Goal: Communication & Community: Answer question/provide support

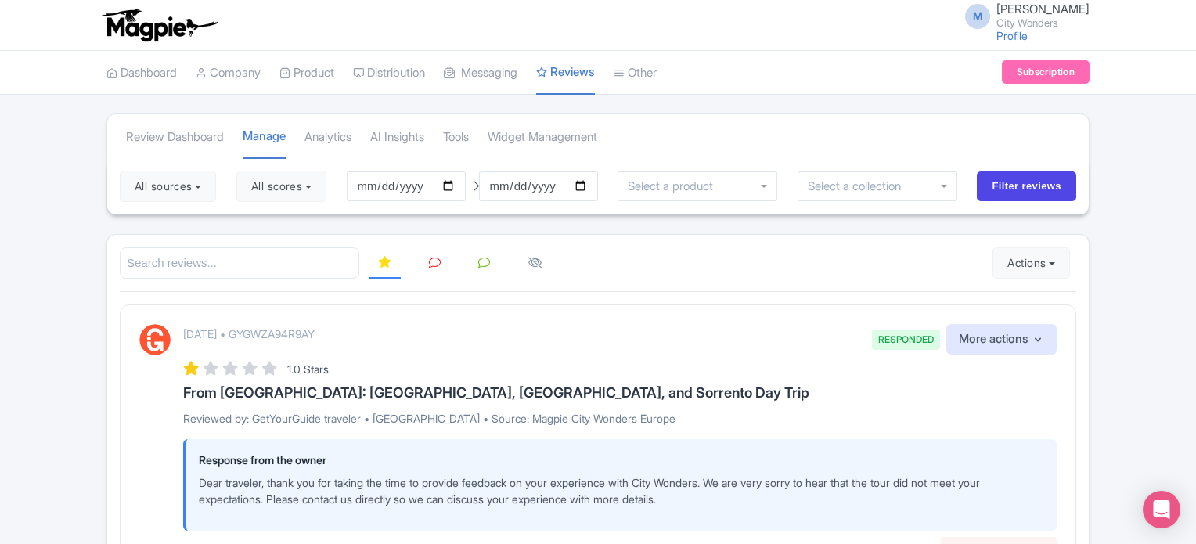
click at [429, 257] on icon at bounding box center [435, 263] width 12 height 12
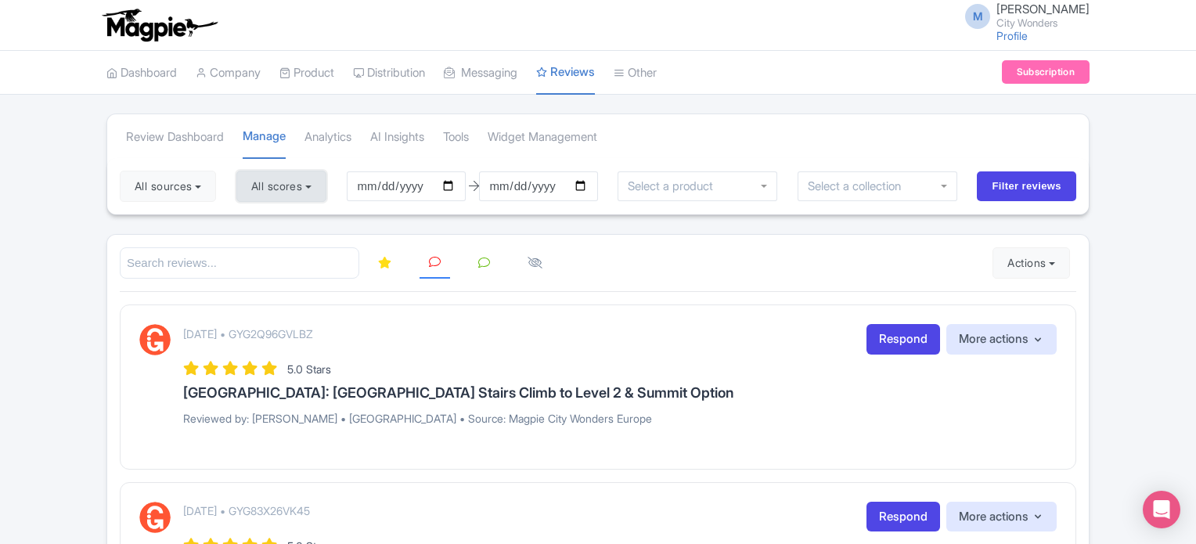
click at [260, 187] on button "All scores" at bounding box center [281, 186] width 90 height 31
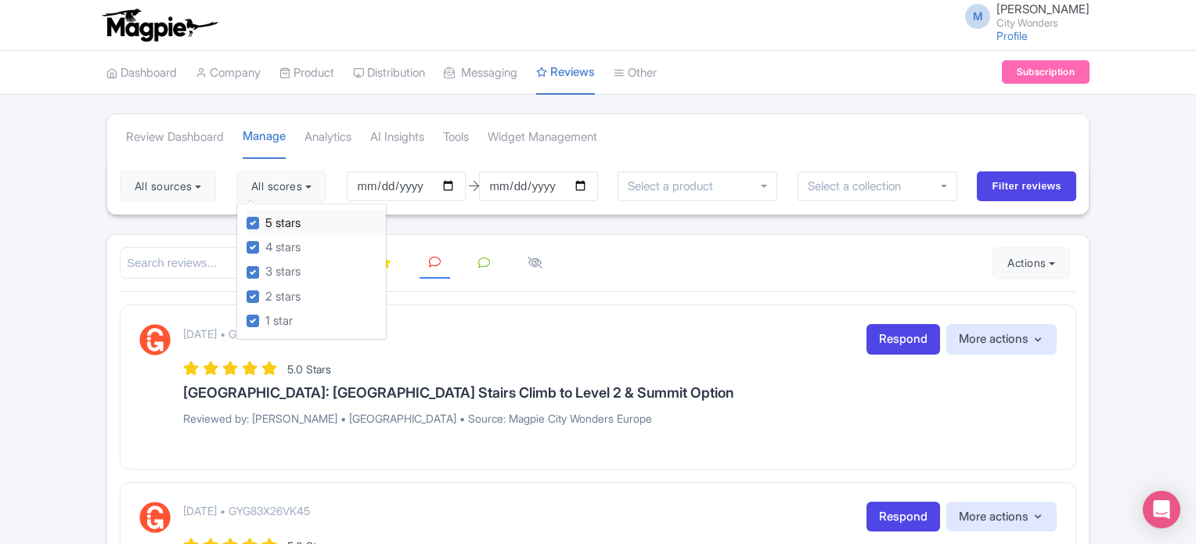
click at [265, 221] on label "5 stars" at bounding box center [282, 223] width 35 height 18
click at [265, 221] on input "5 stars" at bounding box center [270, 219] width 10 height 10
checkbox input "false"
click at [255, 237] on div "4 stars" at bounding box center [315, 247] width 139 height 24
click at [265, 247] on label "4 stars" at bounding box center [282, 248] width 35 height 18
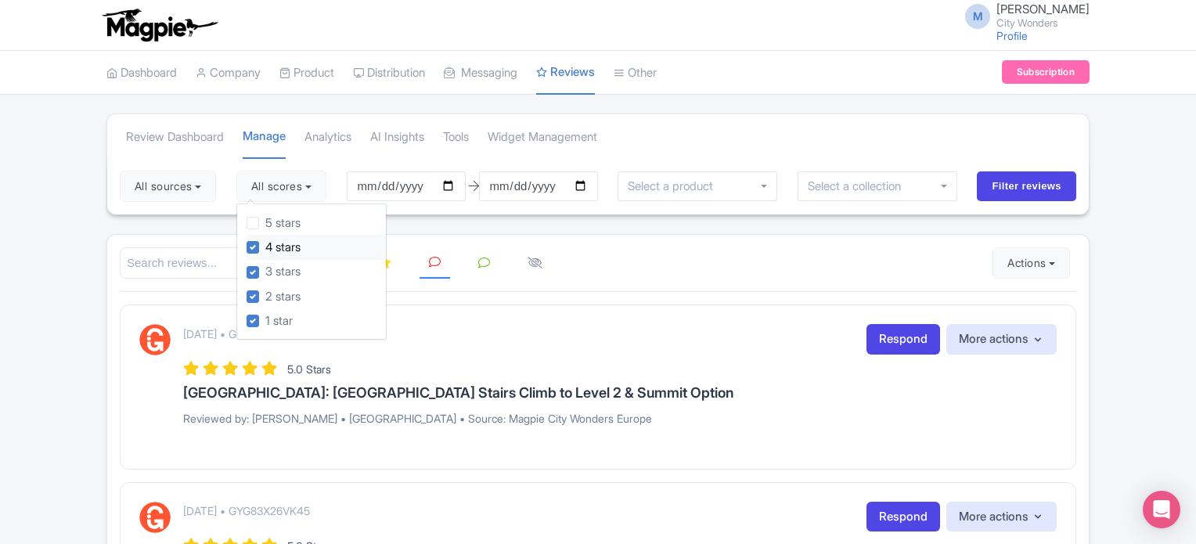
click at [265, 247] on input "4 stars" at bounding box center [270, 243] width 10 height 10
checkbox input "false"
click at [192, 193] on button "All sources" at bounding box center [168, 186] width 96 height 31
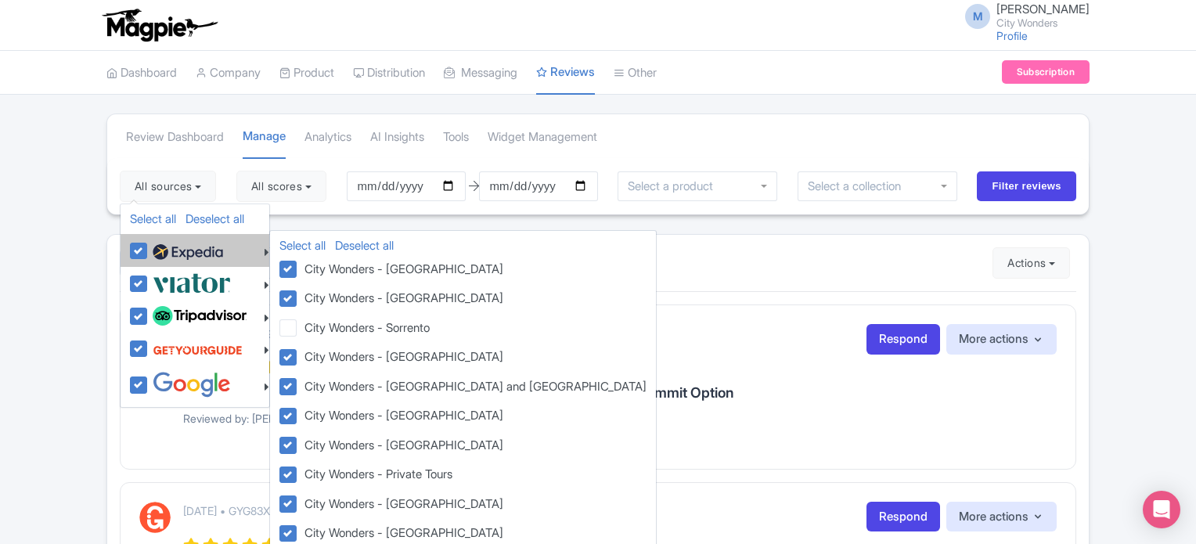
click at [149, 245] on label at bounding box center [186, 250] width 74 height 27
click at [149, 245] on input "checkbox" at bounding box center [154, 242] width 10 height 10
checkbox input "false"
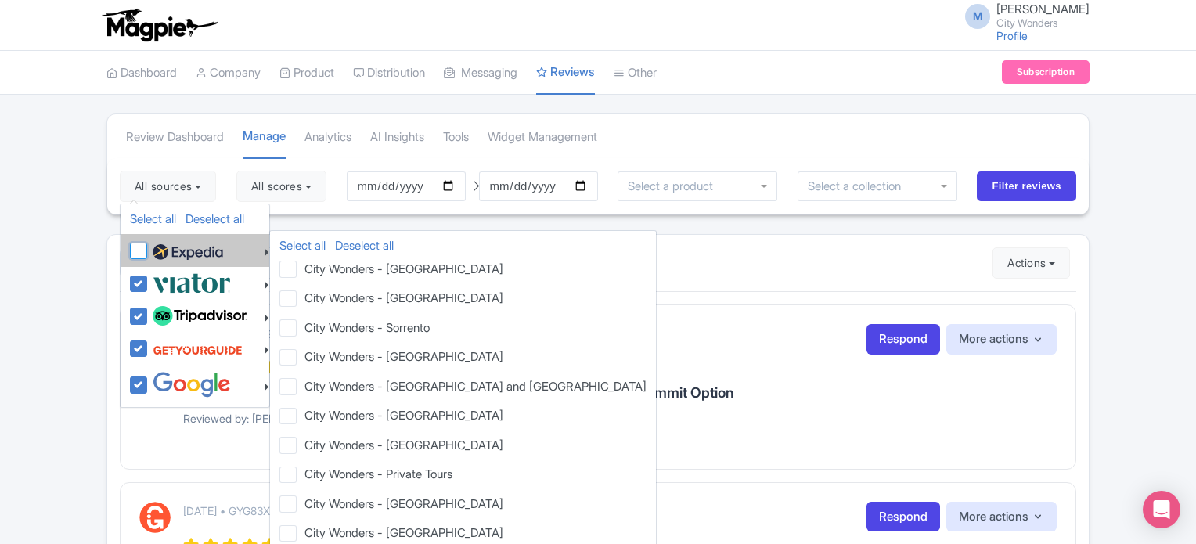
checkbox input "false"
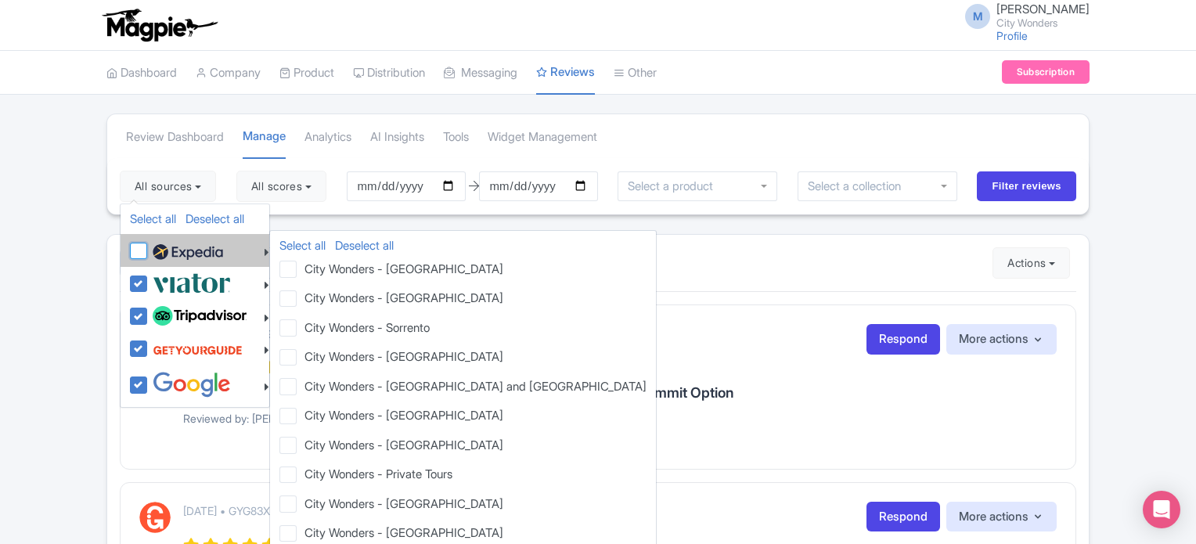
checkbox input "false"
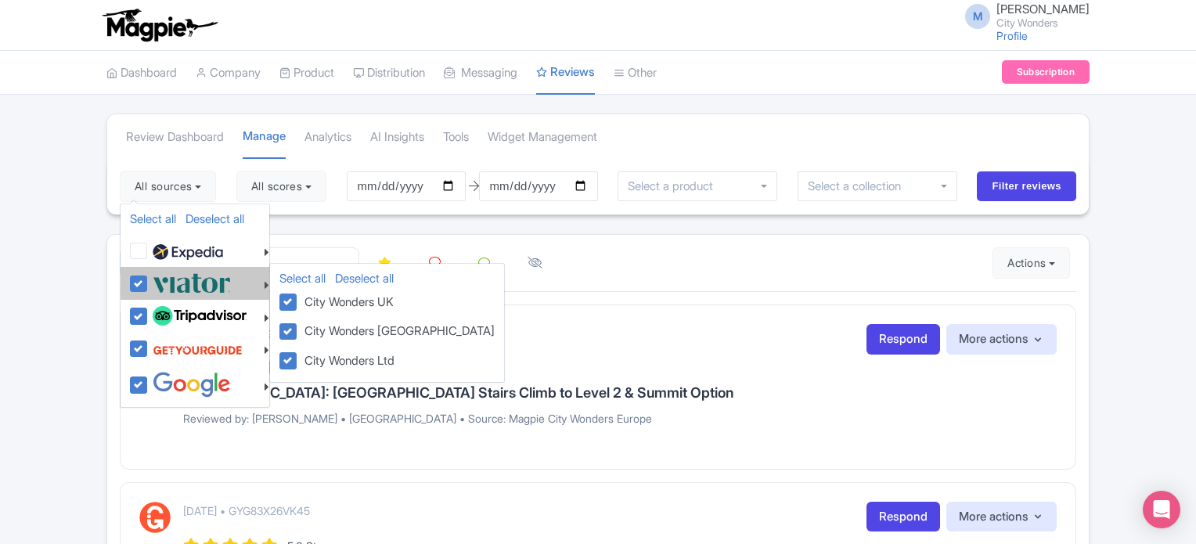
click at [149, 280] on label at bounding box center [190, 283] width 82 height 26
click at [149, 280] on input "checkbox" at bounding box center [154, 275] width 10 height 10
checkbox input "false"
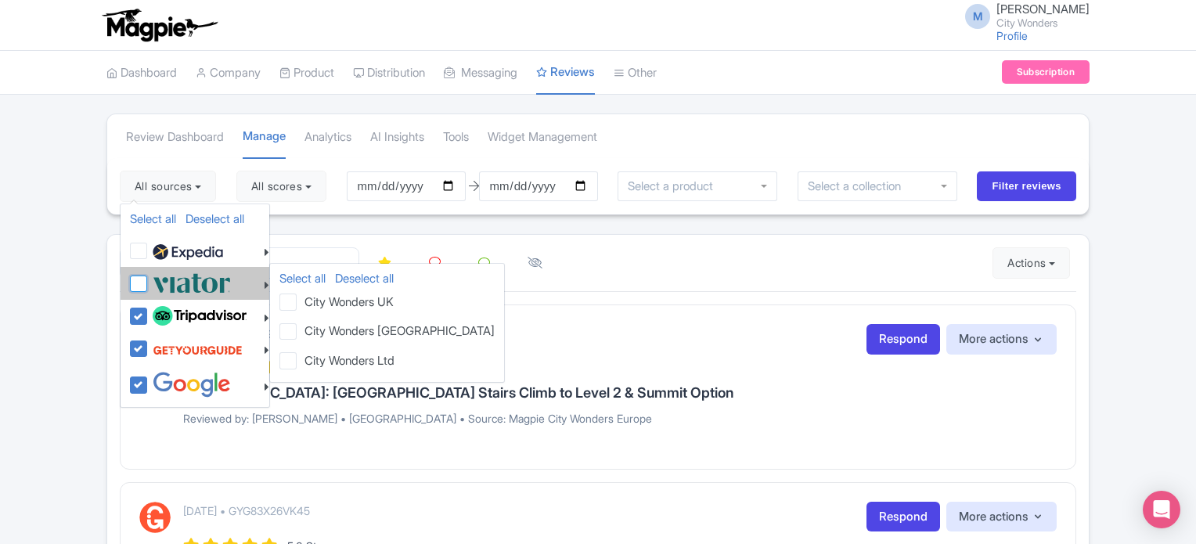
checkbox input "false"
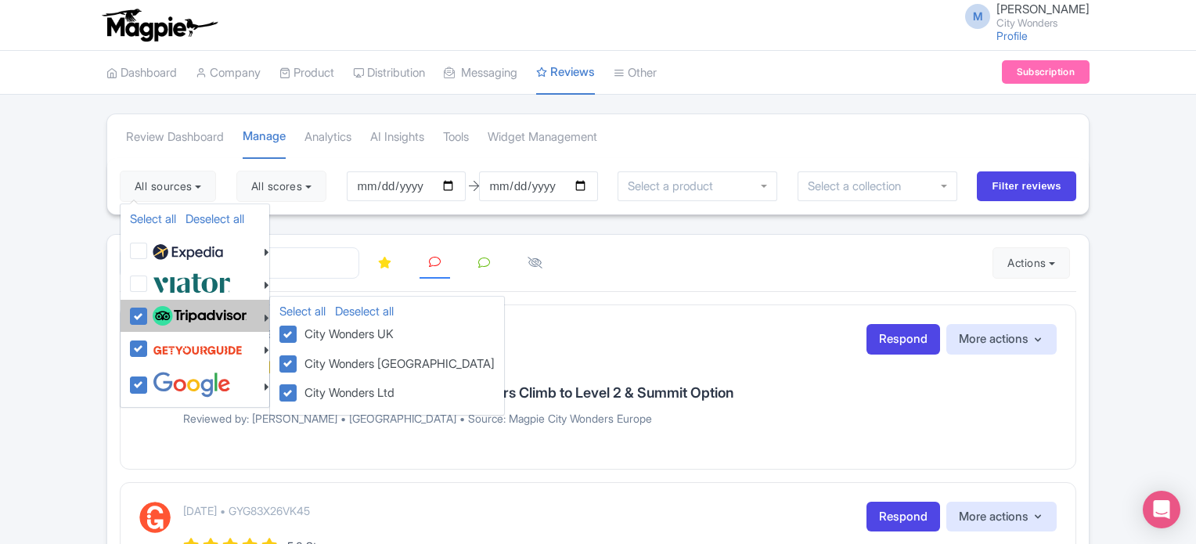
click at [149, 308] on label at bounding box center [198, 316] width 98 height 27
click at [149, 308] on input "checkbox" at bounding box center [154, 308] width 10 height 10
checkbox input "false"
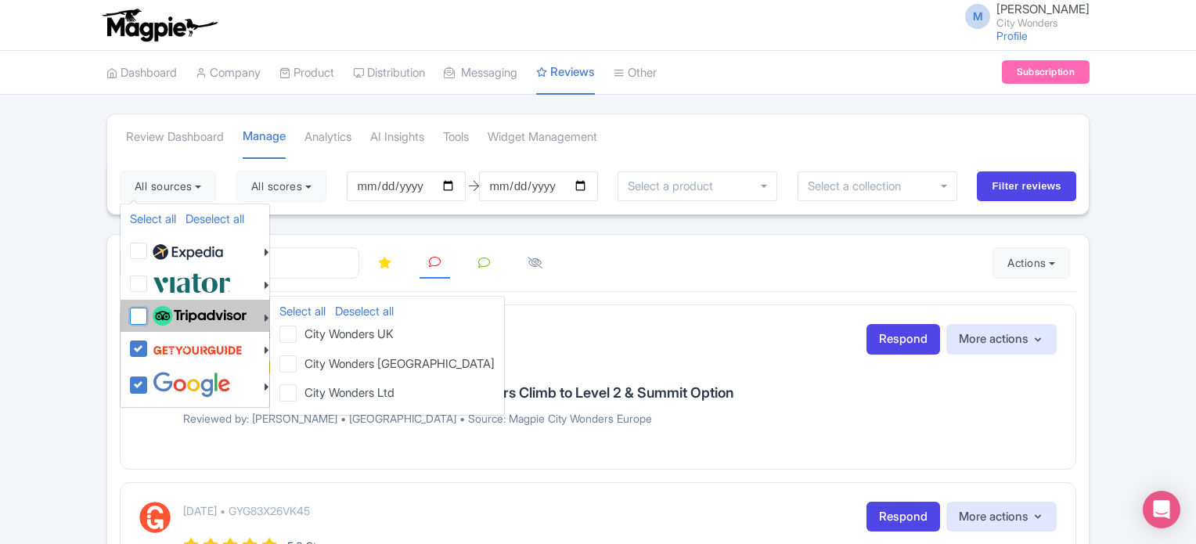
checkbox input "false"
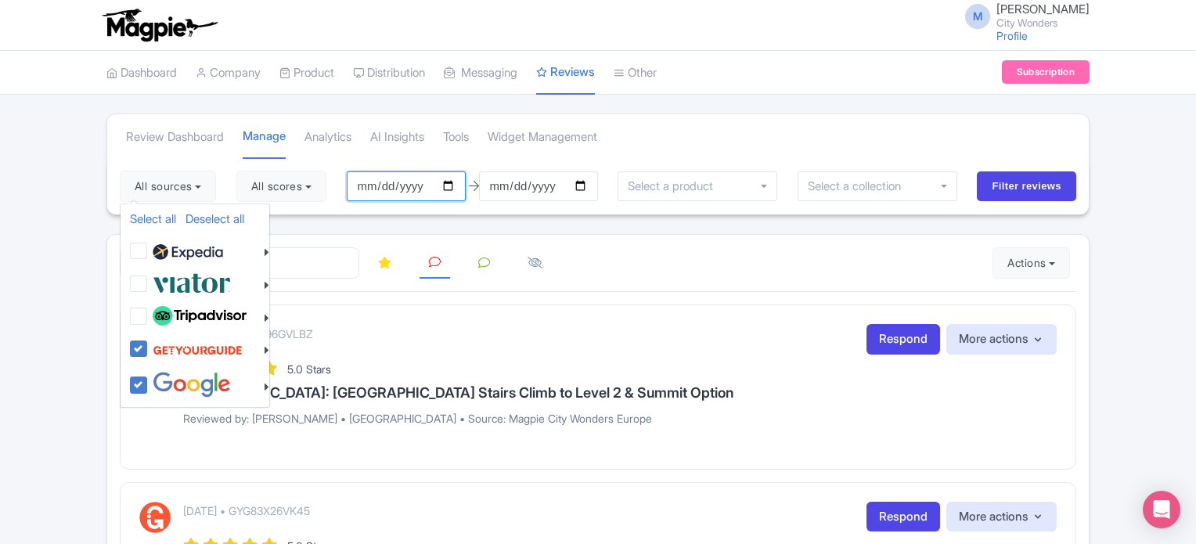
click at [410, 184] on input "2025-05-27" at bounding box center [406, 186] width 119 height 30
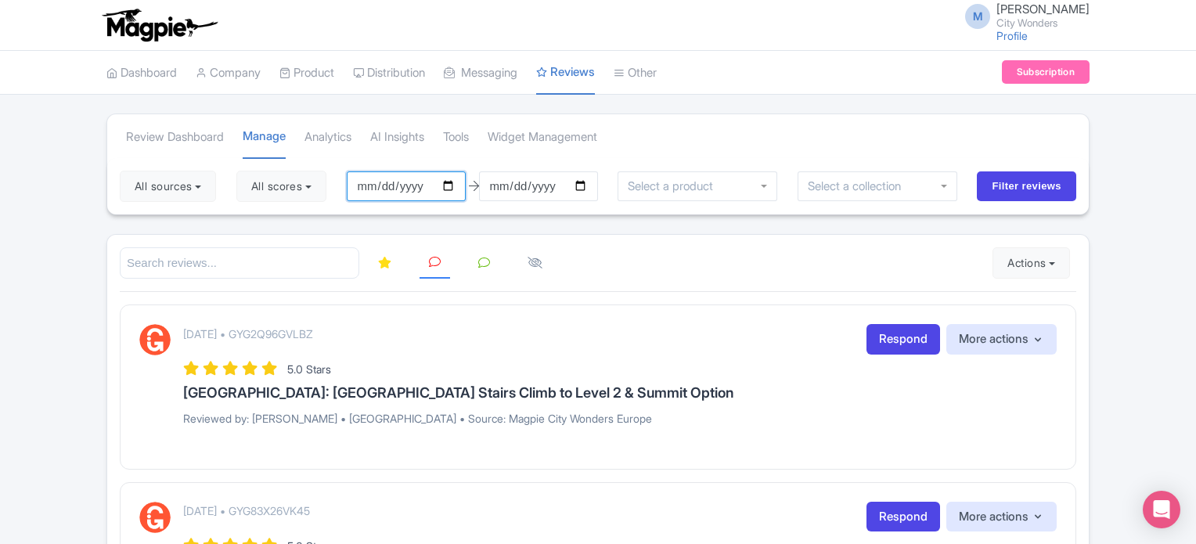
click at [455, 184] on input "2025-05-27" at bounding box center [406, 186] width 119 height 30
type input "[DATE]"
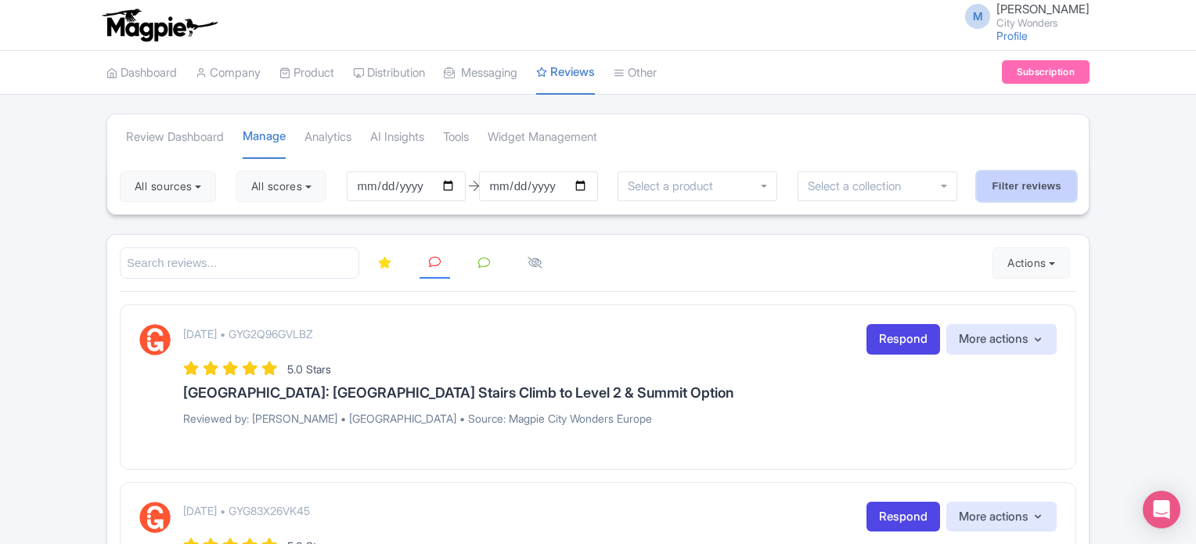
click at [1030, 190] on input "Filter reviews" at bounding box center [1026, 186] width 99 height 30
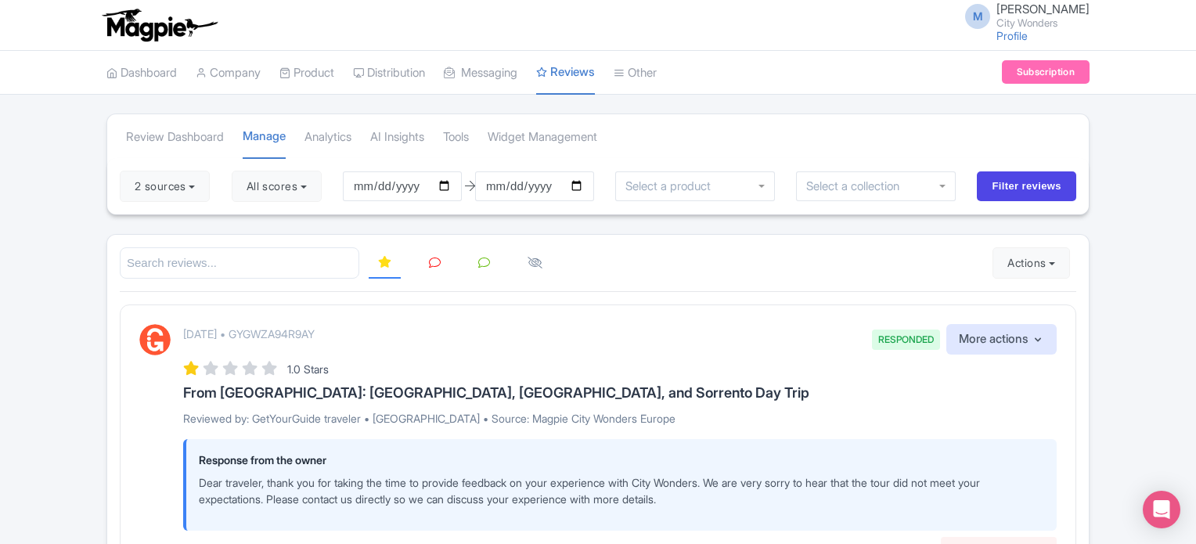
click at [435, 265] on icon at bounding box center [435, 263] width 12 height 12
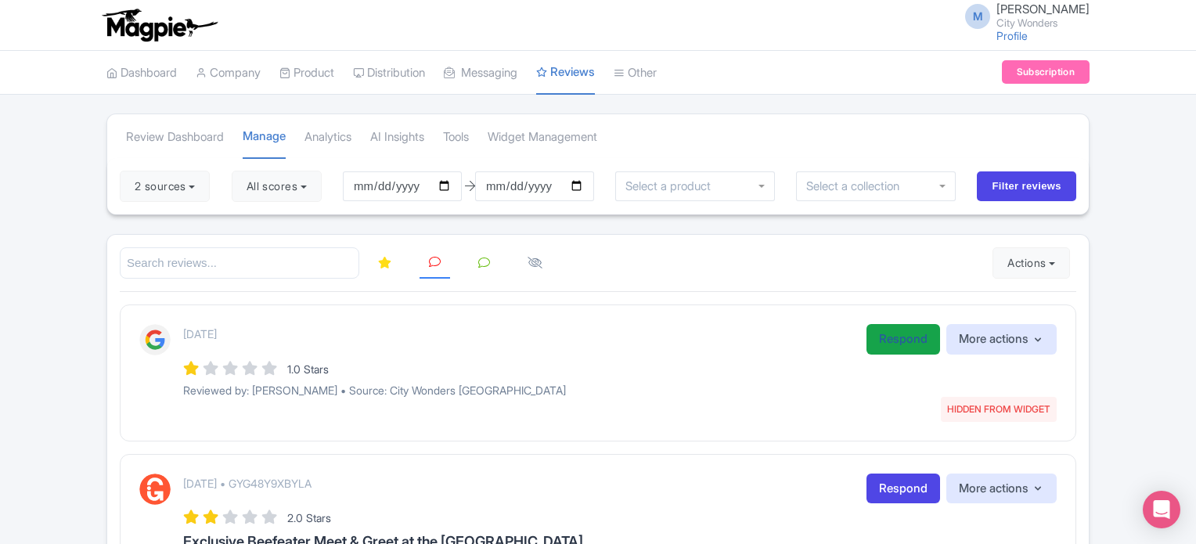
click at [908, 340] on link "Respond" at bounding box center [903, 339] width 74 height 31
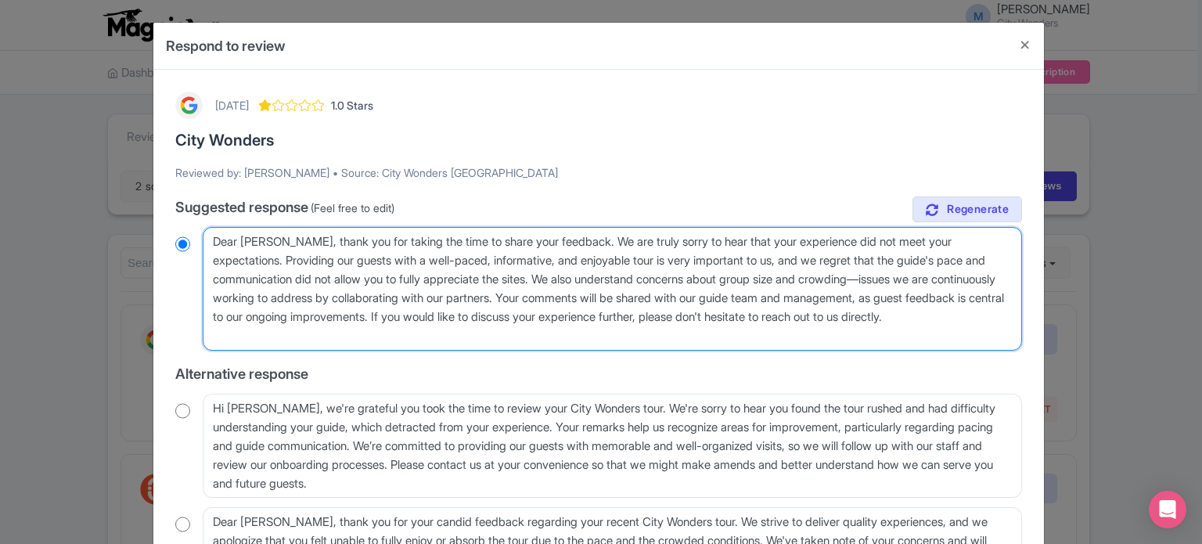
drag, startPoint x: 286, startPoint y: 257, endPoint x: 523, endPoint y: 312, distance: 242.6
click at [523, 312] on textarea "Dear [PERSON_NAME], thank you for taking the time to share your feedback. We ar…" at bounding box center [612, 289] width 819 height 124
type textarea "Dear [PERSON_NAME], thank you for taking the time to share your feedback. We ar…"
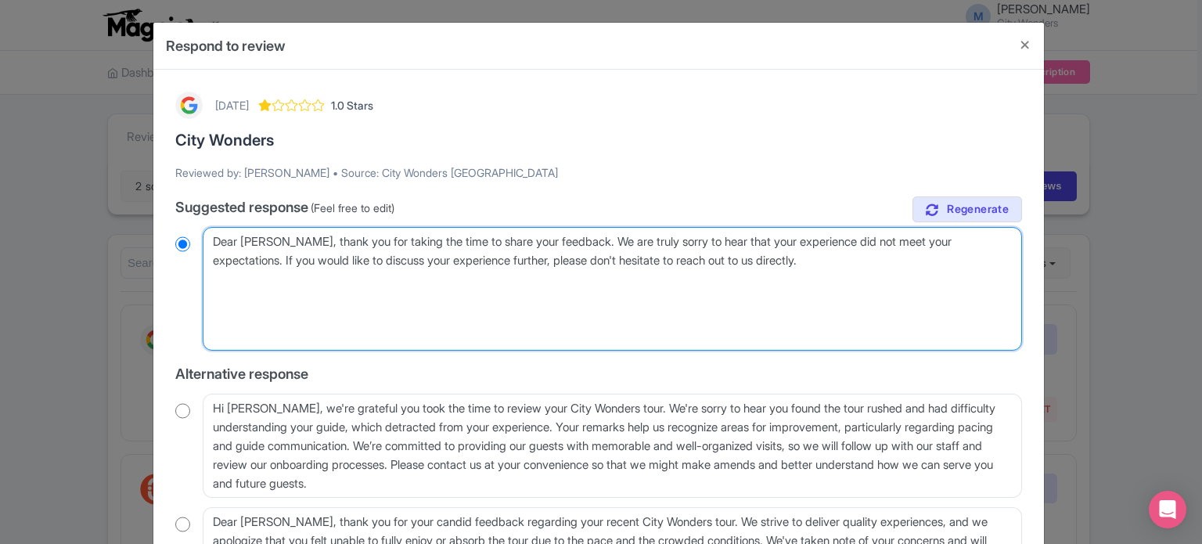
radio input "true"
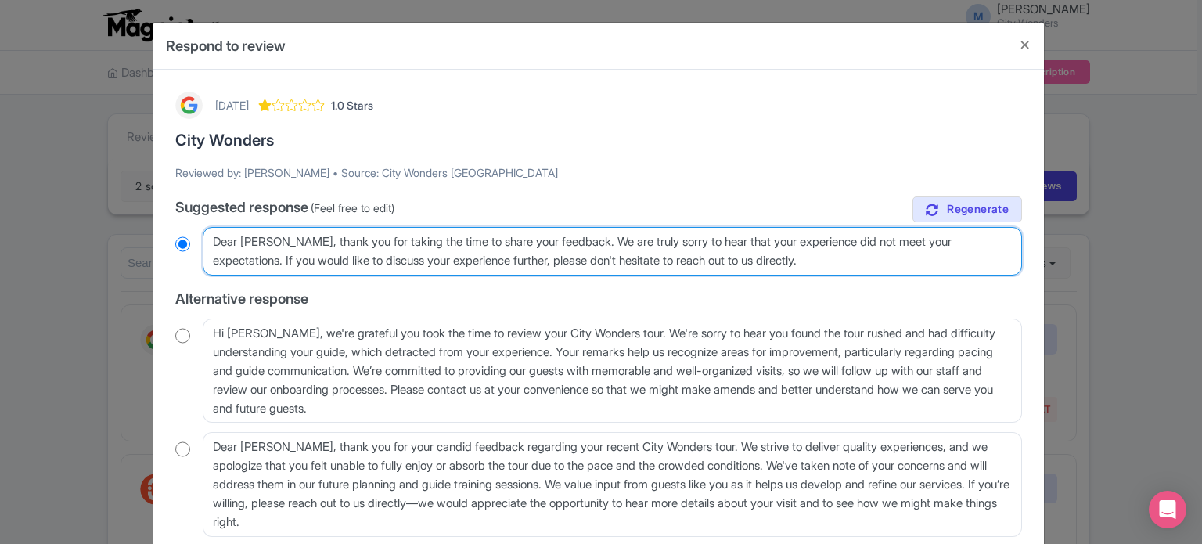
type textarea "Dear [PERSON_NAME], thank you for taking the time to share your feedback. We ar…"
radio input "true"
type textarea "Dear [PERSON_NAME], thank you for taking the time to share your feedback. We ar…"
radio input "true"
type textarea "Dear [PERSON_NAME], thank you for taking the time to share your feedback. We ar…"
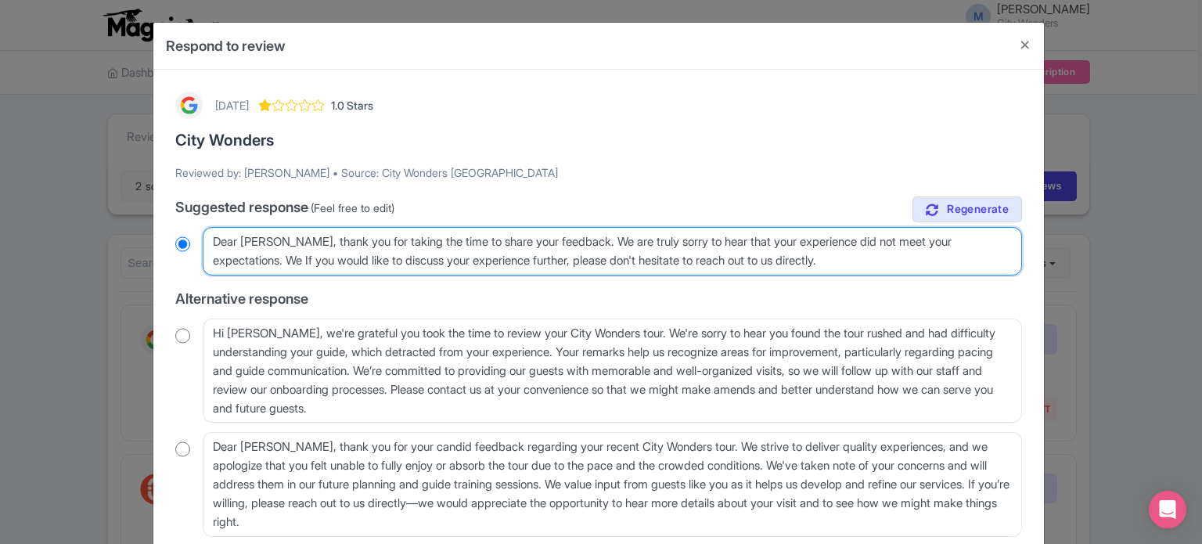
radio input "true"
type textarea "Dear [PERSON_NAME], thank you for taking the time to share your feedback. We ar…"
radio input "true"
type textarea "Dear [PERSON_NAME], thank you for taking the time to share your feedback. We ar…"
radio input "true"
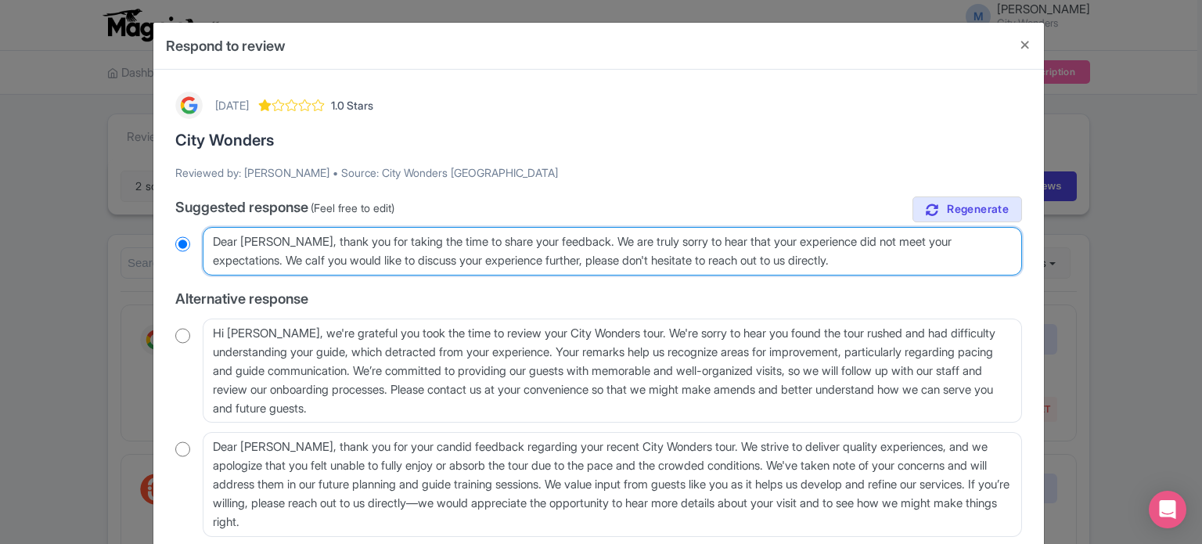
type textarea "Dear [PERSON_NAME], thank you for taking the time to share your feedback. We ar…"
radio input "true"
type textarea "Dear [PERSON_NAME], thank you for taking the time to share your feedback. We ar…"
radio input "true"
type textarea "Dear [PERSON_NAME], thank you for taking the time to share your feedback. We ar…"
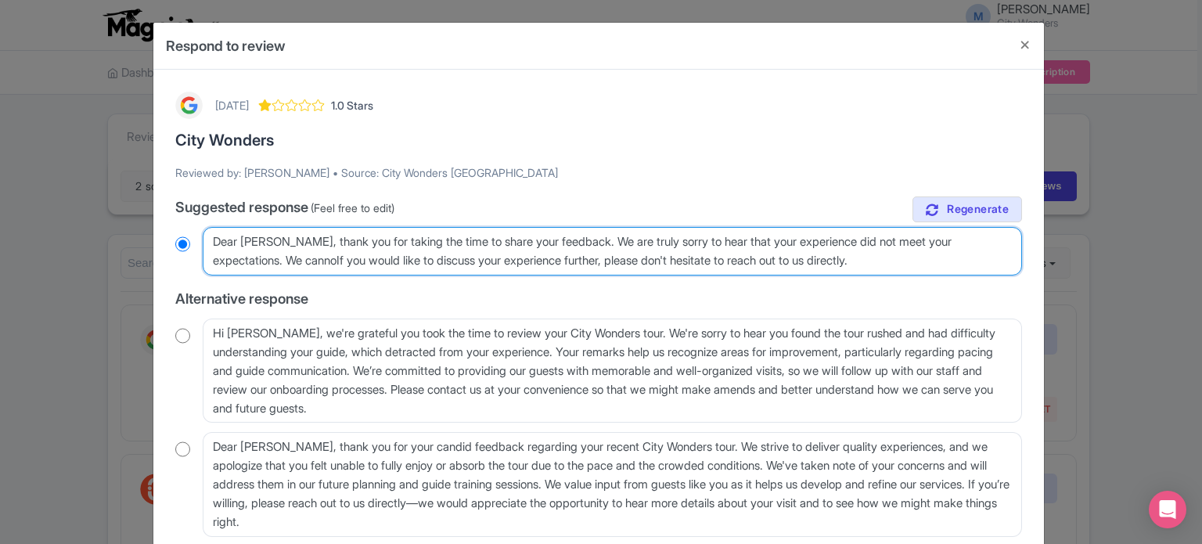
radio input "true"
type textarea "Dear [PERSON_NAME], thank you for taking the time to share your feedback. We ar…"
radio input "true"
type textarea "Dear [PERSON_NAME], thank you for taking the time to share your feedback. We ar…"
radio input "true"
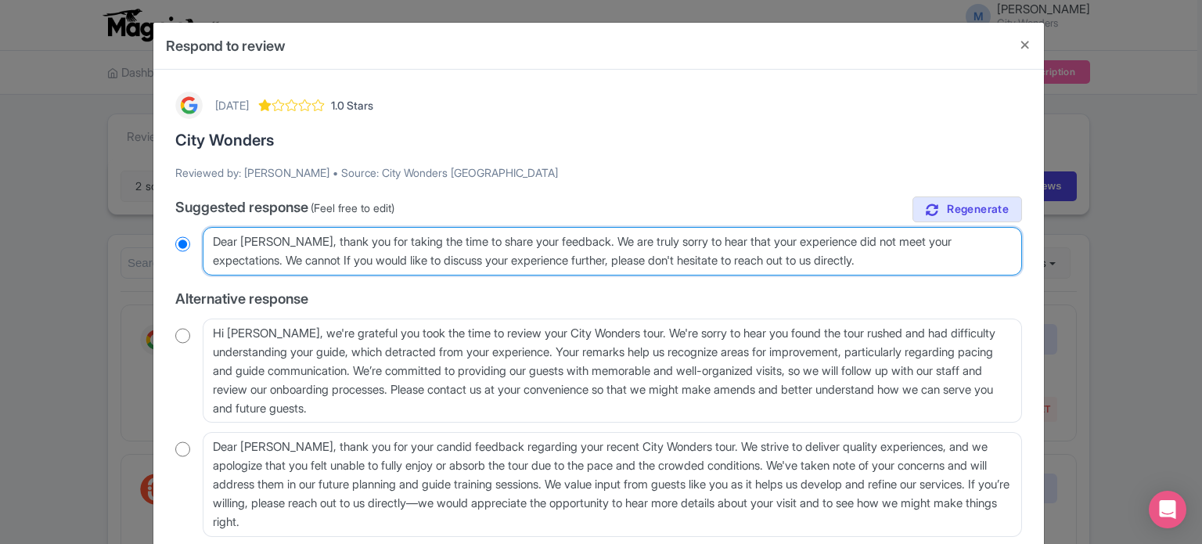
type textarea "Dear Kshy Bryan, thank you for taking the time to share your feedback. We are t…"
radio input "true"
type textarea "Dear Kshy Bryan, thank you for taking the time to share your feedback. We are t…"
radio input "true"
type textarea "Dear Kshy Bryan, thank you for taking the time to share your feedback. We are t…"
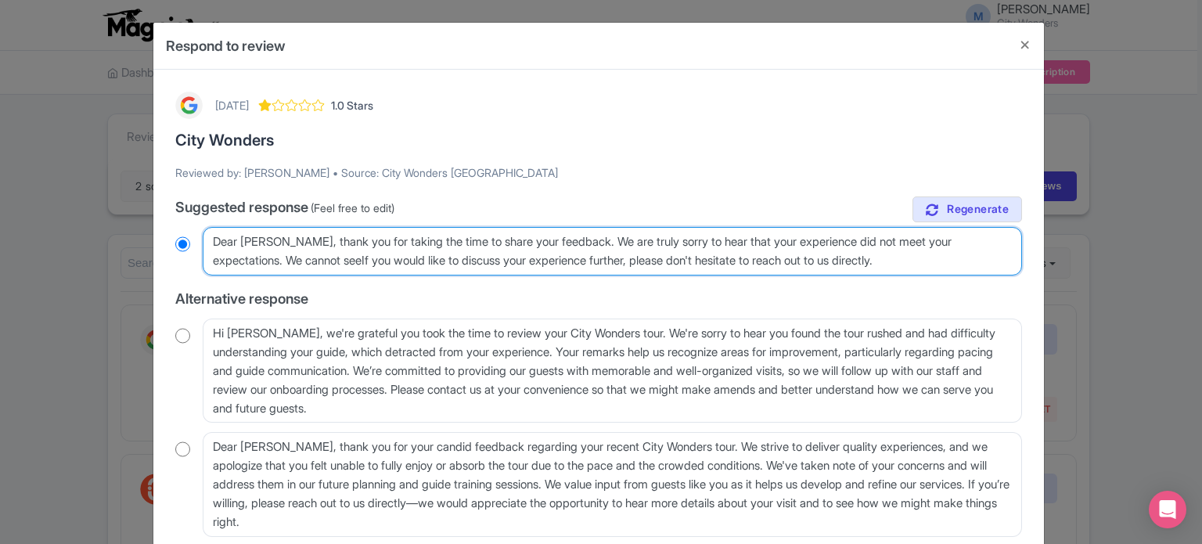
radio input "true"
type textarea "Dear Kshy Bryan, thank you for taking the time to share your feedback. We are t…"
radio input "true"
type textarea "Dear Kshy Bryan, thank you for taking the time to share your feedback. We are t…"
radio input "true"
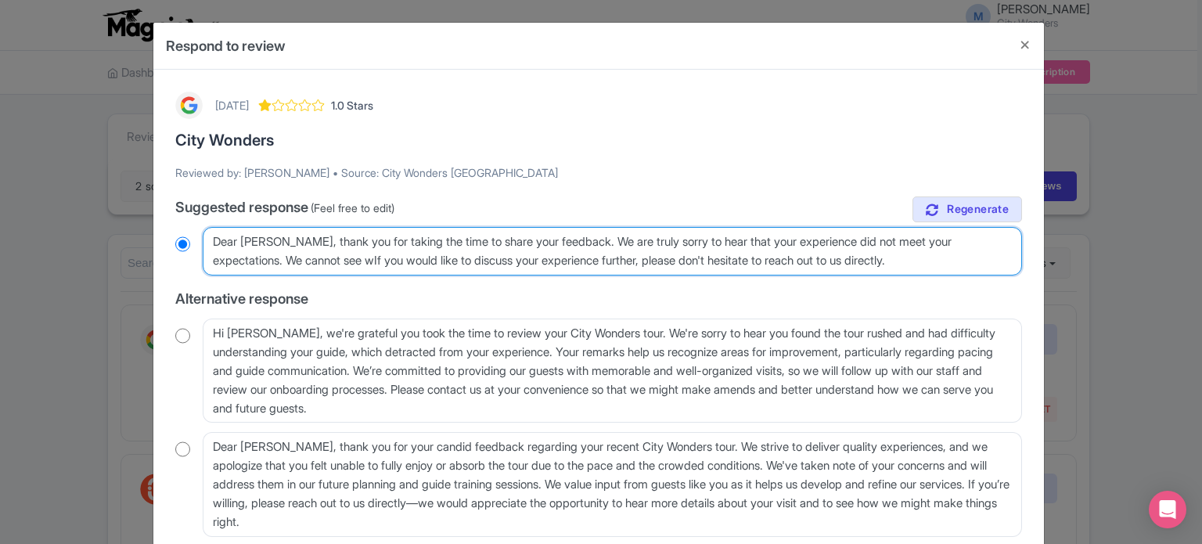
type textarea "Dear Kshy Bryan, thank you for taking the time to share your feedback. We are t…"
radio input "true"
type textarea "Dear Kshy Bryan, thank you for taking the time to share your feedback. We are t…"
radio input "true"
type textarea "Dear Kshy Bryan, thank you for taking the time to share your feedback. We are t…"
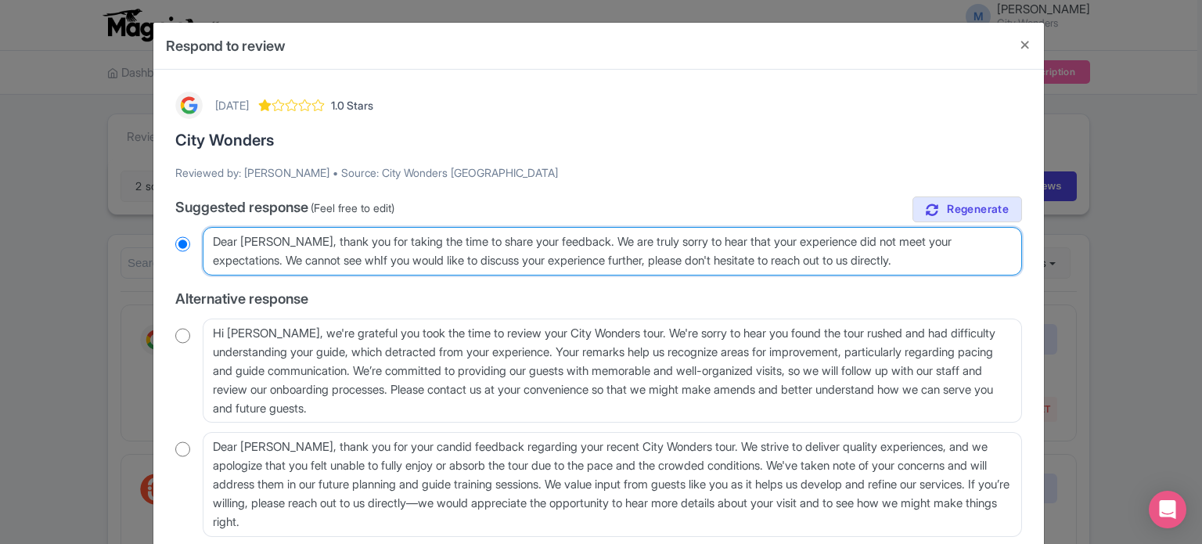
radio input "true"
type textarea "Dear Kshy Bryan, thank you for taking the time to share your feedback. We are t…"
radio input "true"
type textarea "Dear Kshy Bryan, thank you for taking the time to share your feedback. We are t…"
radio input "true"
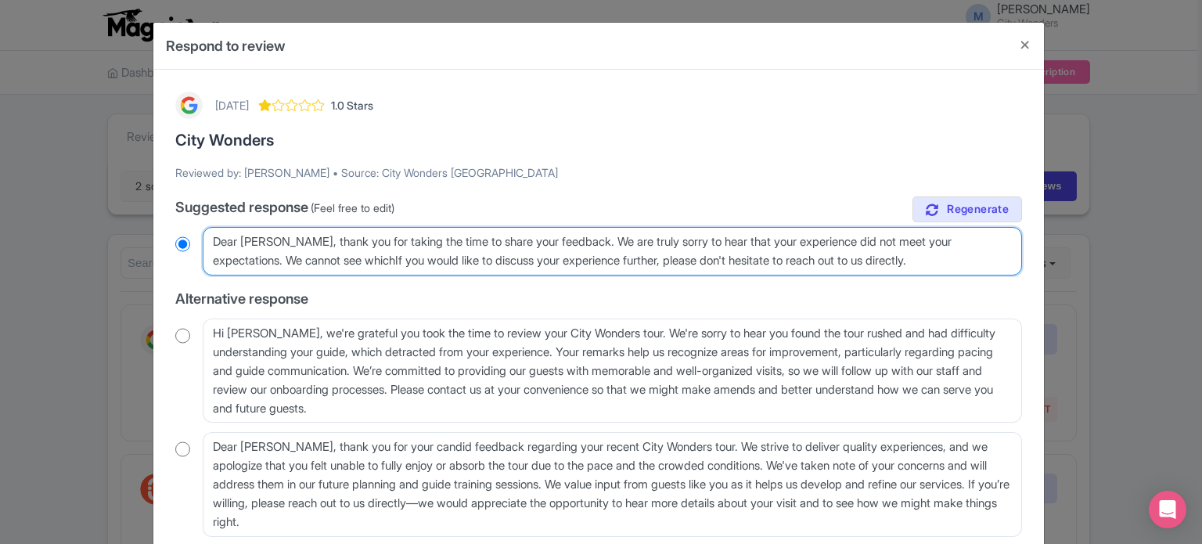
type textarea "Dear Kshy Bryan, thank you for taking the time to share your feedback. We are t…"
radio input "true"
type textarea "Dear Kshy Bryan, thank you for taking the time to share your feedback. We are t…"
radio input "true"
type textarea "Dear Kshy Bryan, thank you for taking the time to share your feedback. We are t…"
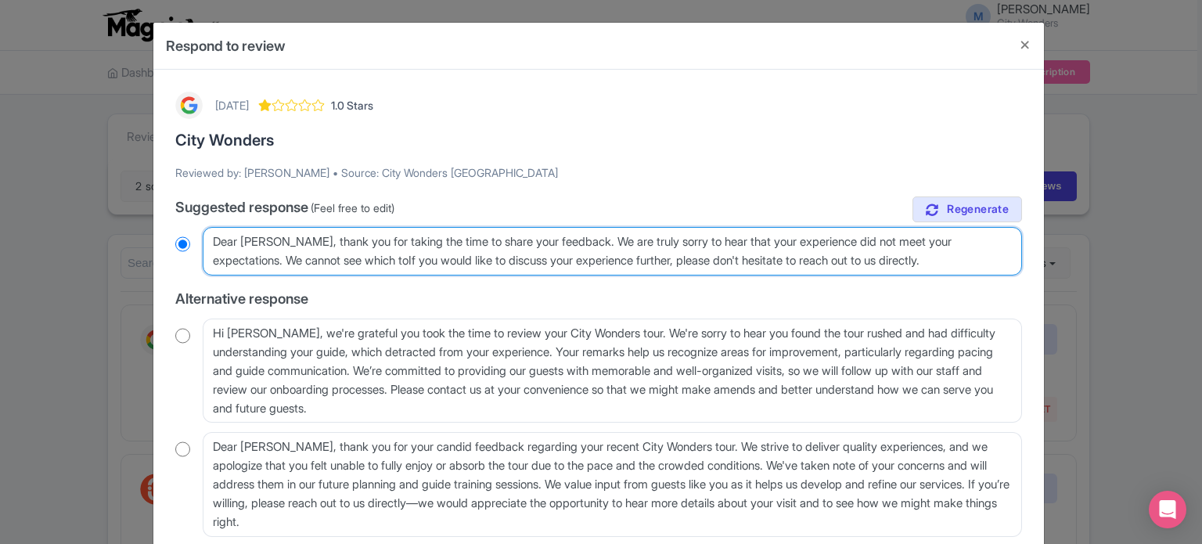
radio input "true"
type textarea "Dear Kshy Bryan, thank you for taking the time to share your feedback. We are t…"
radio input "true"
type textarea "Dear Kshy Bryan, thank you for taking the time to share your feedback. We are t…"
radio input "true"
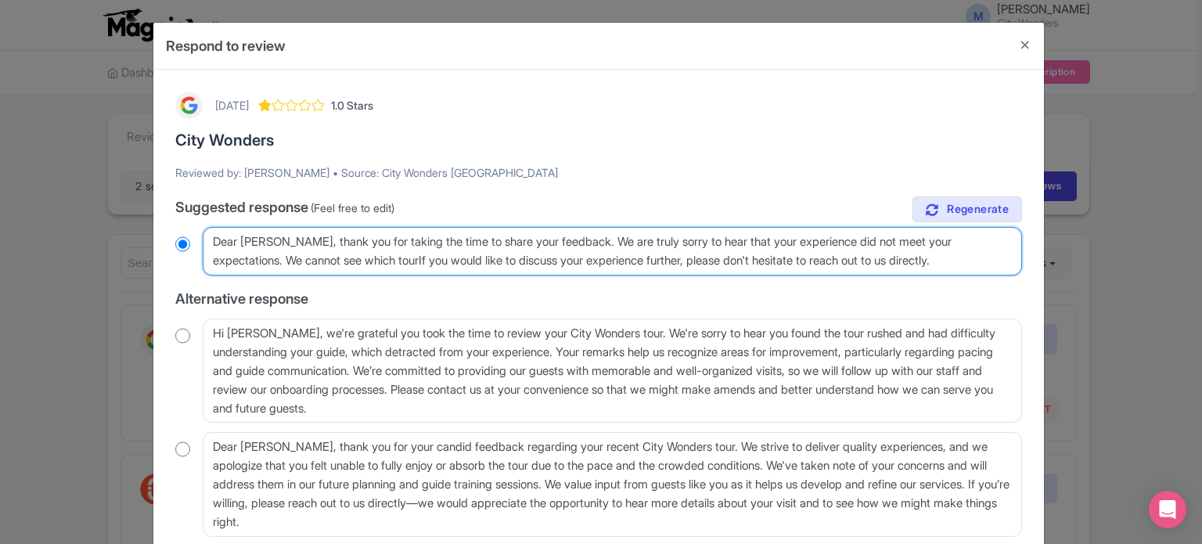
type textarea "Dear Kshy Bryan, thank you for taking the time to share your feedback. We are t…"
radio input "true"
type textarea "Dear Kshy Bryan, thank you for taking the time to share your feedback. We are t…"
radio input "true"
type textarea "Dear Kshy Bryan, thank you for taking the time to share your feedback. We are t…"
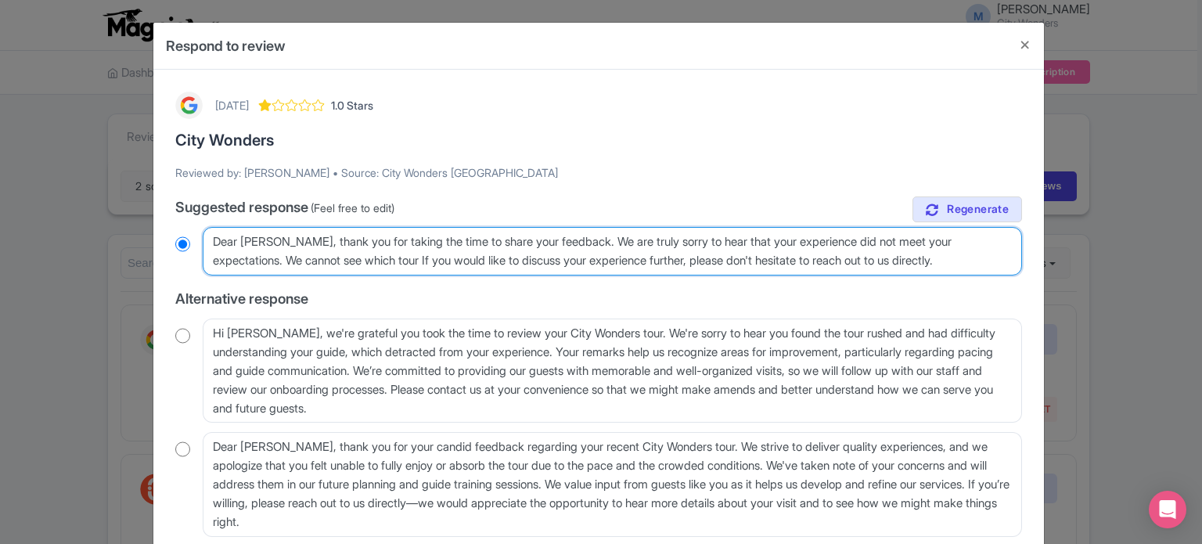
radio input "true"
type textarea "Dear Kshy Bryan, thank you for taking the time to share your feedback. We are t…"
radio input "true"
type textarea "Dear Kshy Bryan, thank you for taking the time to share your feedback. We are t…"
radio input "true"
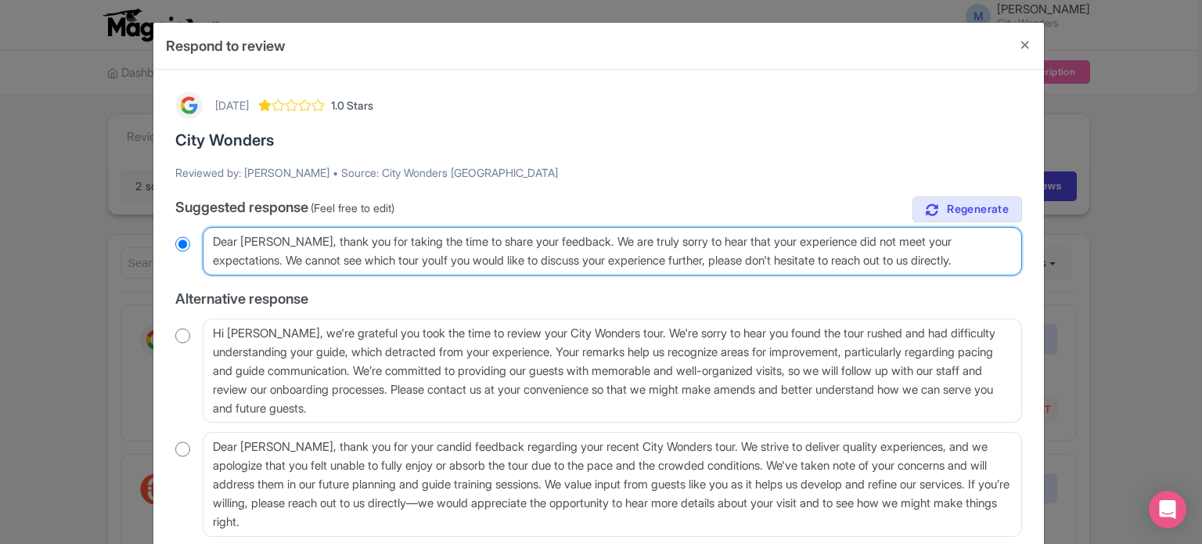
type textarea "Dear Kshy Bryan, thank you for taking the time to share your feedback. We are t…"
radio input "true"
type textarea "Dear Kshy Bryan, thank you for taking the time to share your feedback. We are t…"
radio input "true"
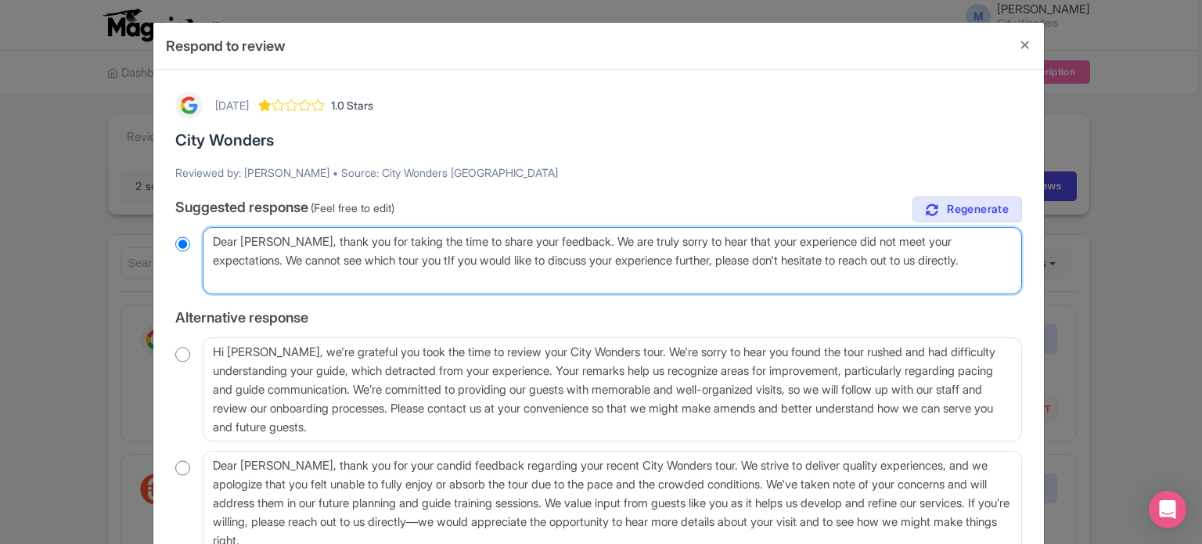
type textarea "Dear Kshy Bryan, thank you for taking the time to share your feedback. We are t…"
radio input "true"
type textarea "Dear Kshy Bryan, thank you for taking the time to share your feedback. We are t…"
radio input "true"
type textarea "Dear Kshy Bryan, thank you for taking the time to share your feedback. We are t…"
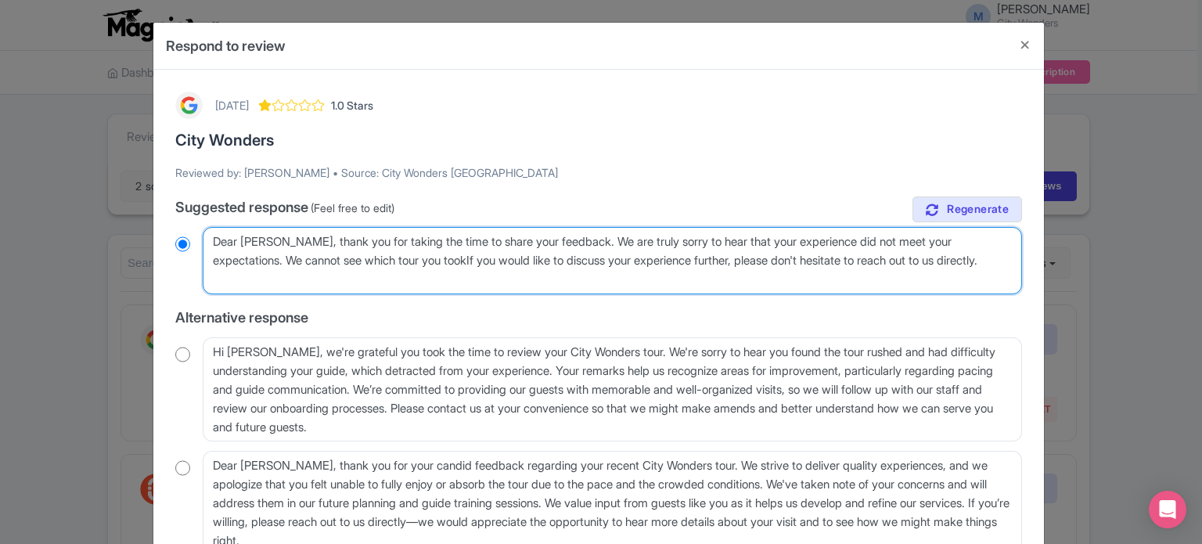
radio input "true"
type textarea "Dear Kshy Bryan, thank you for taking the time to share your feedback. We are t…"
radio input "true"
type textarea "Dear Kshy Bryan, thank you for taking the time to share your feedback. We are t…"
radio input "true"
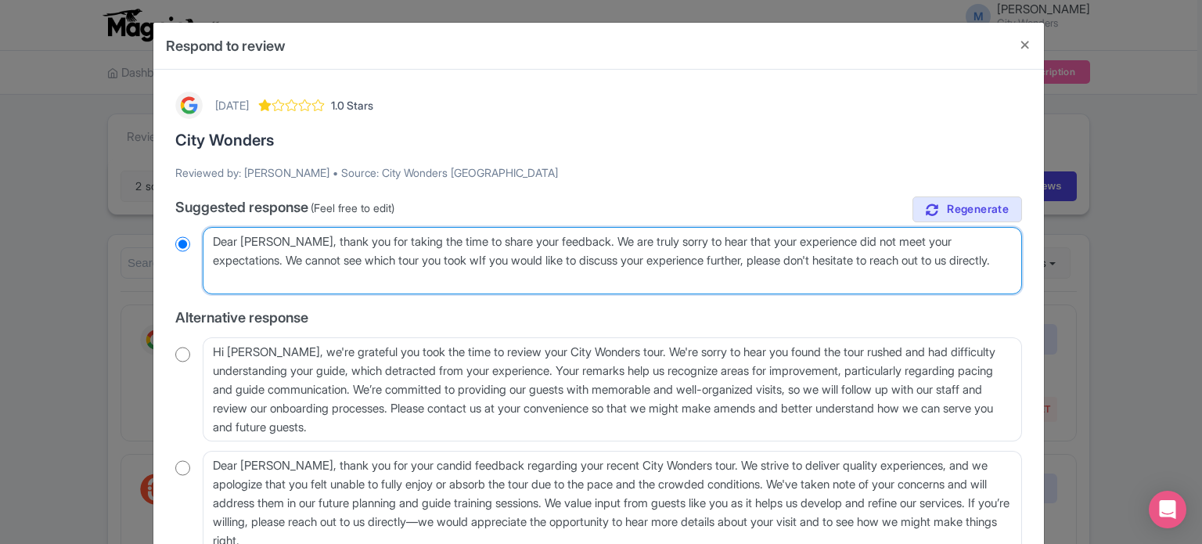
type textarea "Dear Kshy Bryan, thank you for taking the time to share your feedback. We are t…"
radio input "true"
type textarea "Dear Kshy Bryan, thank you for taking the time to share your feedback. We are t…"
radio input "true"
type textarea "Dear Kshy Bryan, thank you for taking the time to share your feedback. We are t…"
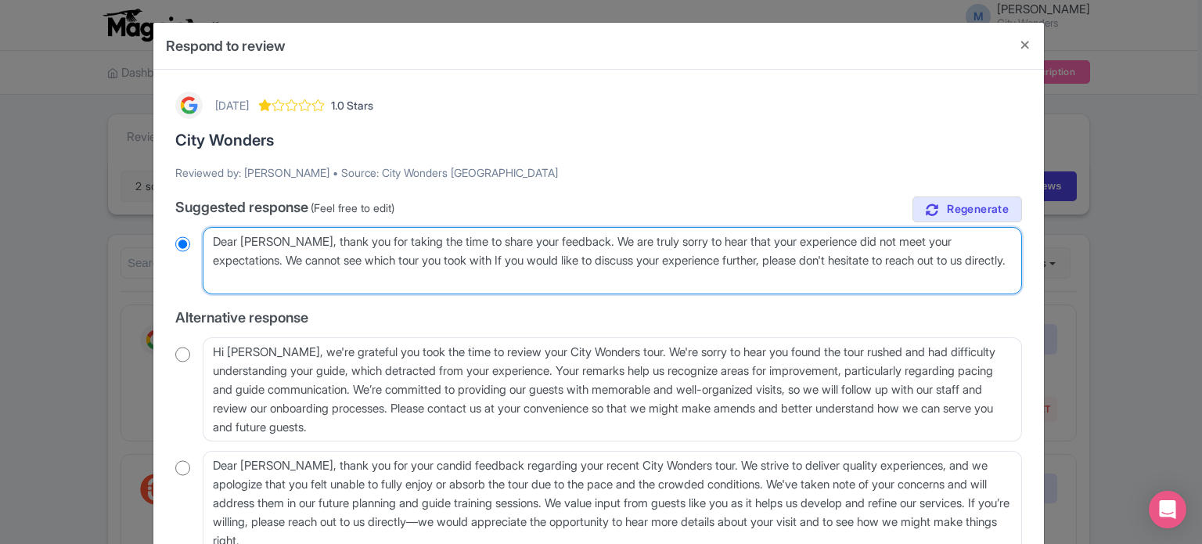
radio input "true"
type textarea "Dear Kshy Bryan, thank you for taking the time to share your feedback. We are t…"
radio input "true"
type textarea "Dear Kshy Bryan, thank you for taking the time to share your feedback. We are t…"
radio input "true"
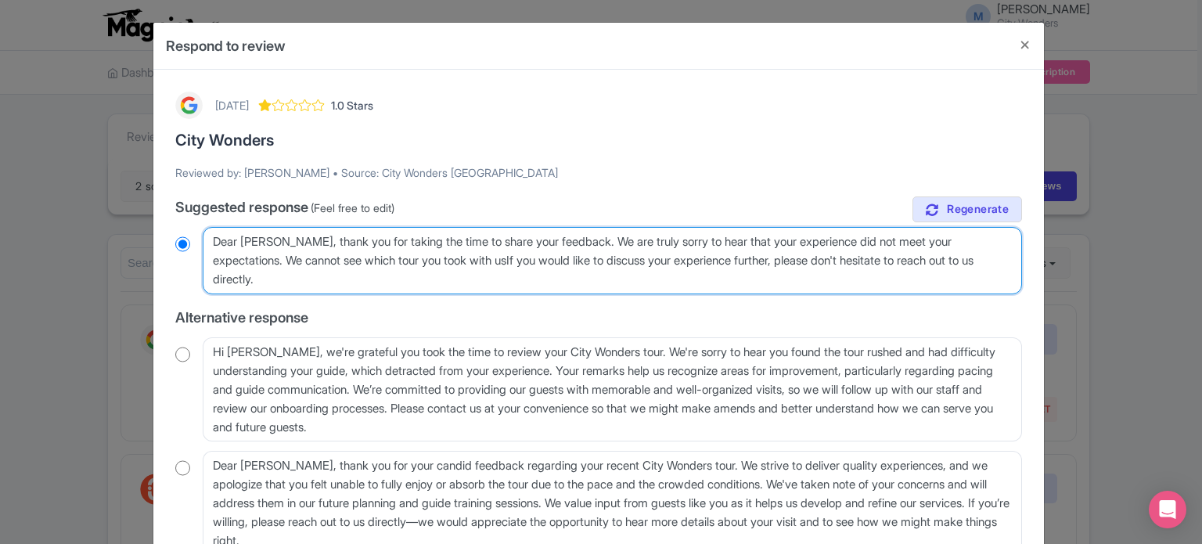
type textarea "Dear Kshy Bryan, thank you for taking the time to share your feedback. We are t…"
radio input "true"
type textarea "Dear Kshy Bryan, thank you for taking the time to share your feedback. We are t…"
radio input "true"
type textarea "Dear Kshy Bryan, thank you for taking the time to share your feedback. We are t…"
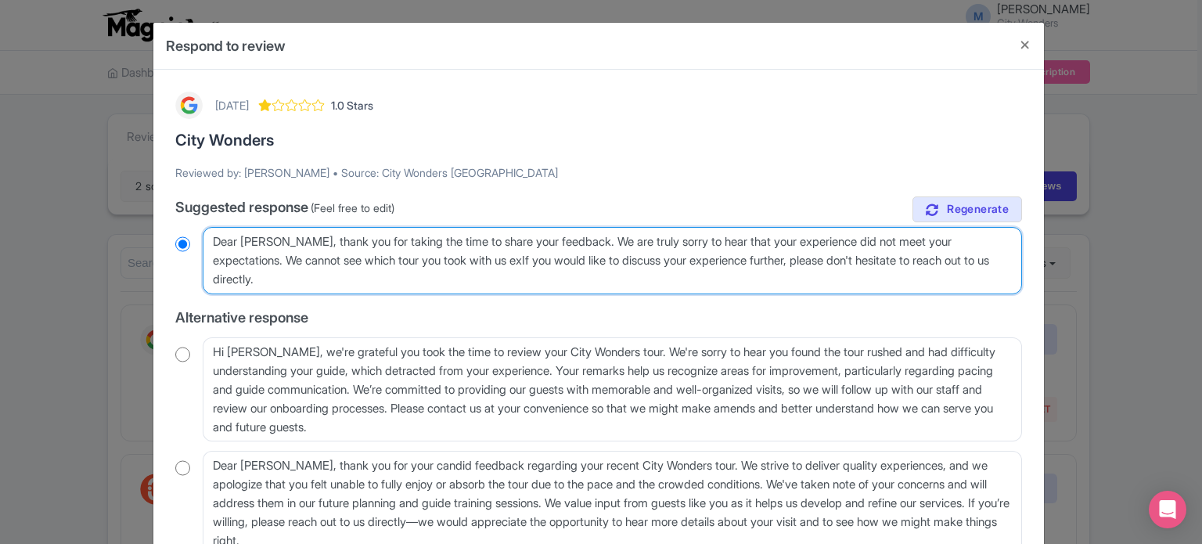
radio input "true"
type textarea "Dear Kshy Bryan, thank you for taking the time to share your feedback. We are t…"
radio input "true"
type textarea "Dear Kshy Bryan, thank you for taking the time to share your feedback. We are t…"
radio input "true"
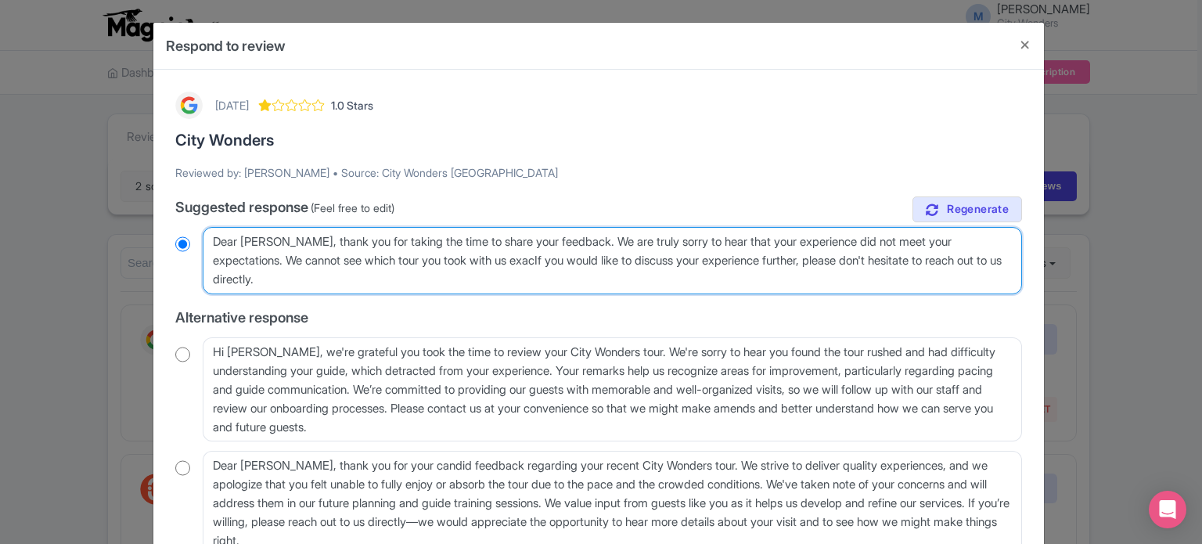
type textarea "Dear Kshy Bryan, thank you for taking the time to share your feedback. We are t…"
radio input "true"
type textarea "Dear Kshy Bryan, thank you for taking the time to share your feedback. We are t…"
radio input "true"
type textarea "Dear Kshy Bryan, thank you for taking the time to share your feedback. We are t…"
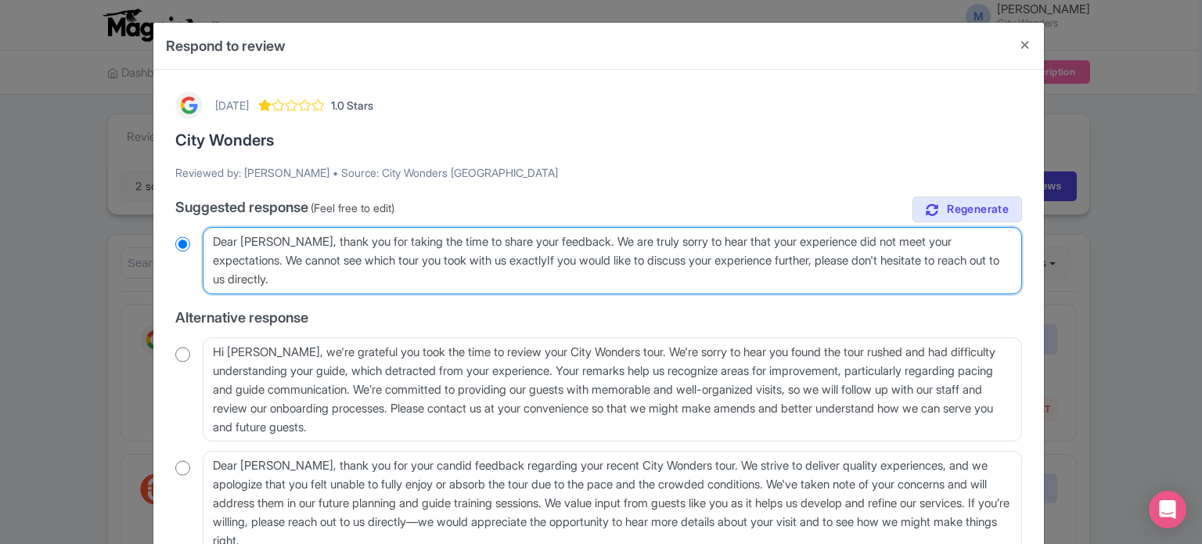
radio input "true"
type textarea "Dear Kshy Bryan, thank you for taking the time to share your feedback. We are t…"
radio input "true"
type textarea "Dear Kshy Bryan, thank you for taking the time to share your feedback. We are t…"
radio input "true"
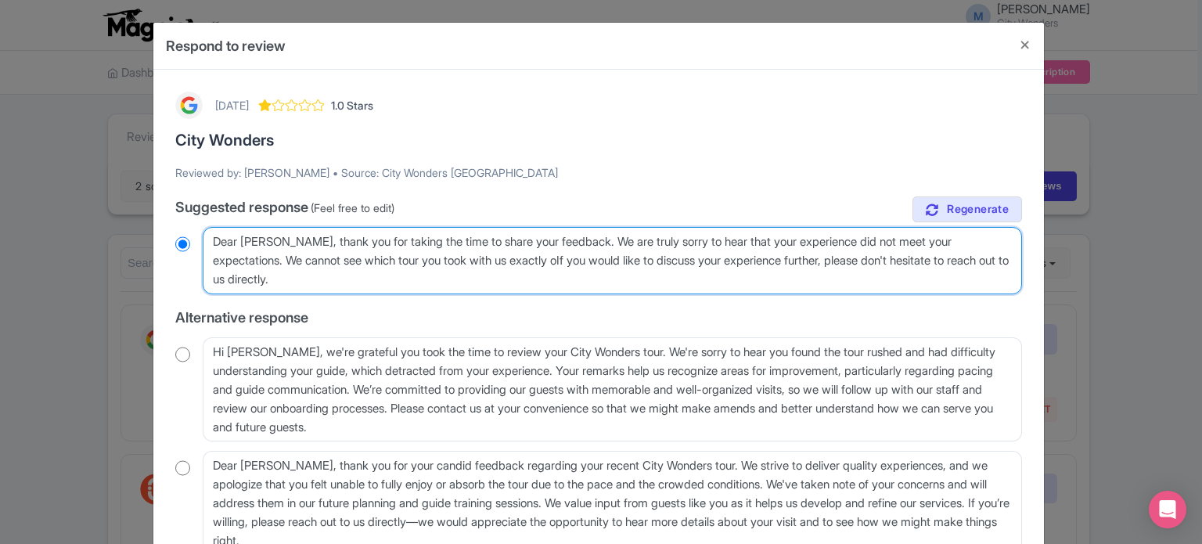
type textarea "Dear Kshy Bryan, thank you for taking the time to share your feedback. We are t…"
radio input "true"
type textarea "Dear Kshy Bryan, thank you for taking the time to share your feedback. We are t…"
radio input "true"
type textarea "Dear Kshy Bryan, thank you for taking the time to share your feedback. We are t…"
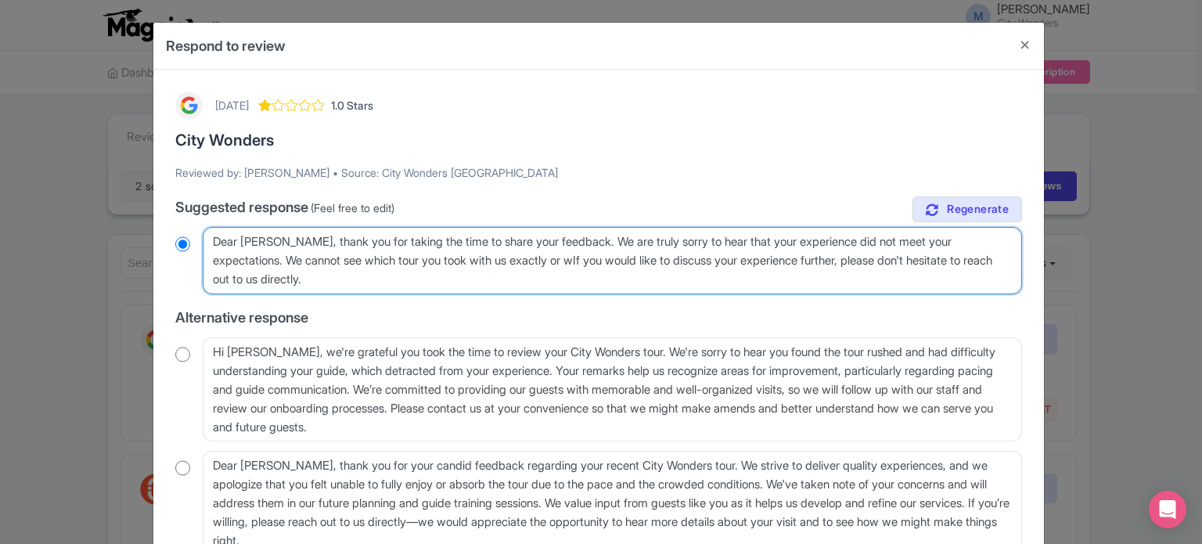
radio input "true"
type textarea "Dear Kshy Bryan, thank you for taking the time to share your feedback. We are t…"
radio input "true"
type textarea "Dear Kshy Bryan, thank you for taking the time to share your feedback. We are t…"
radio input "true"
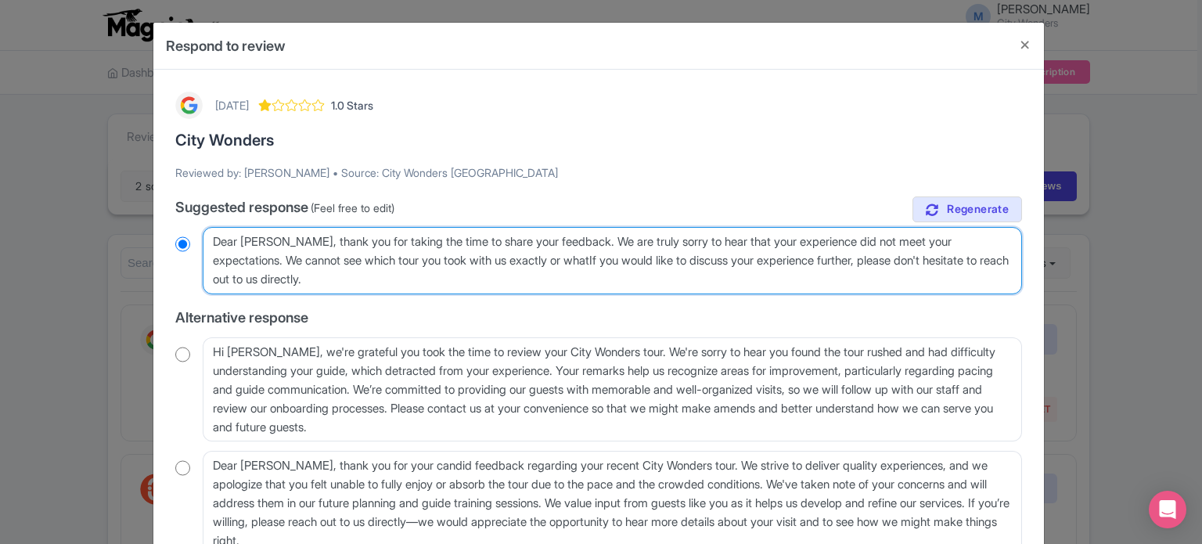
type textarea "Dear Kshy Bryan, thank you for taking the time to share your feedback. We are t…"
radio input "true"
type textarea "Dear Kshy Bryan, thank you for taking the time to share your feedback. We are t…"
radio input "true"
type textarea "Dear Kshy Bryan, thank you for taking the time to share your feedback. We are t…"
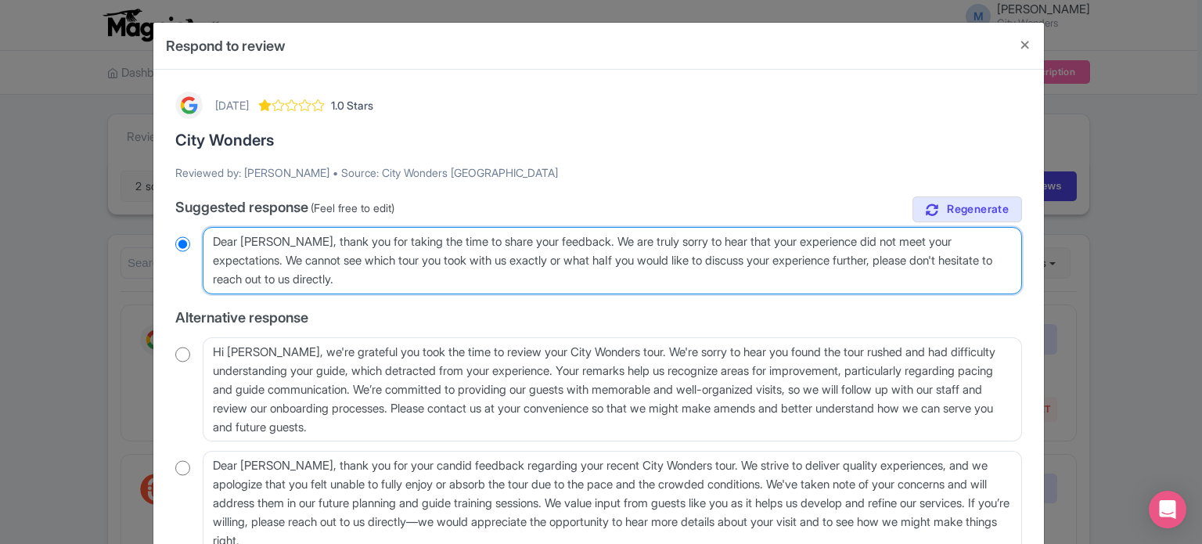
radio input "true"
type textarea "Dear Kshy Bryan, thank you for taking the time to share your feedback. We are t…"
radio input "true"
type textarea "Dear Kshy Bryan, thank you for taking the time to share your feedback. We are t…"
radio input "true"
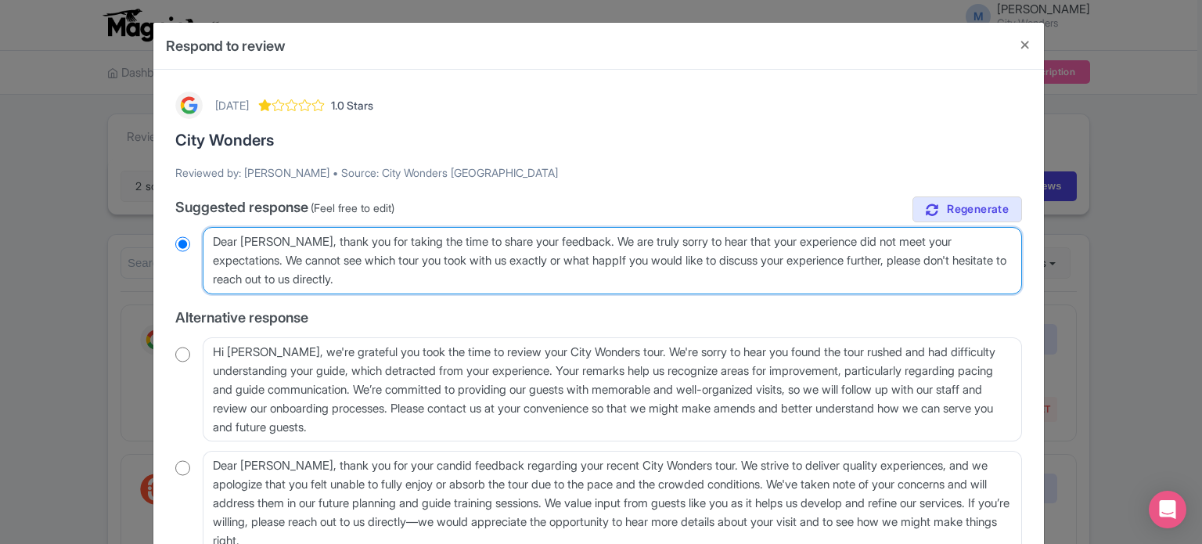
type textarea "Dear Kshy Bryan, thank you for taking the time to share your feedback. We are t…"
radio input "true"
type textarea "Dear Kshy Bryan, thank you for taking the time to share your feedback. We are t…"
radio input "true"
type textarea "Dear Kshy Bryan, thank you for taking the time to share your feedback. We are t…"
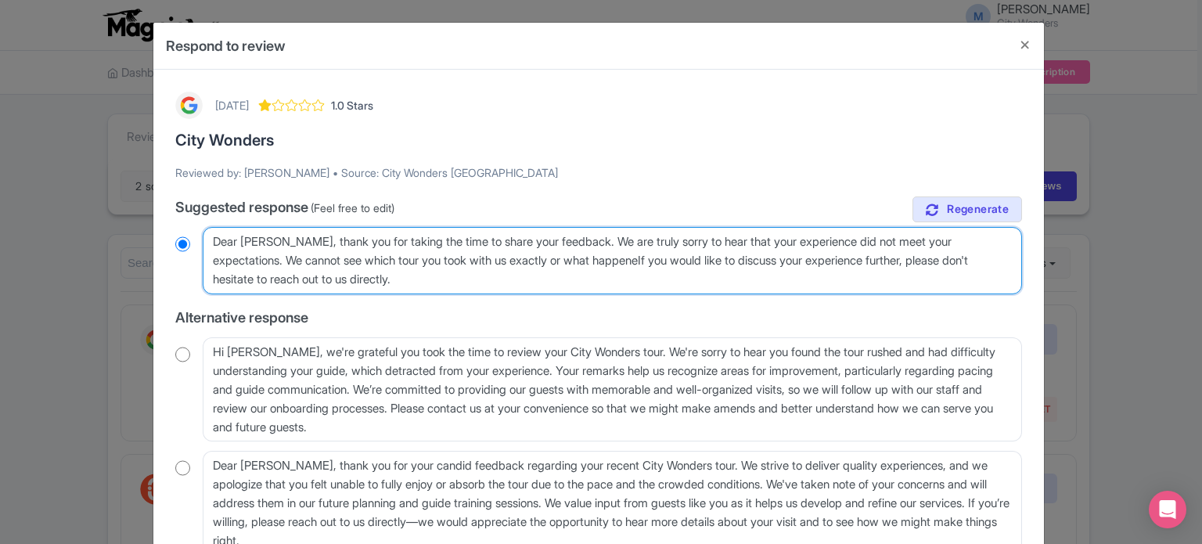
radio input "true"
type textarea "Dear Kshy Bryan, thank you for taking the time to share your feedback. We are t…"
radio input "true"
type textarea "Dear Kshy Bryan, thank you for taking the time to share your feedback. We are t…"
radio input "true"
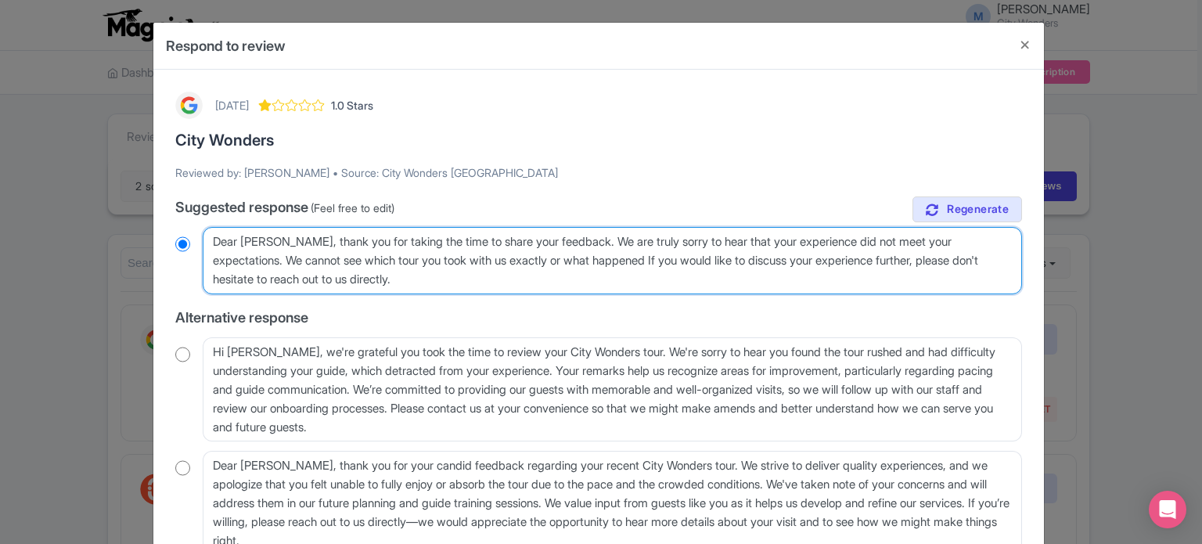
type textarea "Dear Kshy Bryan, thank you for taking the time to share your feedback. We are t…"
radio input "true"
type textarea "Dear Kshy Bryan, thank you for taking the time to share your feedback. We are t…"
radio input "true"
type textarea "Dear Kshy Bryan, thank you for taking the time to share your feedback. We are t…"
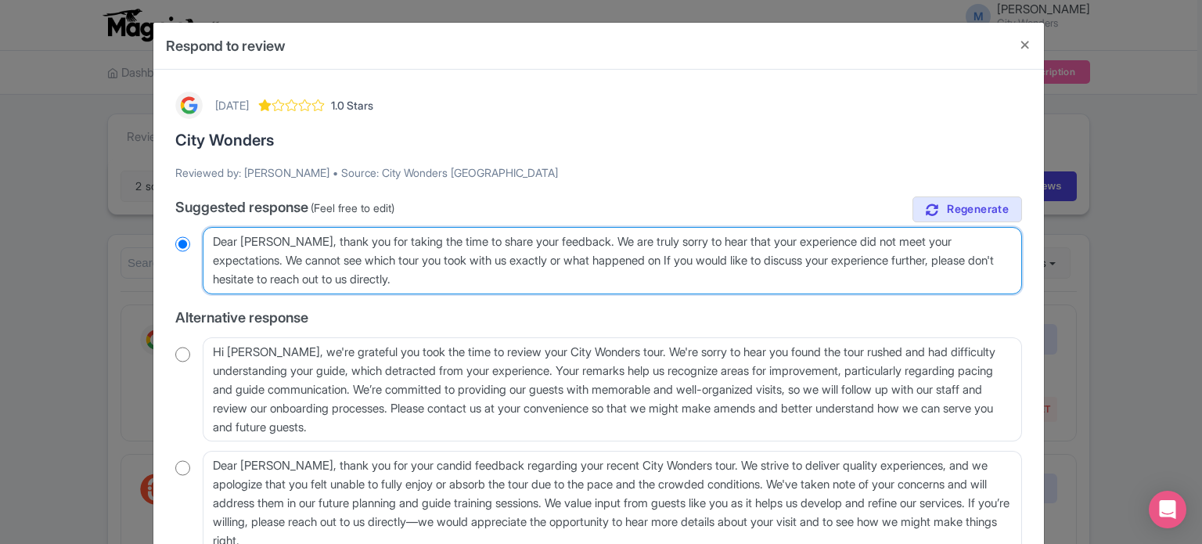
radio input "true"
type textarea "Dear Kshy Bryan, thank you for taking the time to share your feedback. We are t…"
radio input "true"
type textarea "Dear Kshy Bryan, thank you for taking the time to share your feedback. We are t…"
radio input "true"
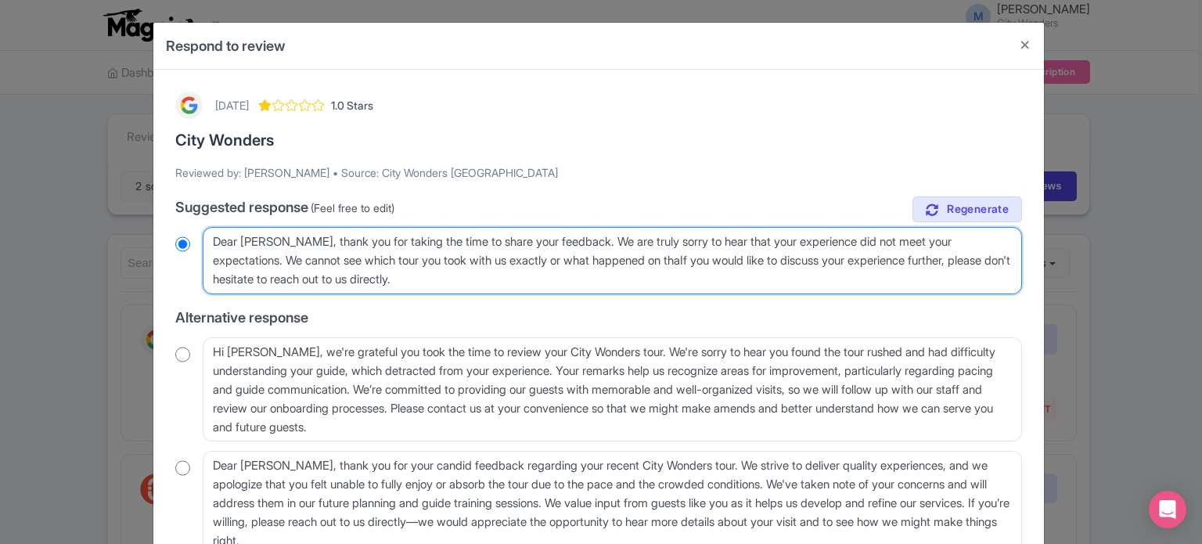
type textarea "Dear Kshy Bryan, thank you for taking the time to share your feedback. We are t…"
radio input "true"
type textarea "Dear Kshy Bryan, thank you for taking the time to share your feedback. We are t…"
radio input "true"
type textarea "Dear Kshy Bryan, thank you for taking the time to share your feedback. We are t…"
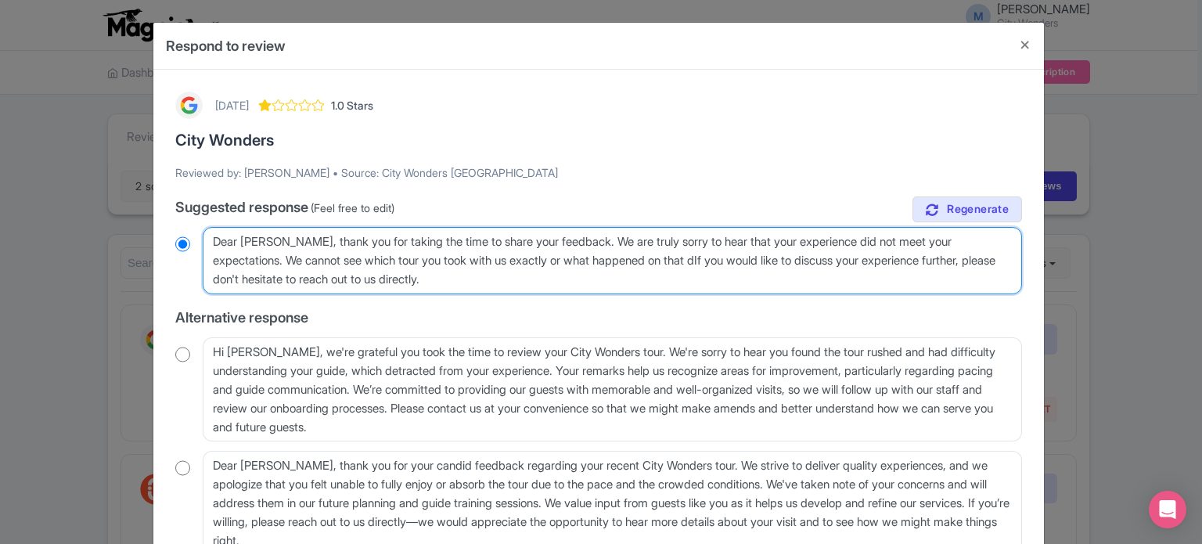
radio input "true"
type textarea "Dear Kshy Bryan, thank you for taking the time to share your feedback. We are t…"
radio input "true"
type textarea "Dear Kshy Bryan, thank you for taking the time to share your feedback. We are t…"
radio input "true"
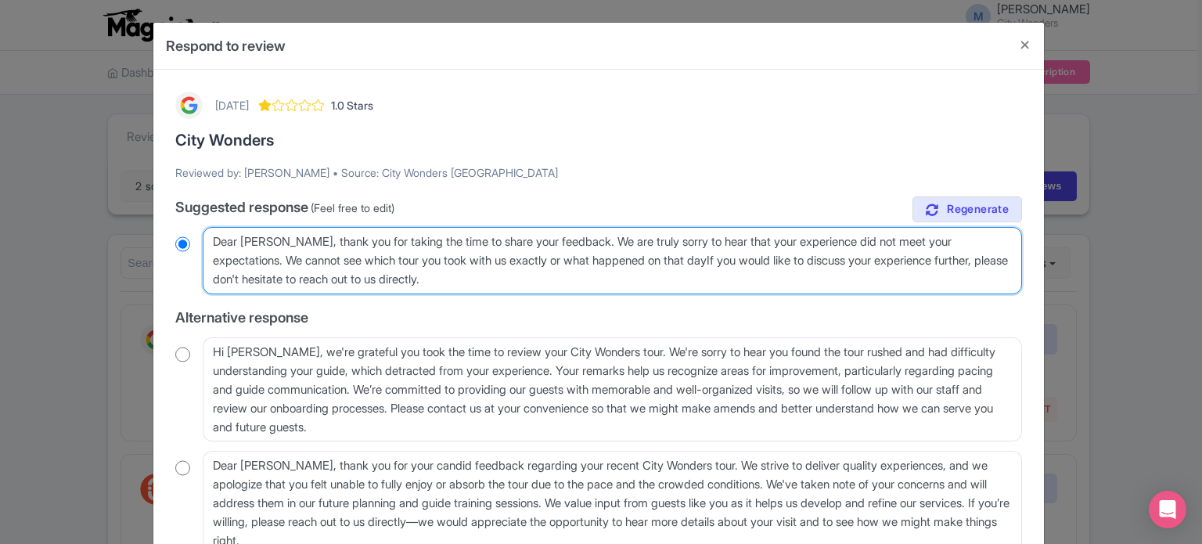
type textarea "Dear Kshy Bryan, thank you for taking the time to share your feedback. We are t…"
radio input "true"
type textarea "Dear Kshy Bryan, thank you for taking the time to share your feedback. We are t…"
radio input "true"
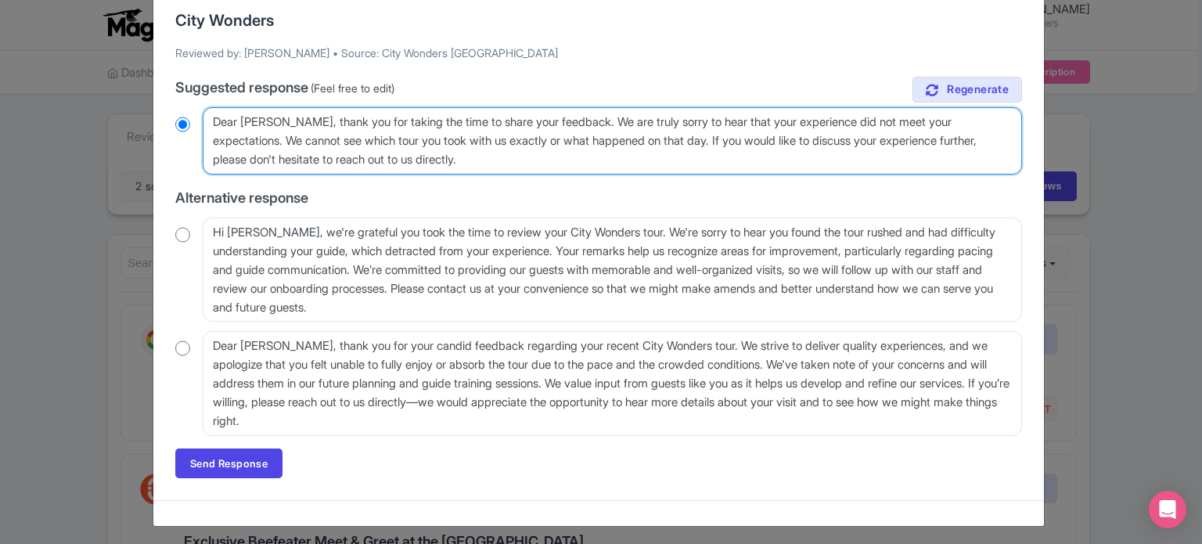
scroll to position [123, 0]
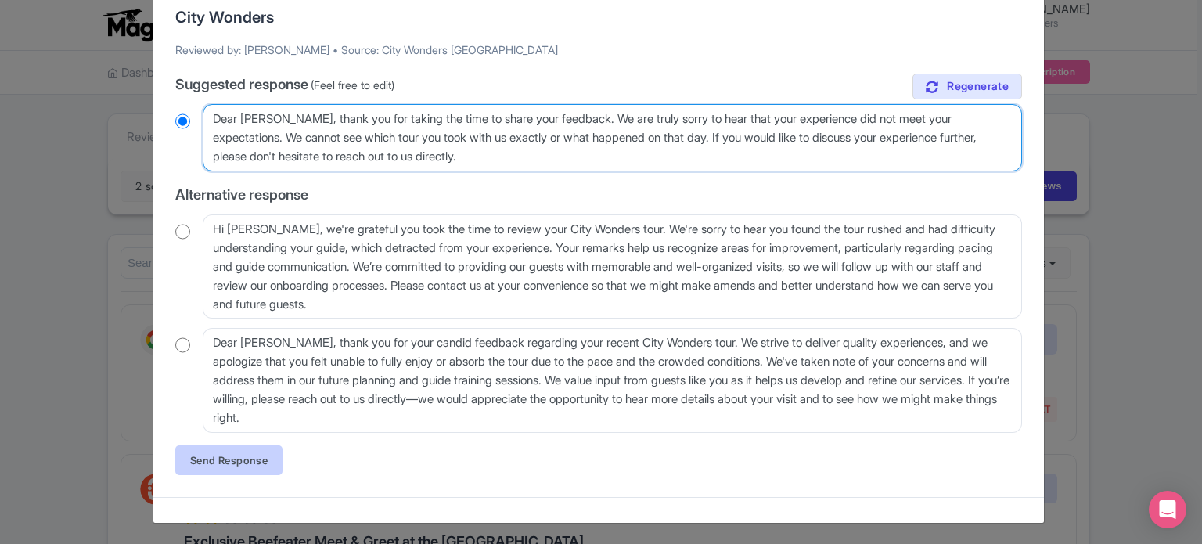
type textarea "Dear Kshy Bryan, thank you for taking the time to share your feedback. We are t…"
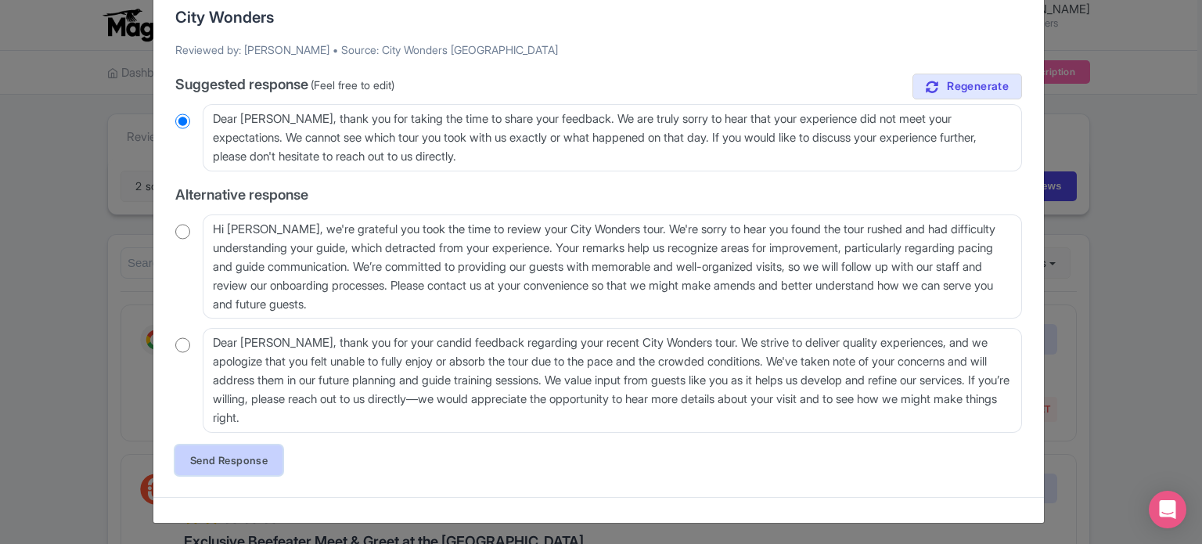
click at [256, 457] on link "Send Response" at bounding box center [228, 460] width 107 height 30
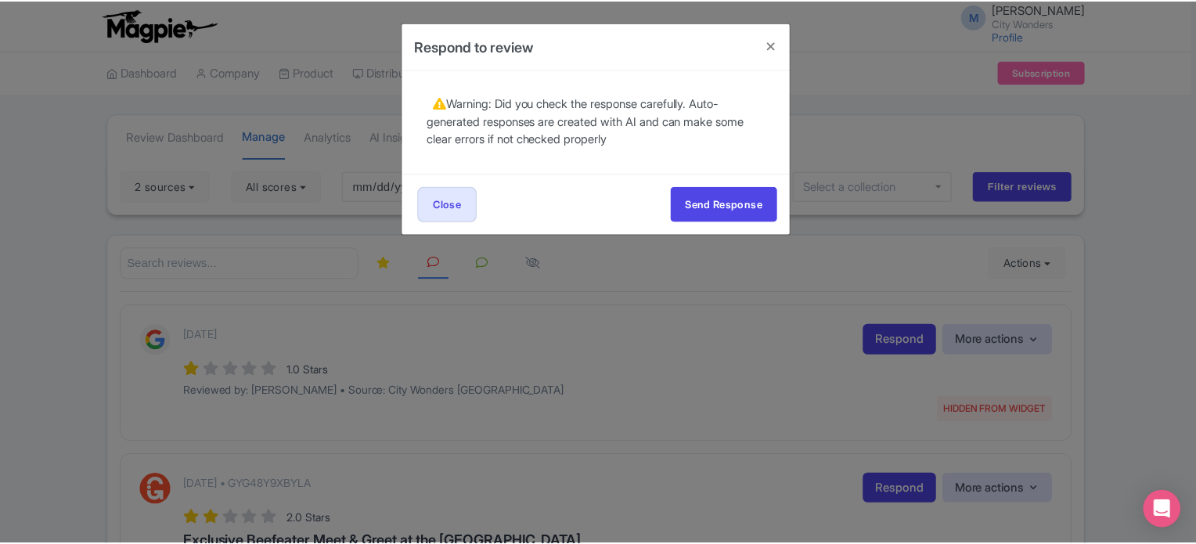
scroll to position [0, 0]
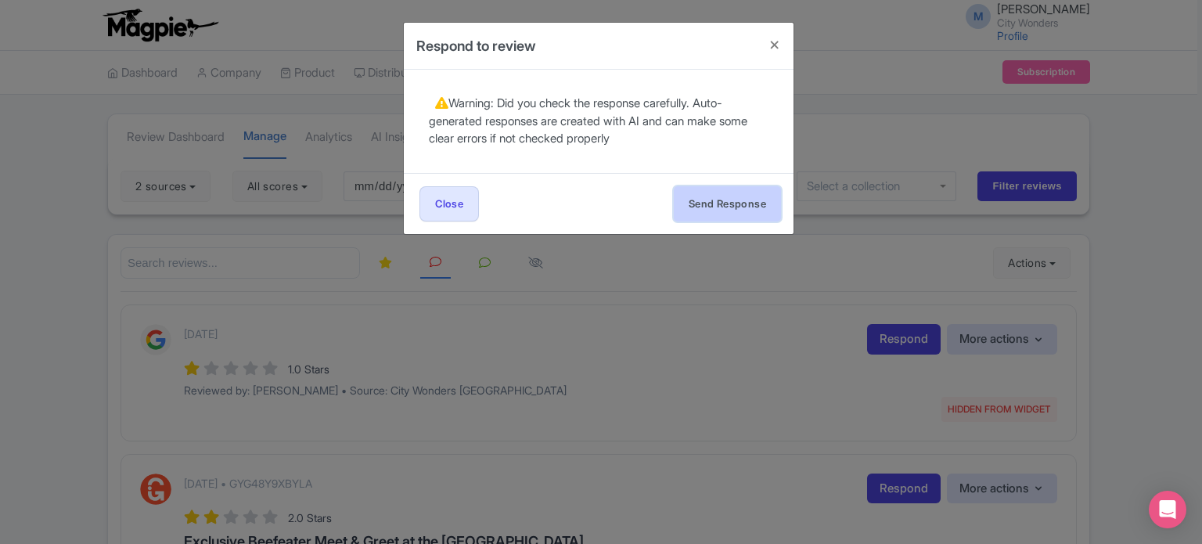
click at [710, 205] on button "Send Response" at bounding box center [727, 203] width 107 height 35
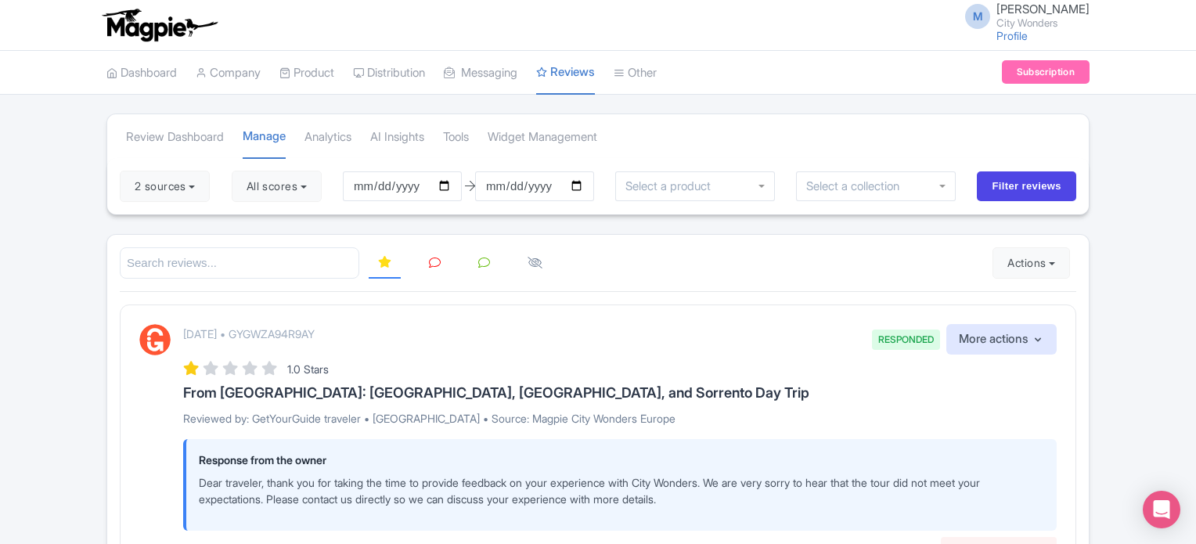
click at [438, 261] on icon at bounding box center [435, 263] width 12 height 12
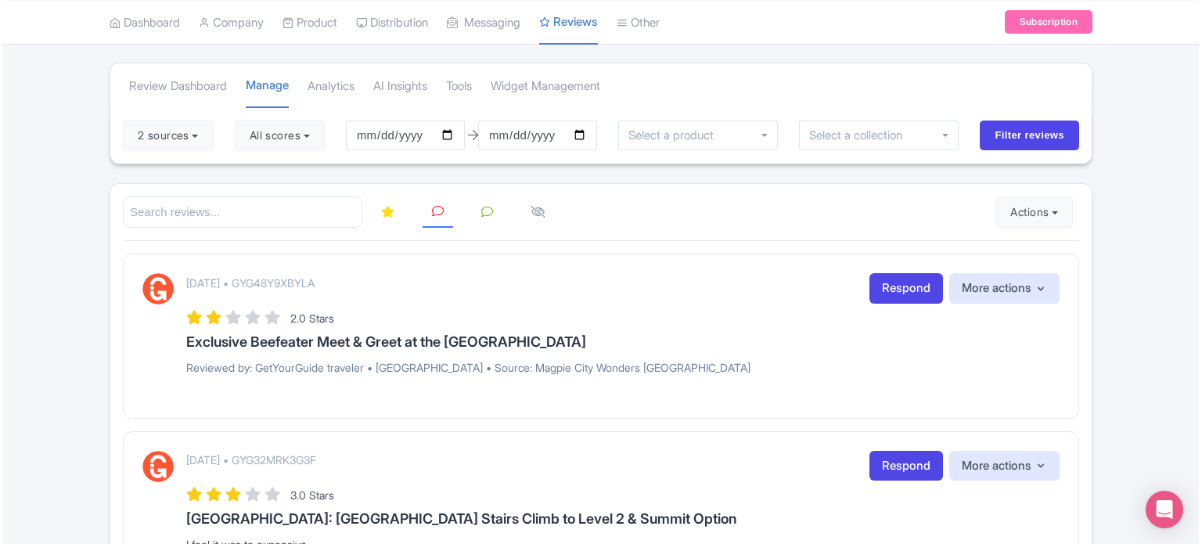
scroll to position [78, 0]
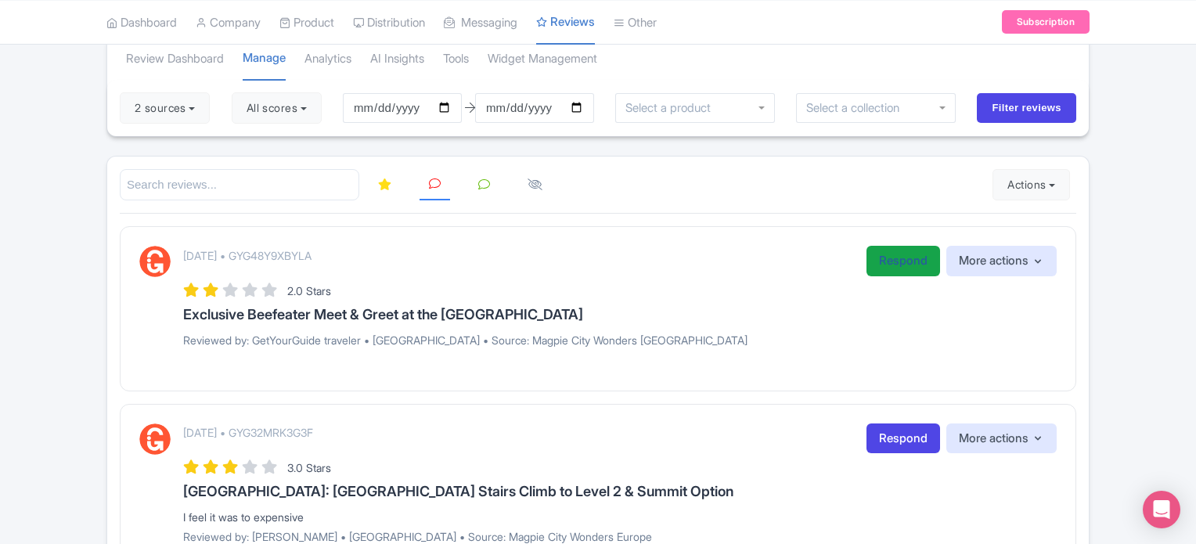
click at [875, 263] on link "Respond" at bounding box center [903, 261] width 74 height 31
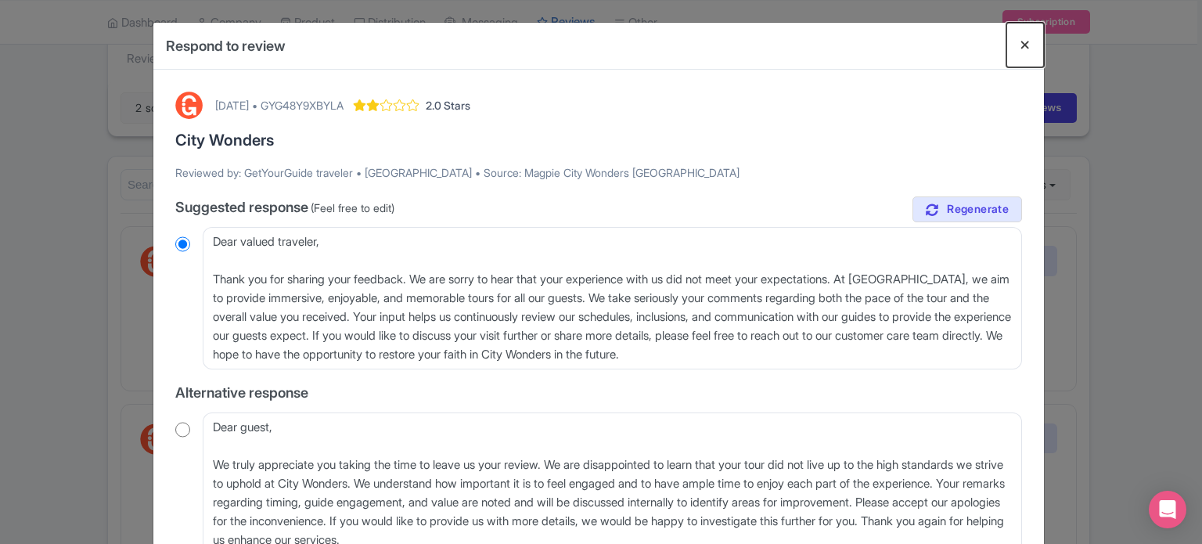
click at [1023, 40] on button "Close" at bounding box center [1025, 45] width 38 height 45
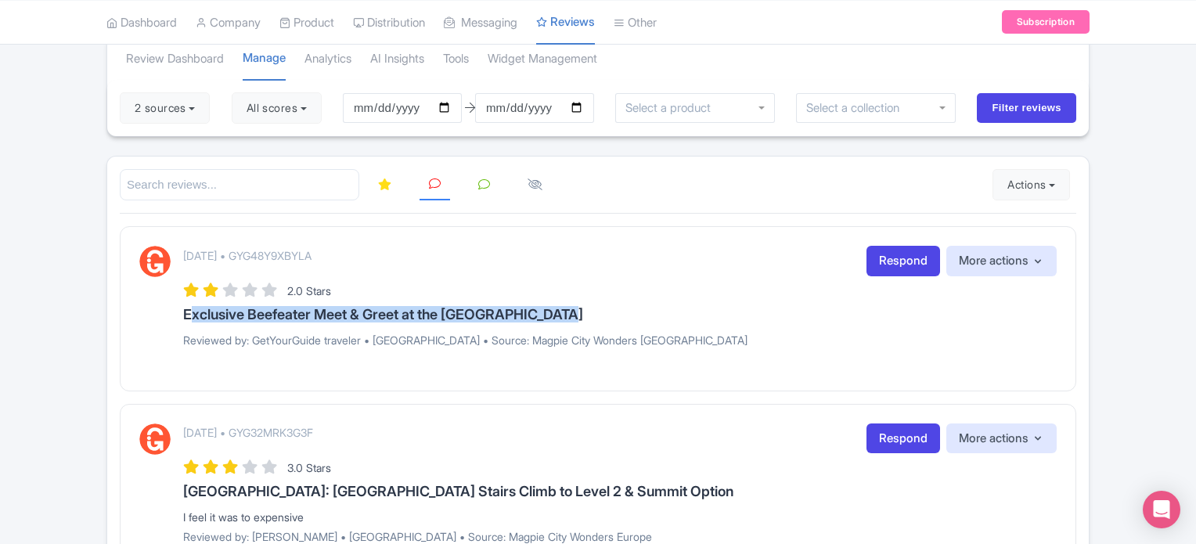
drag, startPoint x: 184, startPoint y: 313, endPoint x: 567, endPoint y: 312, distance: 382.6
click at [567, 312] on h3 "Exclusive Beefeater Meet & Greet at the [GEOGRAPHIC_DATA]" at bounding box center [619, 315] width 873 height 16
copy h3 "Exclusive Beefeater Meet & Greet at the [GEOGRAPHIC_DATA]"
click at [870, 260] on link "Respond" at bounding box center [903, 261] width 74 height 31
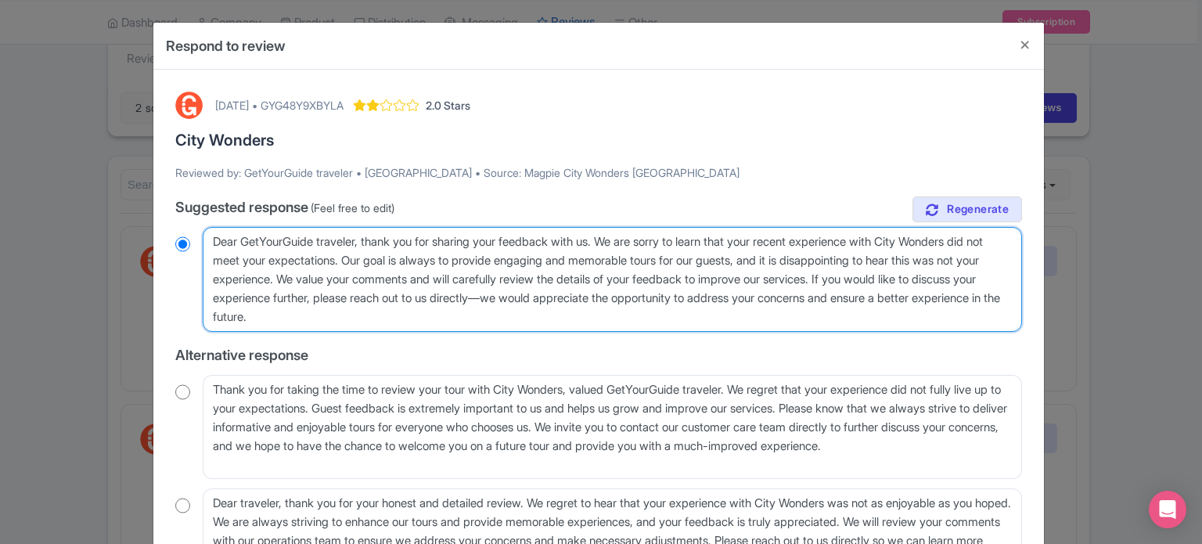
drag, startPoint x: 444, startPoint y: 316, endPoint x: 209, endPoint y: 233, distance: 249.7
click at [209, 233] on textarea "Dear GetYourGuide traveler, thank you for sharing your feedback with us. We are…" at bounding box center [612, 279] width 819 height 105
paste textarea "Exclusive Beefeater Meet & Greet at the [GEOGRAPHIC_DATA]"
type textarea "Exclusive Beefeater Meet & Greet at the [GEOGRAPHIC_DATA]"
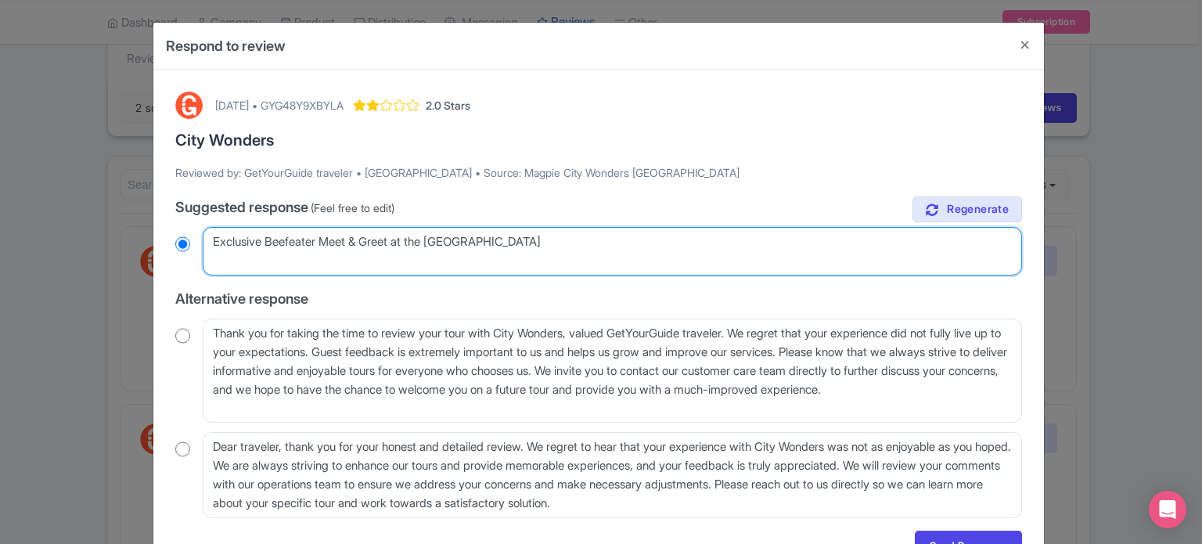
radio input "true"
click at [582, 244] on textarea "Dear GetYourGuide traveler, thank you for sharing your feedback with us. We are…" at bounding box center [612, 251] width 819 height 49
type textarea "Exclusive Beefeater Meet & Greet at the Tower of London"
radio input "true"
type textarea "Exclusive Beefeater Meet & Greet at the Tower of London"
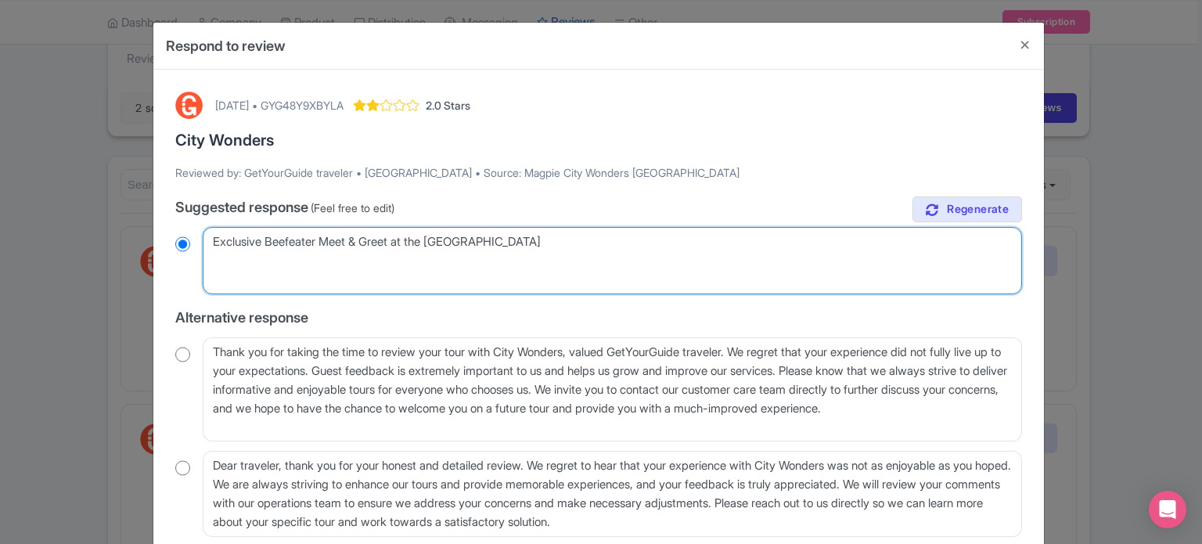
radio input "true"
paste textarea "Dear valued traveler, Thank you for joining our XX Tour. We noted that your exp…"
type textarea "Exclusive Beefeater Meet & Greet at the Tower of London Dear valued traveler, T…"
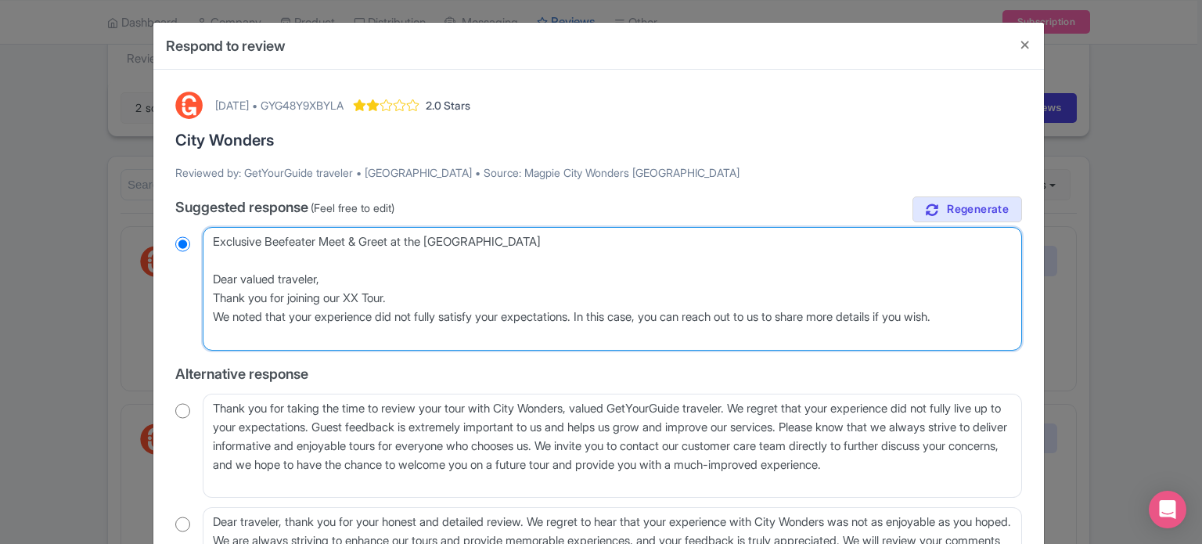
drag, startPoint x: 212, startPoint y: 242, endPoint x: 541, endPoint y: 220, distance: 329.4
click at [541, 220] on div "true Suggested response (Feel free to edit) Dear GetYourGuide traveler, thank y…" at bounding box center [598, 394] width 847 height 397
radio input "true"
type textarea "Dear valued traveler, Thank you for joining our XX Tour. We noted that your exp…"
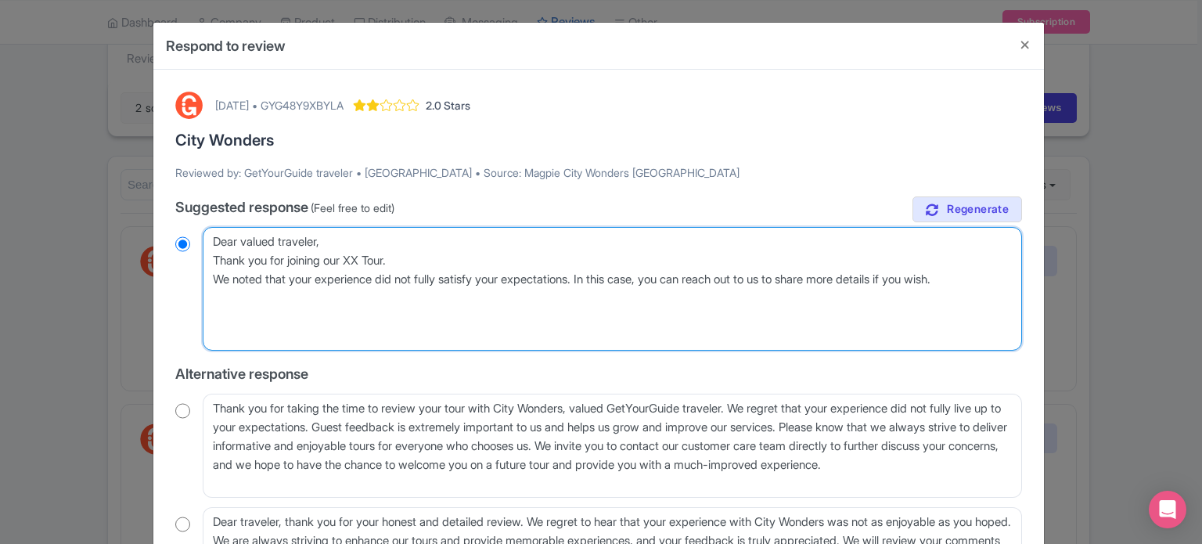
radio input "true"
click at [362, 296] on textarea "Dear GetYourGuide traveler, thank you for sharing your feedback with us. We are…" at bounding box center [612, 289] width 819 height 124
click at [352, 297] on textarea "Dear GetYourGuide traveler, thank you for sharing your feedback with us. We are…" at bounding box center [612, 289] width 819 height 124
drag, startPoint x: 352, startPoint y: 297, endPoint x: 388, endPoint y: 297, distance: 36.0
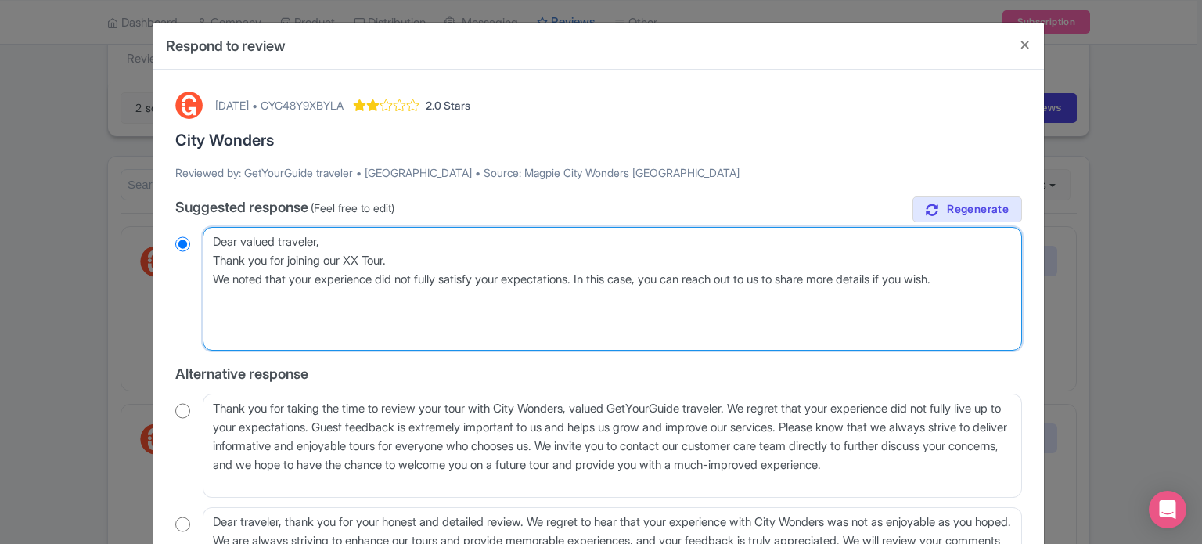
click at [388, 297] on textarea "Dear GetYourGuide traveler, thank you for sharing your feedback with us. We are…" at bounding box center [612, 289] width 819 height 124
paste textarea "Exclusive Beefeater Meet & Greet at the Tower of London"
type textarea "Dear valued traveler, Thank you for joining our Exclusive Beefeater Meet & Gree…"
radio input "true"
click at [208, 273] on textarea "Dear GetYourGuide traveler, thank you for sharing your feedback with us. We are…" at bounding box center [612, 289] width 819 height 124
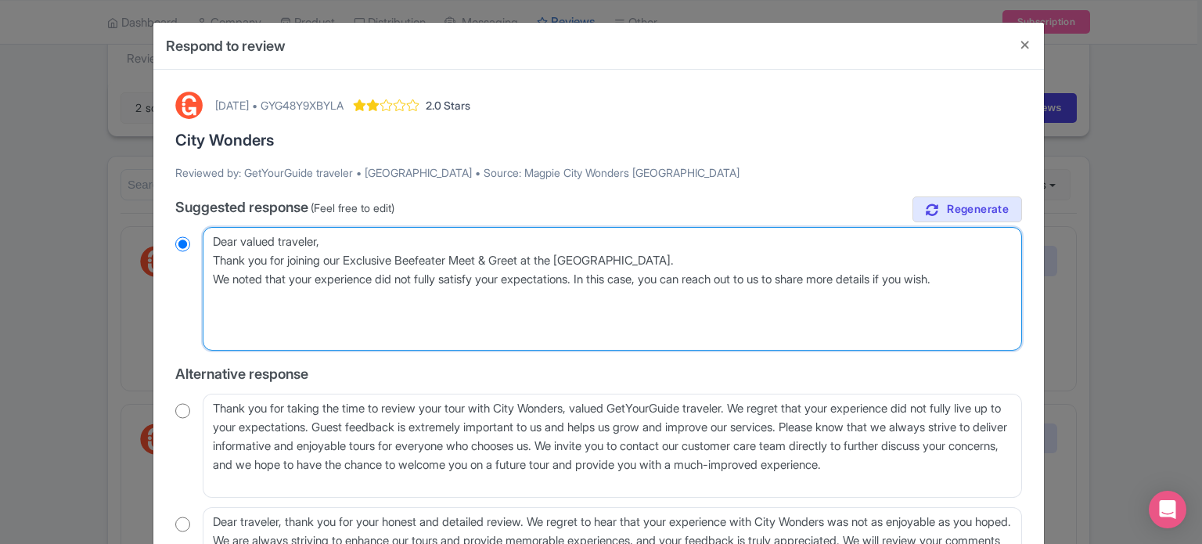
type textarea "Dear valued traveler, Thank you for joining our Exclusive Beefeater Meet & Gree…"
radio input "true"
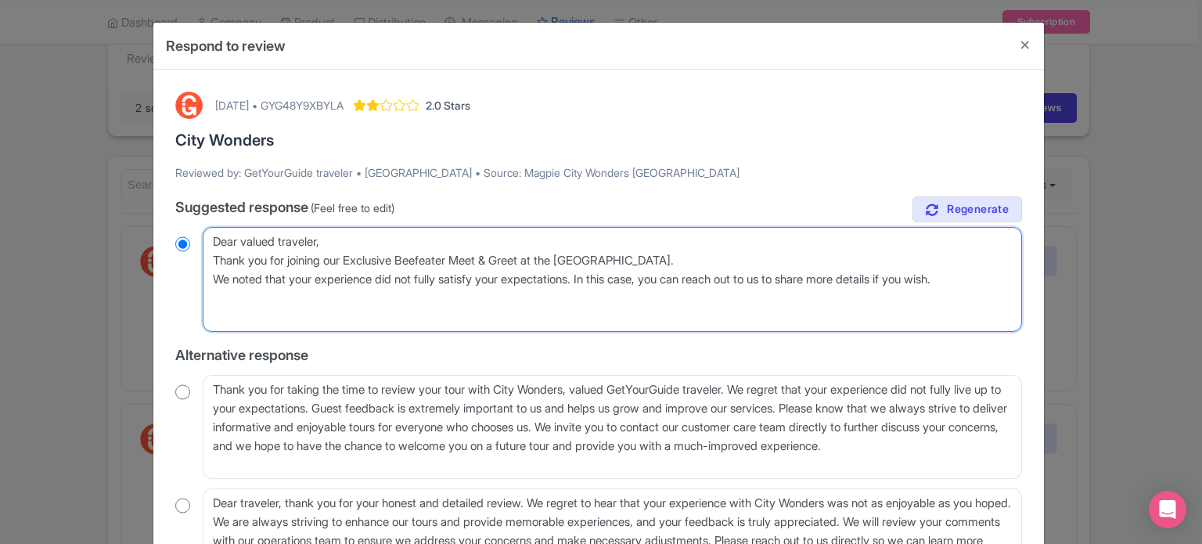
type textarea "Dear valued traveler, Thank you for joining our Exclusive Beefeater Meet & Gree…"
radio input "true"
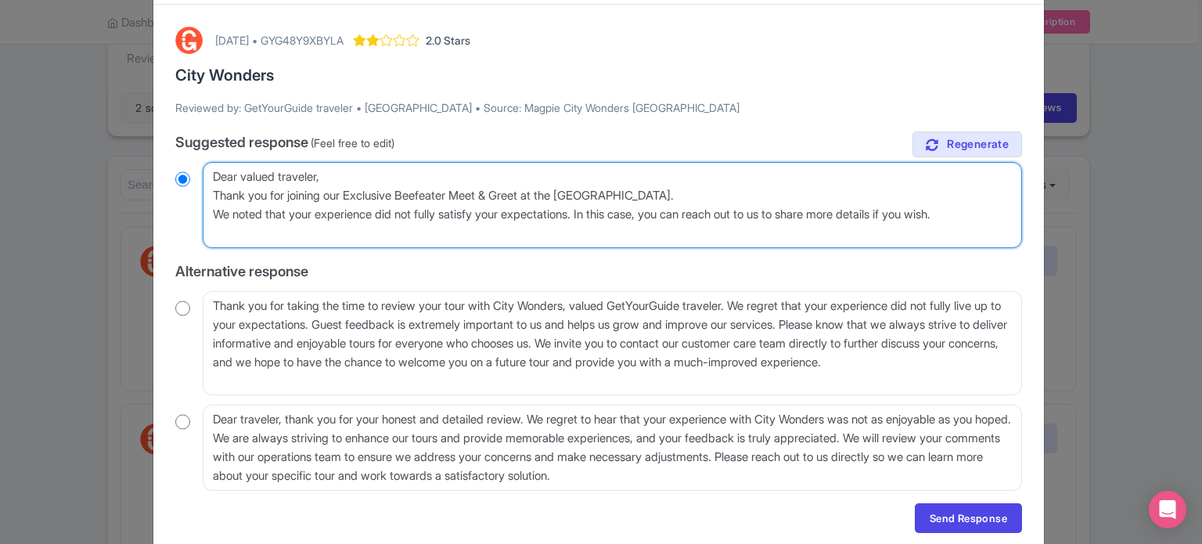
scroll to position [123, 0]
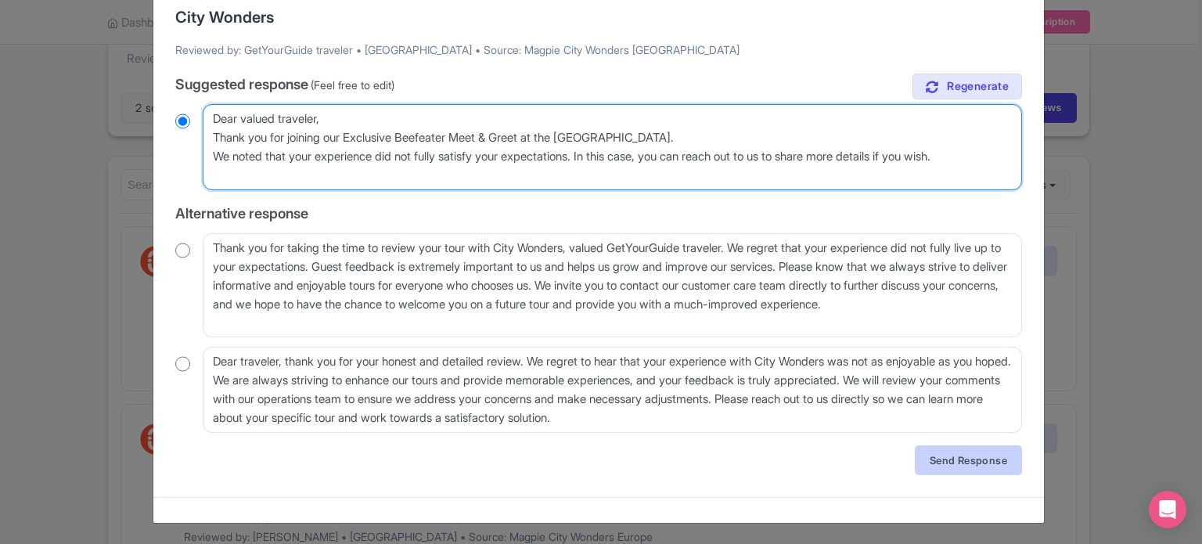
type textarea "Dear valued traveler, Thank you for joining our Exclusive Beefeater Meet & Gree…"
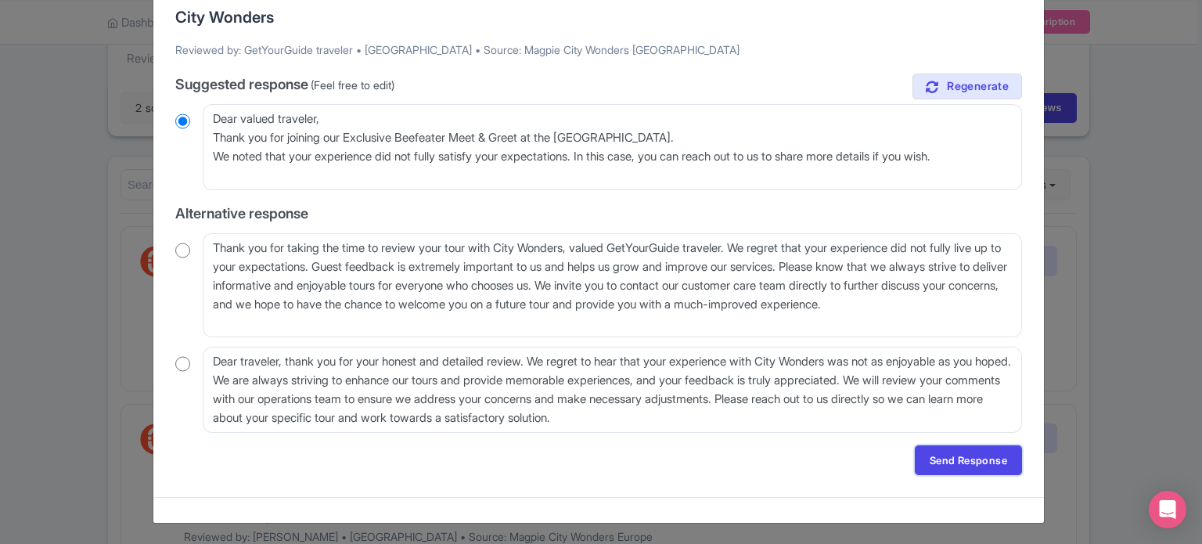
drag, startPoint x: 961, startPoint y: 451, endPoint x: 950, endPoint y: 448, distance: 11.4
click at [961, 451] on link "Send Response" at bounding box center [968, 460] width 107 height 30
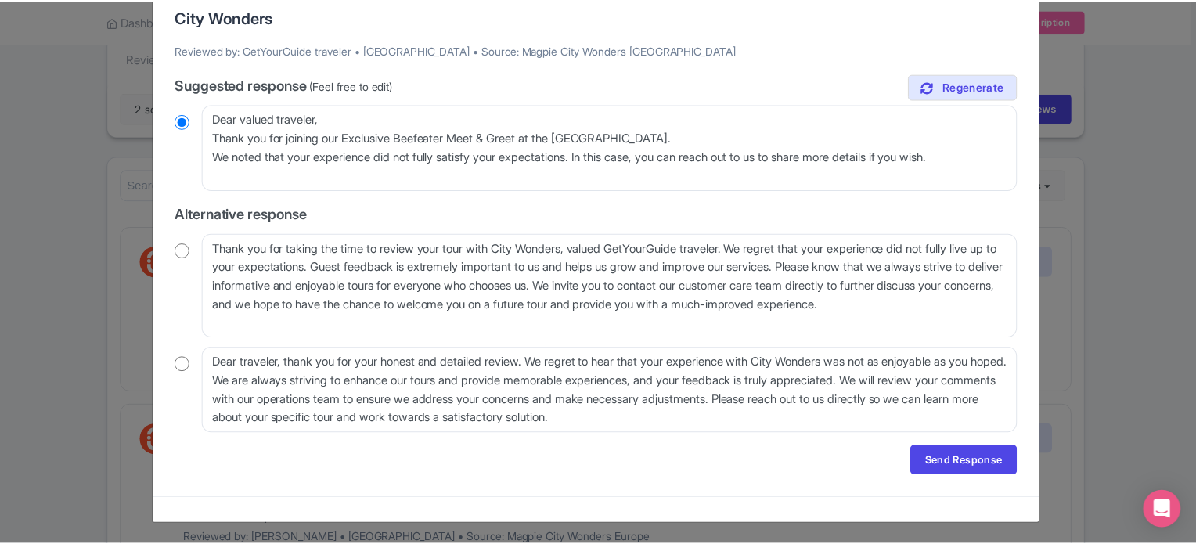
scroll to position [0, 0]
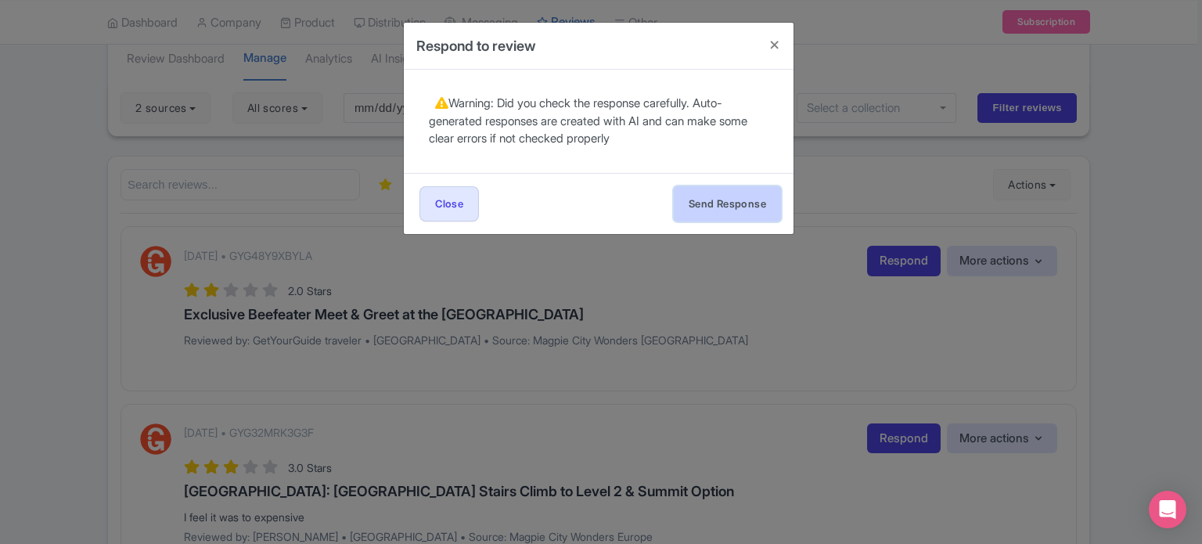
click at [732, 200] on button "Send Response" at bounding box center [727, 203] width 107 height 35
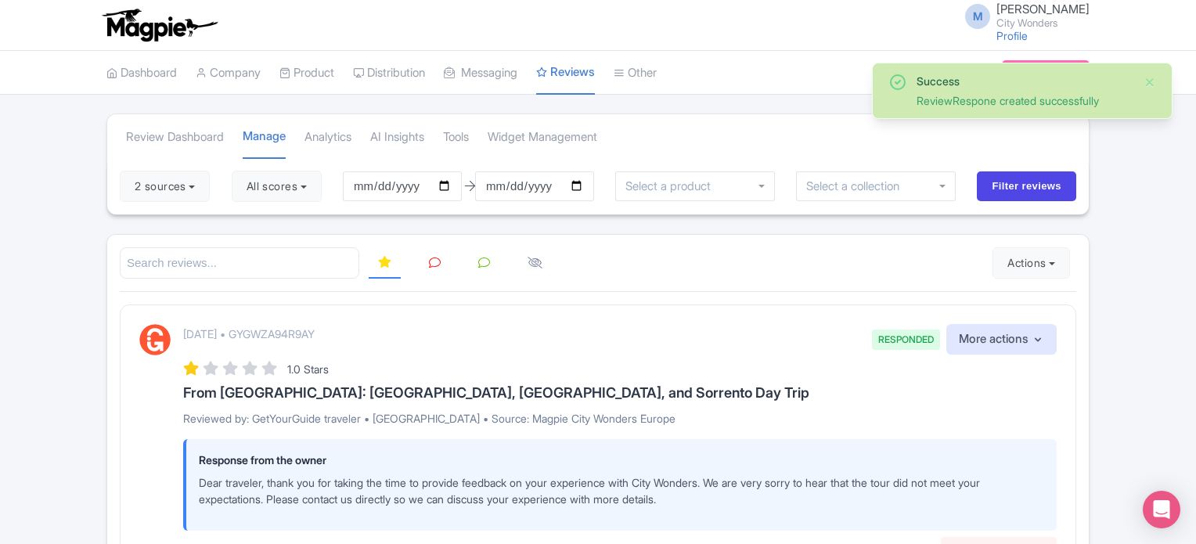
click at [426, 265] on link at bounding box center [434, 263] width 31 height 31
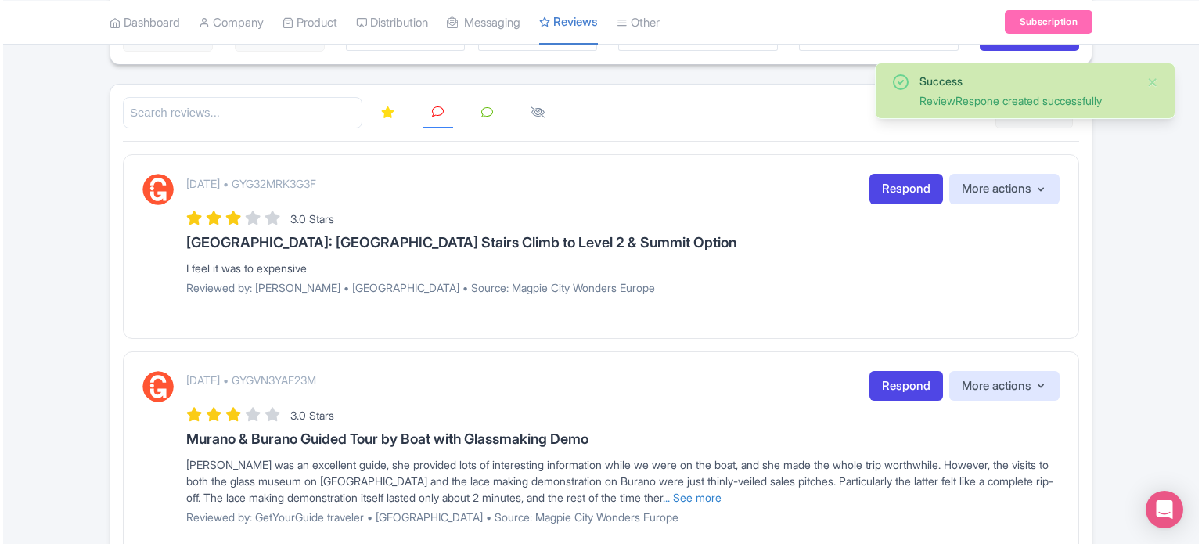
scroll to position [156, 0]
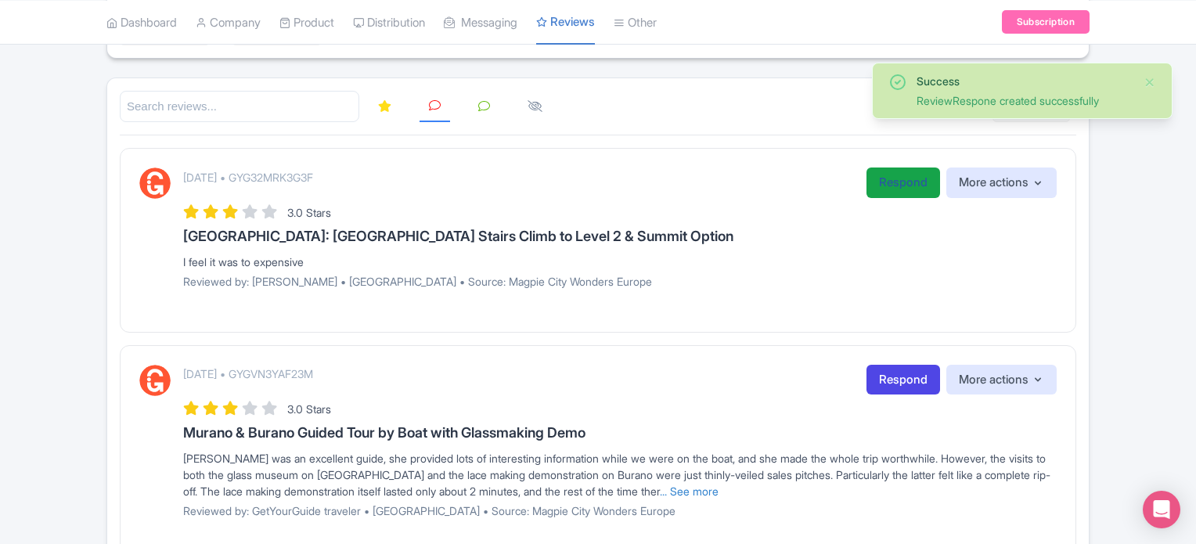
click at [912, 187] on link "Respond" at bounding box center [903, 182] width 74 height 31
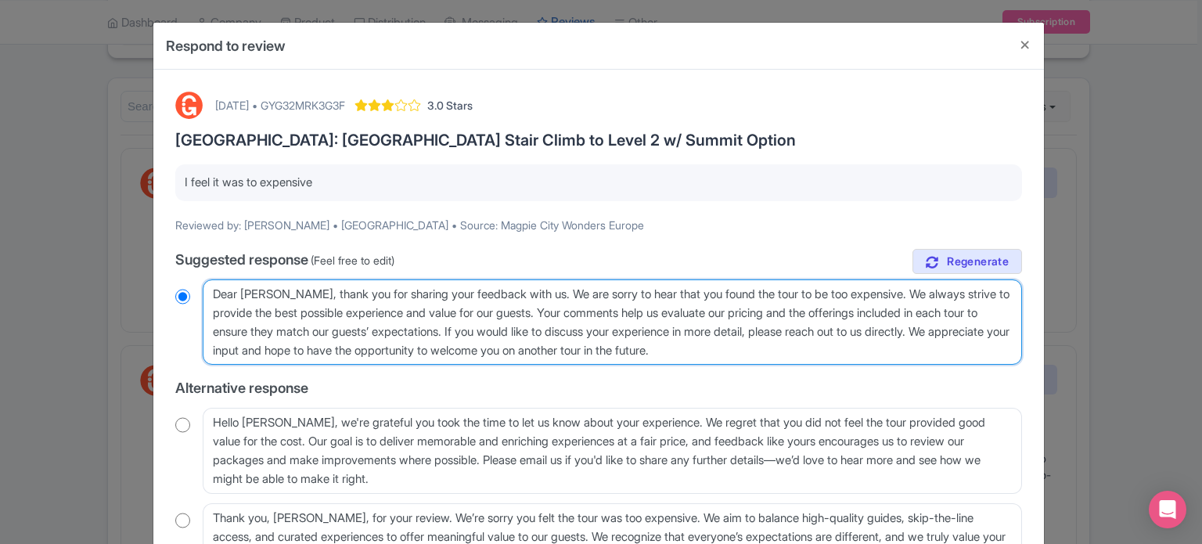
drag, startPoint x: 560, startPoint y: 312, endPoint x: 495, endPoint y: 337, distance: 70.3
click at [495, 337] on textarea "Dear Ayaris C, thank you for sharing your feedback with us. We are sorry to hea…" at bounding box center [612, 322] width 819 height 86
type textarea "Dear Ayaris C, thank you for sharing your feedback with us. We are sorry to hea…"
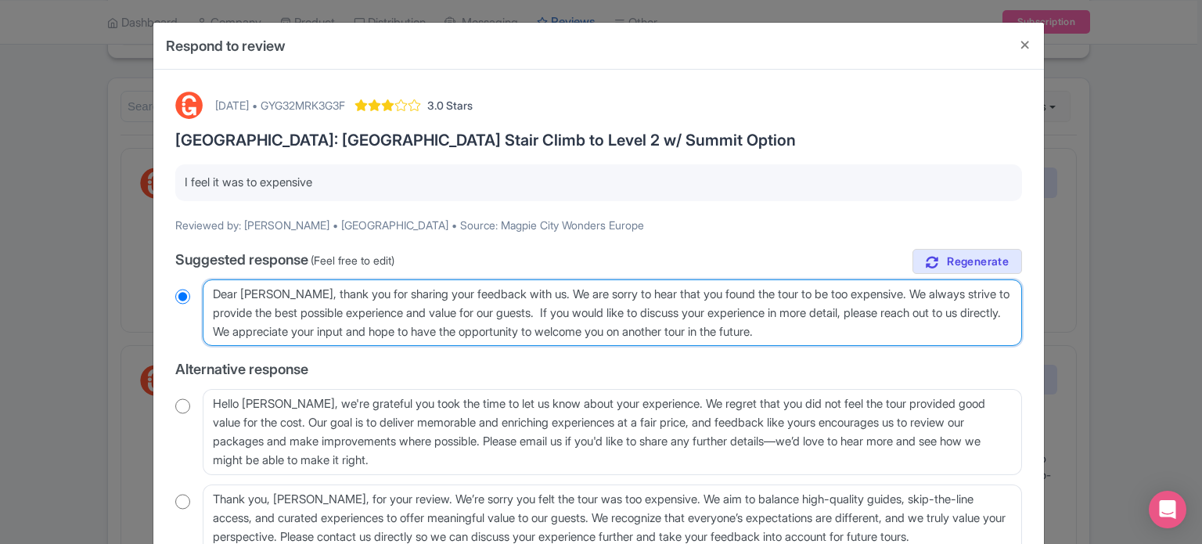
radio input "true"
drag, startPoint x: 838, startPoint y: 332, endPoint x: 261, endPoint y: 325, distance: 577.5
click at [259, 324] on textarea "Dear Ayaris C, thank you for sharing your feedback with us. We are sorry to hea…" at bounding box center [612, 312] width 819 height 67
type textarea "Dear Ayaris C, thank you for sharing your feedback with us. We are sorry to hea…"
radio input "true"
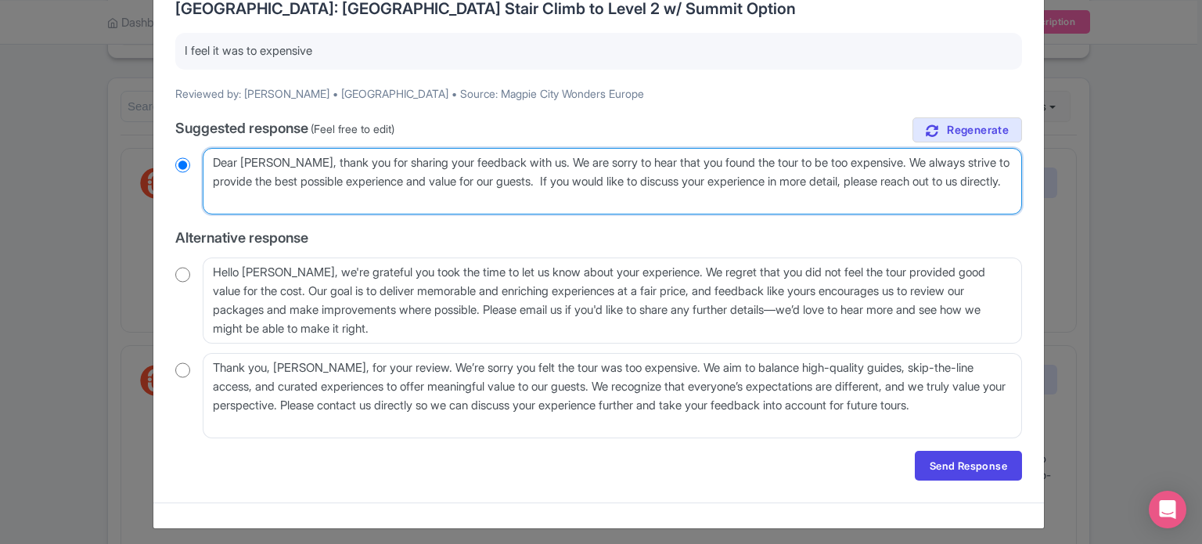
scroll to position [138, 0]
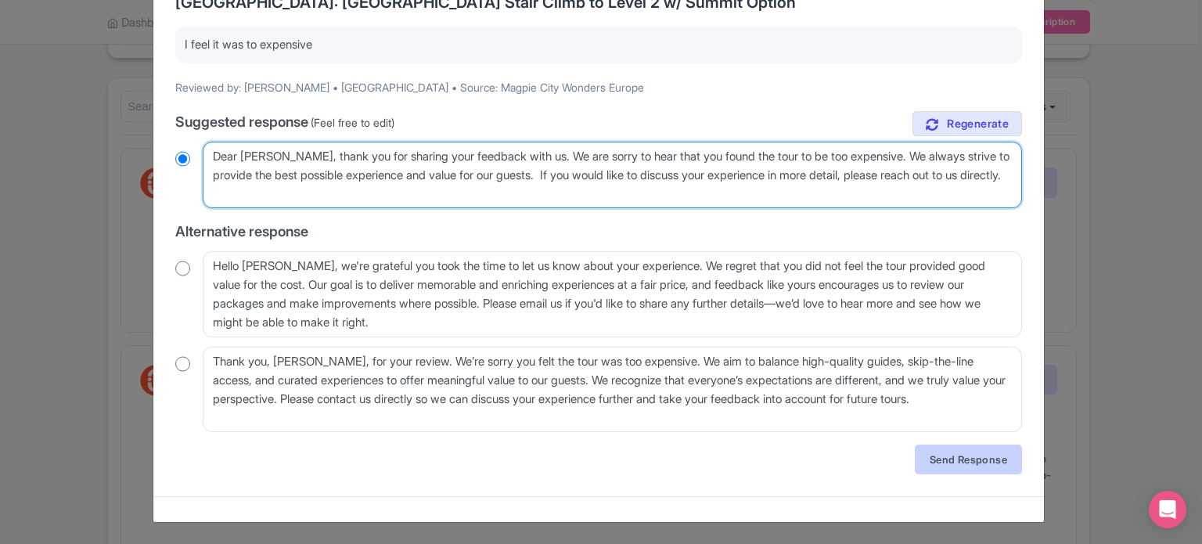
type textarea "Dear Ayaris C, thank you for sharing your feedback with us. We are sorry to hea…"
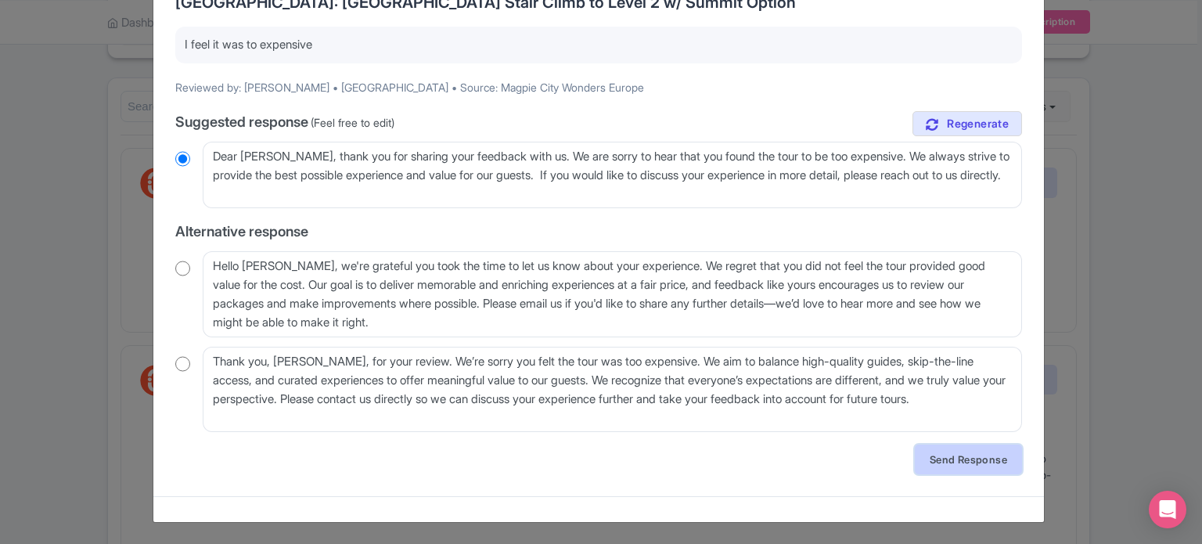
click at [923, 456] on link "Send Response" at bounding box center [968, 459] width 107 height 30
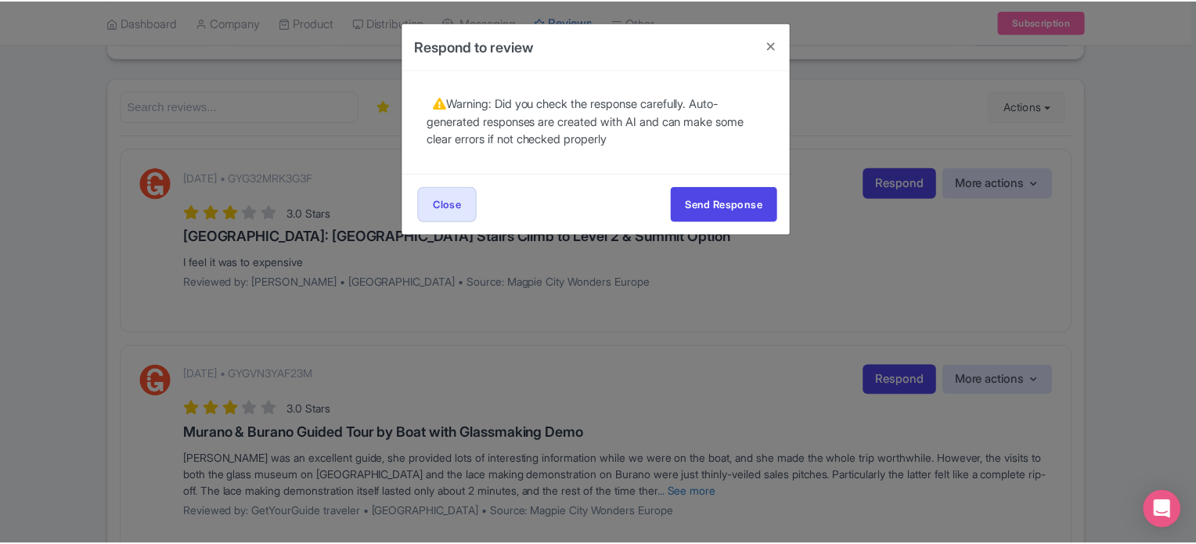
scroll to position [0, 0]
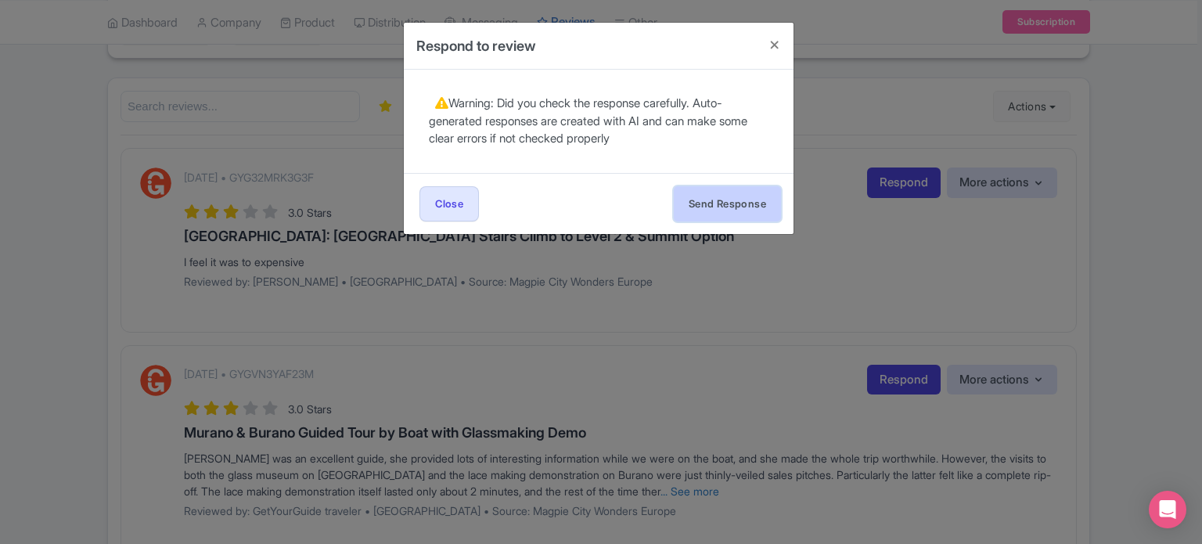
click at [701, 212] on button "Send Response" at bounding box center [727, 203] width 107 height 35
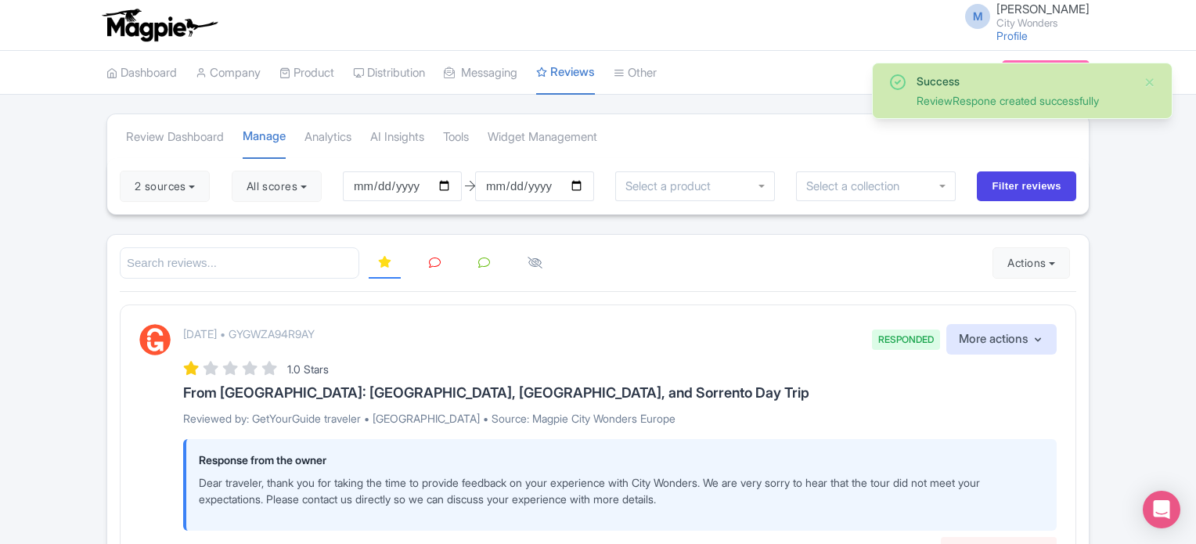
click at [431, 262] on icon at bounding box center [435, 263] width 12 height 12
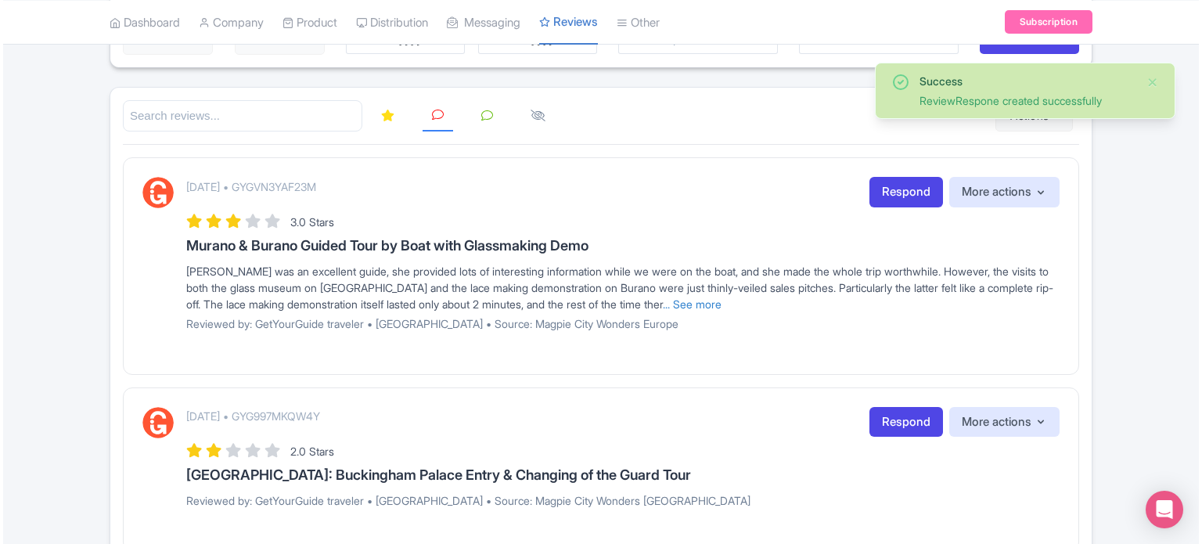
scroll to position [156, 0]
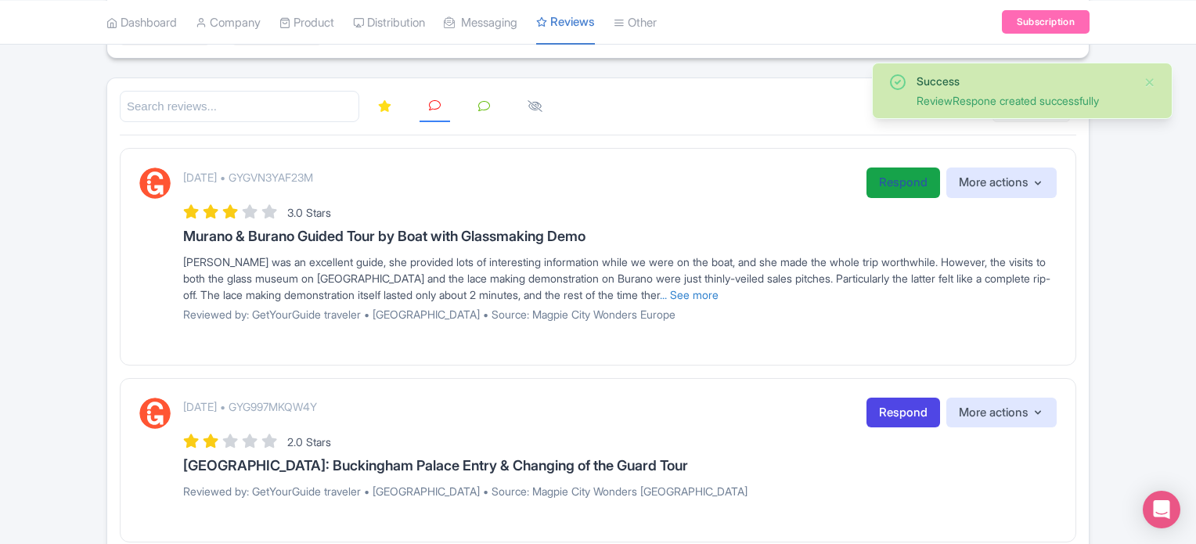
click at [888, 189] on link "Respond" at bounding box center [903, 182] width 74 height 31
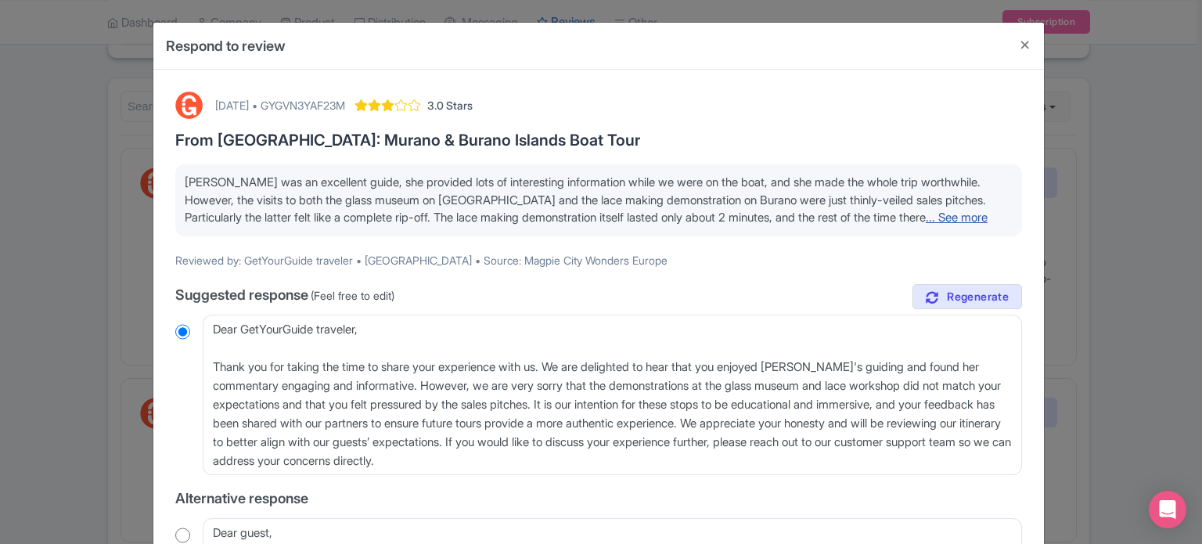
click at [926, 225] on link "... See more" at bounding box center [957, 217] width 62 height 15
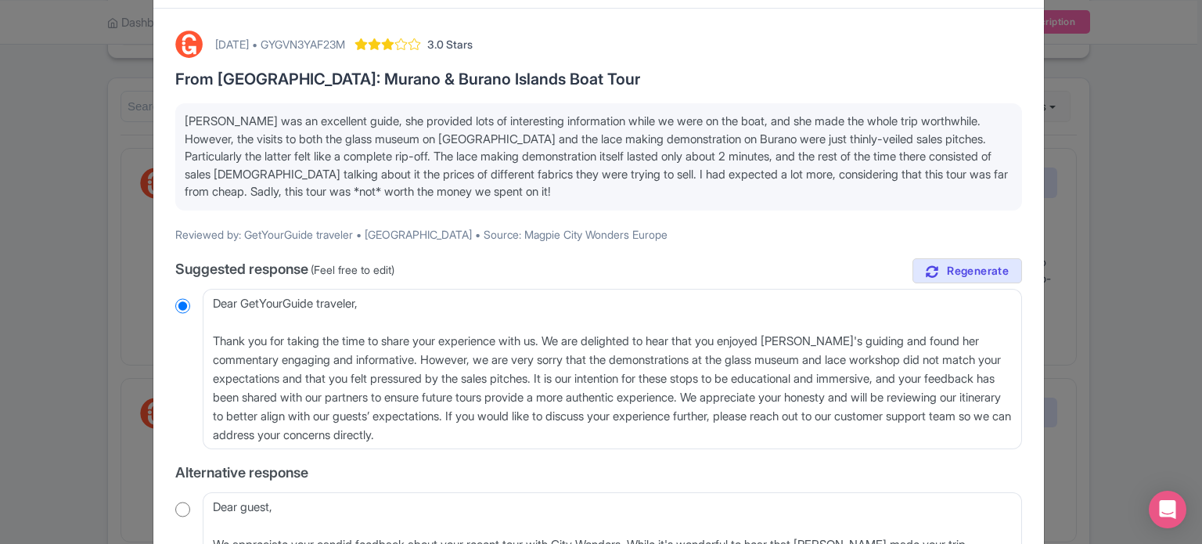
scroll to position [78, 0]
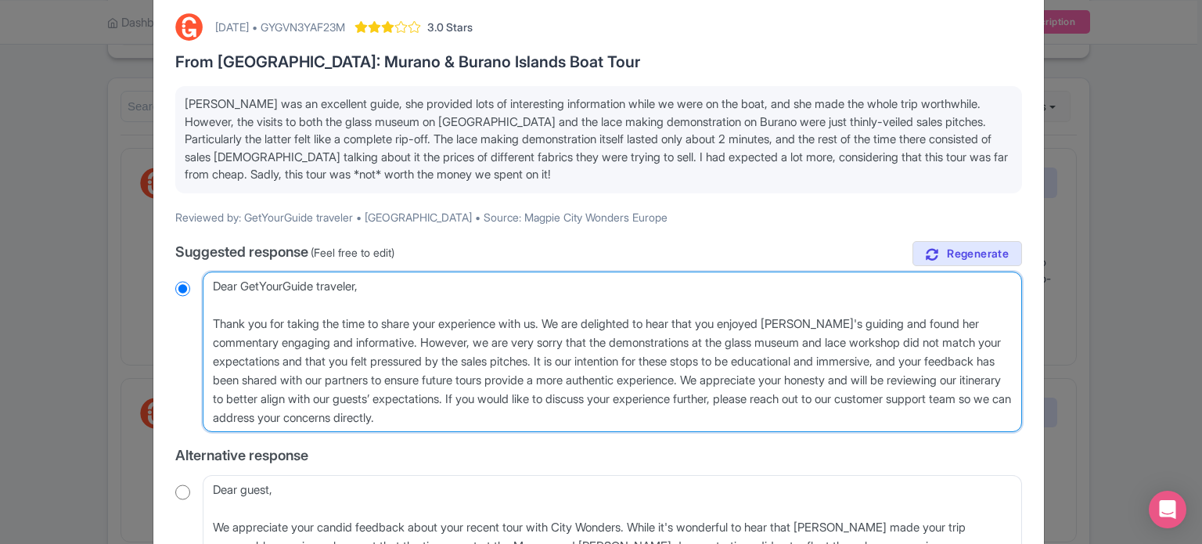
click at [210, 318] on textarea "Dear GetYourGuide traveler, Thank you for taking the time to share your experie…" at bounding box center [612, 352] width 819 height 161
type textarea "Dear GetYourGuide traveler, Thank you for taking the time to share your experie…"
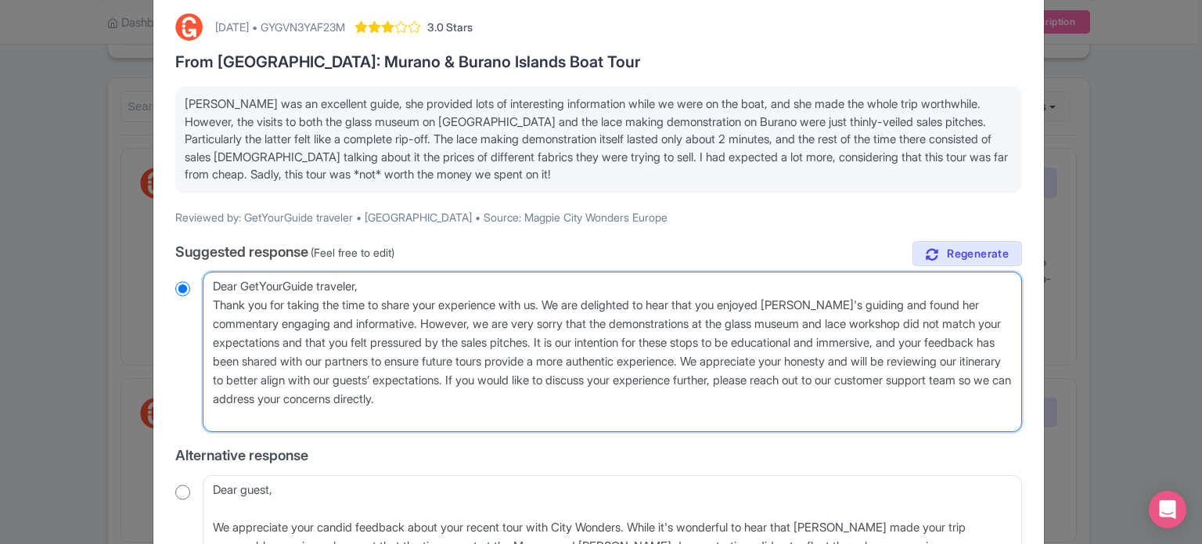
radio input "true"
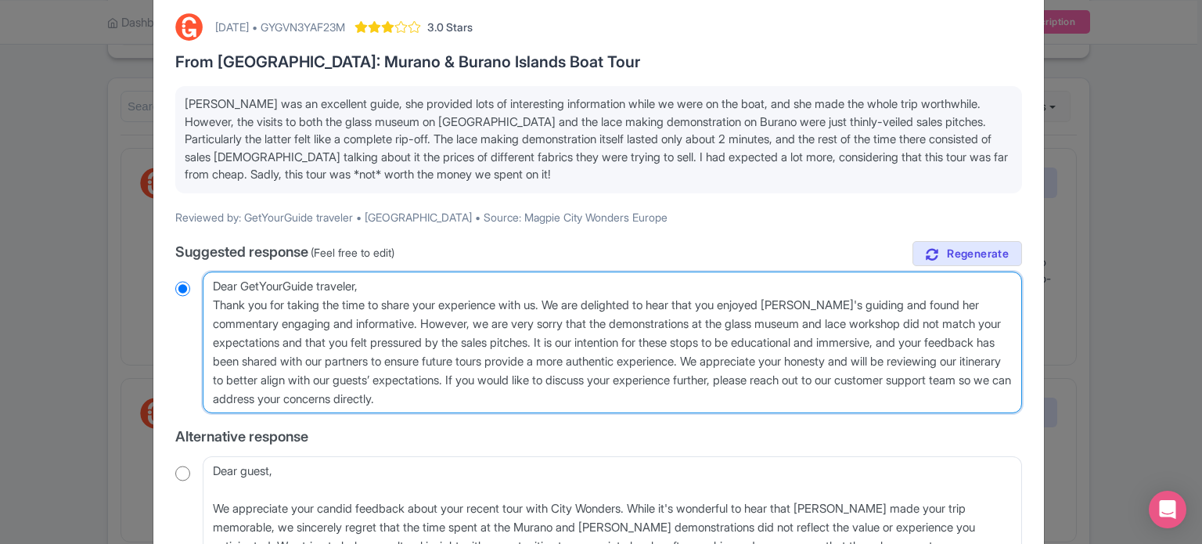
drag, startPoint x: 818, startPoint y: 360, endPoint x: 821, endPoint y: 396, distance: 36.1
click at [821, 396] on textarea "Dear GetYourGuide traveler, Thank you for taking the time to share your experie…" at bounding box center [612, 343] width 819 height 142
type textarea "Dear GetYourGuide traveler, Thank you for taking the time to share your experie…"
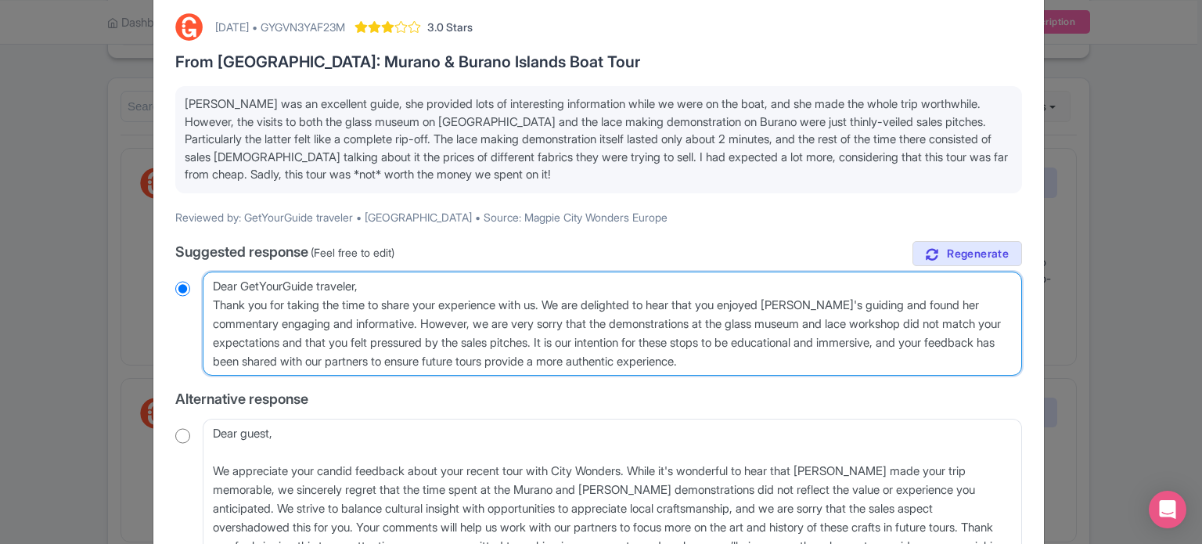
radio input "true"
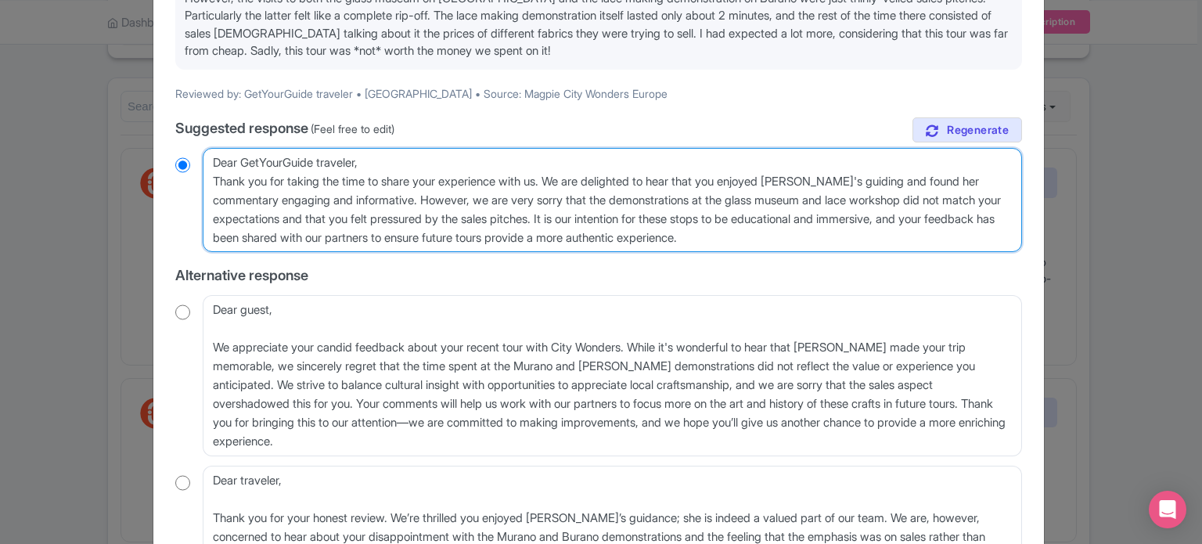
scroll to position [376, 0]
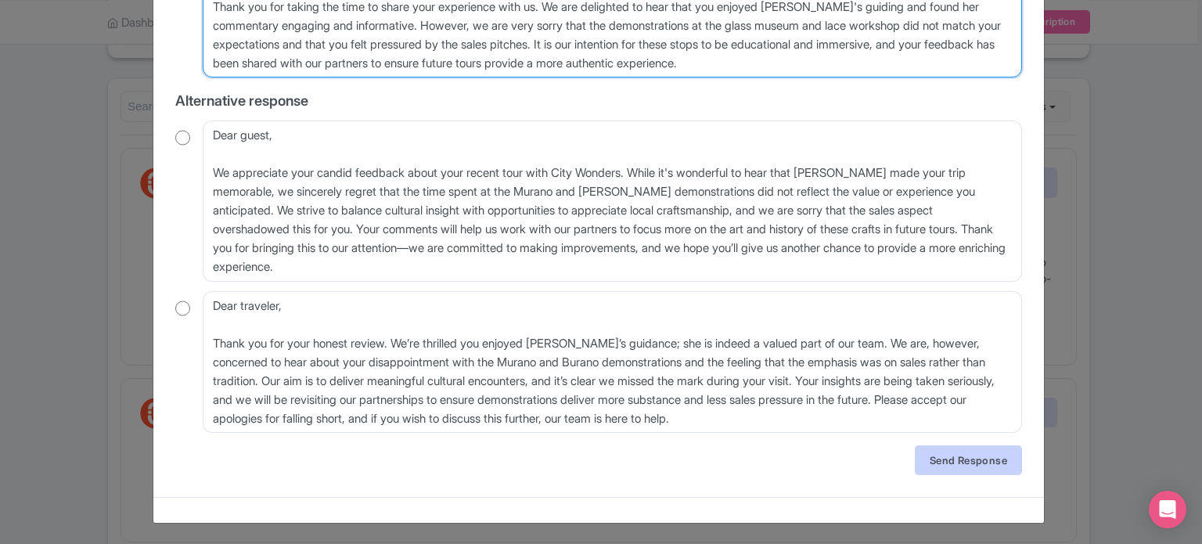
type textarea "Dear GetYourGuide traveler, Thank you for taking the time to share your experie…"
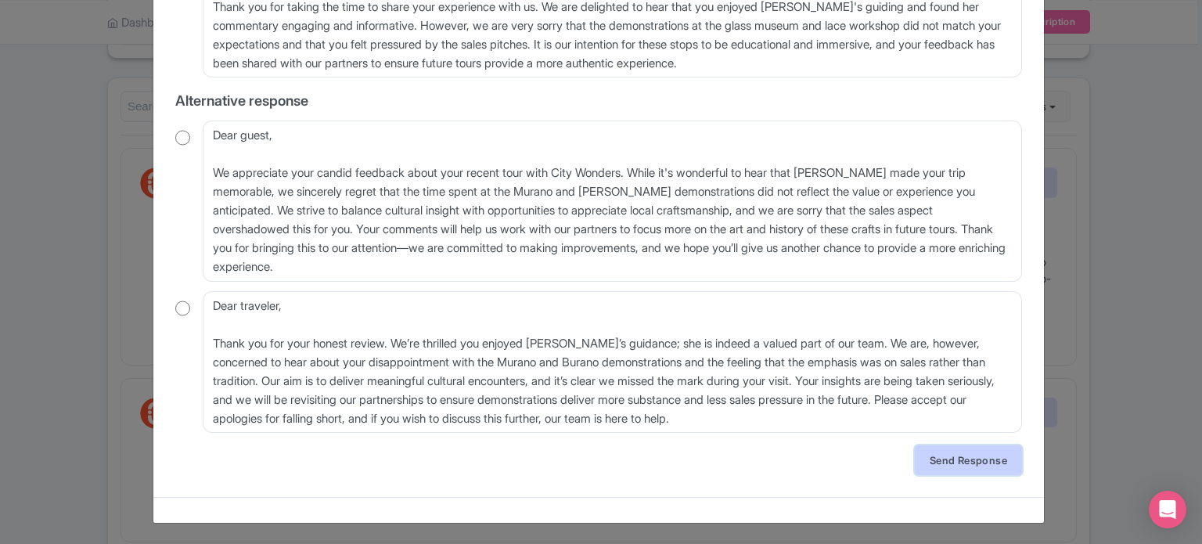
click at [933, 460] on link "Send Response" at bounding box center [968, 460] width 107 height 30
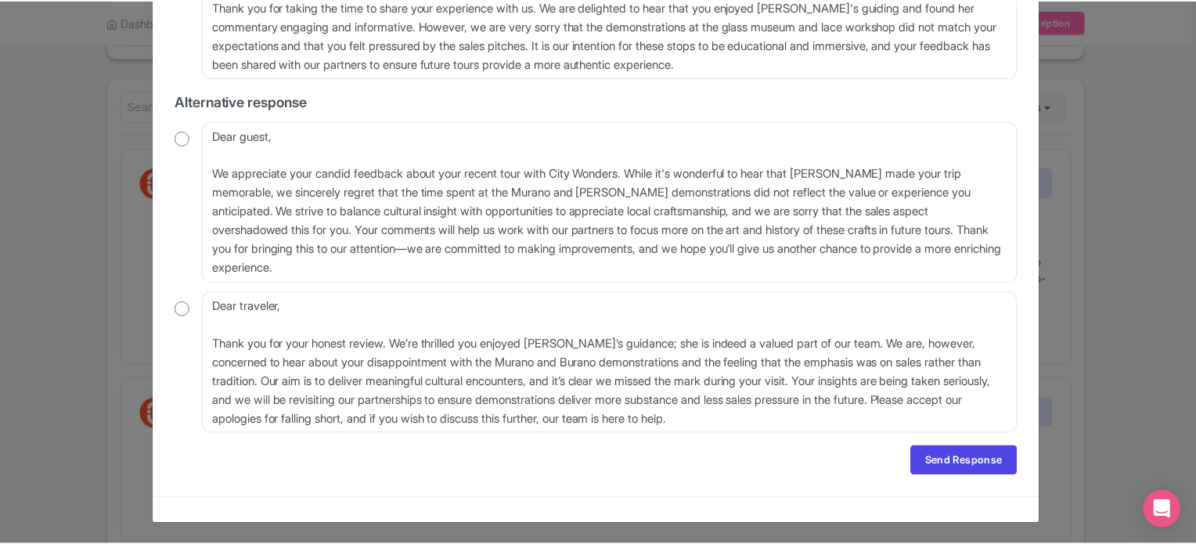
scroll to position [0, 0]
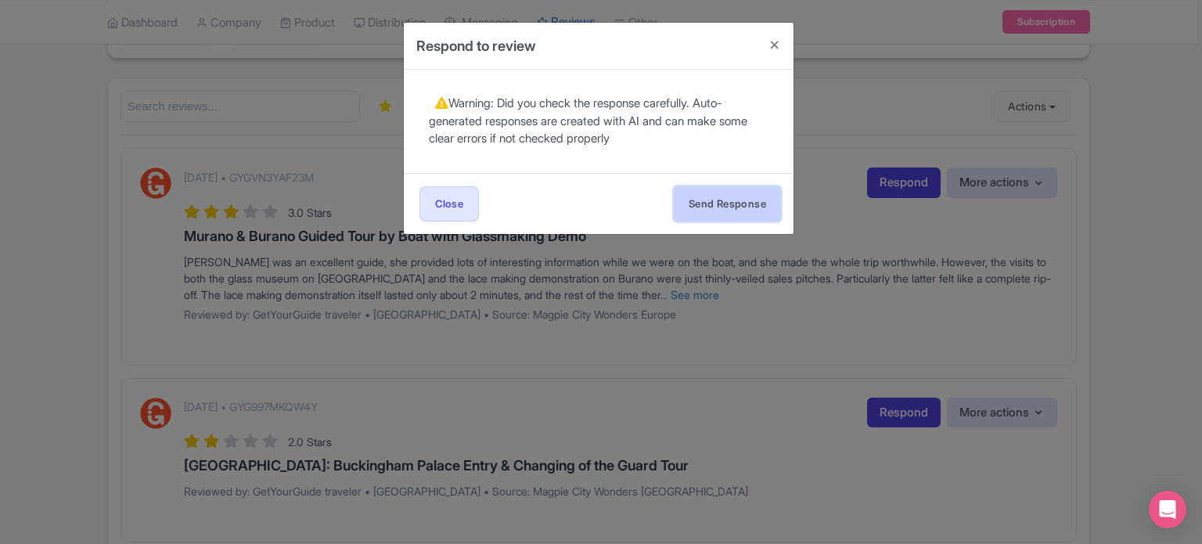
click at [762, 219] on button "Send Response" at bounding box center [727, 203] width 107 height 35
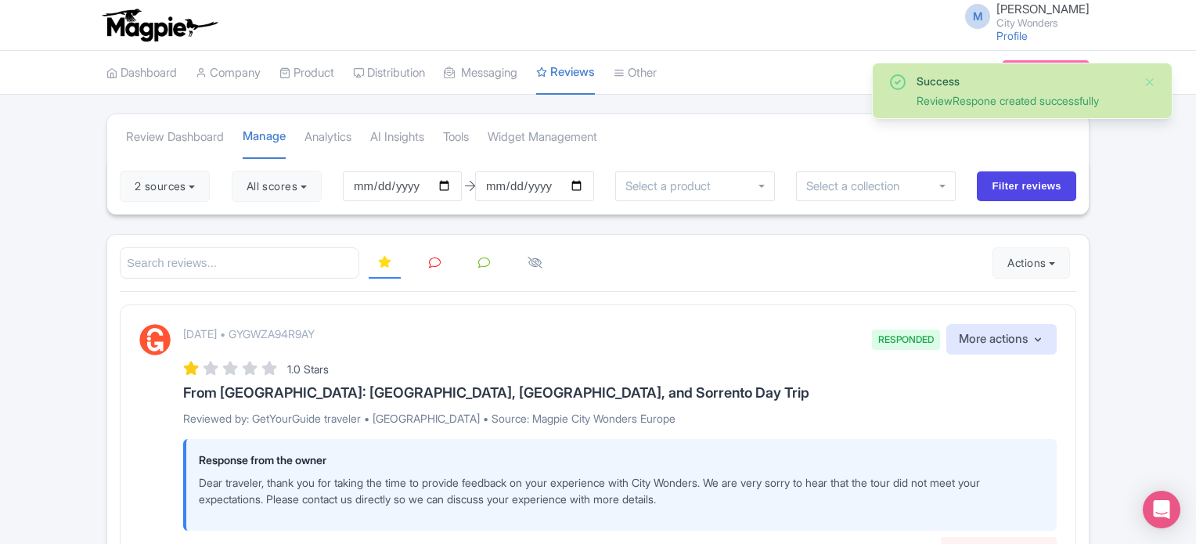
click at [426, 268] on link at bounding box center [434, 263] width 31 height 31
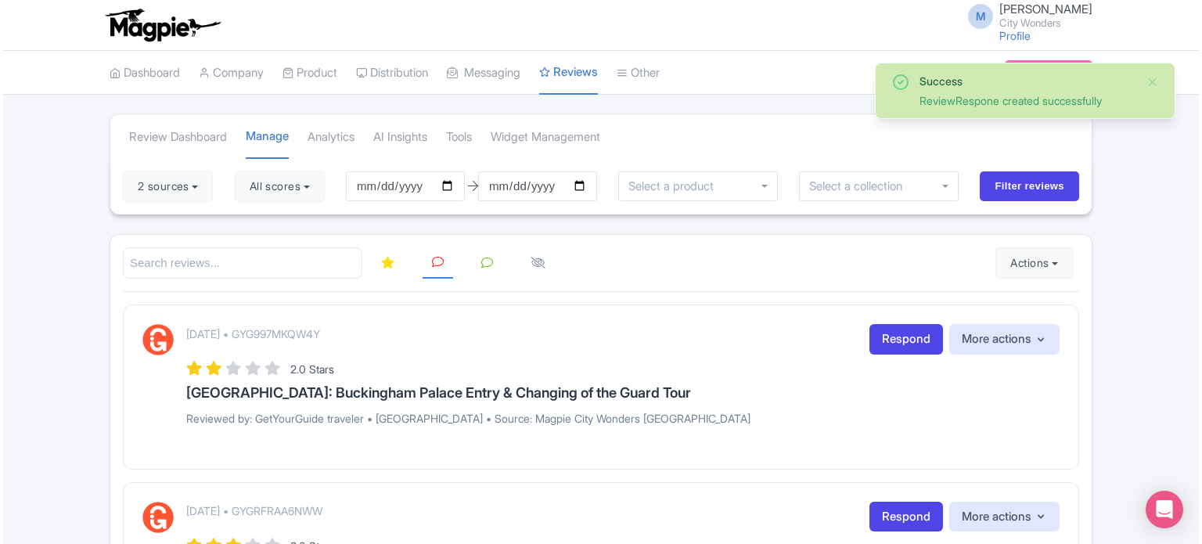
scroll to position [78, 0]
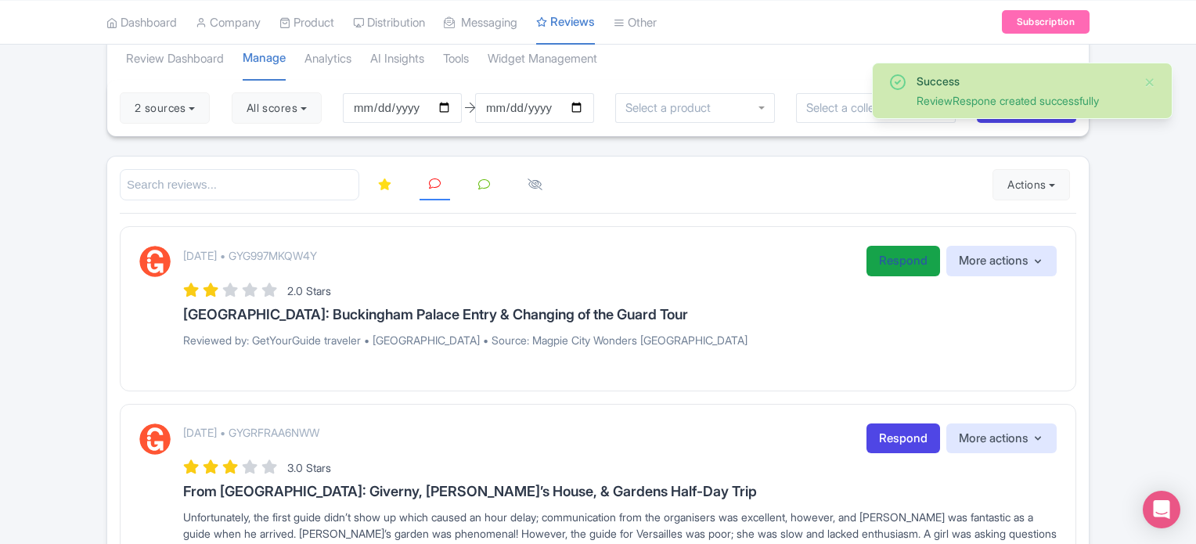
click at [897, 268] on link "Respond" at bounding box center [903, 261] width 74 height 31
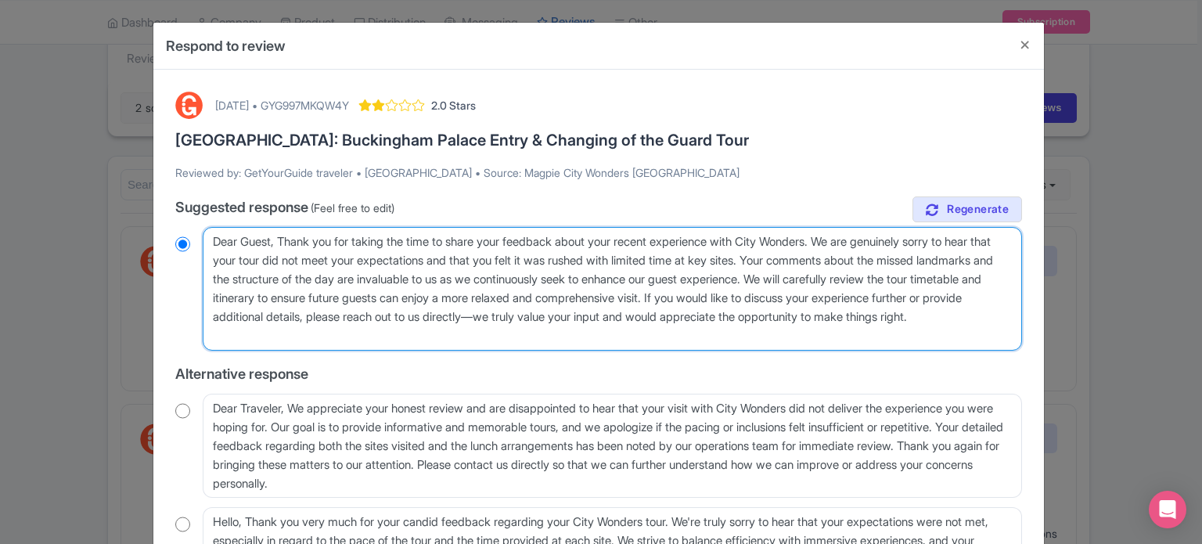
drag, startPoint x: 487, startPoint y: 263, endPoint x: 797, endPoint y: 302, distance: 312.3
click at [797, 302] on textarea "Dear Guest, Thank you for taking the time to share your feedback about your rec…" at bounding box center [612, 289] width 819 height 124
type textarea "Dear Guest, Thank you for taking the time to share your feedback about your rec…"
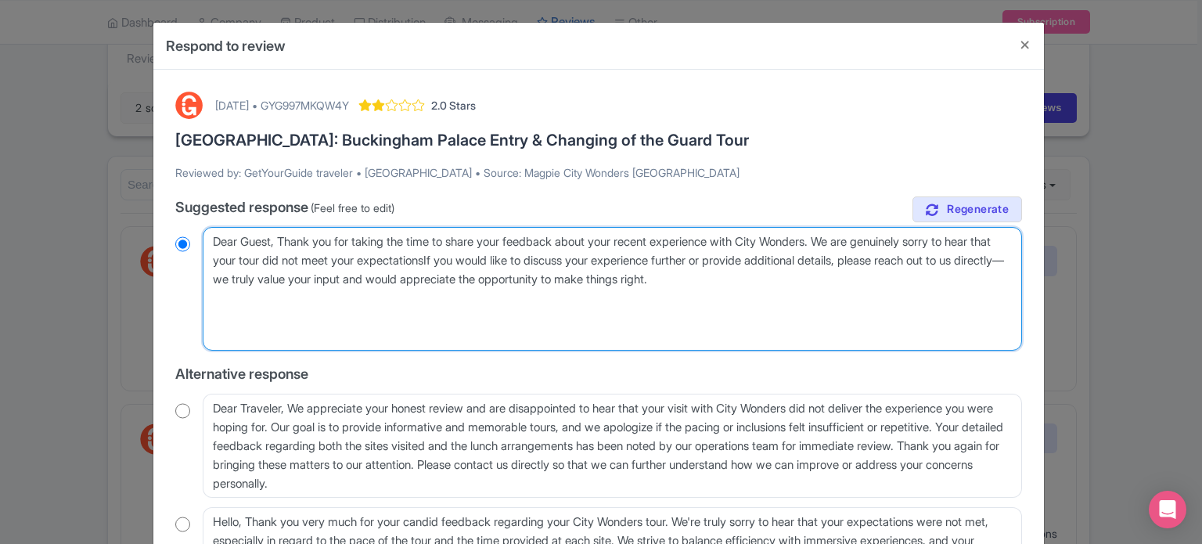
radio input "true"
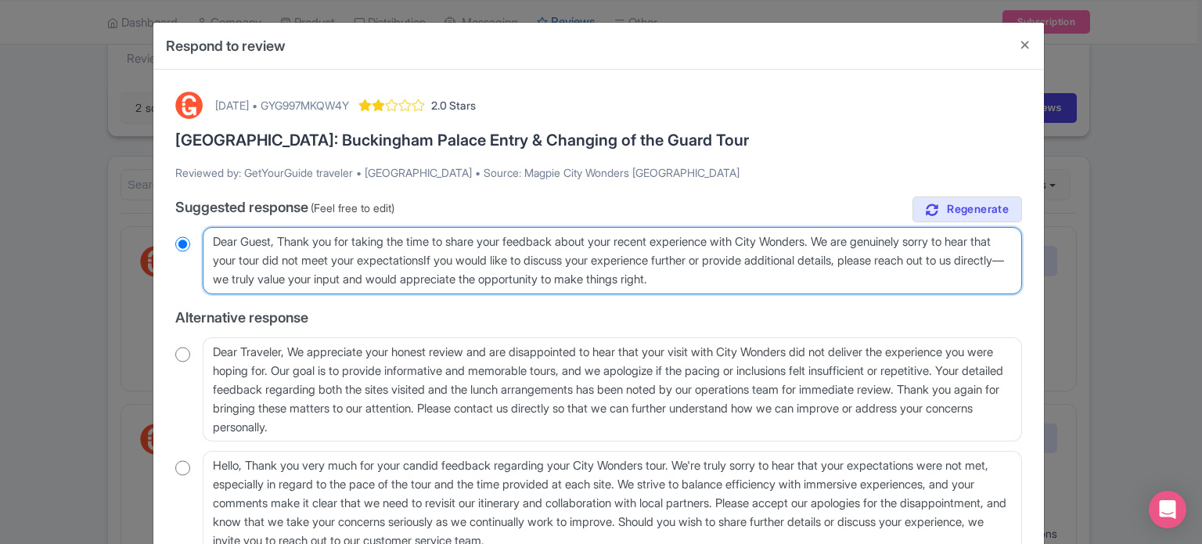
type textarea "Dear Guest, Thank you for taking the time to share your feedback about your rec…"
radio input "true"
type textarea "Dear Guest, Thank you for taking the time to share your feedback about your rec…"
radio input "true"
click at [415, 275] on textarea "Dear Guest, Thank you for taking the time to share your feedback about your rec…" at bounding box center [612, 260] width 819 height 67
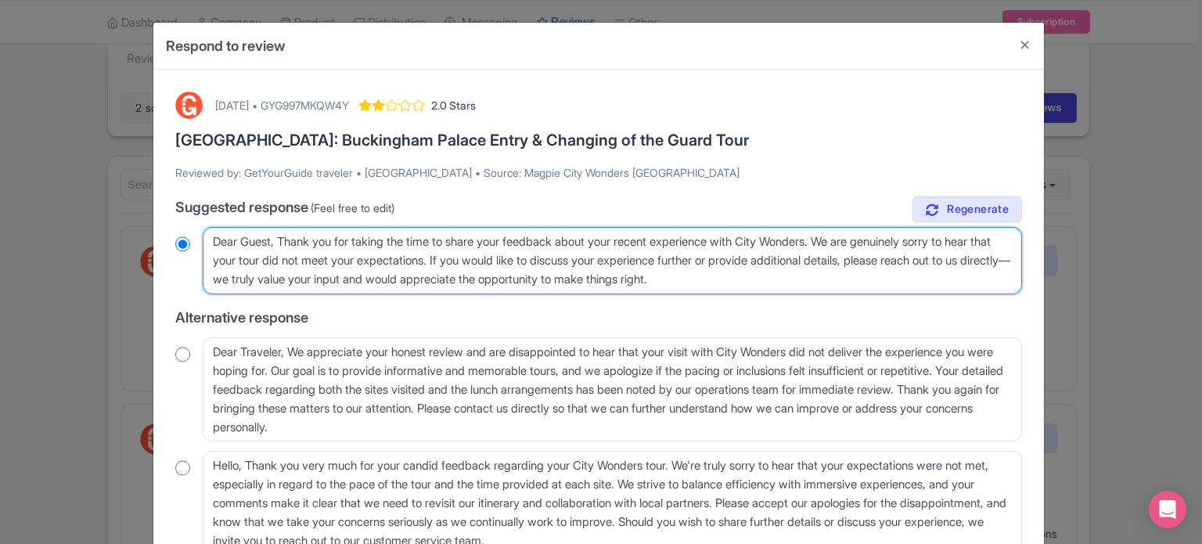
click at [415, 275] on textarea "Dear Guest, Thank you for taking the time to share your feedback about your rec…" at bounding box center [612, 260] width 819 height 67
type textarea "Dear Guest, Thank you for taking the time to share your feedback about your rec…"
radio input "true"
type textarea "Dear Guest, Thank you for taking the time to share your feedback about your rec…"
radio input "true"
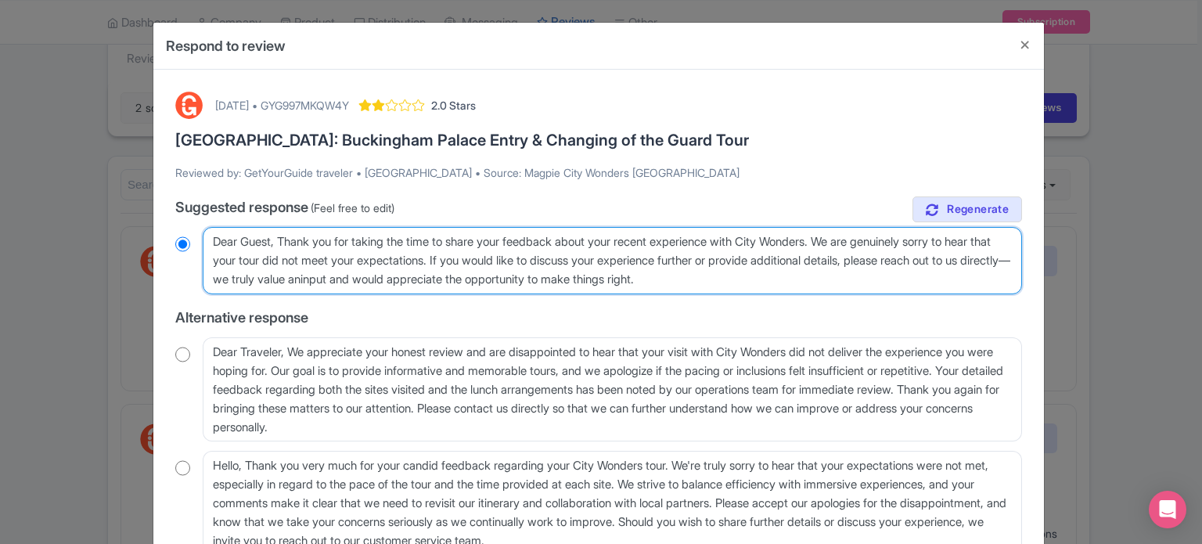
type textarea "Dear Guest, Thank you for taking the time to share your feedback about your rec…"
radio input "true"
type textarea "Dear Guest, Thank you for taking the time to share your feedback about your rec…"
radio input "true"
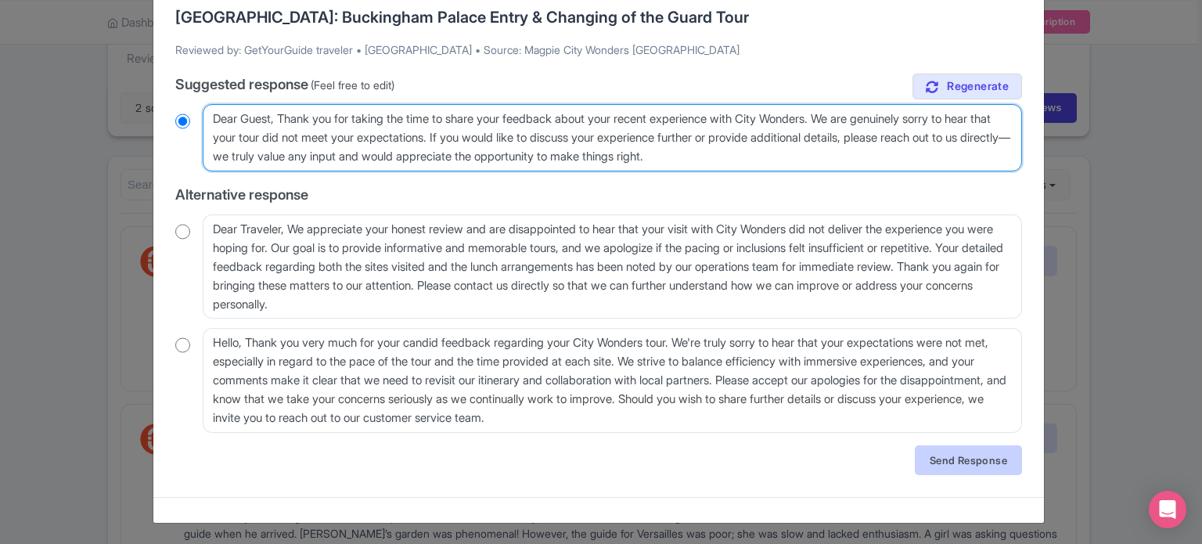
type textarea "Dear Guest, Thank you for taking the time to share your feedback about your rec…"
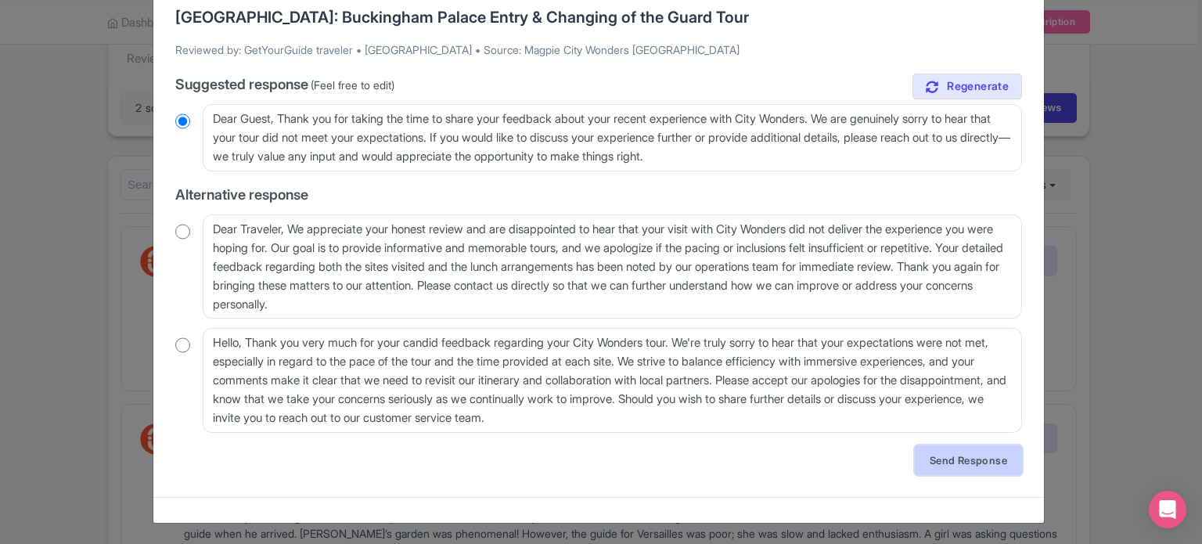
click at [942, 453] on link "Send Response" at bounding box center [968, 460] width 107 height 30
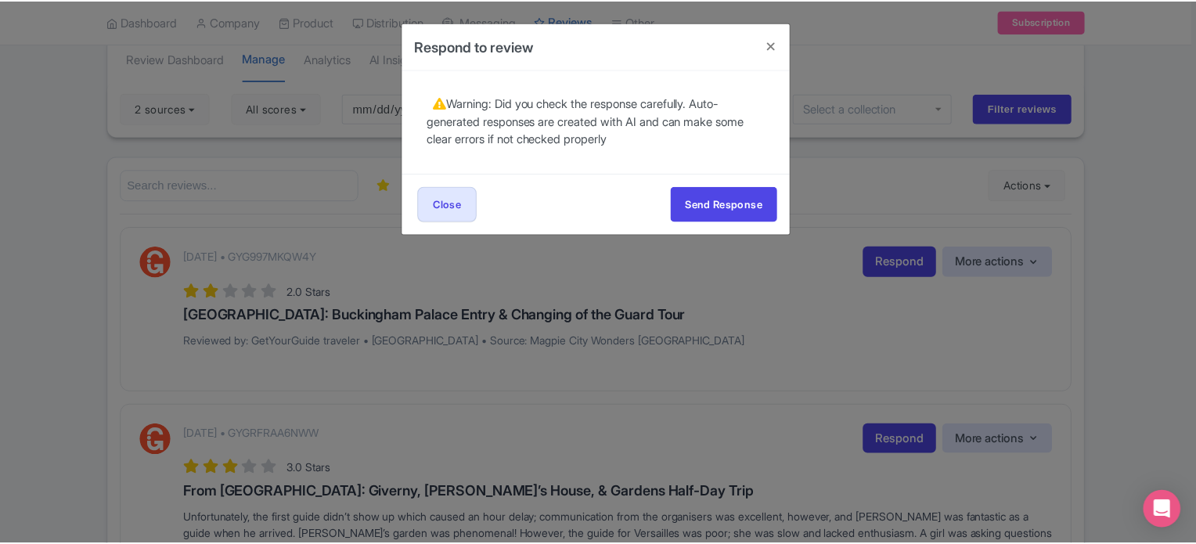
scroll to position [0, 0]
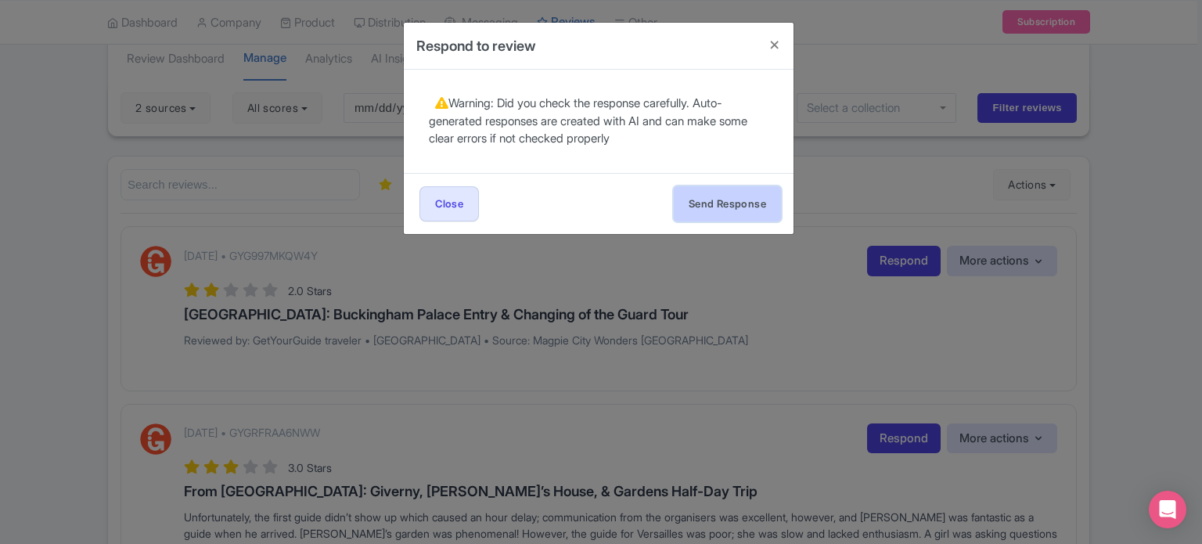
click at [725, 206] on button "Send Response" at bounding box center [727, 203] width 107 height 35
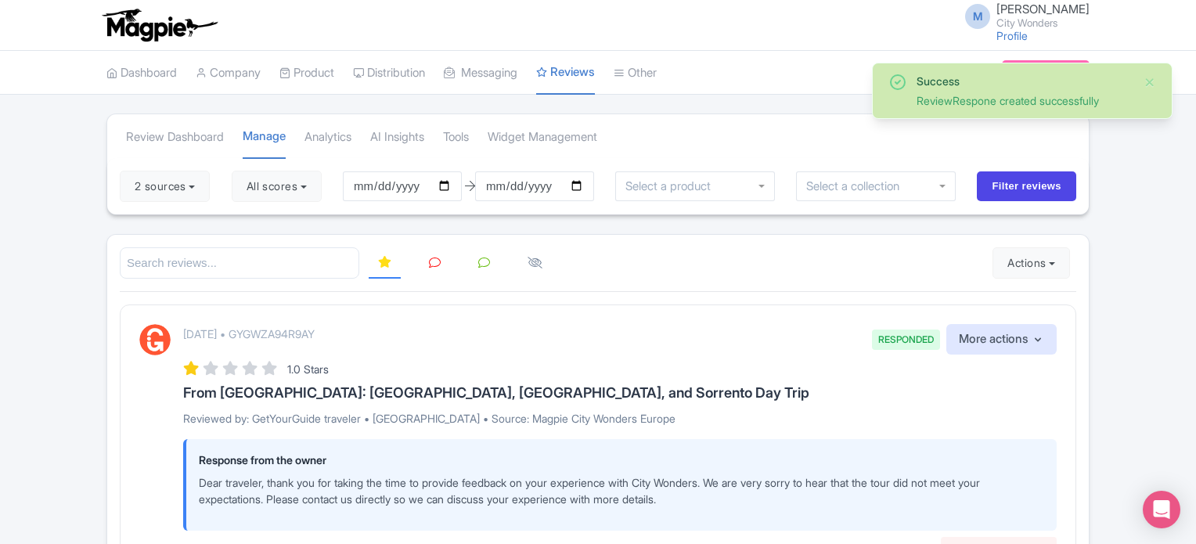
click at [423, 262] on link at bounding box center [434, 263] width 31 height 31
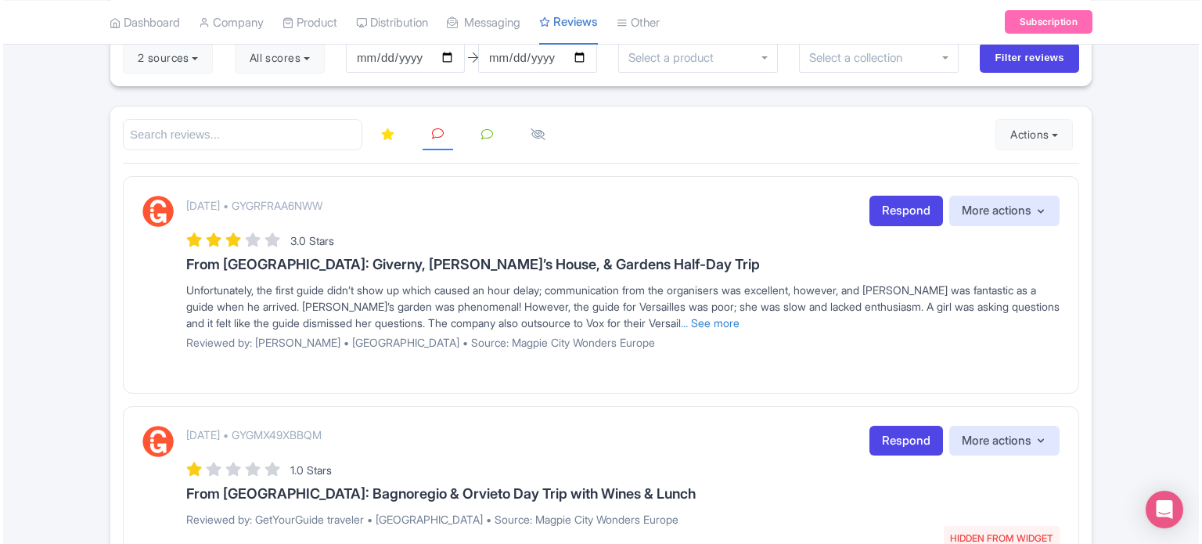
scroll to position [156, 0]
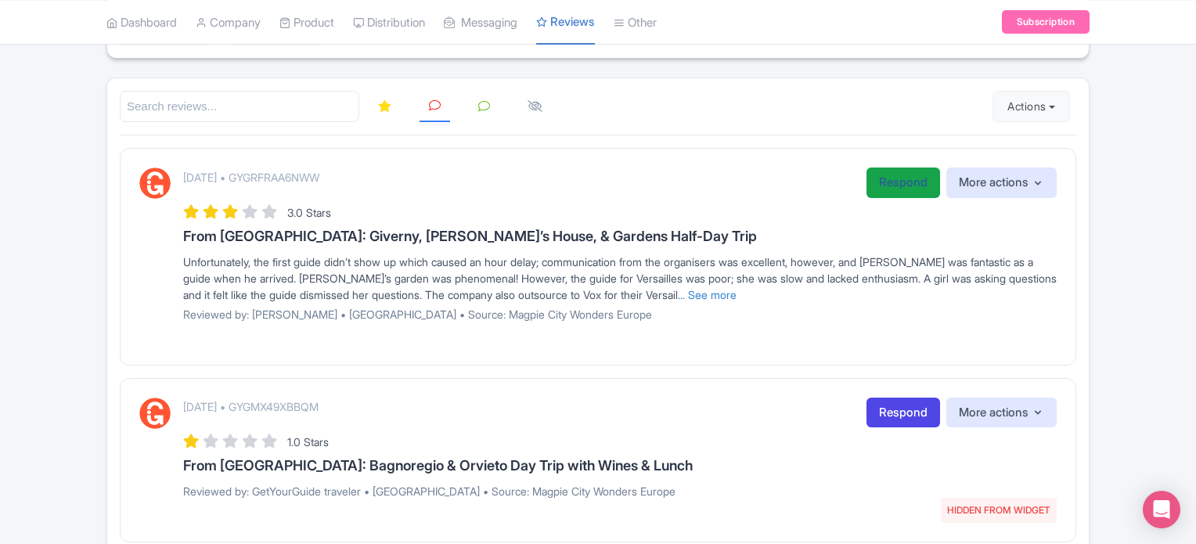
click at [883, 182] on link "Respond" at bounding box center [903, 182] width 74 height 31
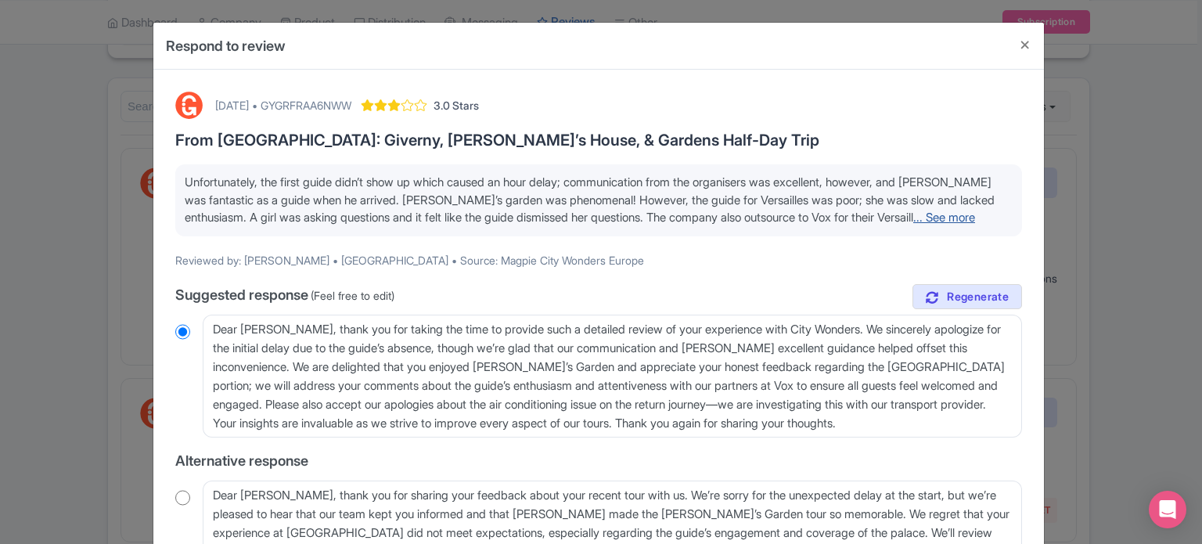
click at [913, 225] on link "... See more" at bounding box center [944, 217] width 62 height 15
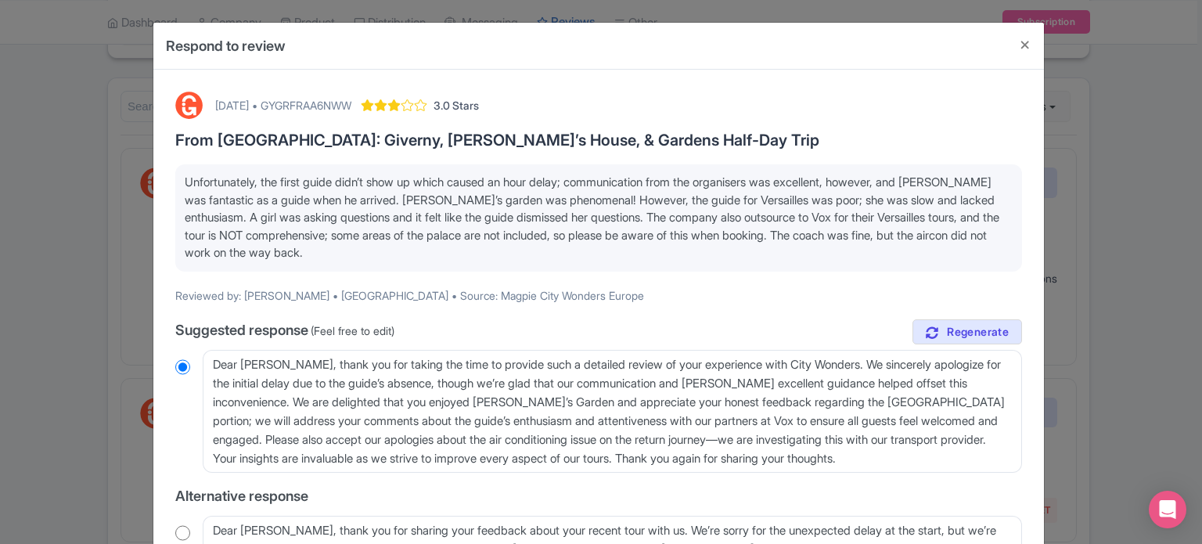
scroll to position [78, 0]
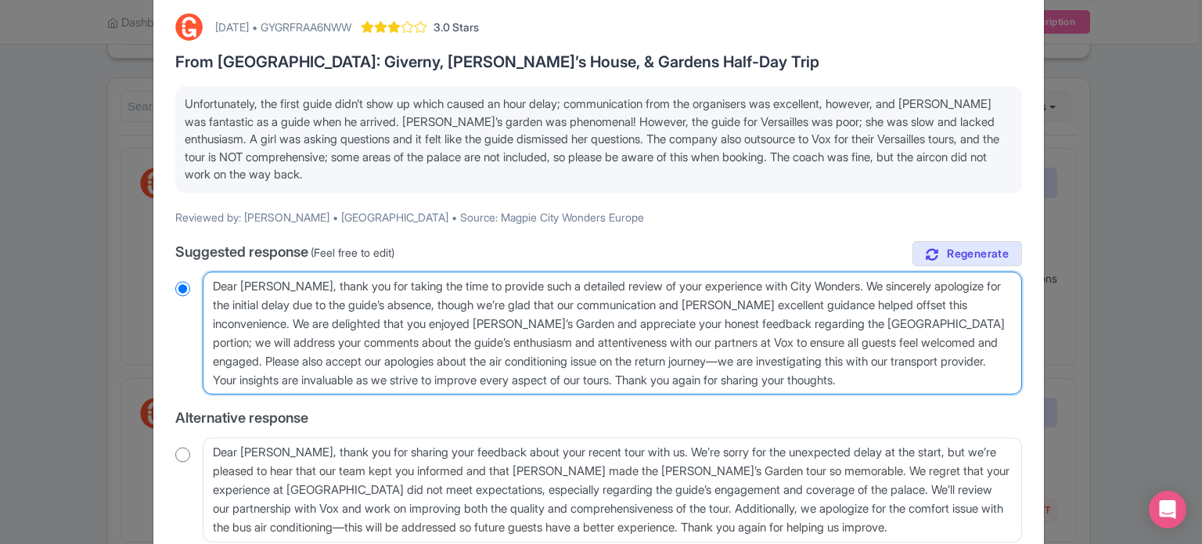
drag, startPoint x: 713, startPoint y: 301, endPoint x: 765, endPoint y: 302, distance: 52.4
click at [765, 302] on textarea "Dear Eleanor, thank you for taking the time to provide such a detailed review o…" at bounding box center [612, 334] width 819 height 124
type textarea "Dear Eleanor, thank you for taking the time to provide such a detailed review o…"
radio input "true"
type textarea "Dear Eleanor, thank you for taking the time to provide such a detailed review o…"
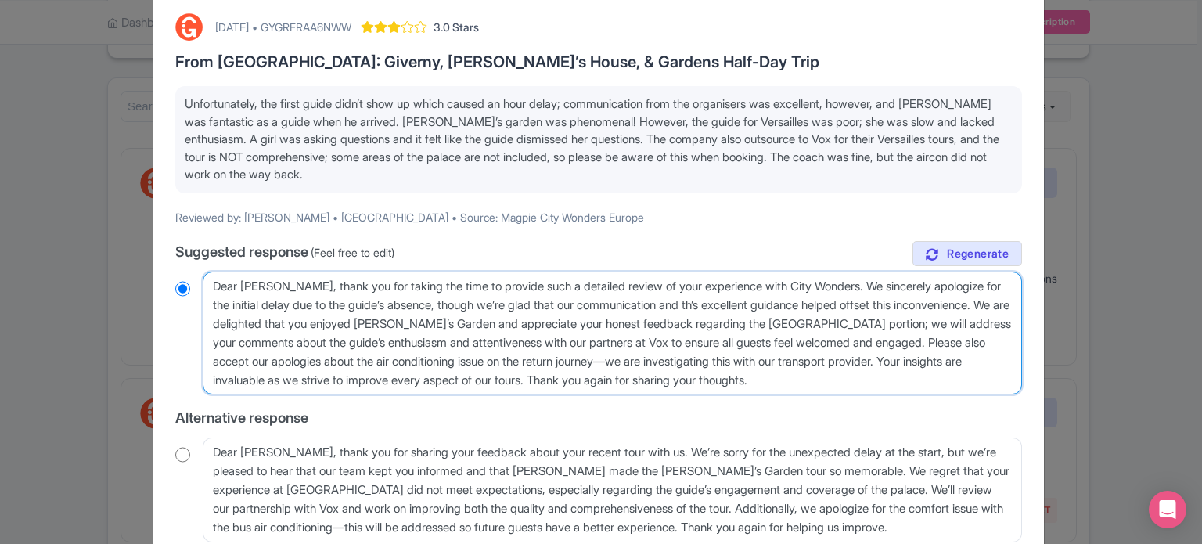
radio input "true"
type textarea "Dear Eleanor, thank you for taking the time to provide such a detailed review o…"
radio input "true"
type textarea "Dear Eleanor, thank you for taking the time to provide such a detailed review o…"
radio input "true"
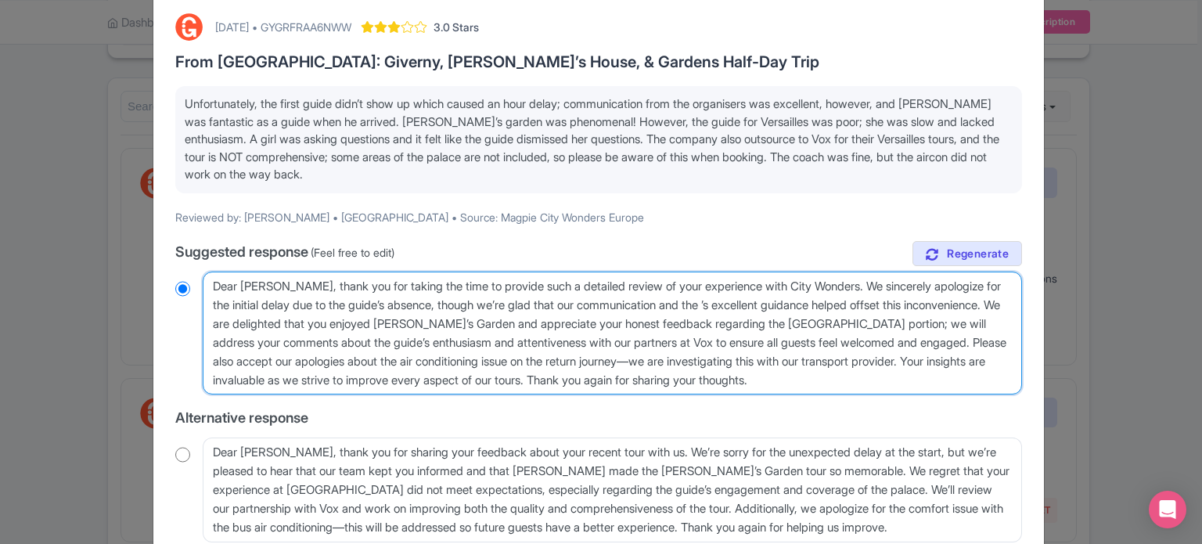
type textarea "Dear Eleanor, thank you for taking the time to provide such a detailed review o…"
radio input "true"
type textarea "Dear Eleanor, thank you for taking the time to provide such a detailed review o…"
radio input "true"
type textarea "Dear Eleanor, thank you for taking the time to provide such a detailed review o…"
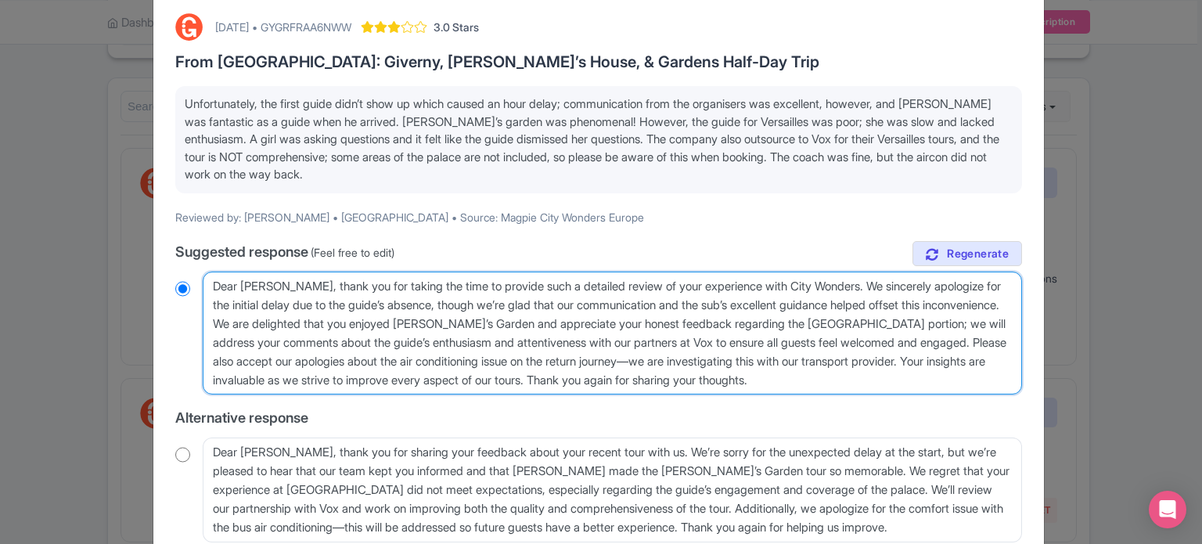
radio input "true"
type textarea "Dear Eleanor, thank you for taking the time to provide such a detailed review o…"
radio input "true"
type textarea "Dear Eleanor, thank you for taking the time to provide such a detailed review o…"
radio input "true"
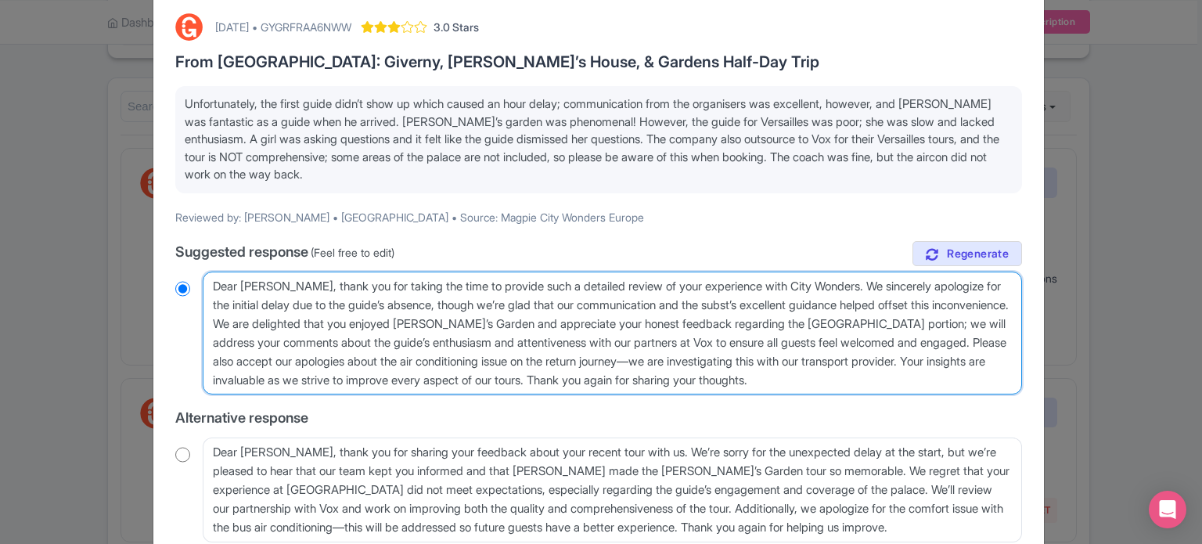
type textarea "Dear Eleanor, thank you for taking the time to provide such a detailed review o…"
radio input "true"
type textarea "Dear Eleanor, thank you for taking the time to provide such a detailed review o…"
radio input "true"
type textarea "Dear Eleanor, thank you for taking the time to provide such a detailed review o…"
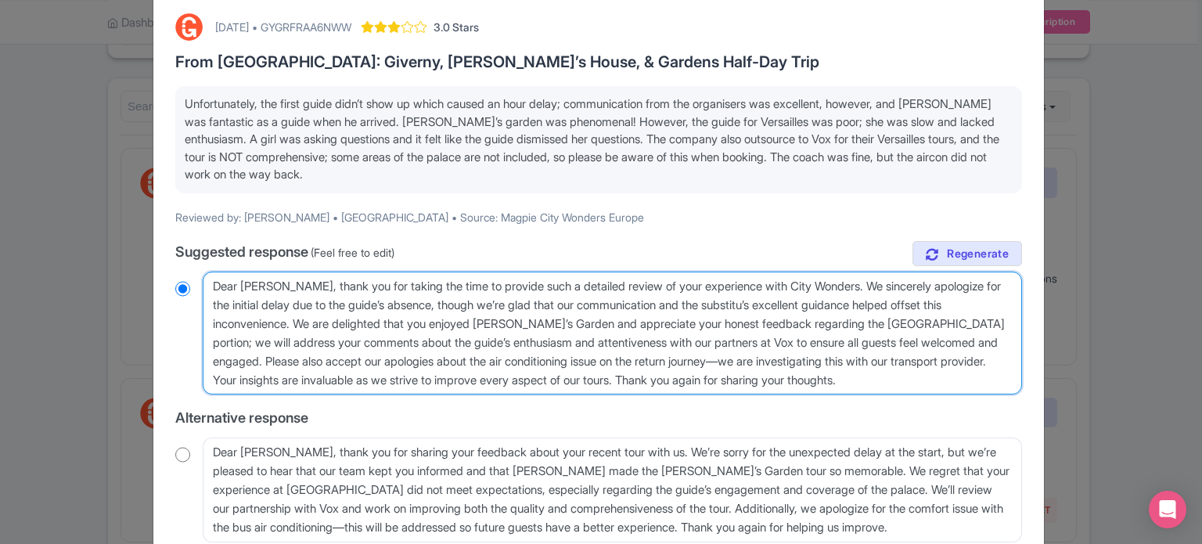
radio input "true"
type textarea "Dear Eleanor, thank you for taking the time to provide such a detailed review o…"
radio input "true"
type textarea "Dear Eleanor, thank you for taking the time to provide such a detailed review o…"
radio input "true"
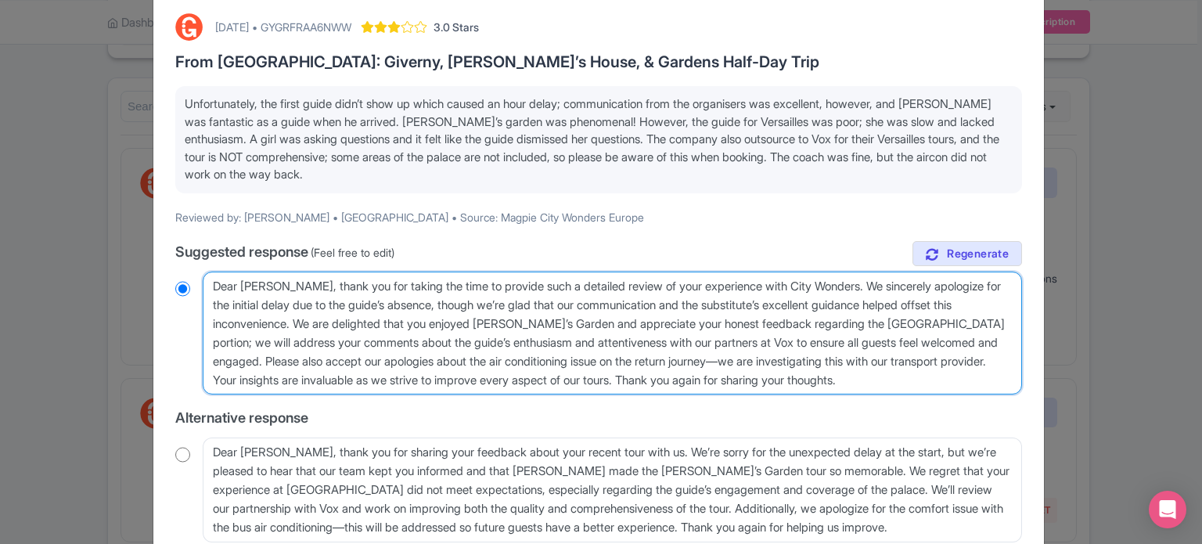
drag, startPoint x: 966, startPoint y: 321, endPoint x: 263, endPoint y: 361, distance: 704.6
click at [263, 361] on textarea "Dear Eleanor, thank you for taking the time to provide such a detailed review o…" at bounding box center [612, 334] width 819 height 124
type textarea "Dear Eleanor, thank you for taking the time to provide such a detailed review o…"
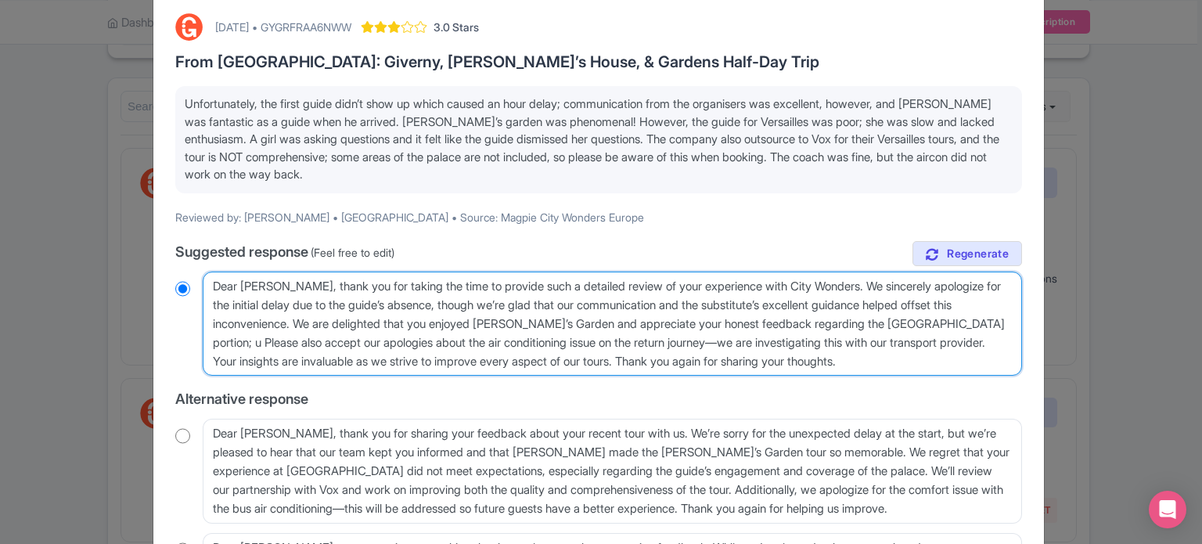
radio input "true"
type textarea "Dear Eleanor, thank you for taking the time to provide such a detailed review o…"
radio input "true"
type textarea "Dear Eleanor, thank you for taking the time to provide such a detailed review o…"
radio input "true"
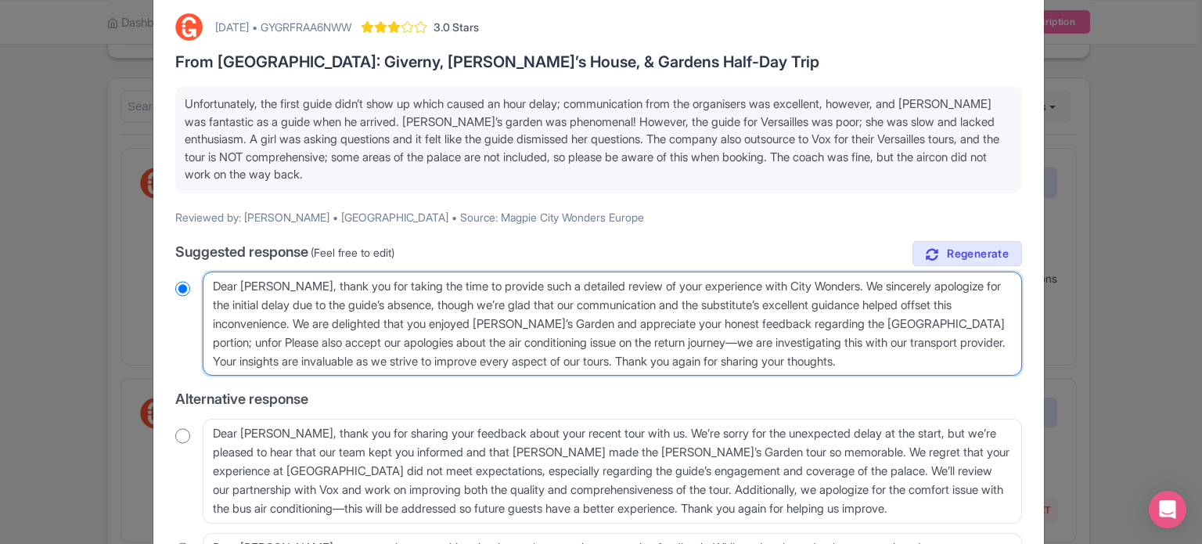
type textarea "Dear Eleanor, thank you for taking the time to provide such a detailed review o…"
radio input "true"
type textarea "Dear Eleanor, thank you for taking the time to provide such a detailed review o…"
radio input "true"
type textarea "Dear Eleanor, thank you for taking the time to provide such a detailed review o…"
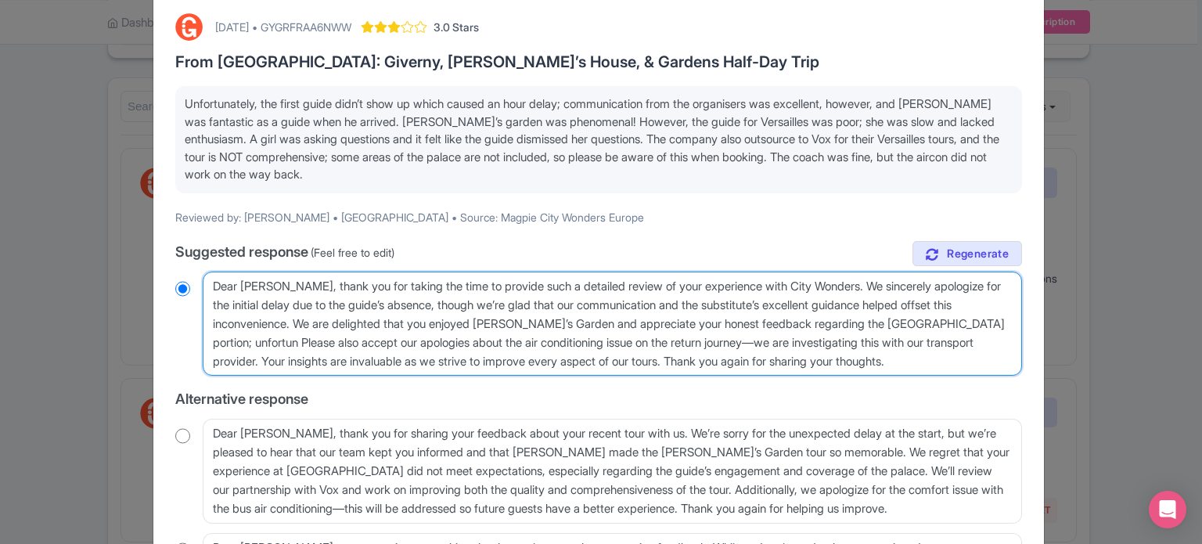
radio input "true"
type textarea "Dear Eleanor, thank you for taking the time to provide such a detailed review o…"
radio input "true"
type textarea "Dear Eleanor, thank you for taking the time to provide such a detailed review o…"
radio input "true"
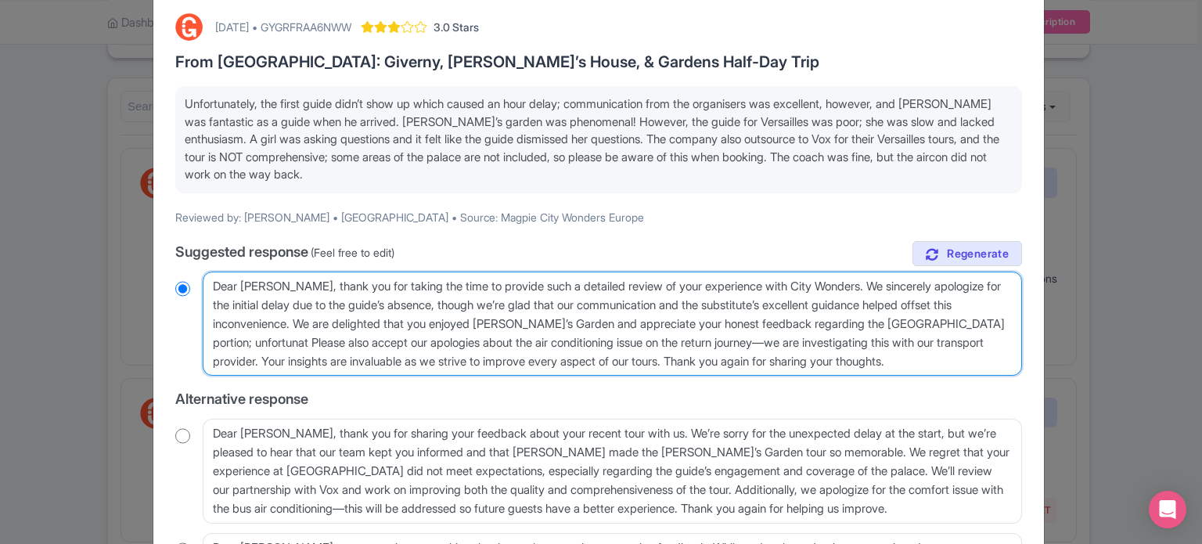
type textarea "Dear Eleanor, thank you for taking the time to provide such a detailed review o…"
radio input "true"
type textarea "Dear Eleanor, thank you for taking the time to provide such a detailed review o…"
radio input "true"
type textarea "Dear Eleanor, thank you for taking the time to provide such a detailed review o…"
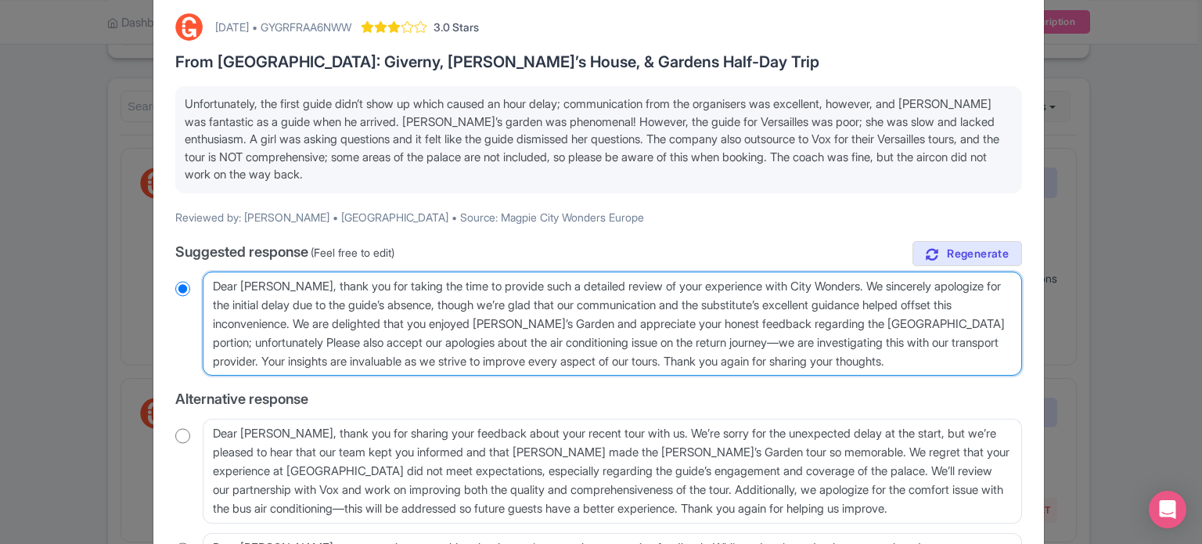
radio input "true"
type textarea "Dear Eleanor, thank you for taking the time to provide such a detailed review o…"
radio input "true"
type textarea "Dear Eleanor, thank you for taking the time to provide such a detailed review o…"
radio input "true"
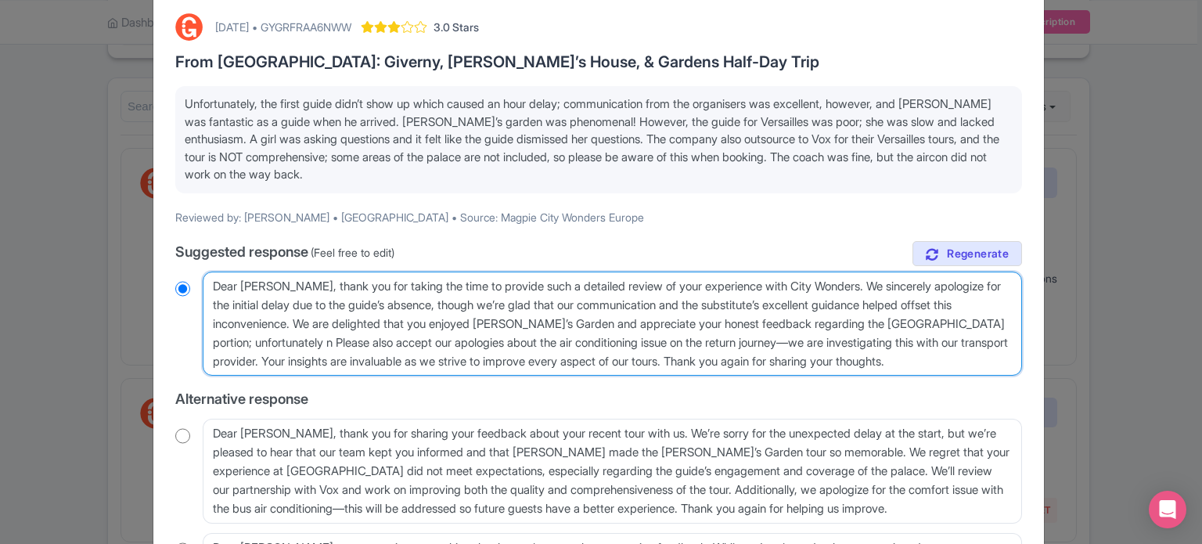
type textarea "Dear Eleanor, thank you for taking the time to provide such a detailed review o…"
radio input "true"
type textarea "Dear Eleanor, thank you for taking the time to provide such a detailed review o…"
radio input "true"
type textarea "Dear Eleanor, thank you for taking the time to provide such a detailed review o…"
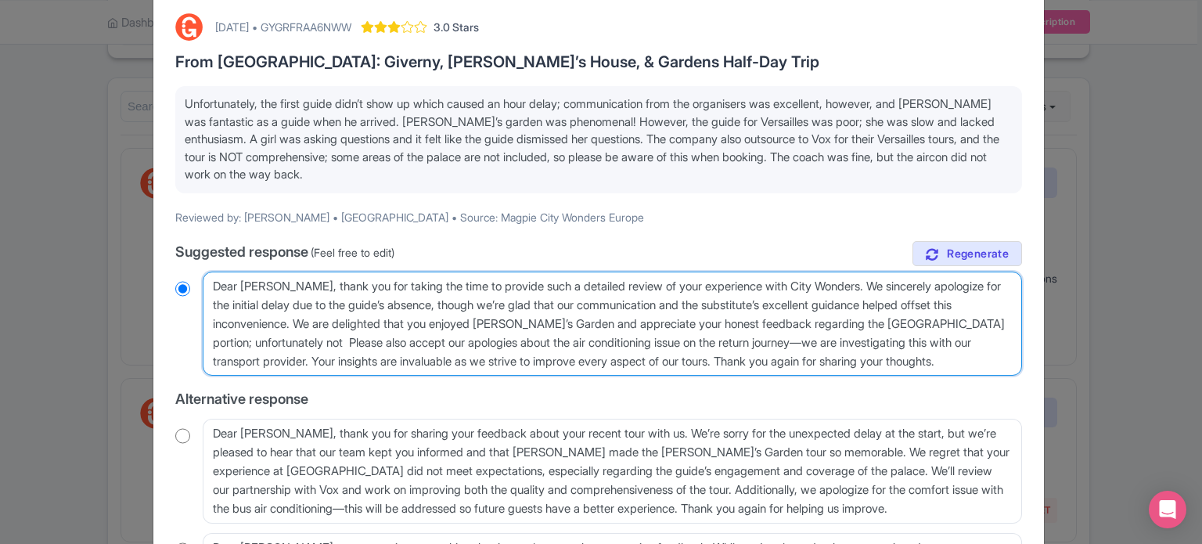
radio input "true"
type textarea "Dear Eleanor, thank you for taking the time to provide such a detailed review o…"
radio input "true"
type textarea "Dear Eleanor, thank you for taking the time to provide such a detailed review o…"
radio input "true"
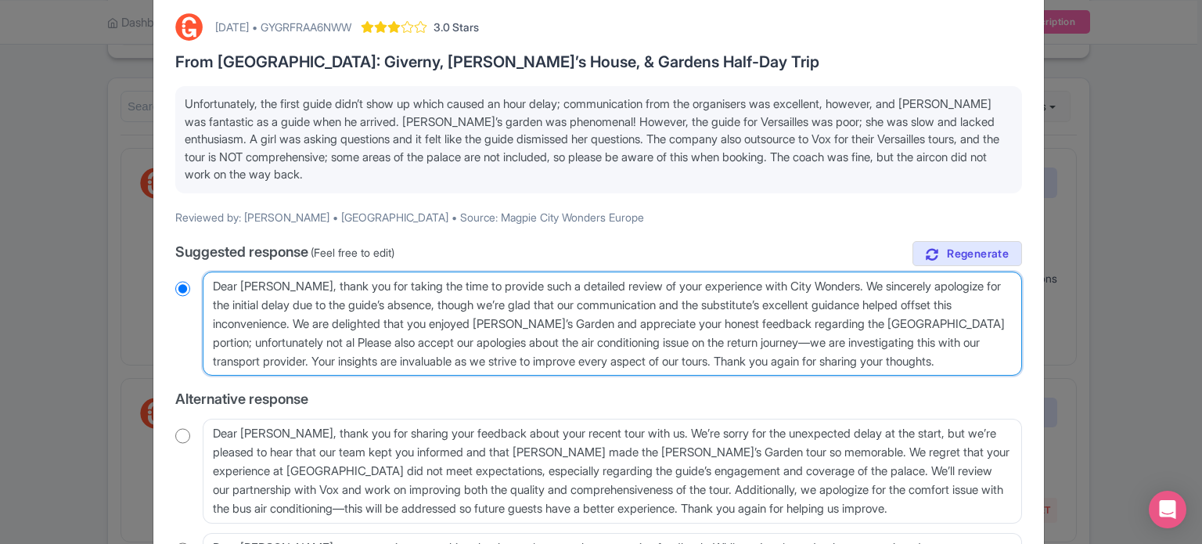
type textarea "Dear Eleanor, thank you for taking the time to provide such a detailed review o…"
radio input "true"
type textarea "Dear Eleanor, thank you for taking the time to provide such a detailed review o…"
radio input "true"
type textarea "Dear Eleanor, thank you for taking the time to provide such a detailed review o…"
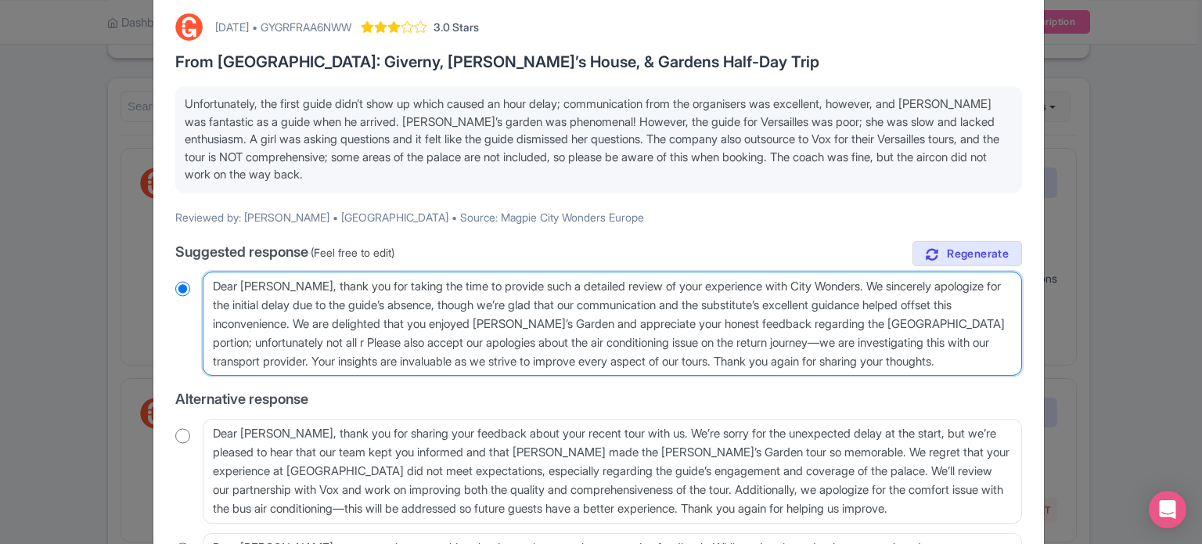
radio input "true"
type textarea "Dear Eleanor, thank you for taking the time to provide such a detailed review o…"
radio input "true"
type textarea "Dear Eleanor, thank you for taking the time to provide such a detailed review o…"
radio input "true"
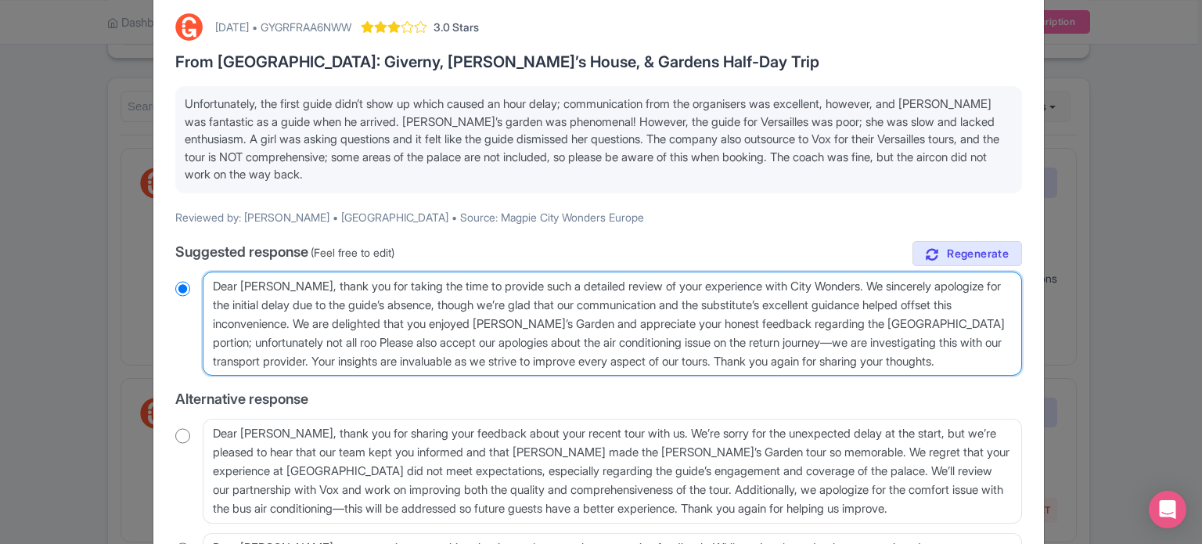
type textarea "Dear Eleanor, thank you for taking the time to provide such a detailed review o…"
radio input "true"
type textarea "Dear Eleanor, thank you for taking the time to provide such a detailed review o…"
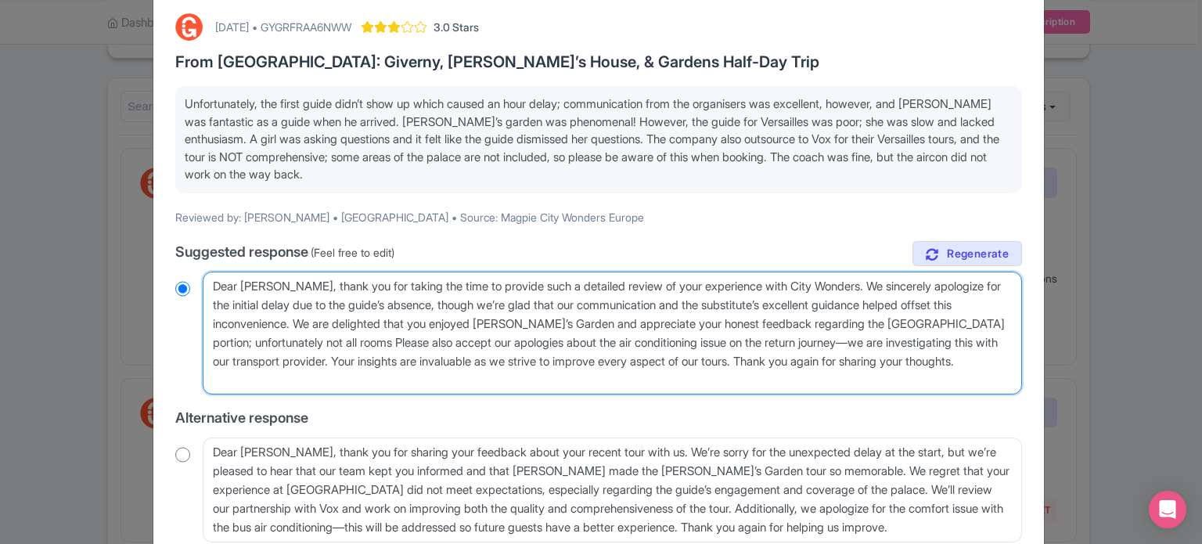
radio input "true"
type textarea "Dear Eleanor, thank you for taking the time to provide such a detailed review o…"
radio input "true"
type textarea "Dear Eleanor, thank you for taking the time to provide such a detailed review o…"
radio input "true"
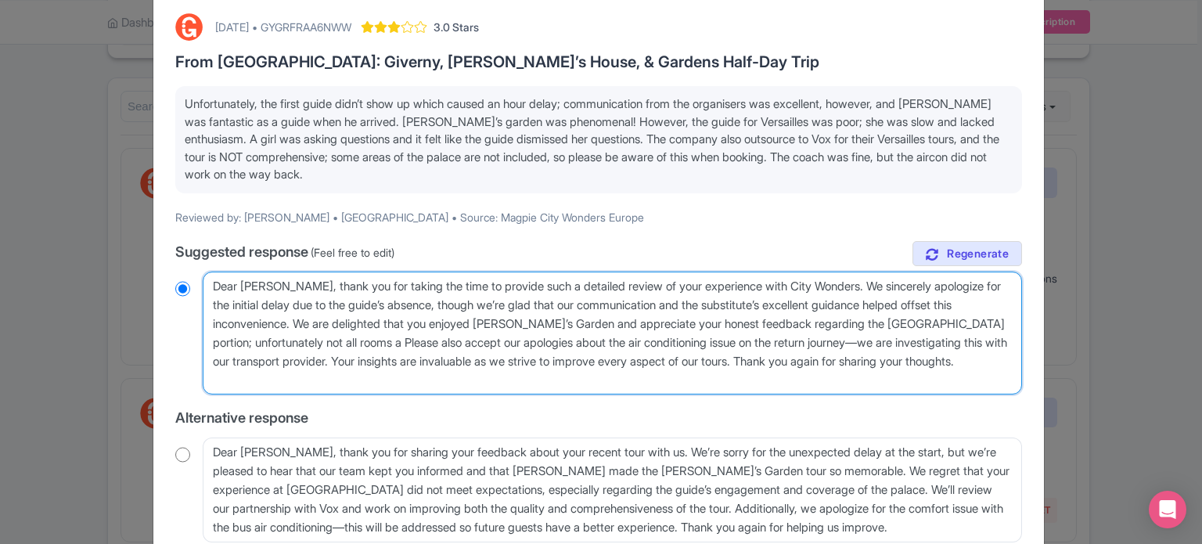
type textarea "Dear Eleanor, thank you for taking the time to provide such a detailed review o…"
radio input "true"
type textarea "Dear Eleanor, thank you for taking the time to provide such a detailed review o…"
radio input "true"
type textarea "Dear Eleanor, thank you for taking the time to provide such a detailed review o…"
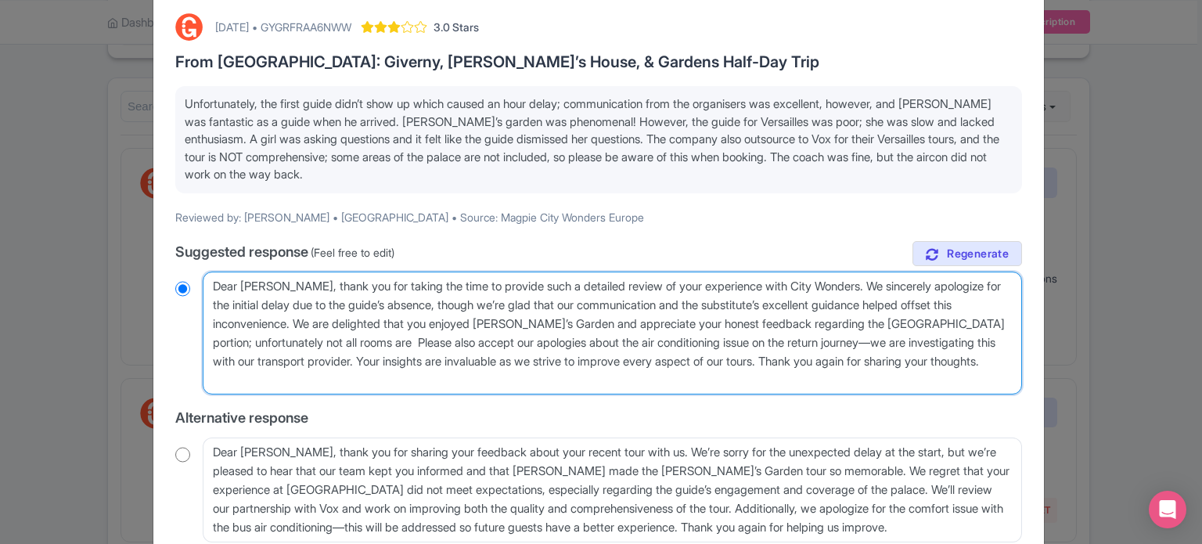
radio input "true"
type textarea "Dear Eleanor, thank you for taking the time to provide such a detailed review o…"
radio input "true"
type textarea "Dear Eleanor, thank you for taking the time to provide such a detailed review o…"
radio input "true"
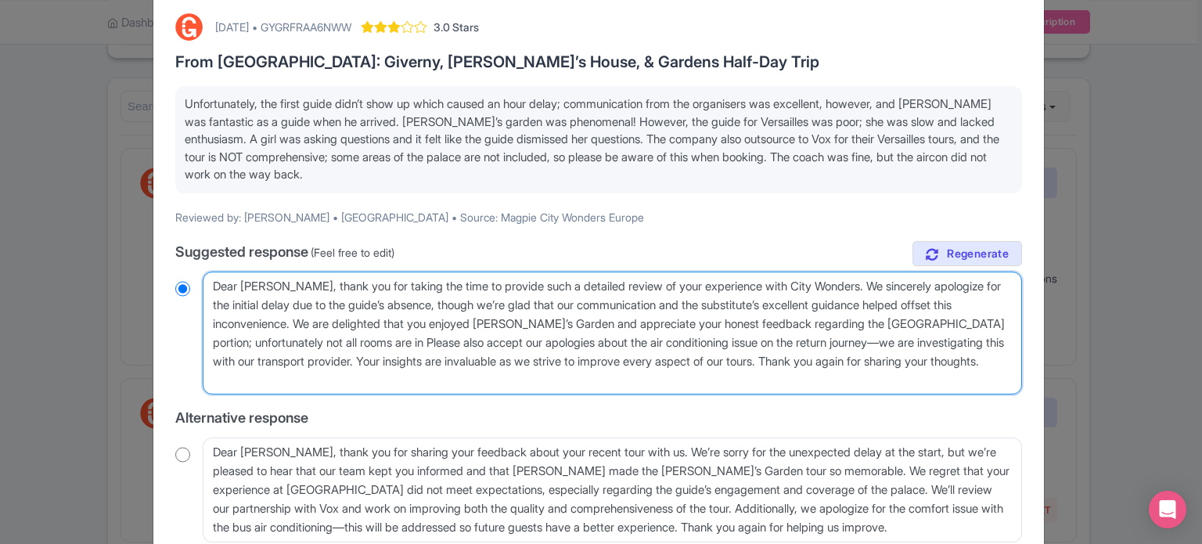
type textarea "Dear Eleanor, thank you for taking the time to provide such a detailed review o…"
radio input "true"
type textarea "Dear Eleanor, thank you for taking the time to provide such a detailed review o…"
radio input "true"
type textarea "Dear Eleanor, thank you for taking the time to provide such a detailed review o…"
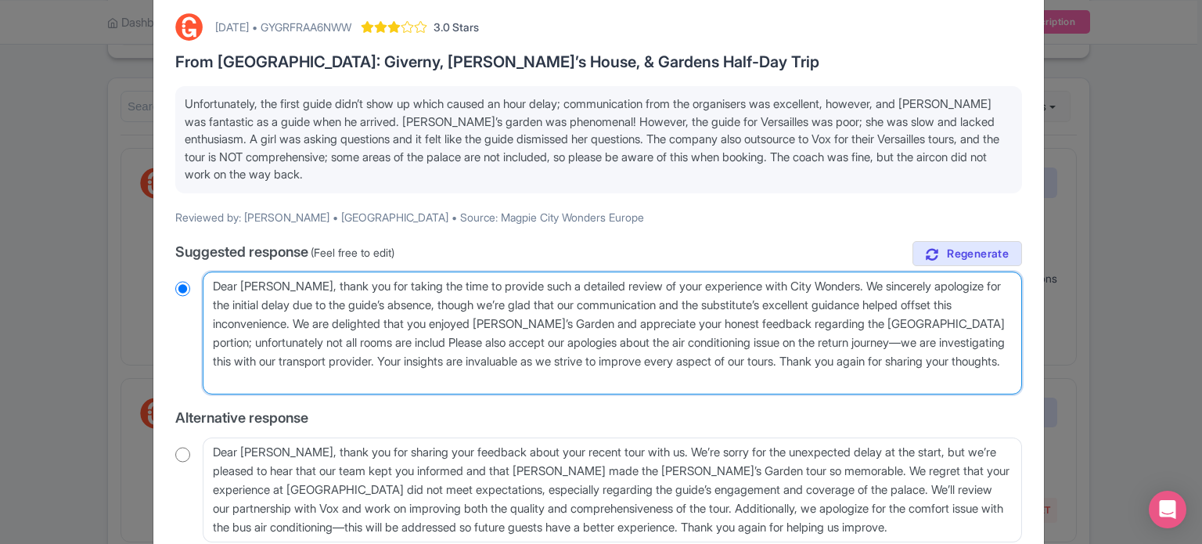
radio input "true"
type textarea "Dear Eleanor, thank you for taking the time to provide such a detailed review o…"
radio input "true"
type textarea "Dear Eleanor, thank you for taking the time to provide such a detailed review o…"
radio input "true"
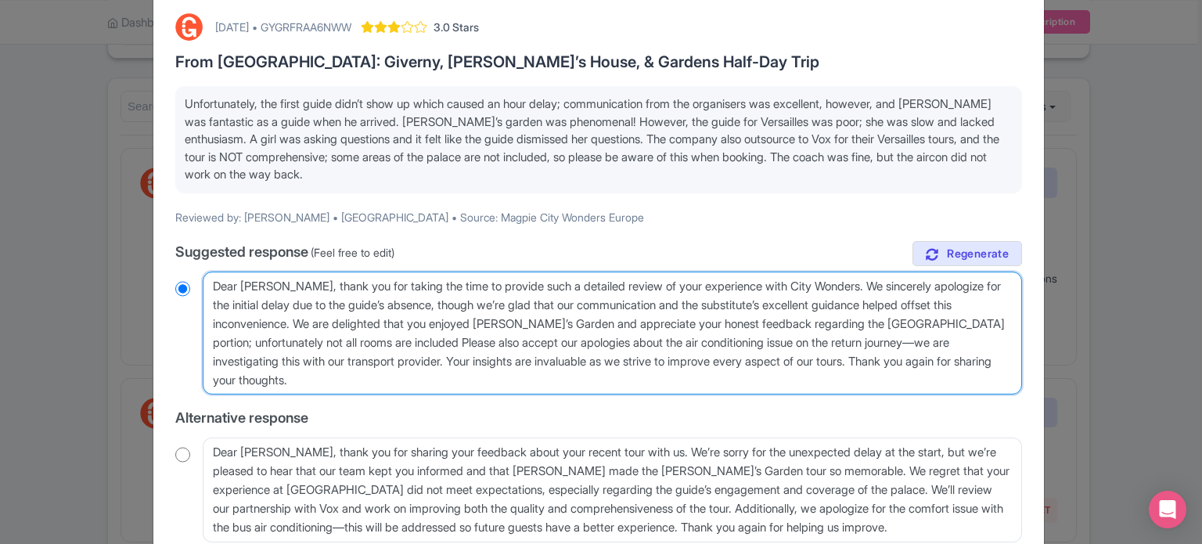
type textarea "Dear Eleanor, thank you for taking the time to provide such a detailed review o…"
radio input "true"
type textarea "Dear Eleanor, thank you for taking the time to provide such a detailed review o…"
radio input "true"
type textarea "Dear Eleanor, thank you for taking the time to provide such a detailed review o…"
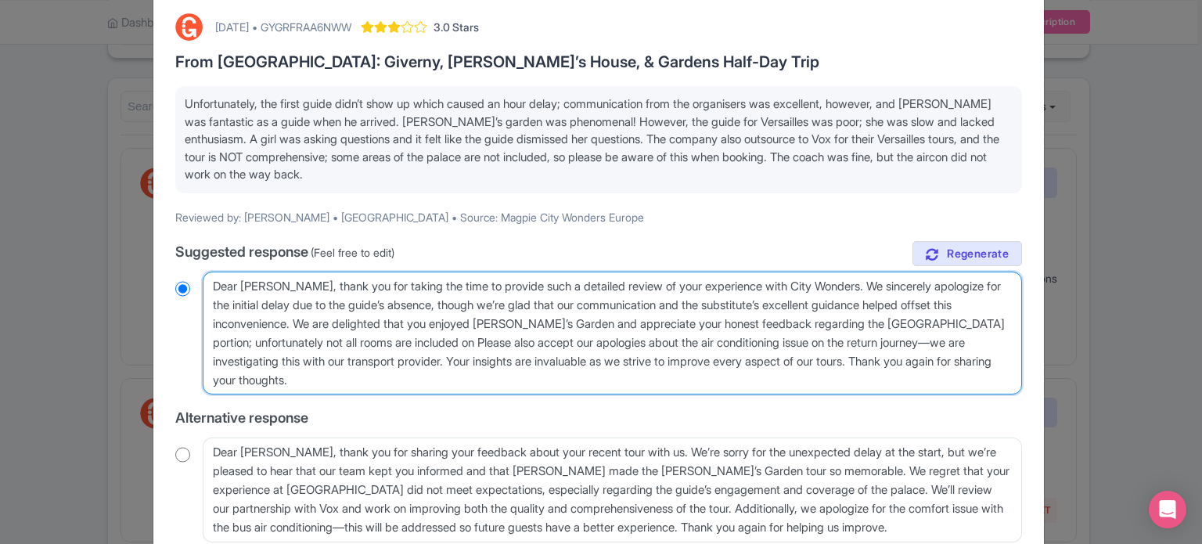
radio input "true"
type textarea "Dear Eleanor, thank you for taking the time to provide such a detailed review o…"
radio input "true"
type textarea "Dear Eleanor, thank you for taking the time to provide such a detailed review o…"
radio input "true"
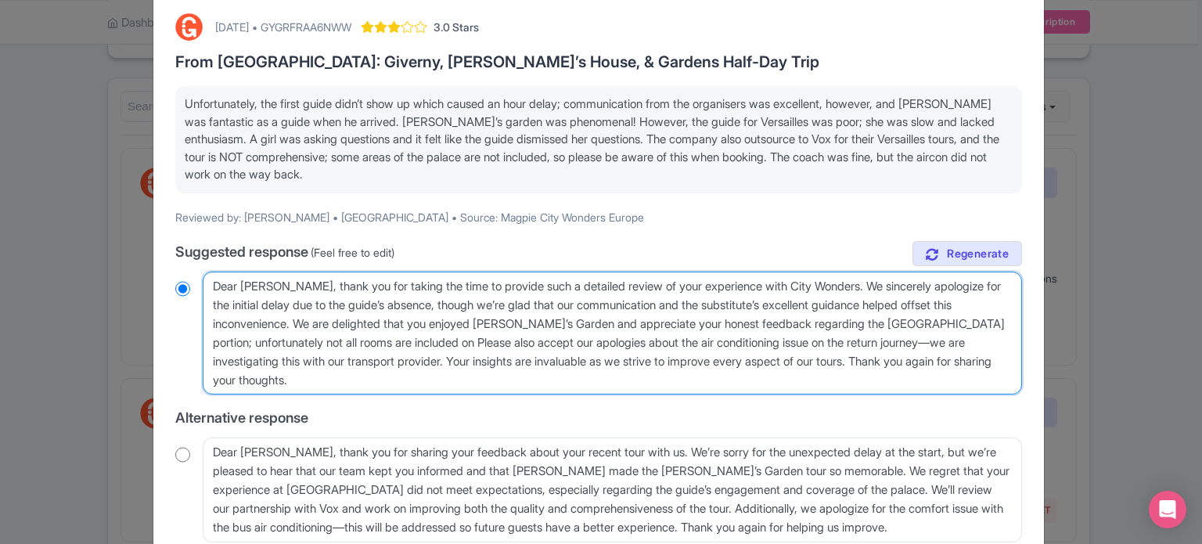
type textarea "Dear Eleanor, thank you for taking the time to provide such a detailed review o…"
radio input "true"
type textarea "Dear Eleanor, thank you for taking the time to provide such a detailed review o…"
radio input "true"
type textarea "Dear Eleanor, thank you for taking the time to provide such a detailed review o…"
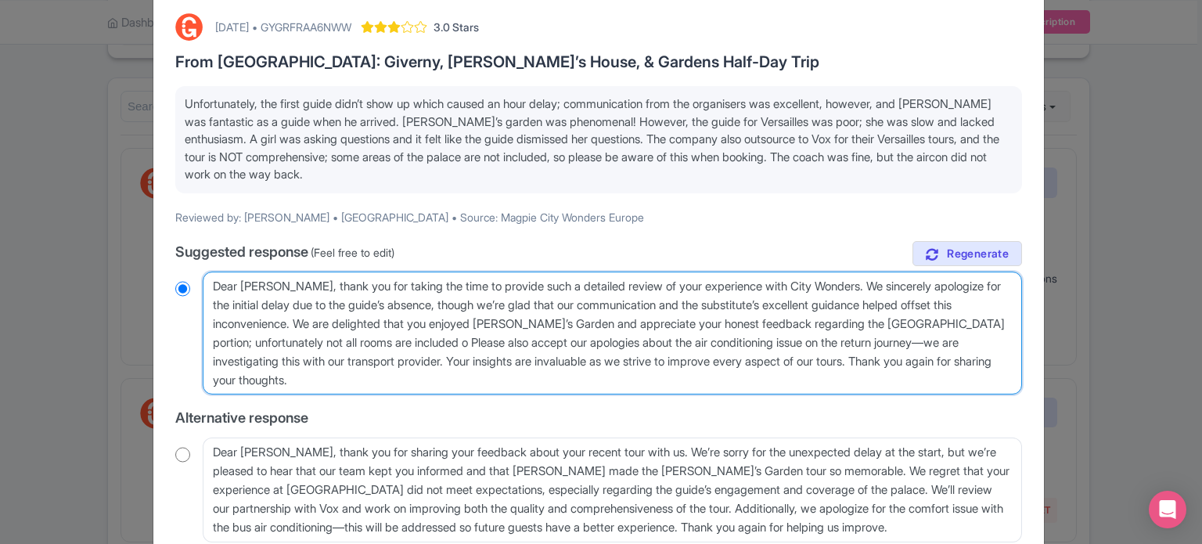
radio input "true"
type textarea "Dear Eleanor, thank you for taking the time to provide such a detailed review o…"
radio input "true"
type textarea "Dear Eleanor, thank you for taking the time to provide such a detailed review o…"
radio input "true"
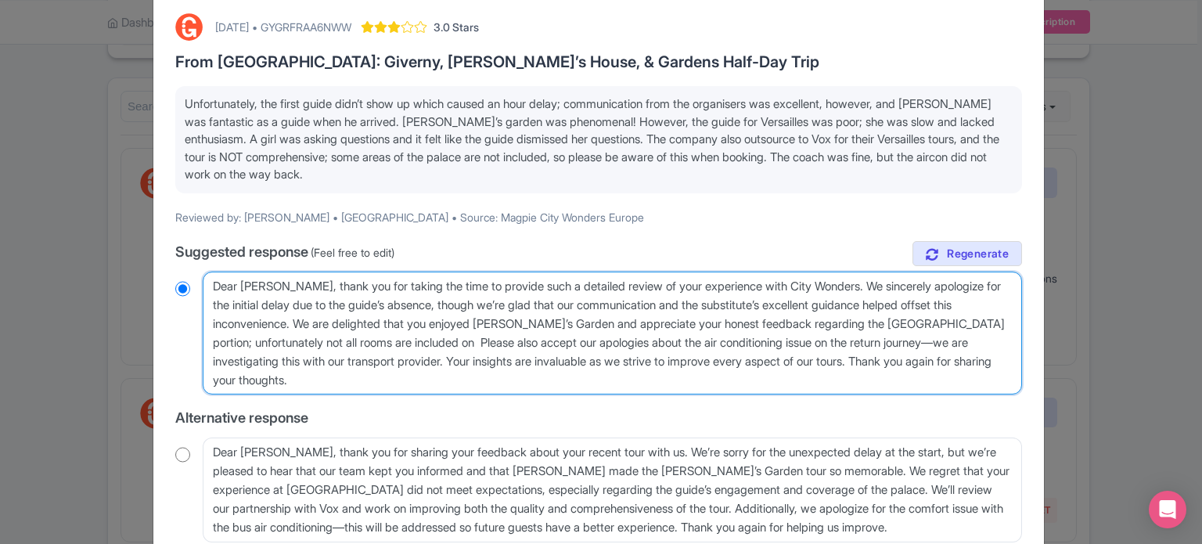
type textarea "Dear Eleanor, thank you for taking the time to provide such a detailed review o…"
radio input "true"
type textarea "Dear Eleanor, thank you for taking the time to provide such a detailed review o…"
radio input "true"
type textarea "Dear Eleanor, thank you for taking the time to provide such a detailed review o…"
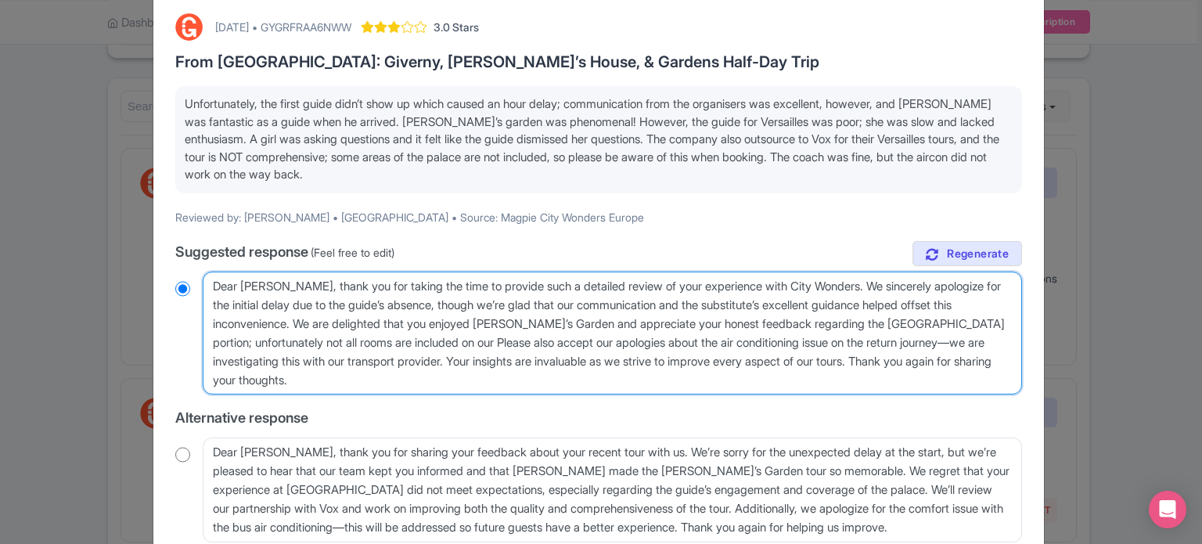
radio input "true"
type textarea "Dear Eleanor, thank you for taking the time to provide such a detailed review o…"
radio input "true"
type textarea "Dear Eleanor, thank you for taking the time to provide such a detailed review o…"
radio input "true"
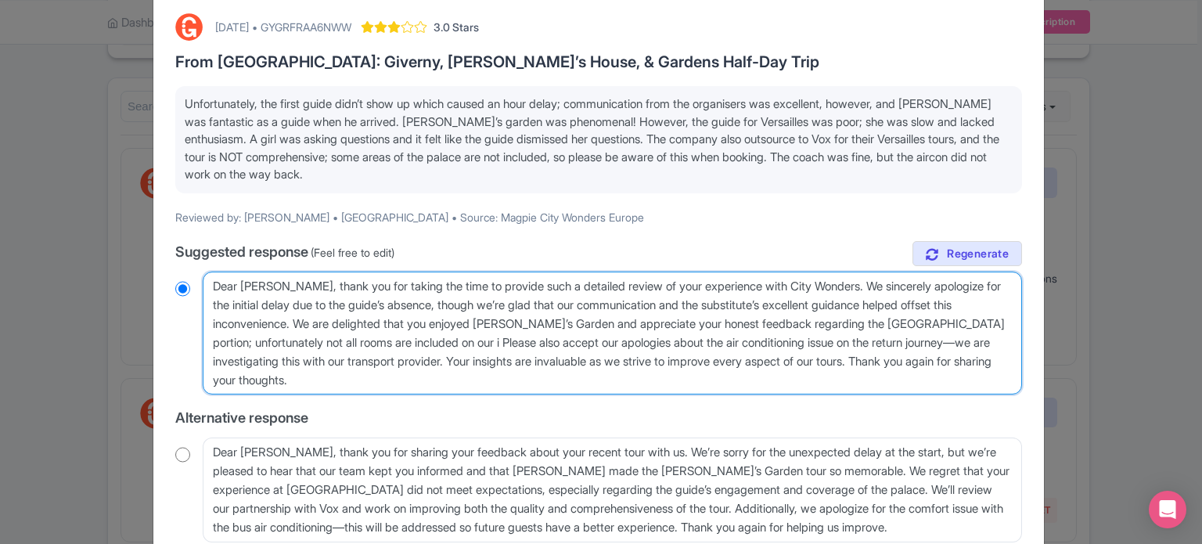
type textarea "Dear Eleanor, thank you for taking the time to provide such a detailed review o…"
radio input "true"
type textarea "Dear Eleanor, thank you for taking the time to provide such a detailed review o…"
radio input "true"
type textarea "Dear Eleanor, thank you for taking the time to provide such a detailed review o…"
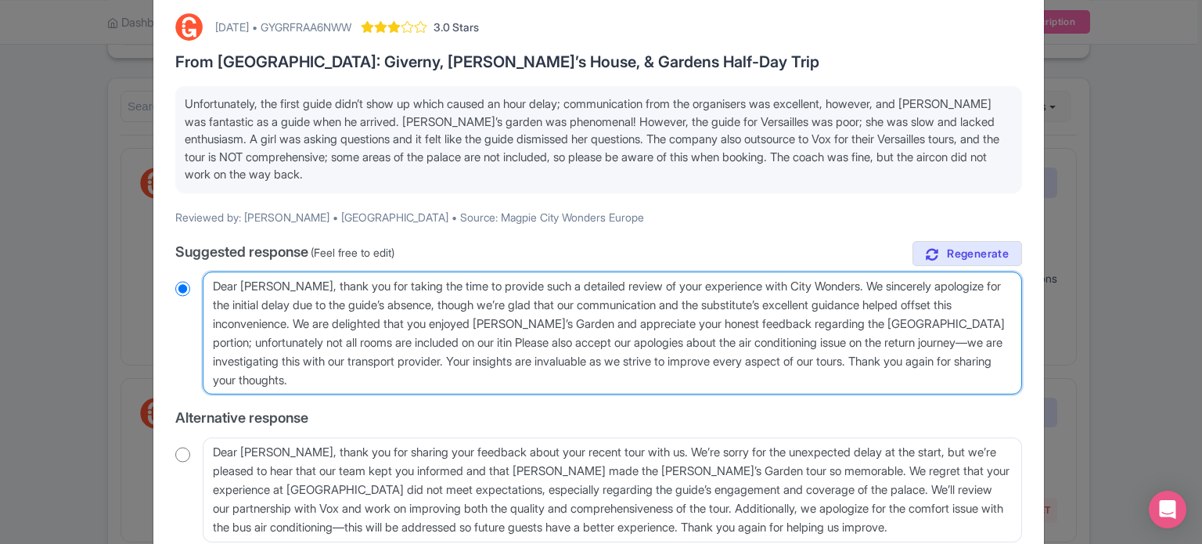
radio input "true"
type textarea "Dear Eleanor, thank you for taking the time to provide such a detailed review o…"
radio input "true"
type textarea "Dear Eleanor, thank you for taking the time to provide such a detailed review o…"
radio input "true"
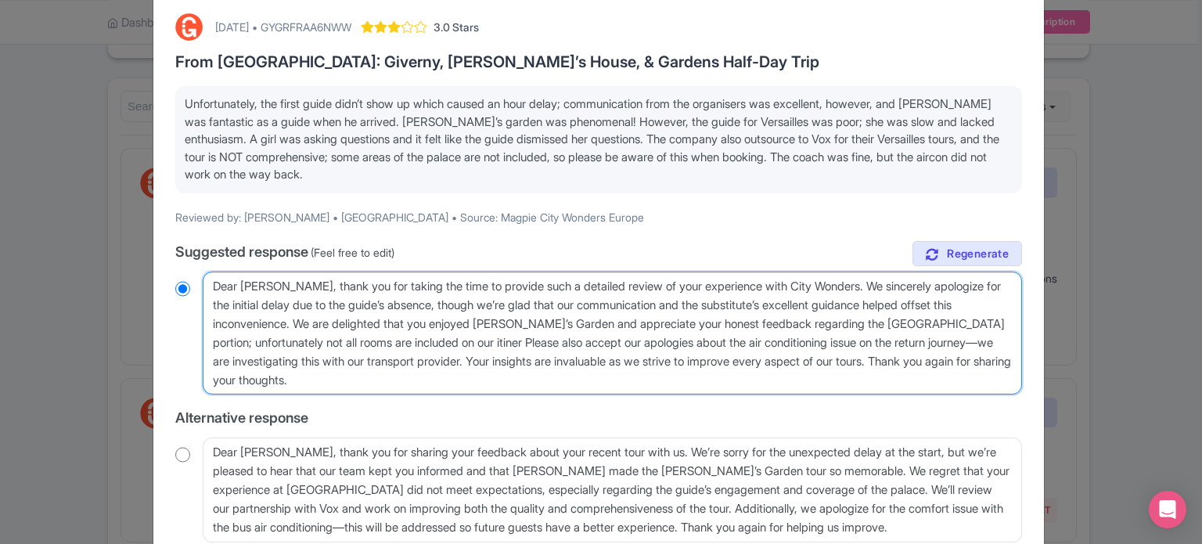
type textarea "Dear Eleanor, thank you for taking the time to provide such a detailed review o…"
radio input "true"
type textarea "Dear Eleanor, thank you for taking the time to provide such a detailed review o…"
radio input "true"
type textarea "Dear Eleanor, thank you for taking the time to provide such a detailed review o…"
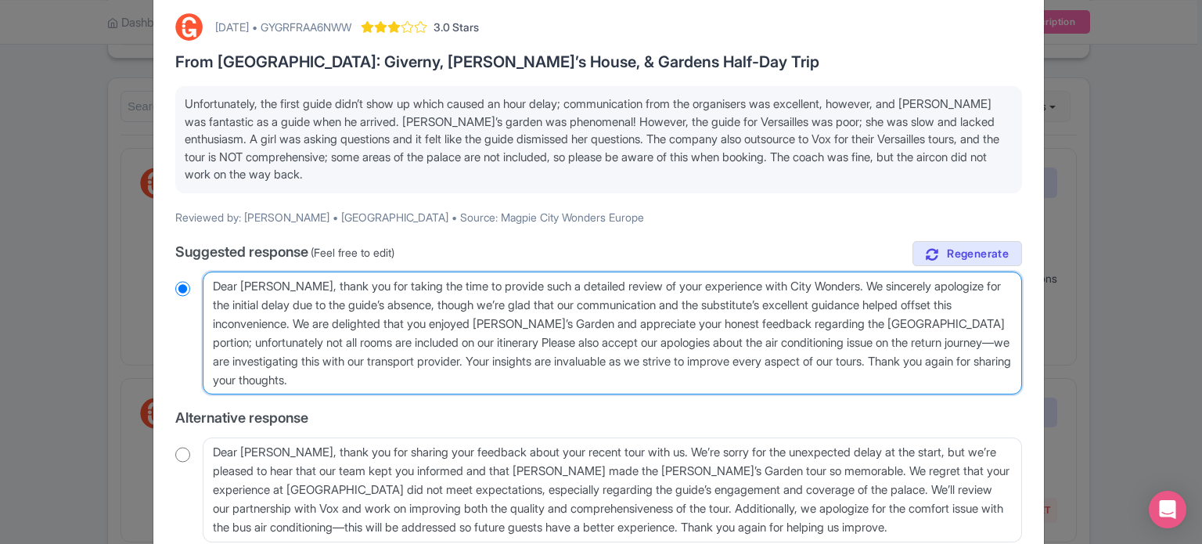
radio input "true"
type textarea "Dear Eleanor, thank you for taking the time to provide such a detailed review o…"
radio input "true"
click at [433, 340] on textarea "Dear Eleanor, thank you for taking the time to provide such a detailed review o…" at bounding box center [612, 334] width 819 height 124
type textarea "Dear Eleanor, thank you for taking the time to provide such a detailed review o…"
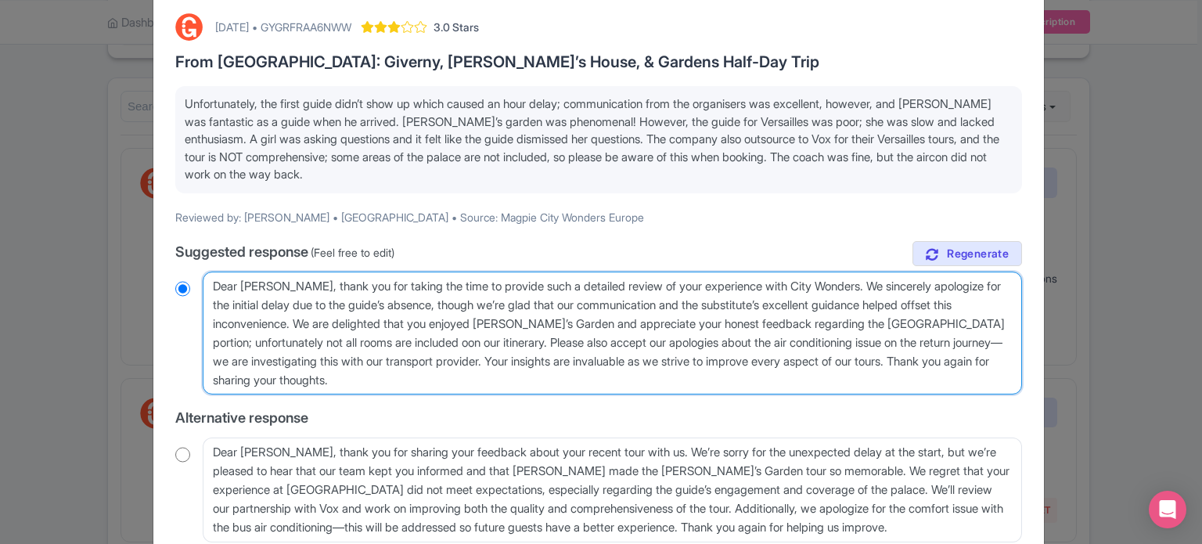
radio input "true"
type textarea "Dear Eleanor, thank you for taking the time to provide such a detailed review o…"
radio input "true"
type textarea "Dear Eleanor, thank you for taking the time to provide such a detailed review o…"
radio input "true"
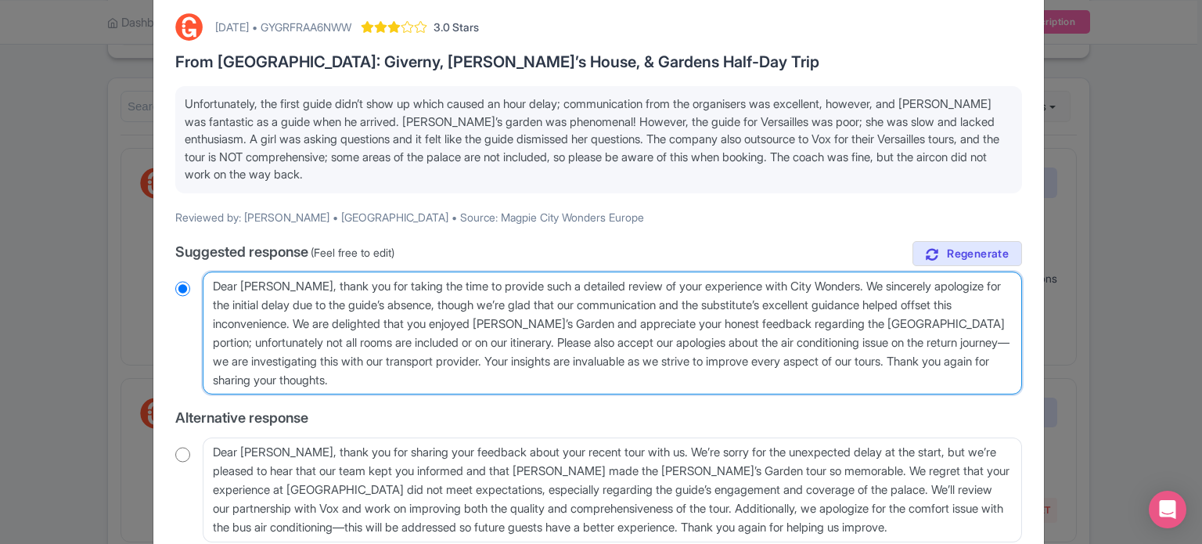
type textarea "Dear Eleanor, thank you for taking the time to provide such a detailed review o…"
radio input "true"
type textarea "Dear Eleanor, thank you for taking the time to provide such a detailed review o…"
radio input "true"
type textarea "Dear Eleanor, thank you for taking the time to provide such a detailed review o…"
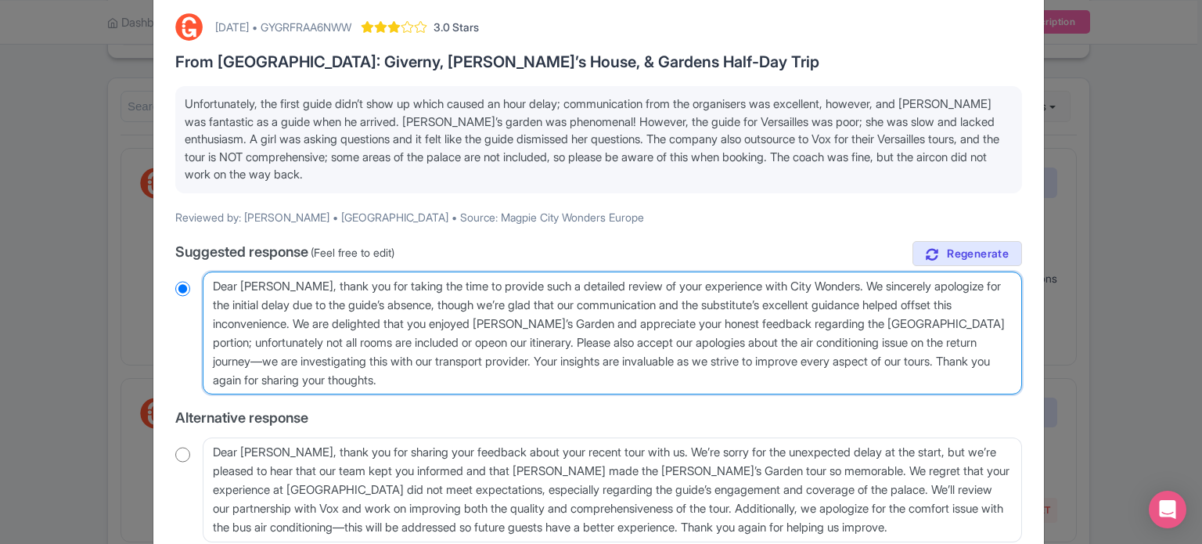
radio input "true"
type textarea "Dear Eleanor, thank you for taking the time to provide such a detailed review o…"
radio input "true"
type textarea "Dear Eleanor, thank you for taking the time to provide such a detailed review o…"
radio input "true"
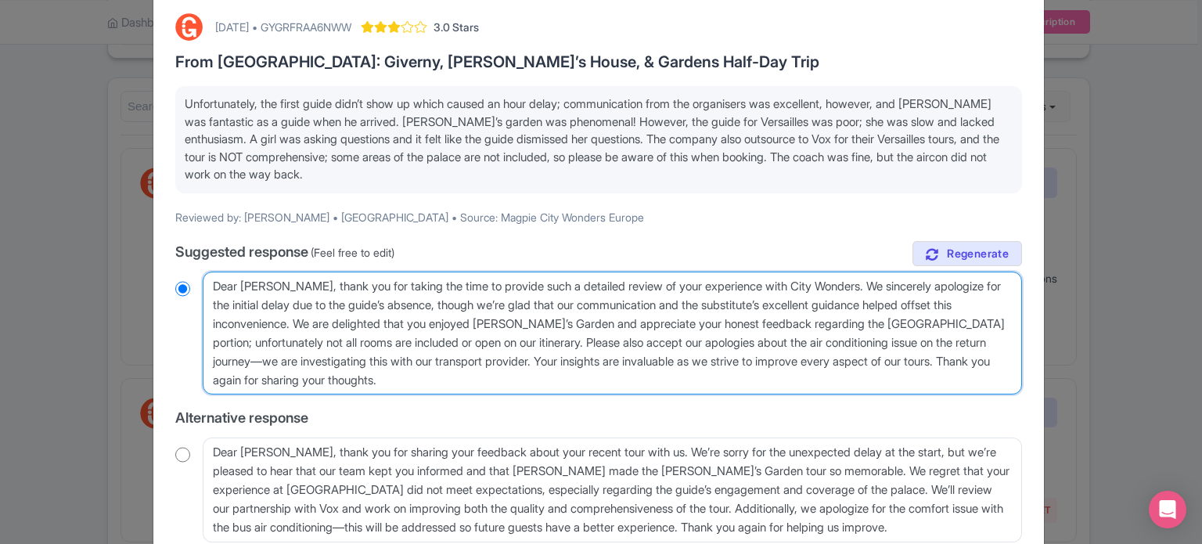
type textarea "Dear Eleanor, thank you for taking the time to provide such a detailed review o…"
radio input "true"
type textarea "Dear Eleanor, thank you for taking the time to provide such a detailed review o…"
radio input "true"
type textarea "Dear Eleanor, thank you for taking the time to provide such a detailed review o…"
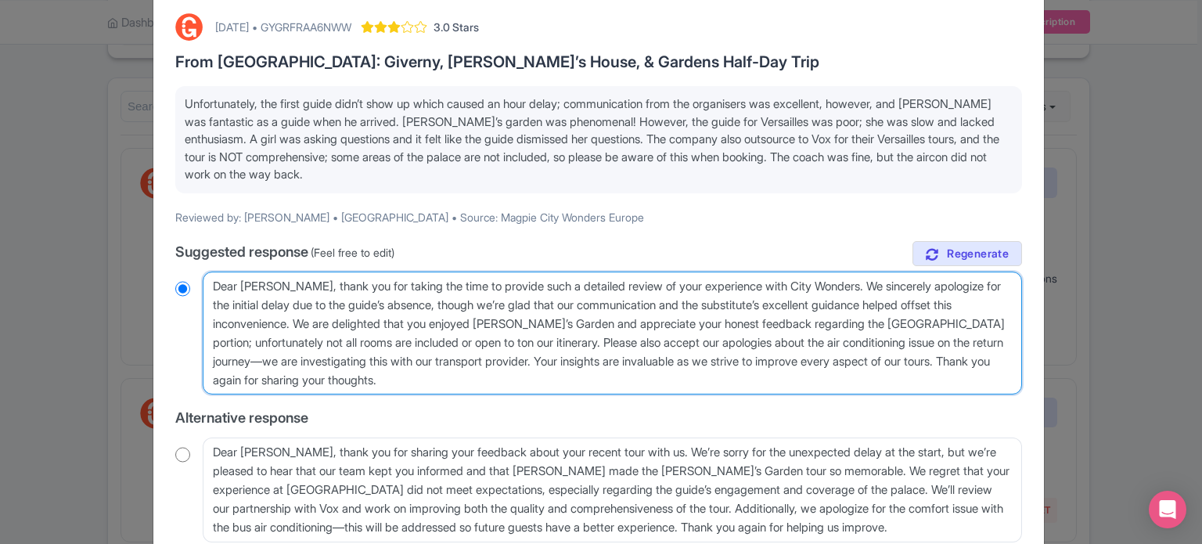
radio input "true"
type textarea "Dear Eleanor, thank you for taking the time to provide such a detailed review o…"
radio input "true"
type textarea "Dear Eleanor, thank you for taking the time to provide such a detailed review o…"
radio input "true"
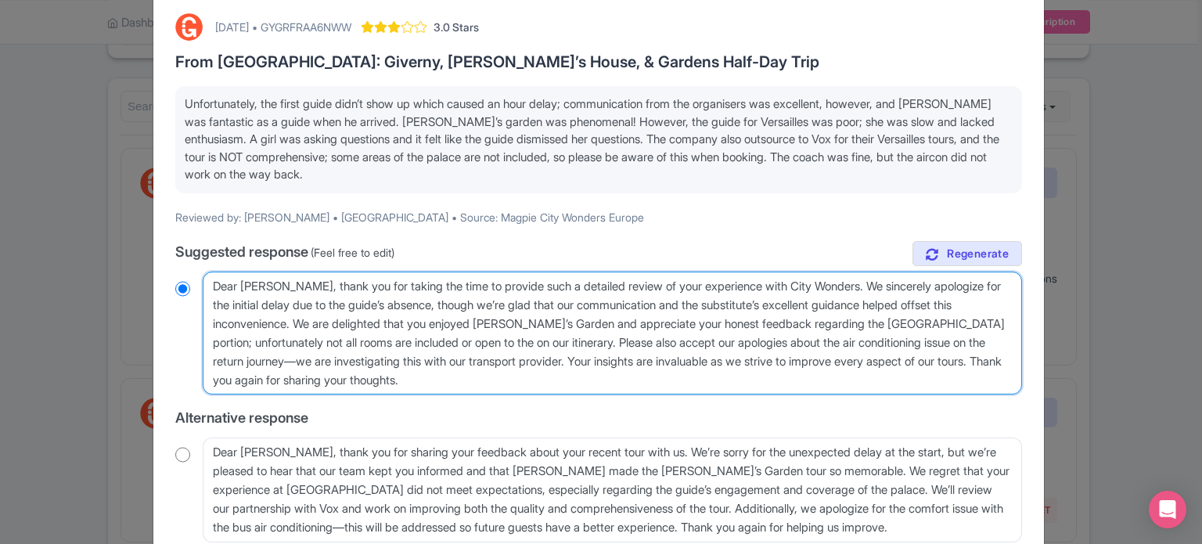
type textarea "Dear Eleanor, thank you for taking the time to provide such a detailed review o…"
radio input "true"
type textarea "Dear Eleanor, thank you for taking the time to provide such a detailed review o…"
radio input "true"
type textarea "Dear Eleanor, thank you for taking the time to provide such a detailed review o…"
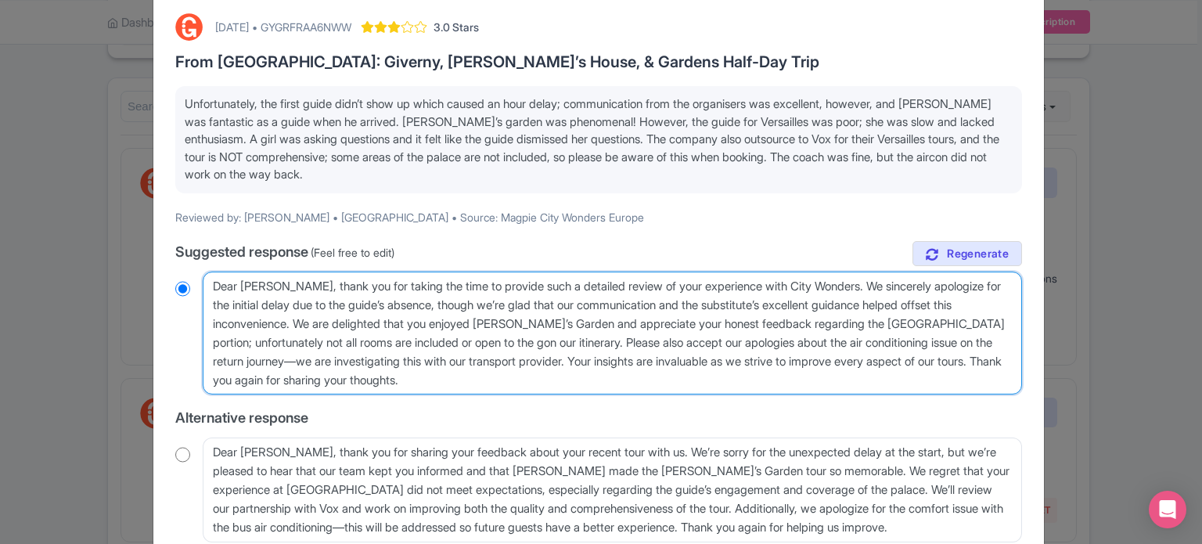
radio input "true"
type textarea "Dear Eleanor, thank you for taking the time to provide such a detailed review o…"
radio input "true"
type textarea "Dear Eleanor, thank you for taking the time to provide such a detailed review o…"
radio input "true"
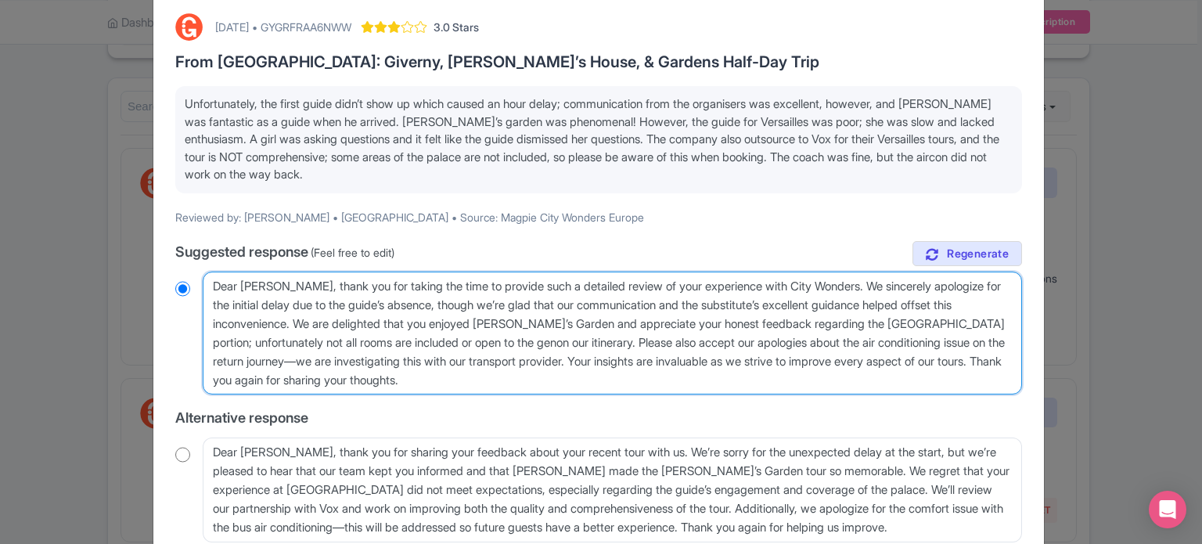
type textarea "Dear Eleanor, thank you for taking the time to provide such a detailed review o…"
radio input "true"
type textarea "Dear Eleanor, thank you for taking the time to provide such a detailed review o…"
radio input "true"
type textarea "Dear Eleanor, thank you for taking the time to provide such a detailed review o…"
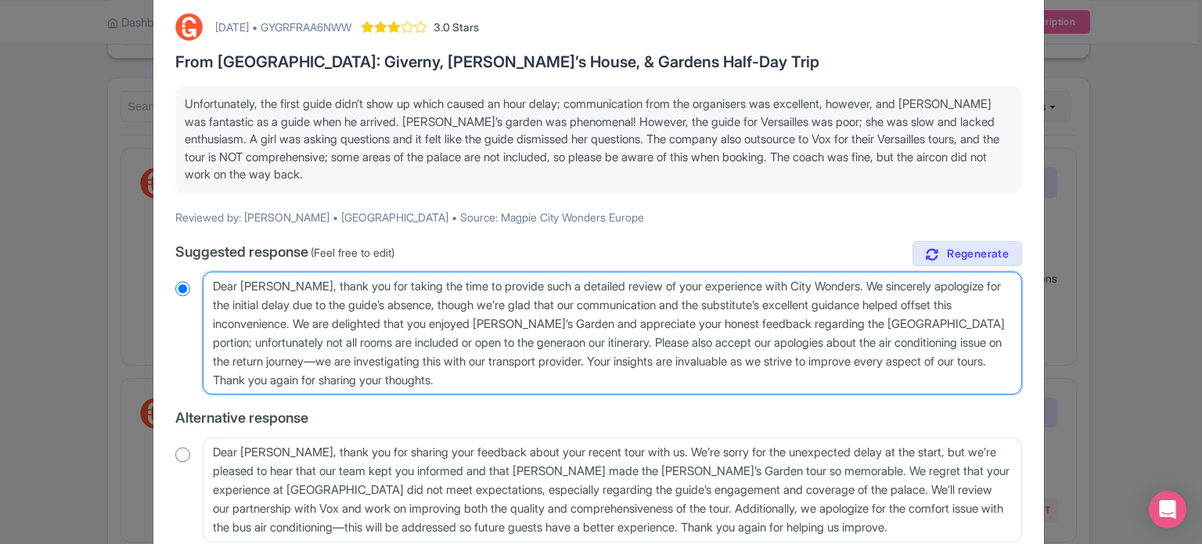
radio input "true"
type textarea "Dear Eleanor, thank you for taking the time to provide such a detailed review o…"
radio input "true"
type textarea "Dear Eleanor, thank you for taking the time to provide such a detailed review o…"
radio input "true"
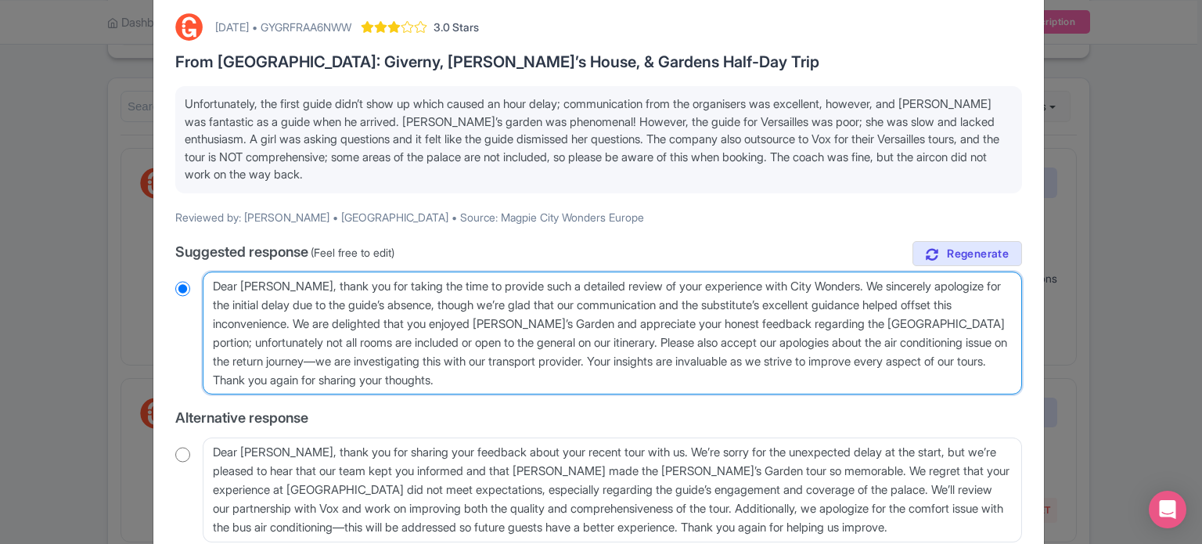
type textarea "Dear Eleanor, thank you for taking the time to provide such a detailed review o…"
radio input "true"
type textarea "Dear Eleanor, thank you for taking the time to provide such a detailed review o…"
radio input "true"
drag, startPoint x: 726, startPoint y: 381, endPoint x: 732, endPoint y: 363, distance: 18.8
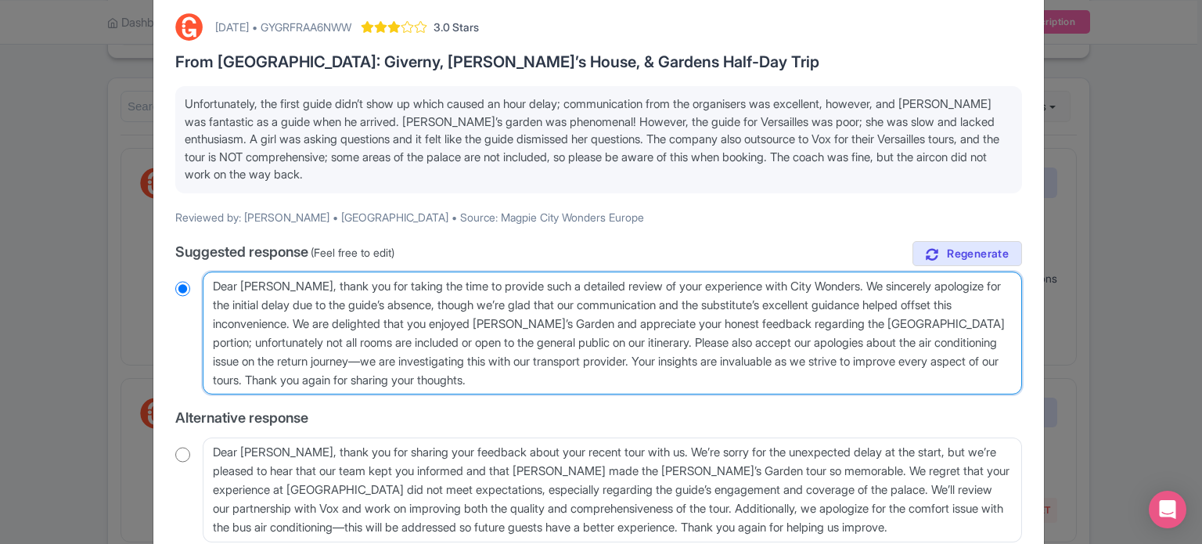
click at [732, 363] on textarea "Dear Eleanor, thank you for taking the time to provide such a detailed review o…" at bounding box center [612, 334] width 819 height 124
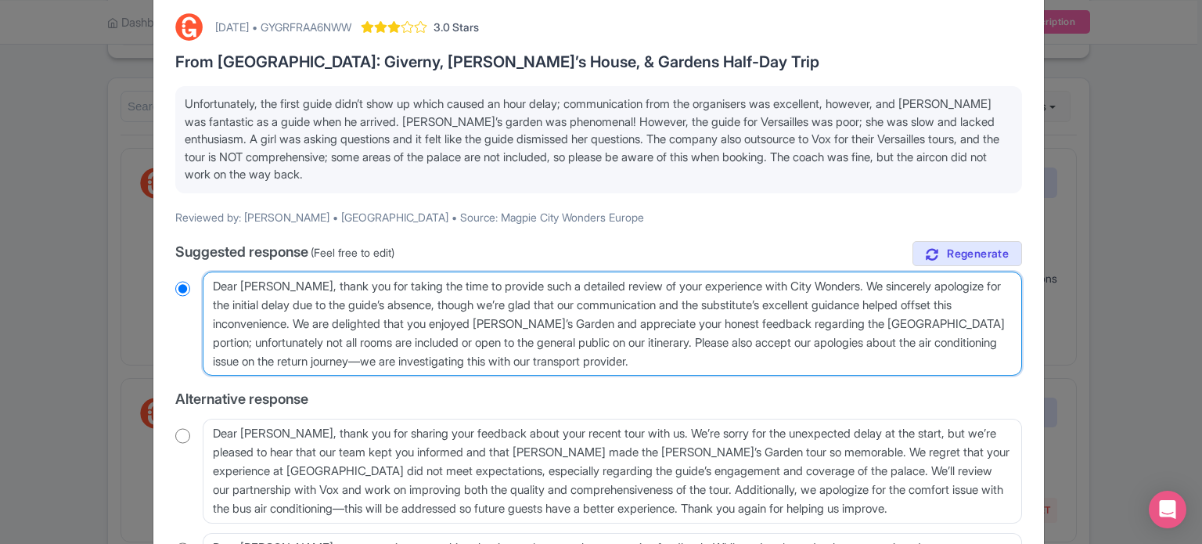
drag, startPoint x: 462, startPoint y: 357, endPoint x: 553, endPoint y: 358, distance: 91.6
click at [553, 358] on textarea "Dear Eleanor, thank you for taking the time to provide such a detailed review o…" at bounding box center [612, 324] width 819 height 105
click at [558, 359] on textarea "Dear Eleanor, thank you for taking the time to provide such a detailed review o…" at bounding box center [612, 324] width 819 height 105
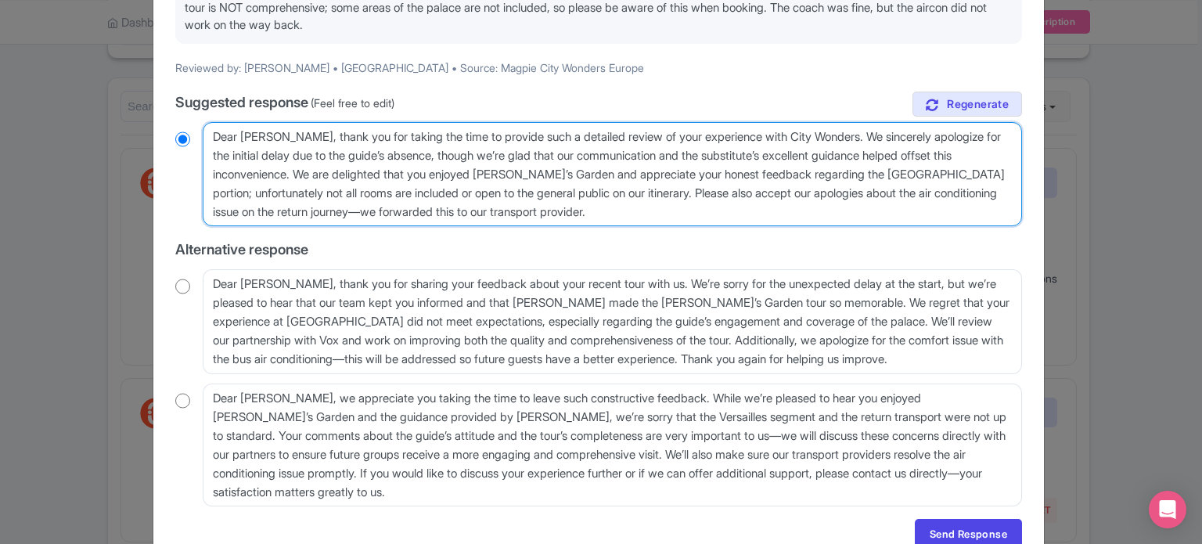
scroll to position [235, 0]
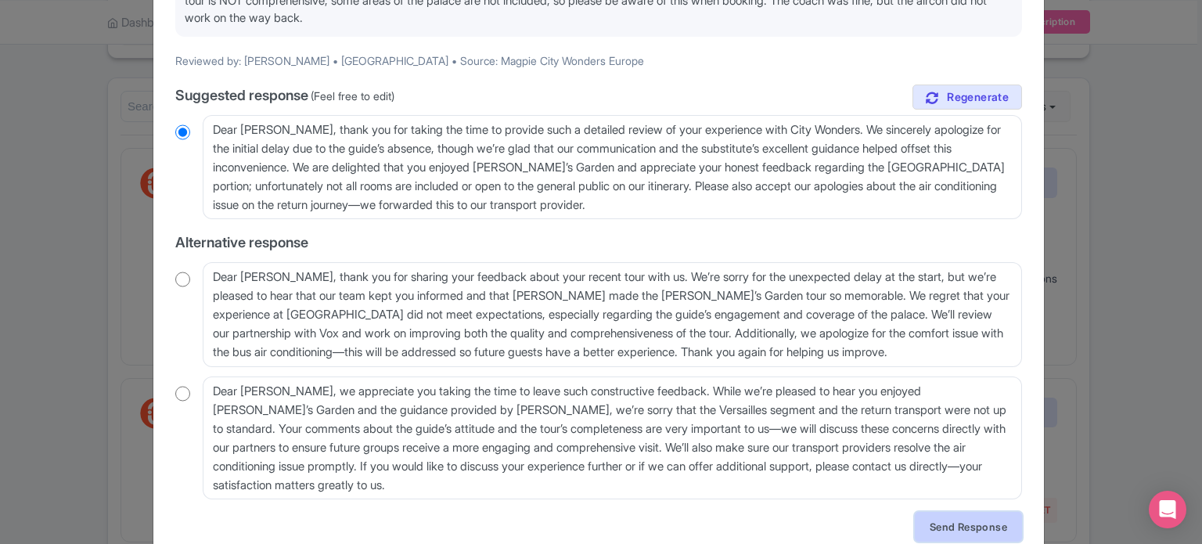
click at [990, 525] on link "Send Response" at bounding box center [968, 527] width 107 height 30
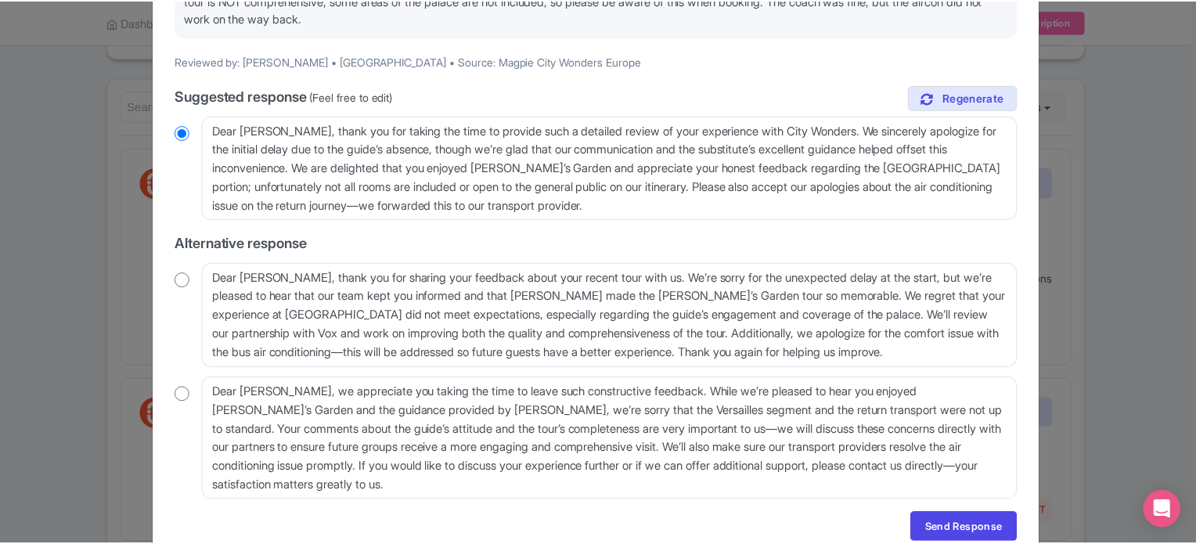
scroll to position [0, 0]
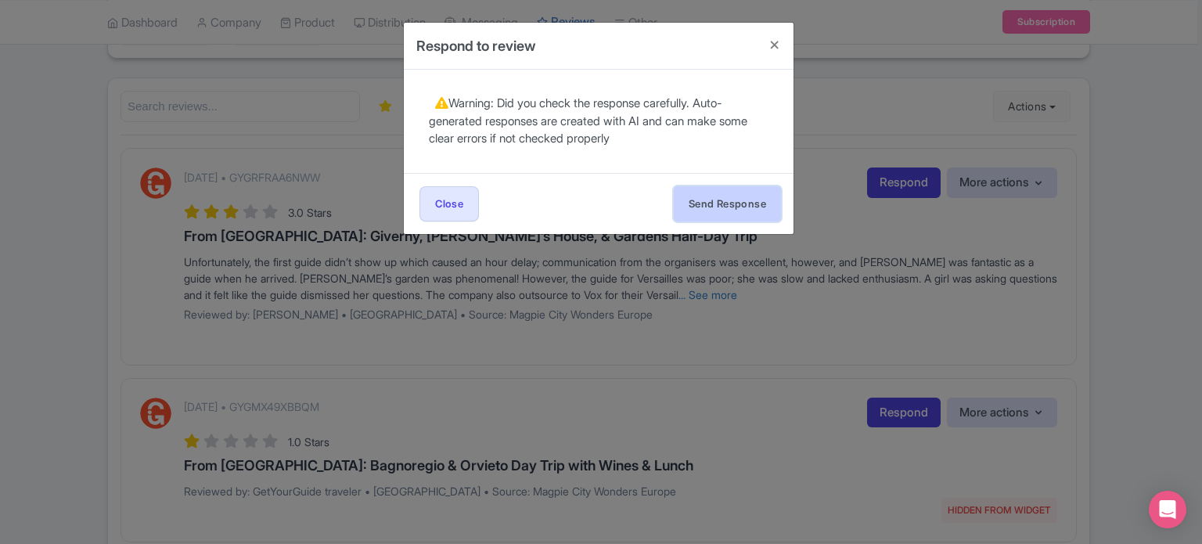
click at [710, 206] on button "Send Response" at bounding box center [727, 203] width 107 height 35
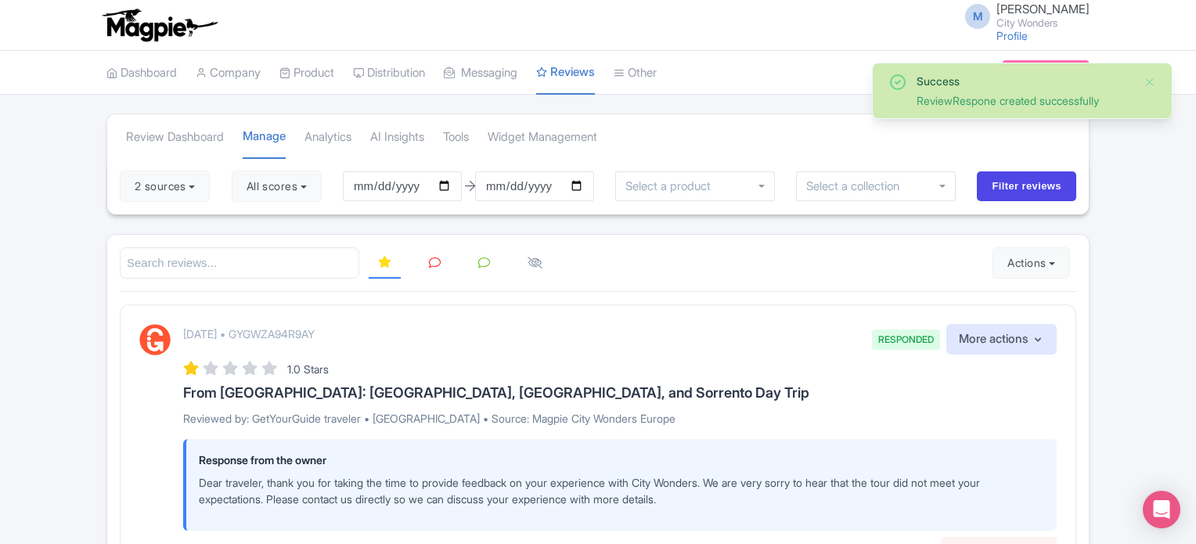
click at [429, 257] on icon at bounding box center [435, 263] width 12 height 12
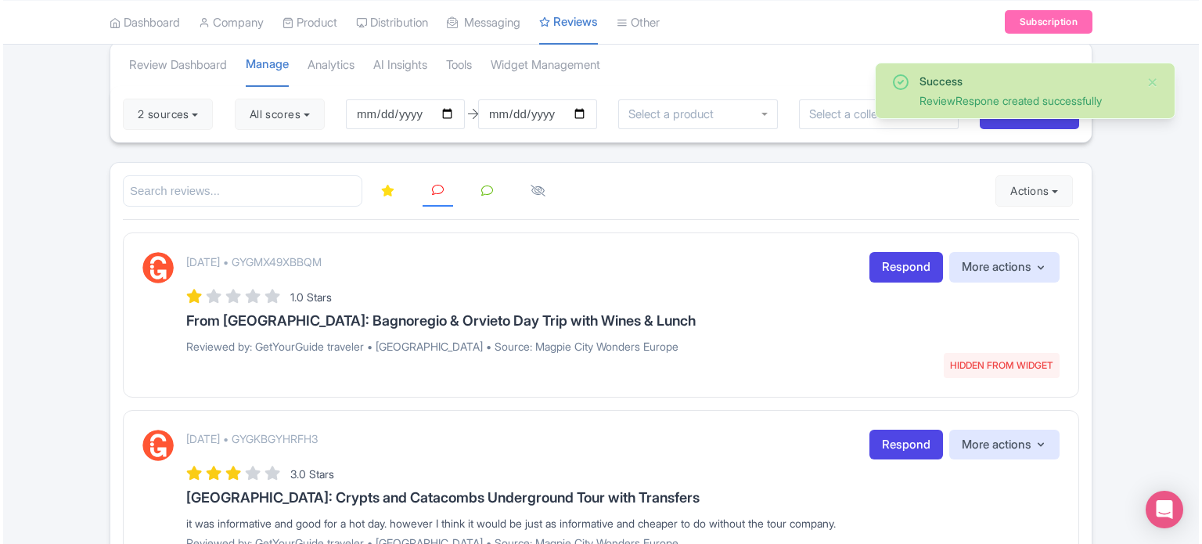
scroll to position [78, 0]
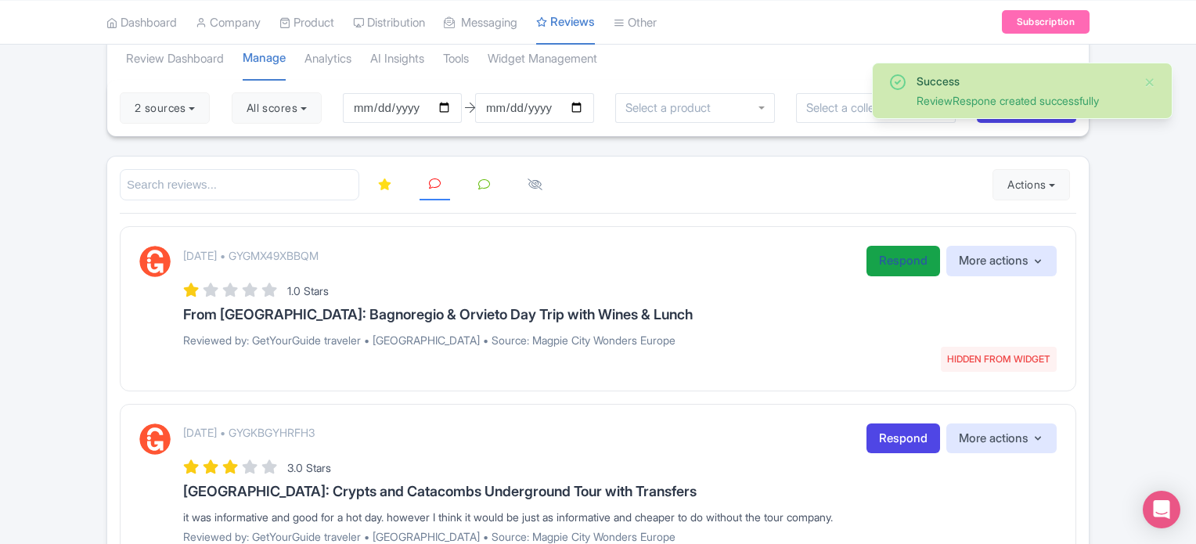
click at [908, 262] on link "Respond" at bounding box center [903, 261] width 74 height 31
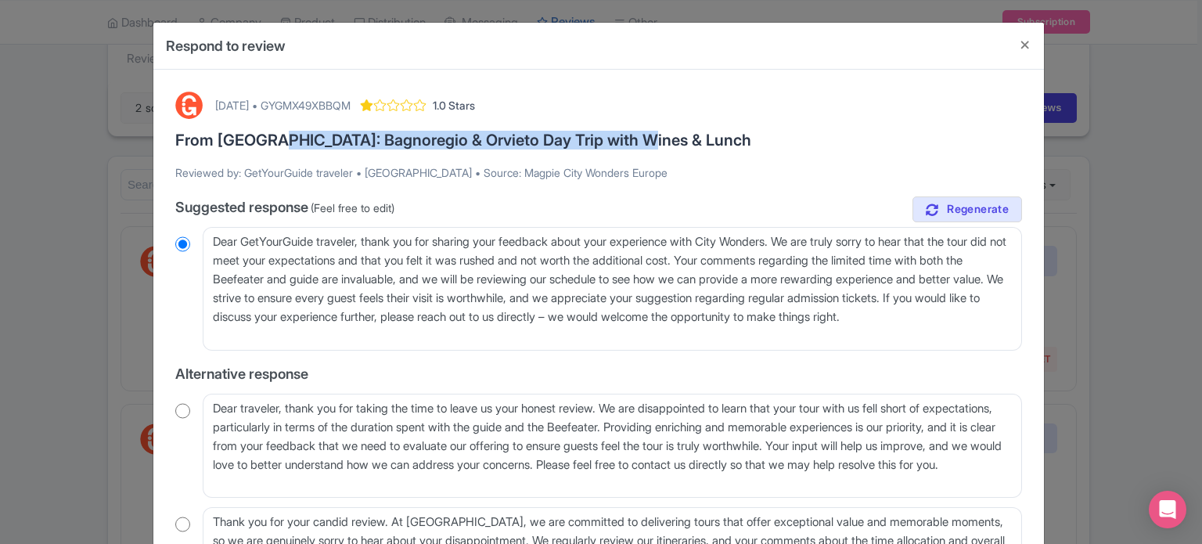
drag, startPoint x: 268, startPoint y: 140, endPoint x: 650, endPoint y: 141, distance: 382.6
click at [650, 141] on h3 "From [GEOGRAPHIC_DATA]: Bagnoregio & Orvieto Day Trip with Wines & Lunch" at bounding box center [598, 139] width 847 height 17
copy h3 "Bagnoregio & Orvieto Day Trip with Wines & Lunch"
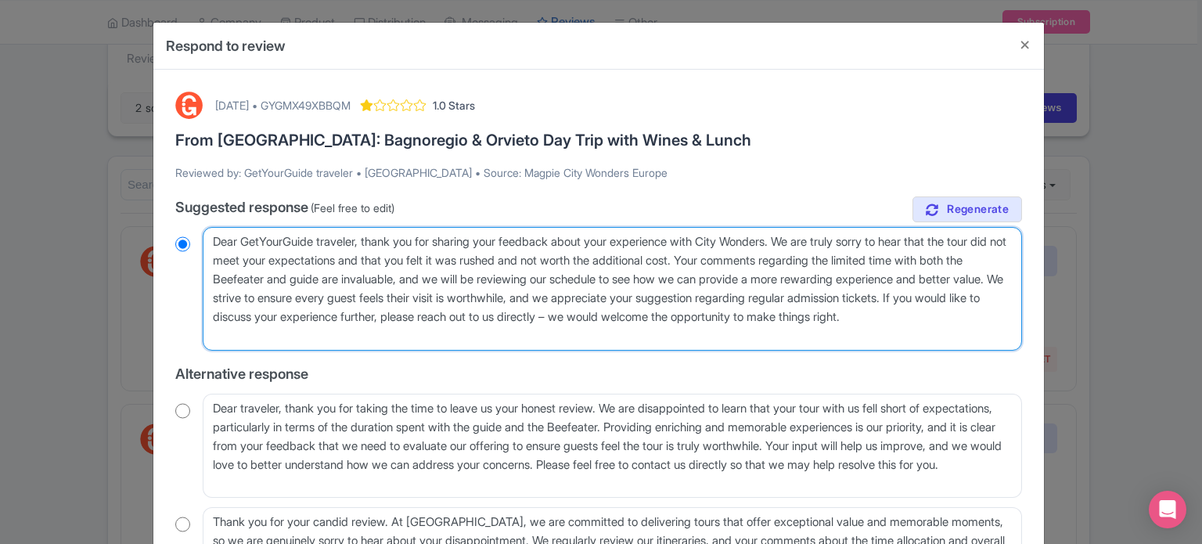
click at [223, 260] on textarea "Dear GetYourGuide traveler, thank you for sharing your feedback about your expe…" at bounding box center [612, 289] width 819 height 124
paste textarea "Bagnoregio & Orvieto Day Trip with Wines & Lunch"
type textarea "Dear GetYourGuide traveler, thank you for sharing your feedback about your expe…"
radio input "true"
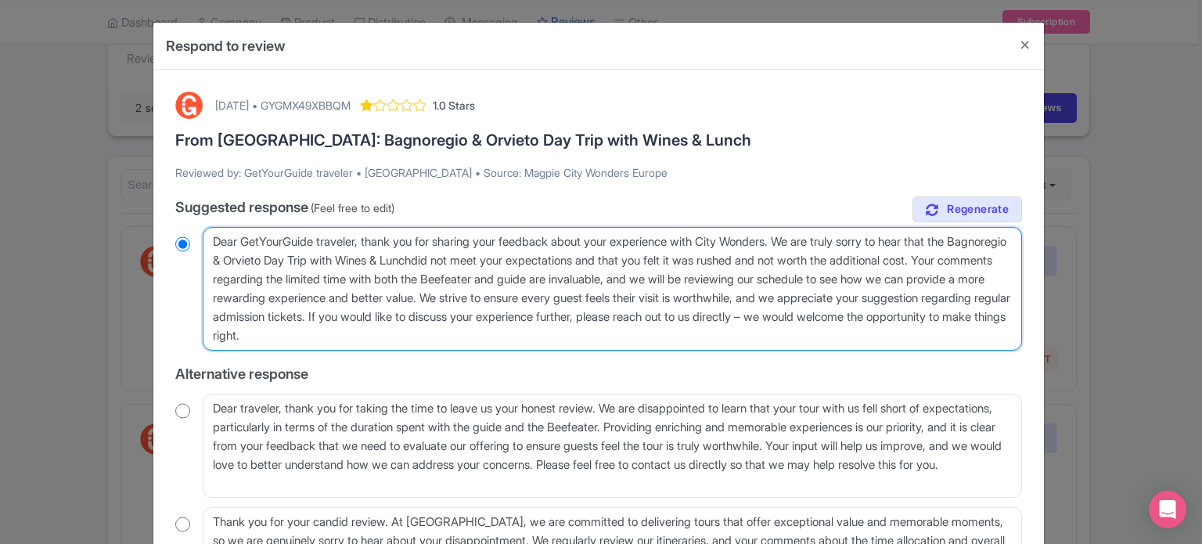
type textarea "Dear GetYourGuide traveler, thank you for sharing your feedback about your expe…"
radio input "true"
drag, startPoint x: 663, startPoint y: 262, endPoint x: 563, endPoint y: 326, distance: 117.9
click at [563, 326] on textarea "Dear GetYourGuide traveler, thank you for sharing your feedback about your expe…" at bounding box center [612, 289] width 819 height 124
type textarea "Dear GetYourGuide traveler, thank you for sharing your feedback about your expe…"
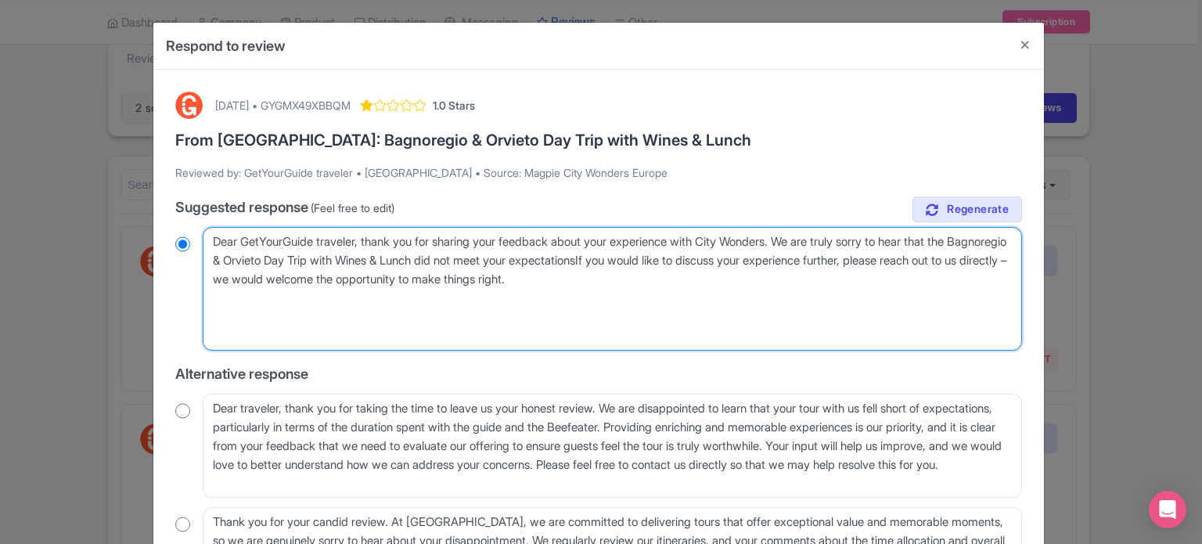
radio input "true"
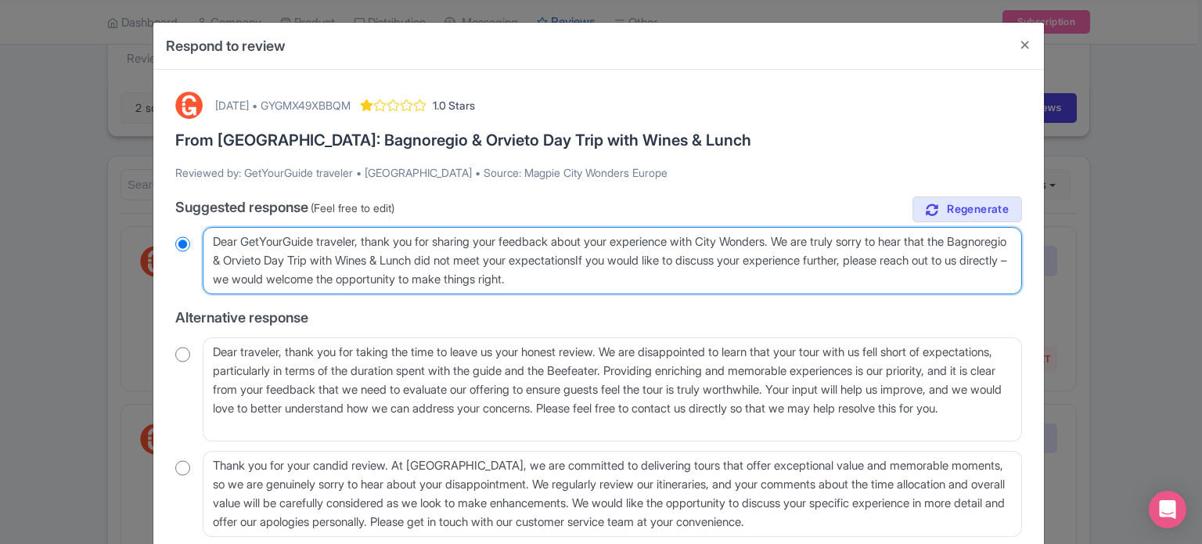
type textarea "Dear GetYourGuide traveler, thank you for sharing your feedback about your expe…"
radio input "true"
type textarea "Dear GetYourGuide traveler, thank you for sharing your feedback about your expe…"
radio input "true"
drag, startPoint x: 671, startPoint y: 280, endPoint x: 338, endPoint y: 279, distance: 333.3
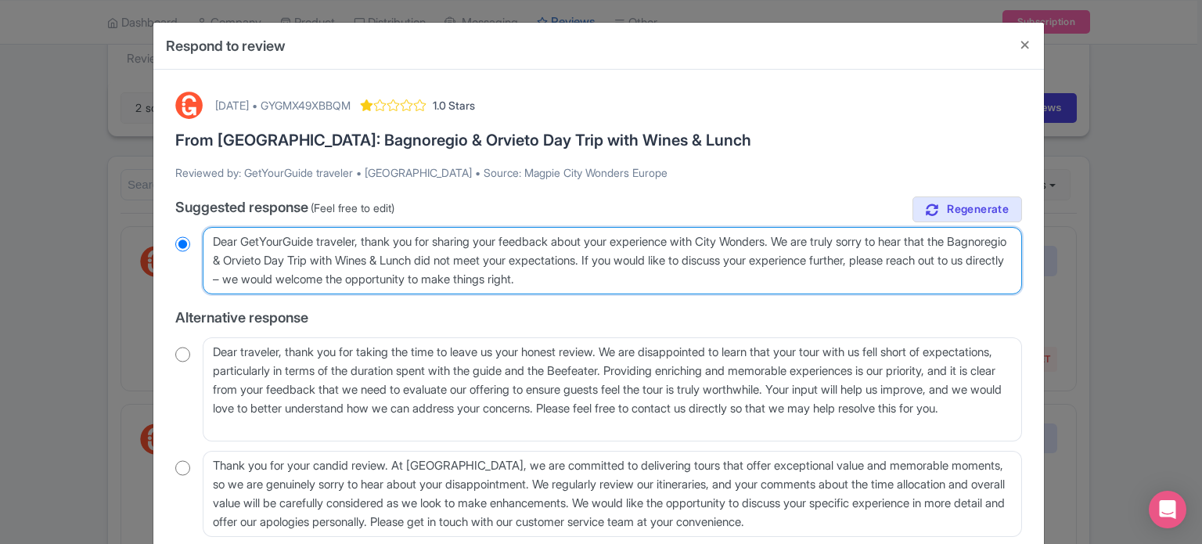
click at [338, 279] on textarea "Dear GetYourGuide traveler, thank you for sharing your feedback about your expe…" at bounding box center [612, 260] width 819 height 67
type textarea "Dear GetYourGuide traveler, thank you for sharing your feedback about your expe…"
radio input "true"
type textarea "Dear GetYourGuide traveler, thank you for sharing your feedback about your expe…"
radio input "true"
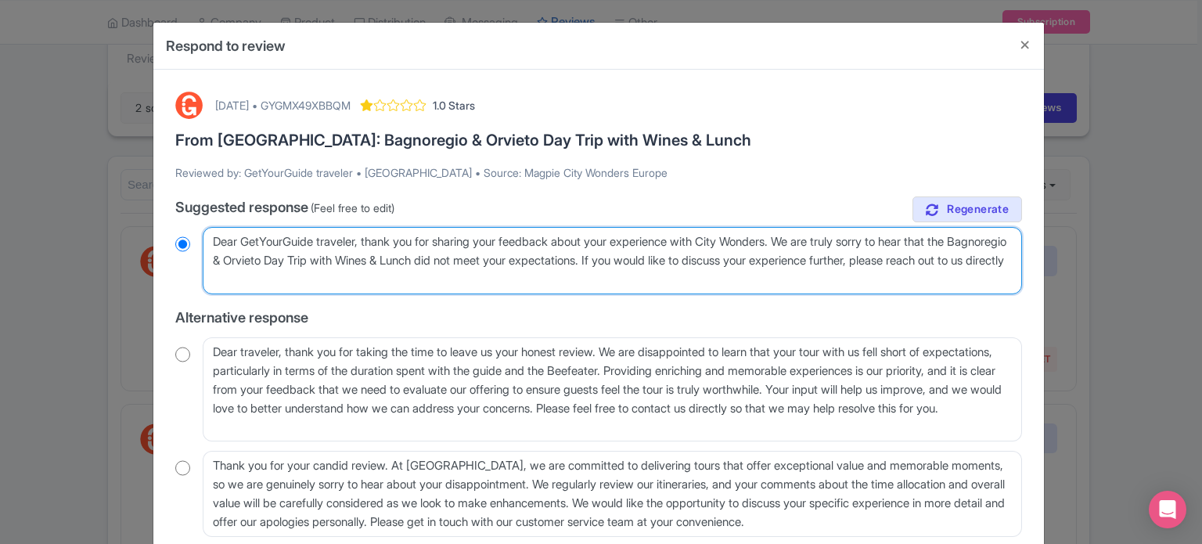
type textarea "Dear GetYourGuide traveler, thank you for sharing your feedback about your expe…"
radio input "true"
type textarea "Dear GetYourGuide traveler, thank you for sharing your feedback about your expe…"
radio input "true"
type textarea "Dear GetYourGuide traveler, thank you for sharing your feedback about your expe…"
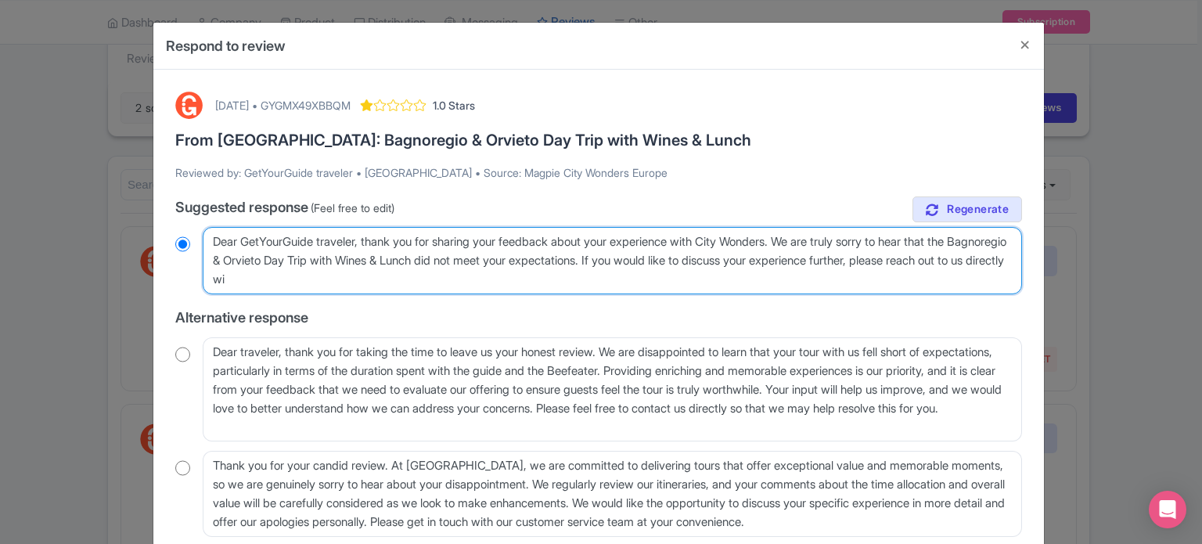
radio input "true"
type textarea "Dear GetYourGuide traveler, thank you for sharing your feedback about your expe…"
radio input "true"
type textarea "Dear GetYourGuide traveler, thank you for sharing your feedback about your expe…"
radio input "true"
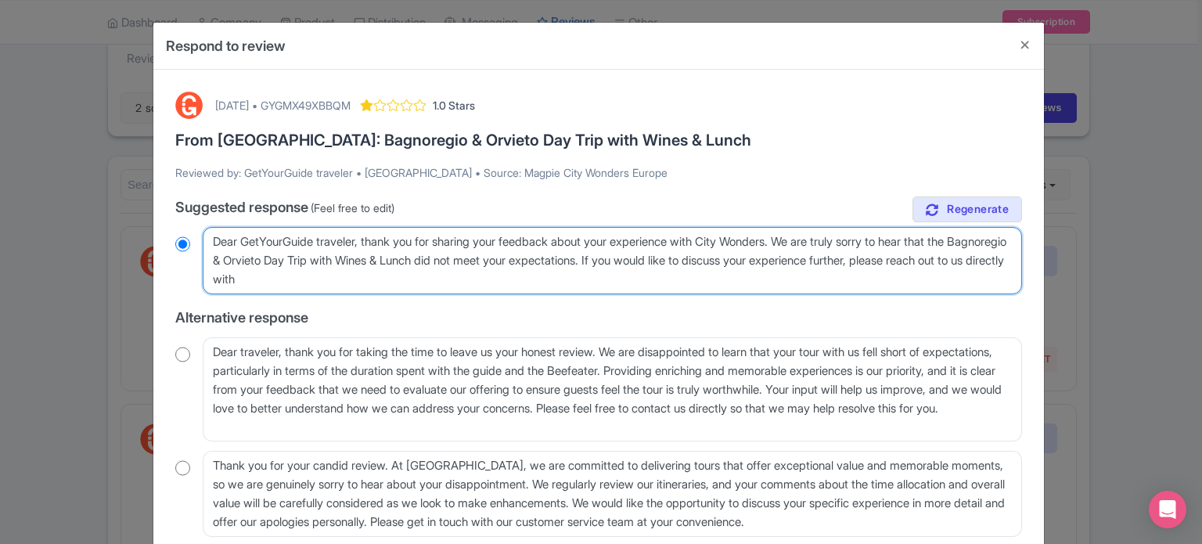
type textarea "Dear GetYourGuide traveler, thank you for sharing your feedback about your expe…"
radio input "true"
type textarea "Dear GetYourGuide traveler, thank you for sharing your feedback about your expe…"
radio input "true"
type textarea "Dear GetYourGuide traveler, thank you for sharing your feedback about your expe…"
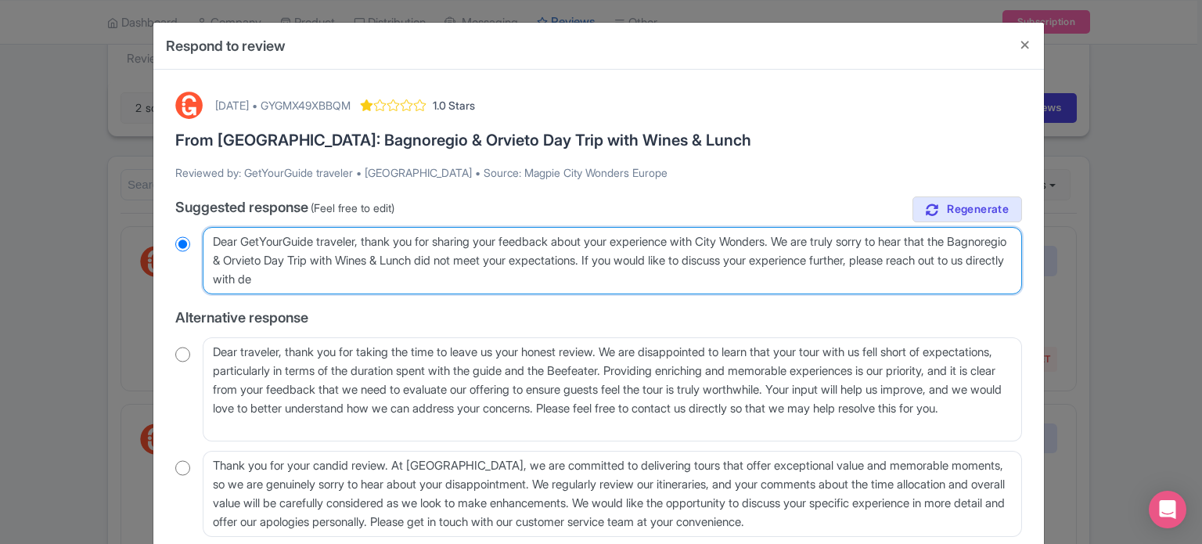
radio input "true"
type textarea "Dear GetYourGuide traveler, thank you for sharing your feedback about your expe…"
radio input "true"
type textarea "Dear GetYourGuide traveler, thank you for sharing your feedback about your expe…"
radio input "true"
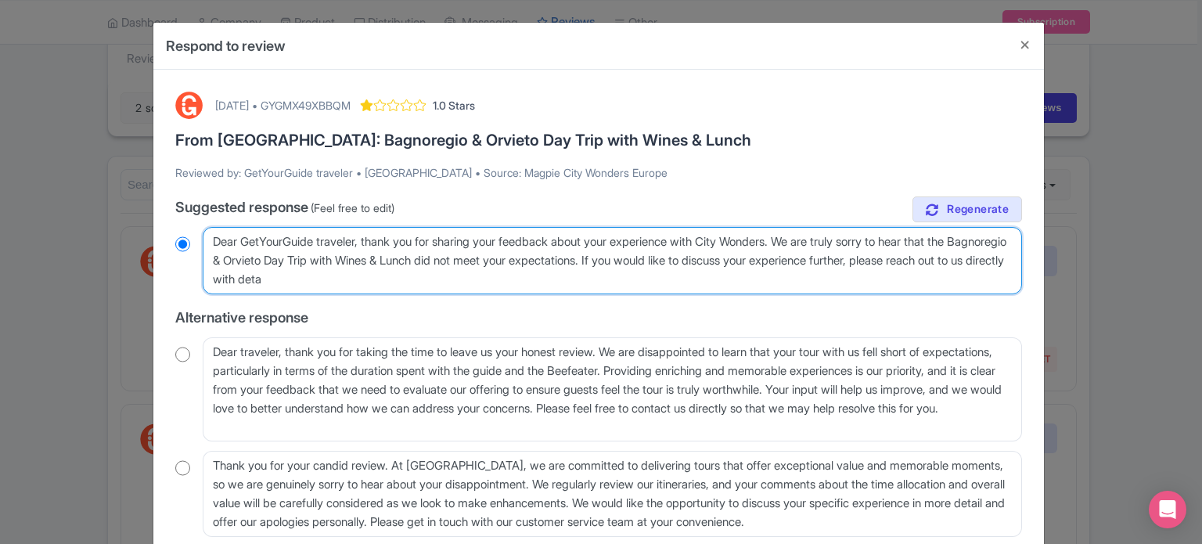
type textarea "Dear GetYourGuide traveler, thank you for sharing your feedback about your expe…"
radio input "true"
type textarea "Dear GetYourGuide traveler, thank you for sharing your feedback about your expe…"
radio input "true"
type textarea "Dear GetYourGuide traveler, thank you for sharing your feedback about your expe…"
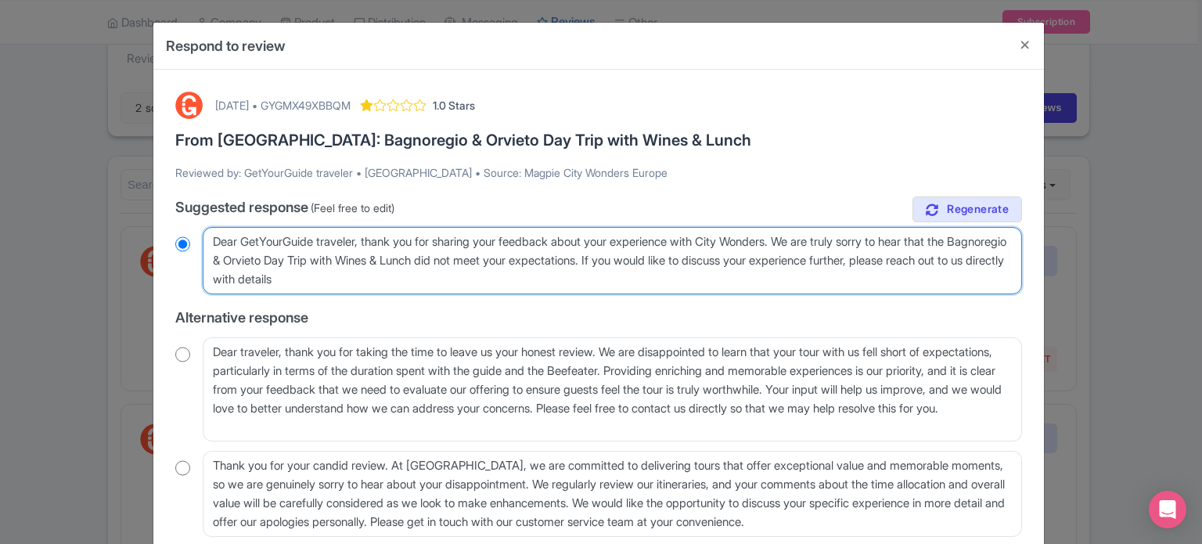
radio input "true"
type textarea "Dear GetYourGuide traveler, thank you for sharing your feedback about your expe…"
radio input "true"
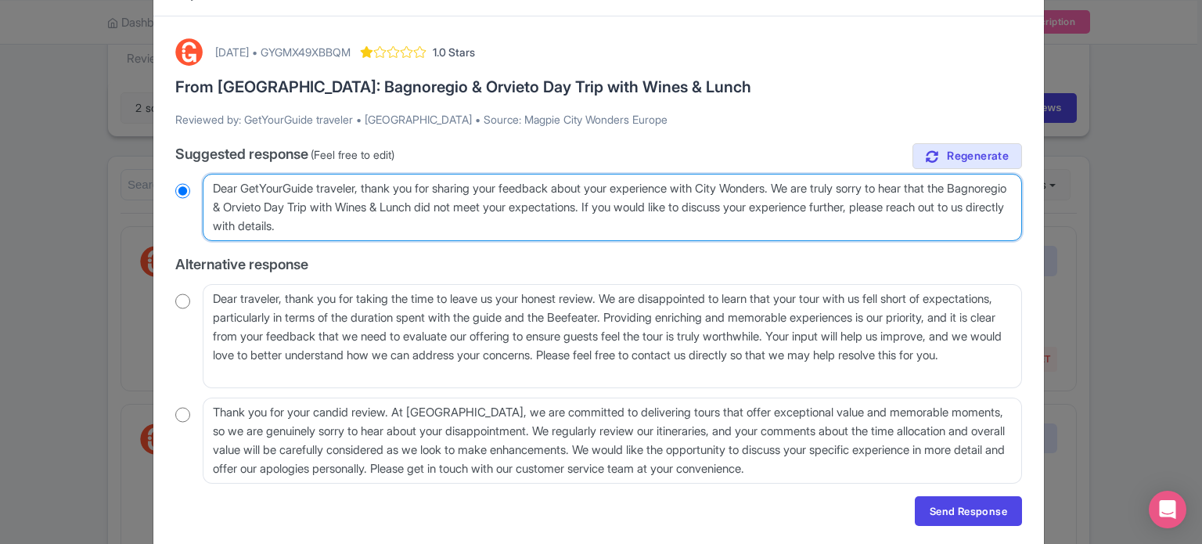
scroll to position [104, 0]
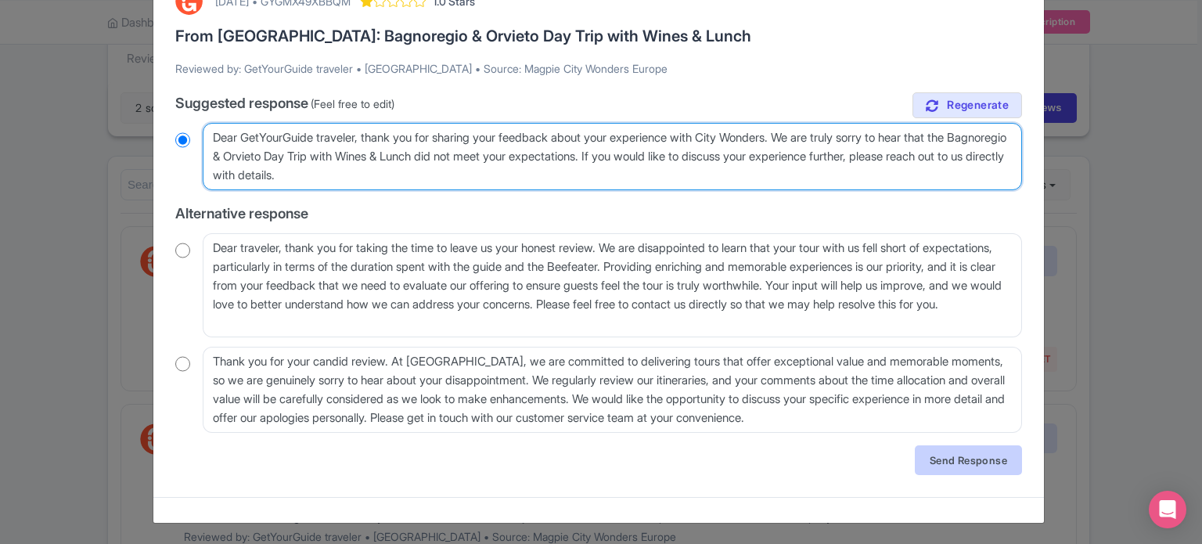
type textarea "Dear GetYourGuide traveler, thank you for sharing your feedback about your expe…"
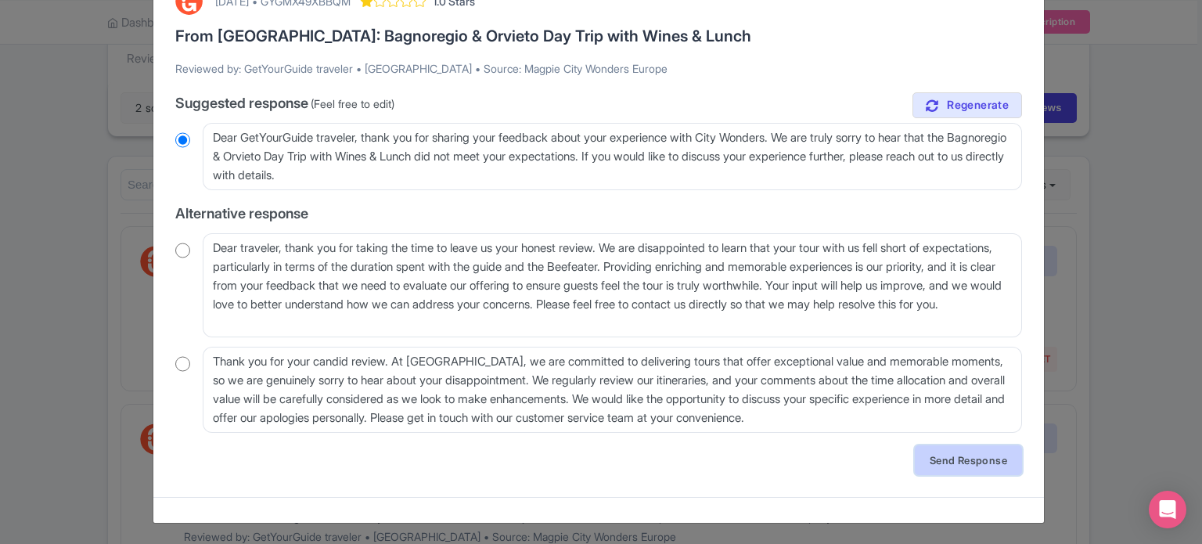
click at [945, 457] on link "Send Response" at bounding box center [968, 460] width 107 height 30
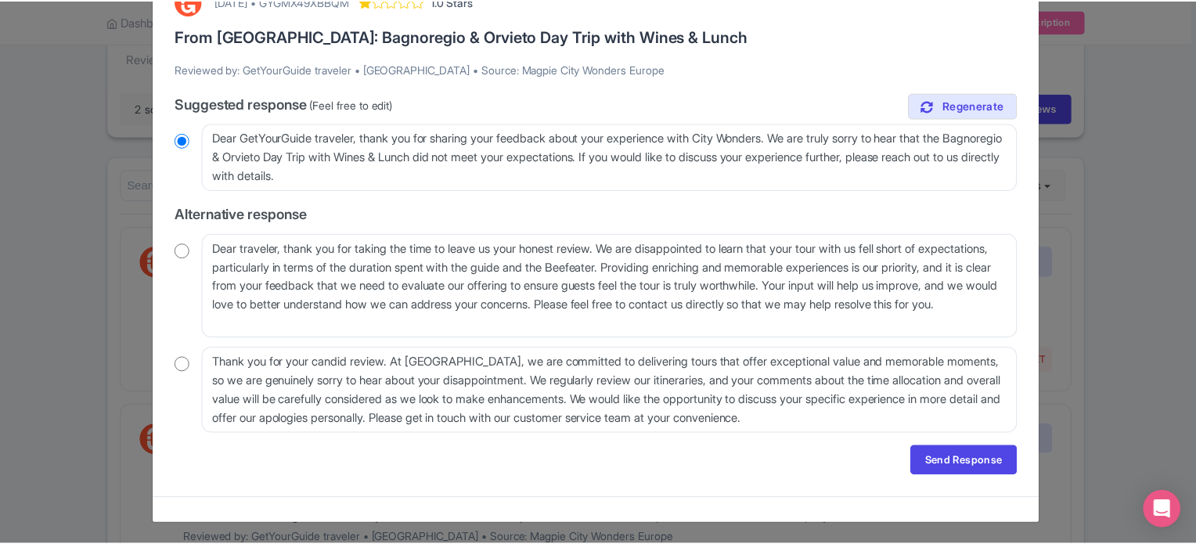
scroll to position [0, 0]
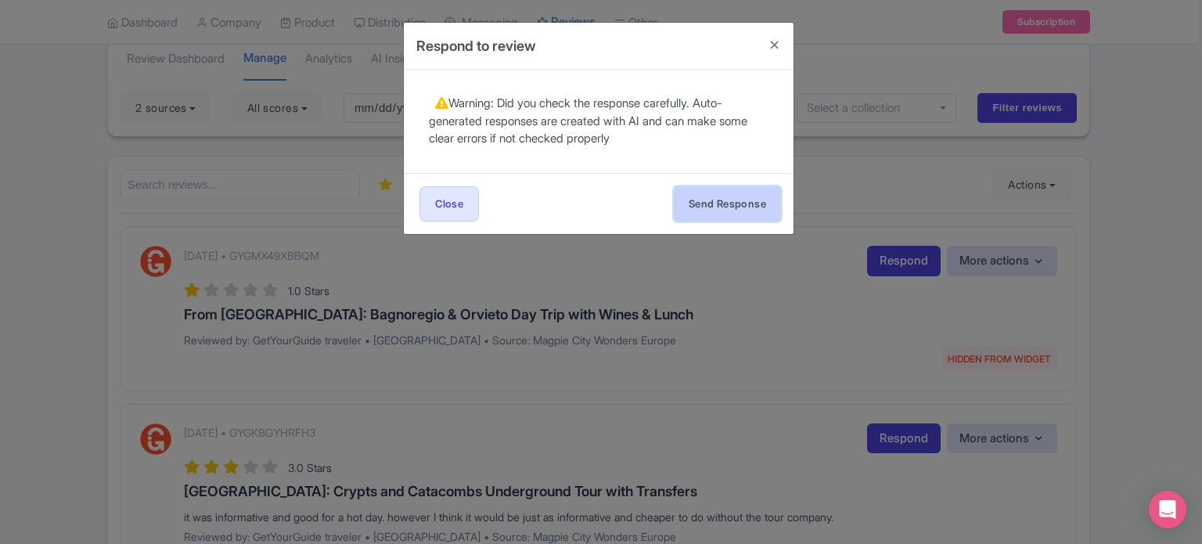
click at [729, 217] on button "Send Response" at bounding box center [727, 203] width 107 height 35
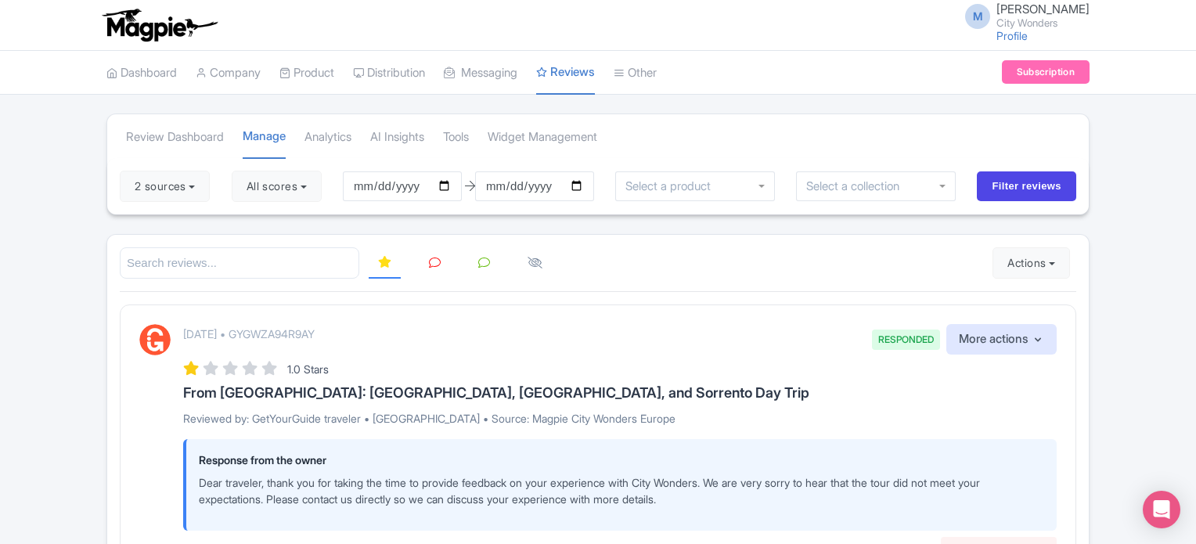
click at [441, 262] on link at bounding box center [434, 263] width 31 height 31
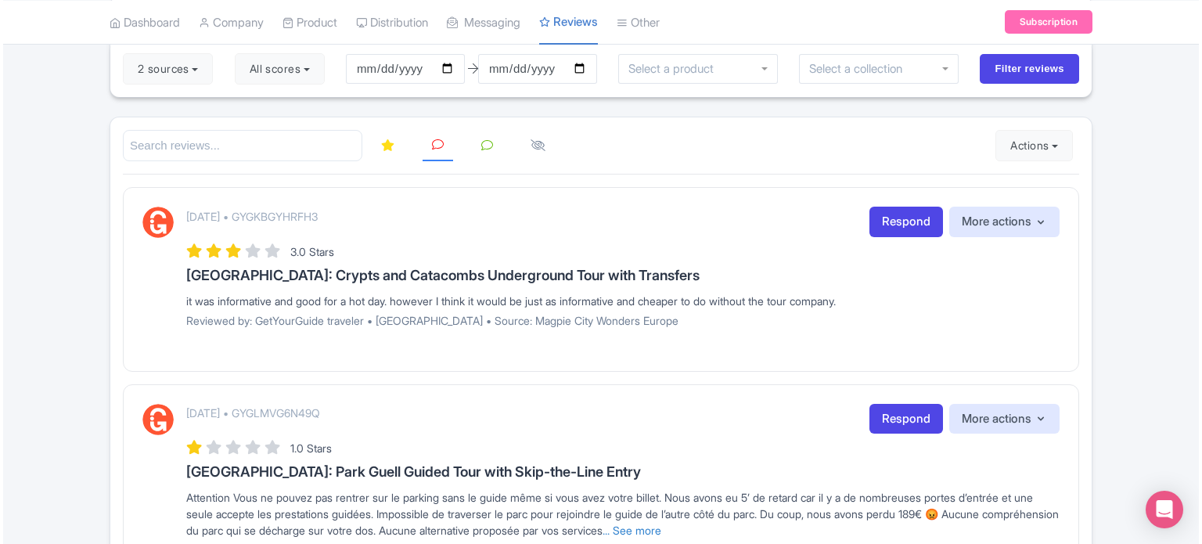
scroll to position [156, 0]
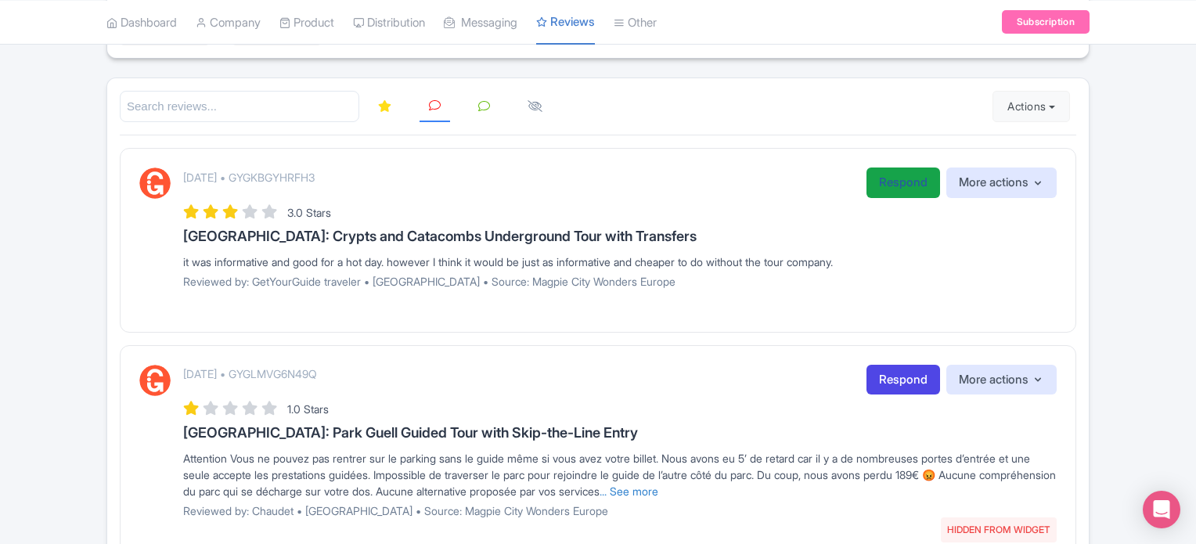
click at [881, 192] on link "Respond" at bounding box center [903, 182] width 74 height 31
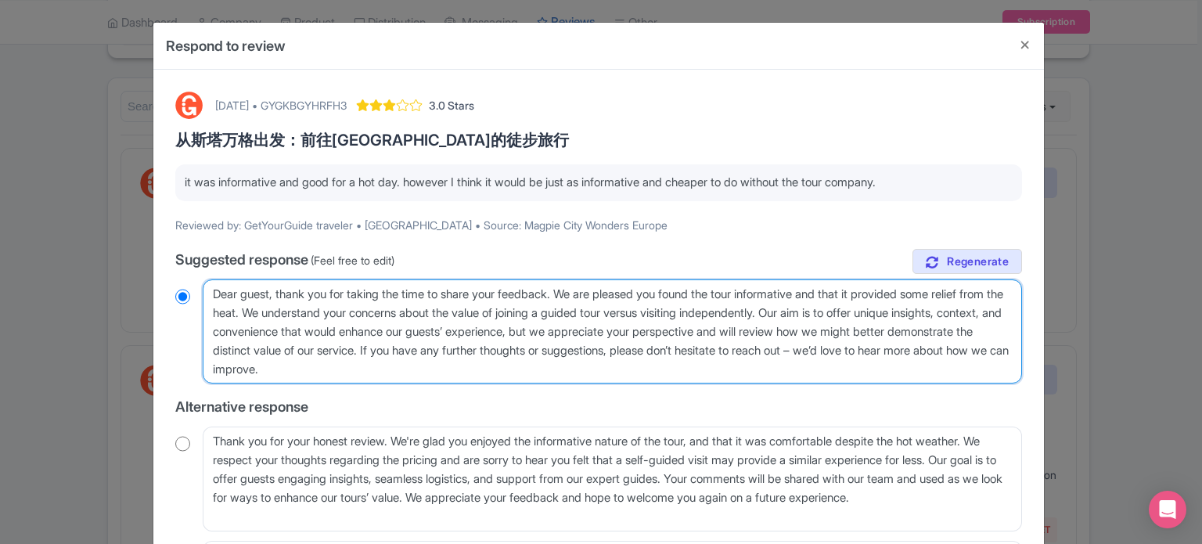
drag, startPoint x: 509, startPoint y: 371, endPoint x: 533, endPoint y: 350, distance: 31.6
click at [533, 350] on textarea "Dear guest, thank you for taking the time to share your feedback. We are please…" at bounding box center [612, 331] width 819 height 105
type textarea "Dear guest, thank you for taking the time to share your feedback. We are please…"
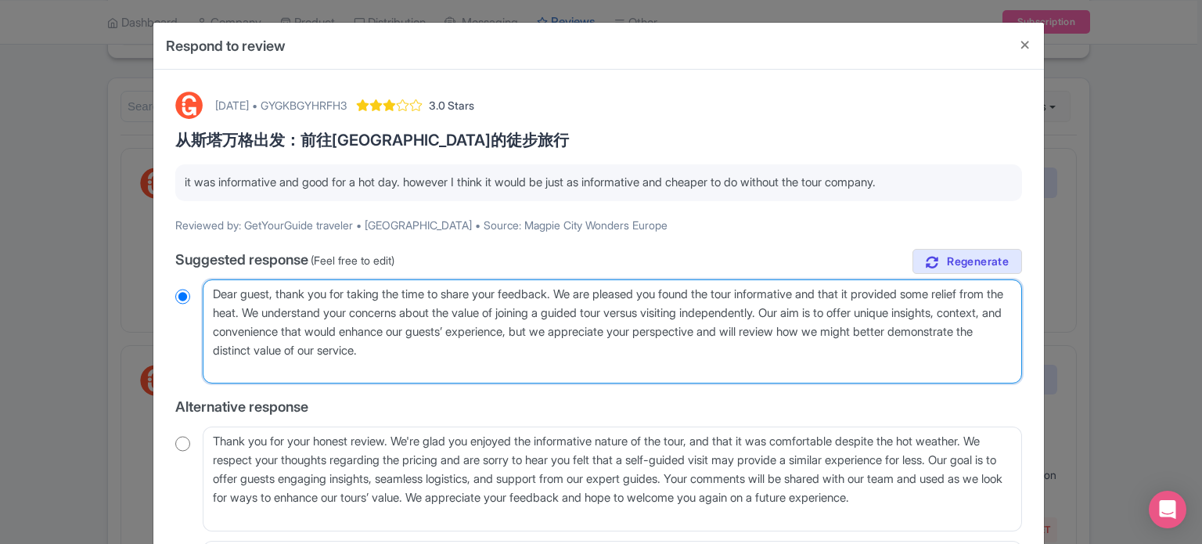
radio input "true"
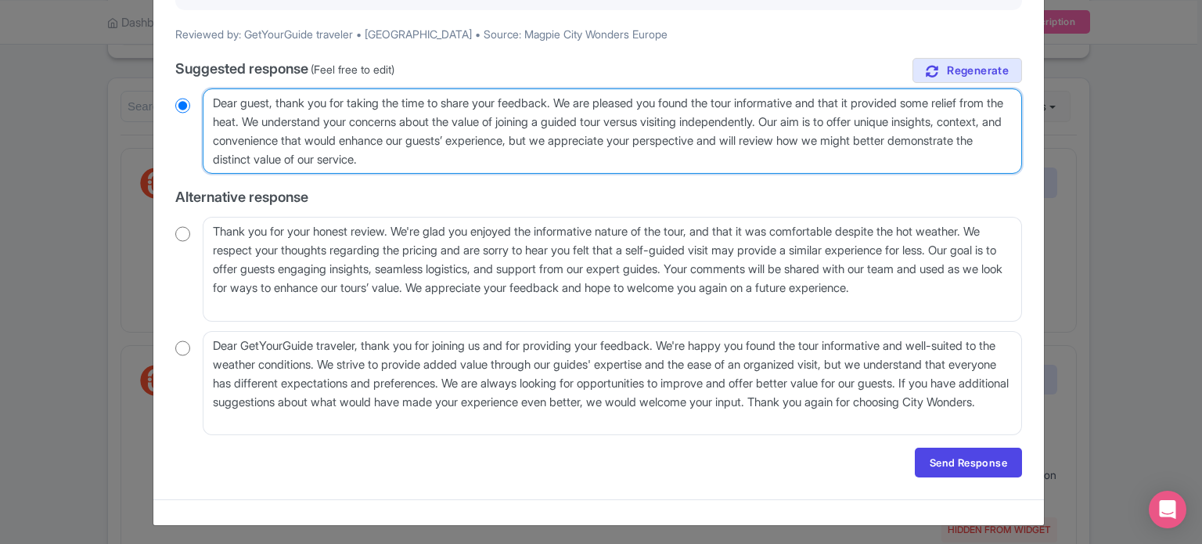
scroll to position [194, 0]
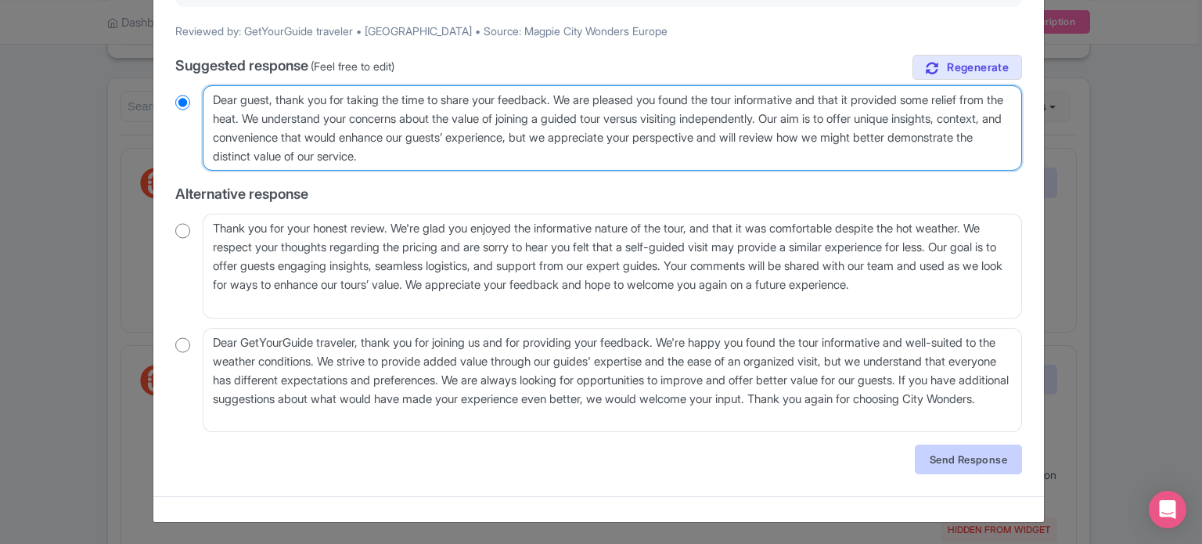
type textarea "Dear guest, thank you for taking the time to share your feedback. We are please…"
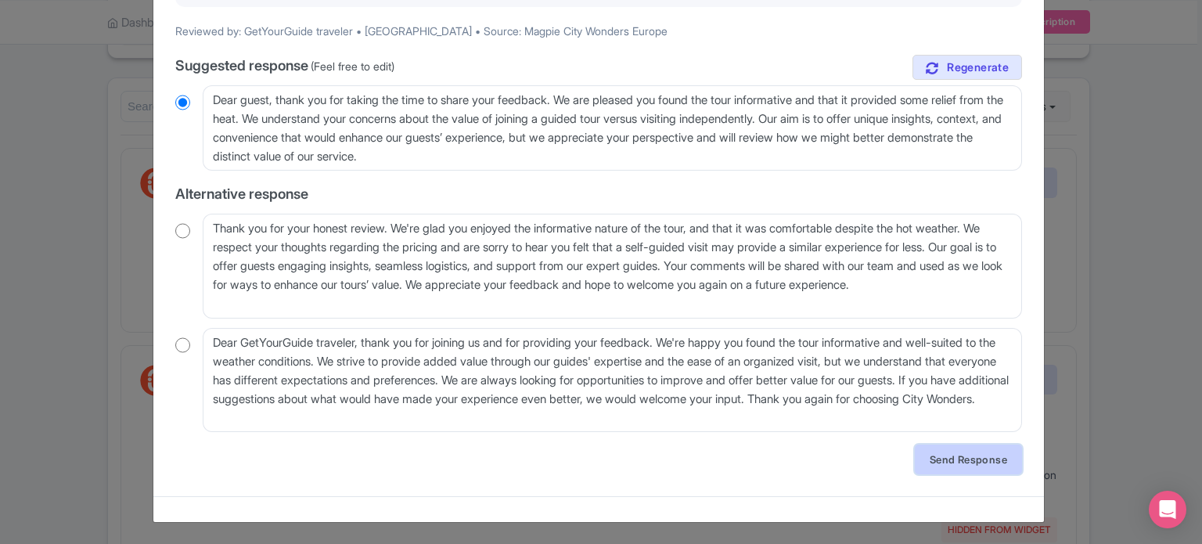
click at [943, 462] on link "Send Response" at bounding box center [968, 459] width 107 height 30
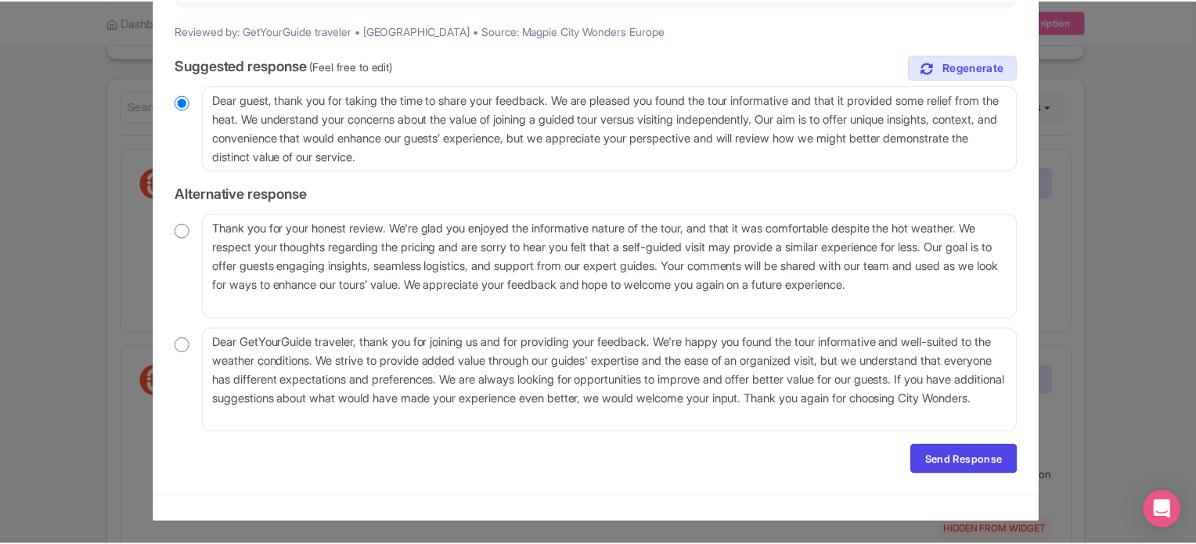
scroll to position [0, 0]
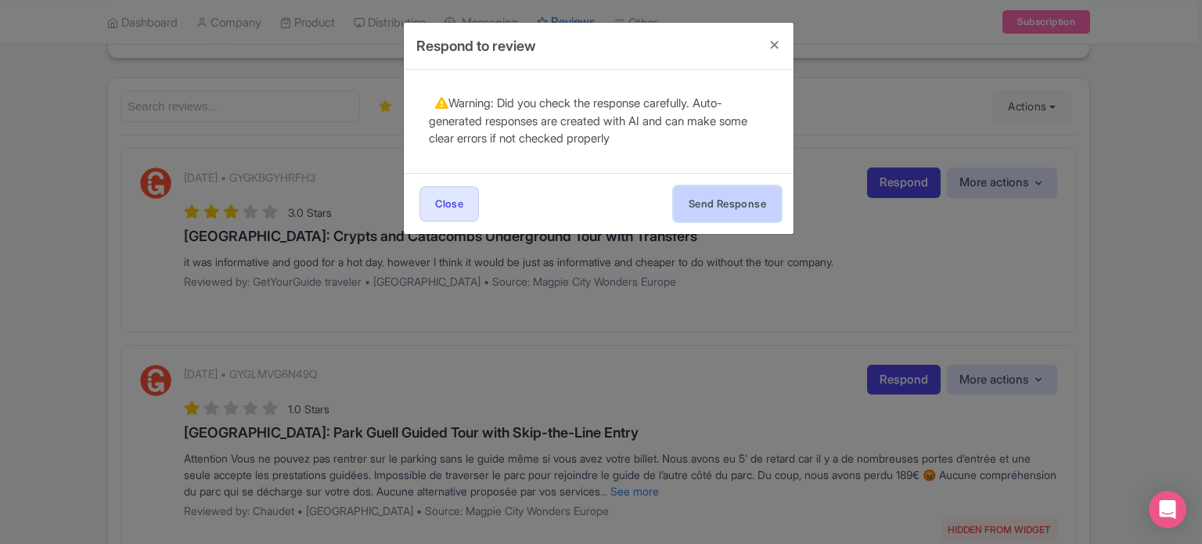
click at [761, 207] on button "Send Response" at bounding box center [727, 203] width 107 height 35
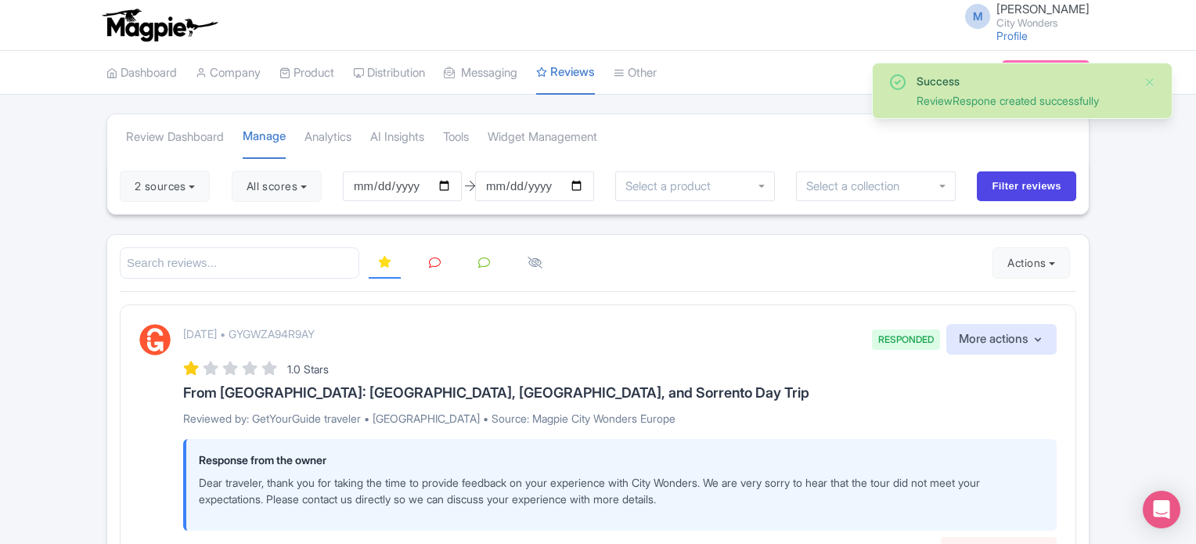
click at [435, 257] on icon at bounding box center [435, 263] width 12 height 12
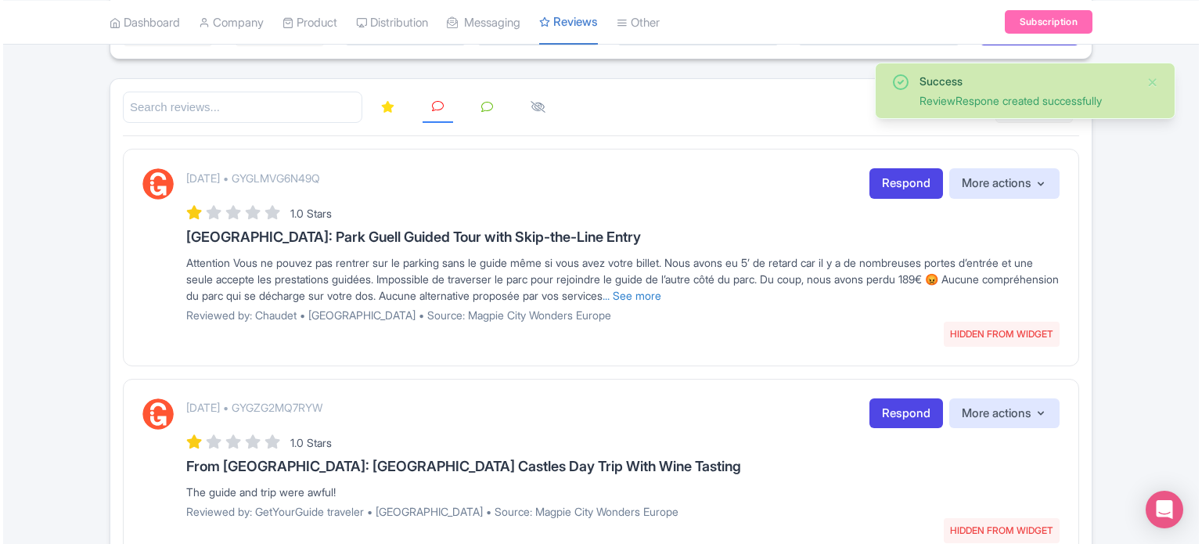
scroll to position [156, 0]
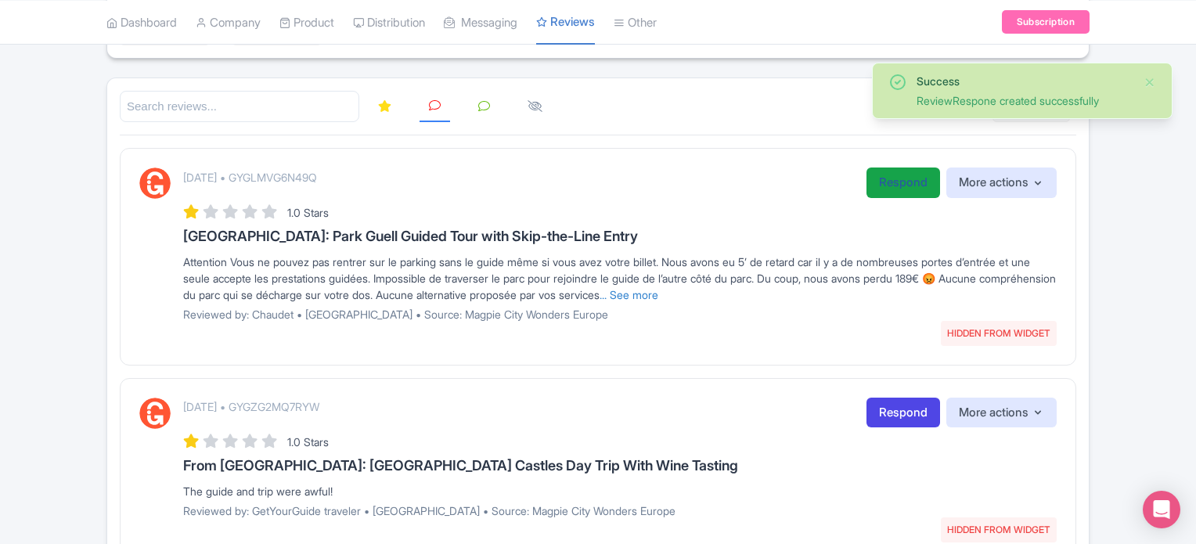
click at [886, 185] on link "Respond" at bounding box center [903, 182] width 74 height 31
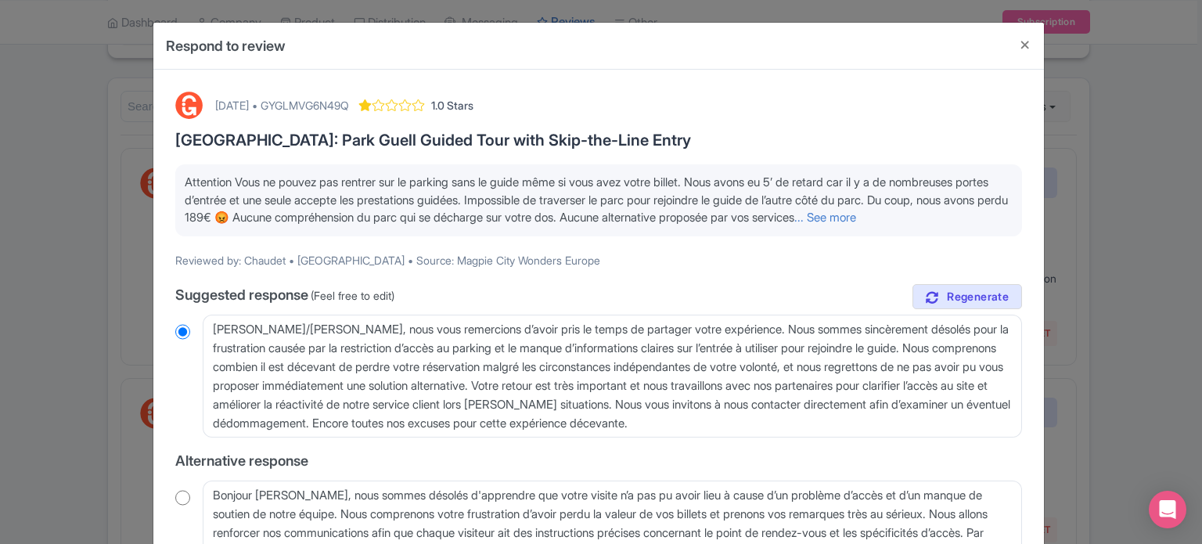
click at [955, 206] on span "Attention Vous ne pouvez pas rentrer sur le parking sans le guide même si vous …" at bounding box center [596, 199] width 823 height 50
click at [961, 207] on p "Attention Vous ne pouvez pas rentrer sur le parking sans le guide même si vous …" at bounding box center [599, 200] width 828 height 53
click at [856, 212] on link "... See more" at bounding box center [825, 217] width 62 height 15
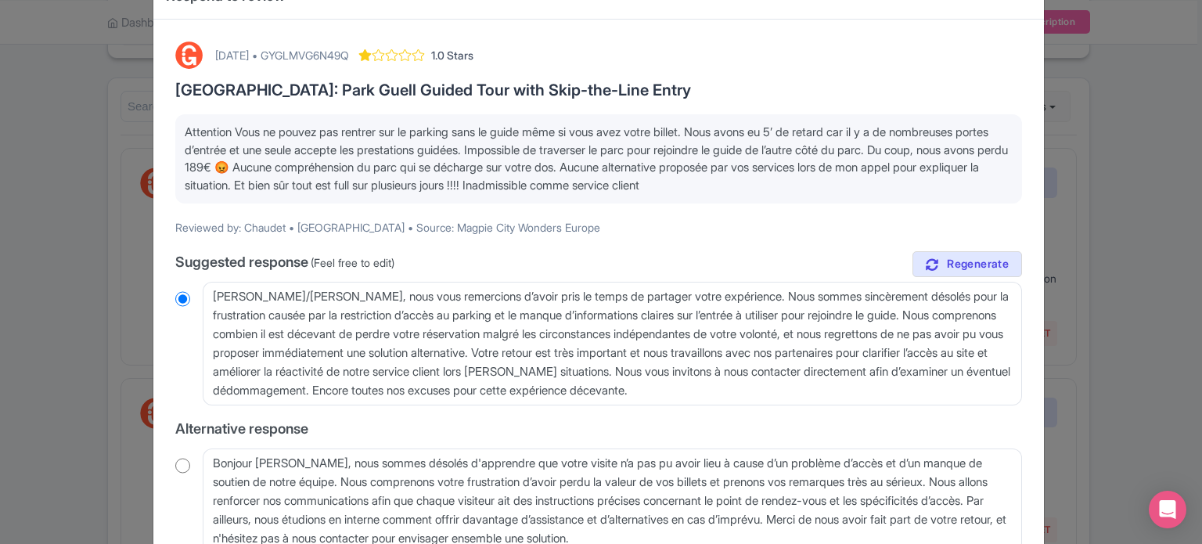
scroll to position [78, 0]
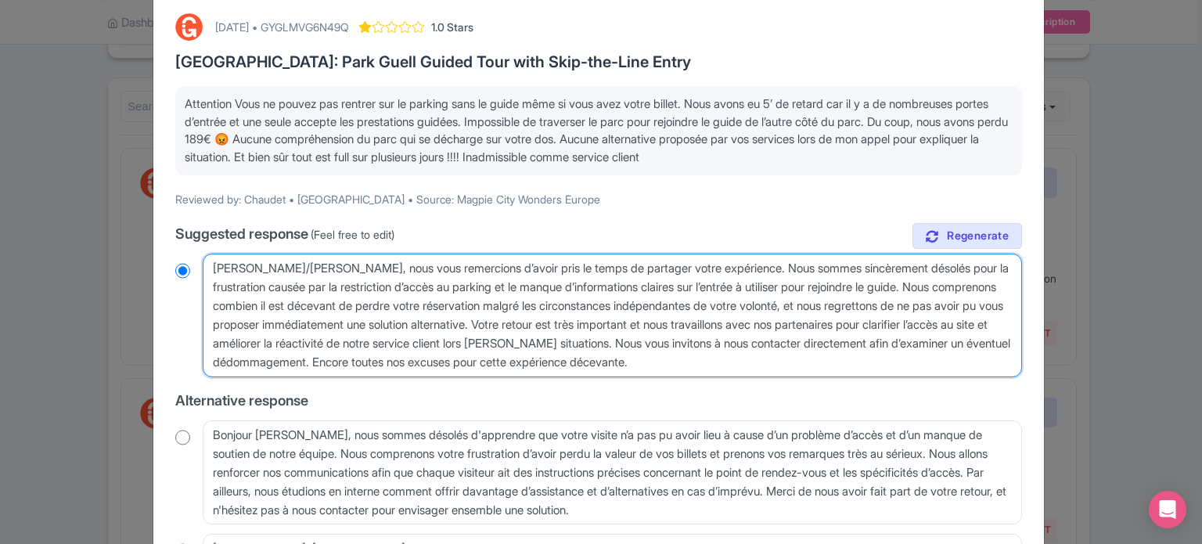
drag, startPoint x: 491, startPoint y: 286, endPoint x: 510, endPoint y: 287, distance: 18.8
click at [510, 287] on textarea "Cher/Chère Chaudet, nous vous remercions d’avoir pris le temps de partager votr…" at bounding box center [612, 316] width 819 height 124
type textarea "Cher/Chère Chaudet, nous vous remercions d’avoir pris le temps de partager votr…"
radio input "true"
drag, startPoint x: 492, startPoint y: 285, endPoint x: 595, endPoint y: 365, distance: 129.9
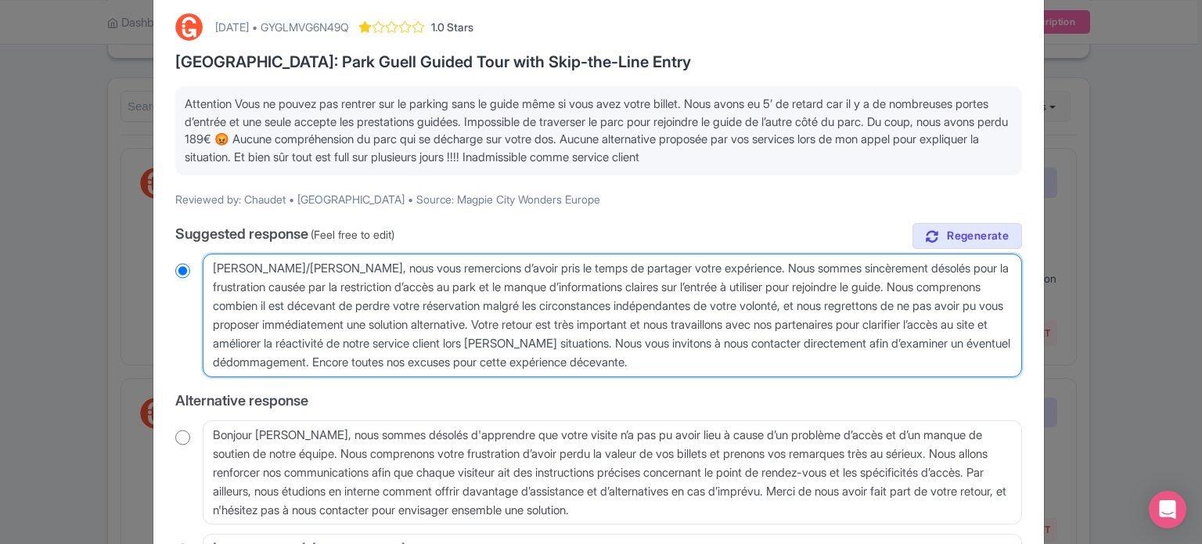
click at [595, 365] on textarea "Cher/Chère Chaudet, nous vous remercions d’avoir pris le temps de partager votr…" at bounding box center [612, 316] width 819 height 124
type textarea "Cher/Chère Chaudet, nous vous remercions d’avoir pris le temps de partager votr…"
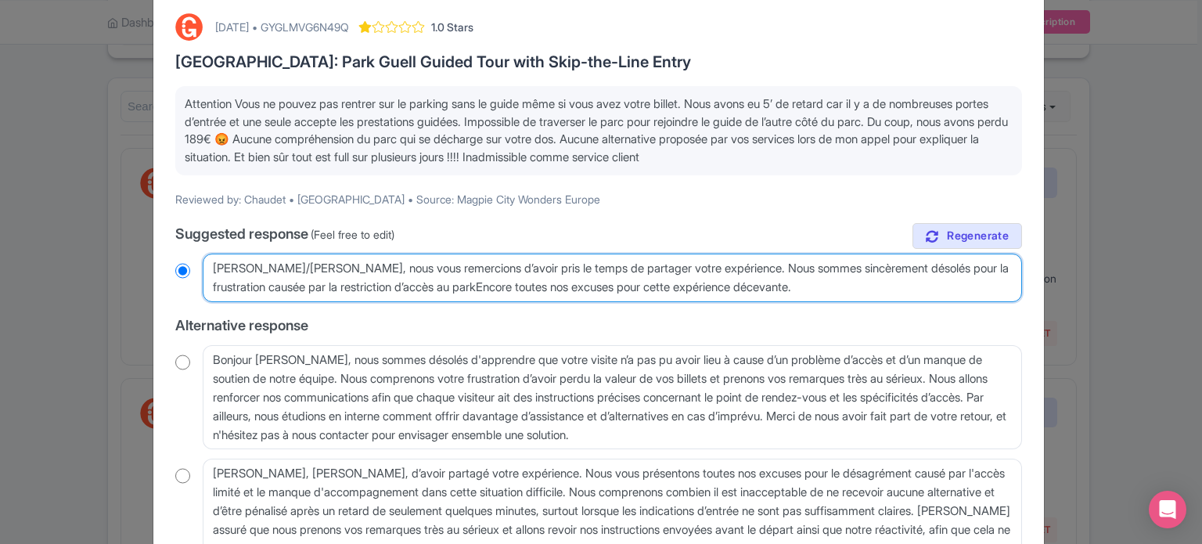
radio input "true"
click at [802, 283] on textarea "Cher/Chère Chaudet, nous vous remercions d’avoir pris le temps de partager votr…" at bounding box center [612, 278] width 819 height 49
type textarea "Cher/Chère Chaudet, nous vous remercions d’avoir pris le temps de partager votr…"
radio input "true"
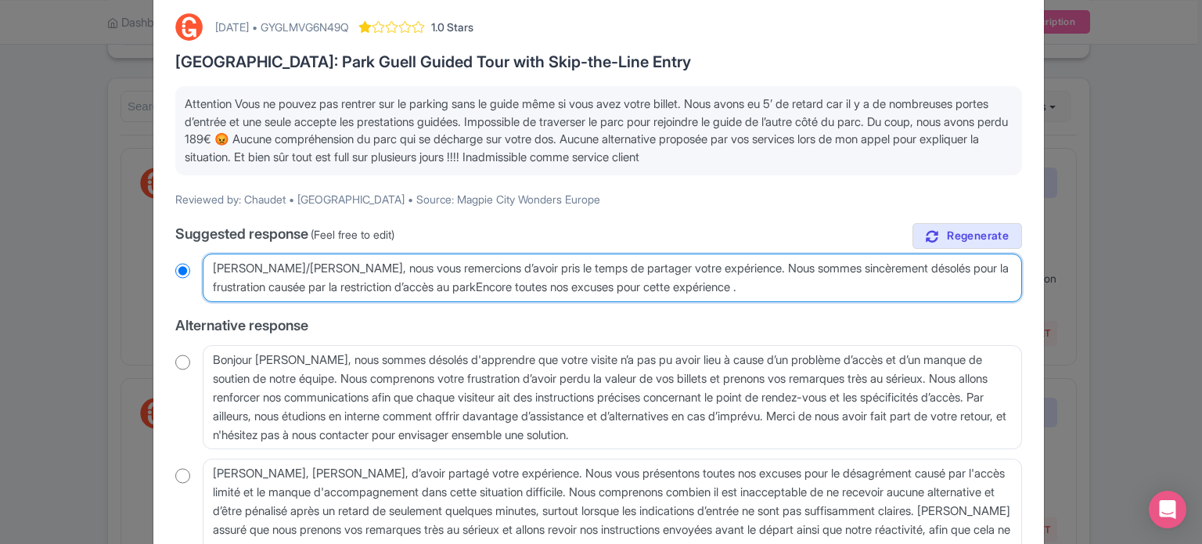
type textarea "Cher/Chère Chaudet, nous vous remercions d’avoir pris le temps de partager votr…"
radio input "true"
click at [495, 286] on textarea "Cher/Chère Chaudet, nous vous remercions d’avoir pris le temps de partager votr…" at bounding box center [612, 278] width 819 height 49
type textarea "Cher/Chère Chaudet, nous vous remercions d’avoir pris le temps de partager votr…"
radio input "true"
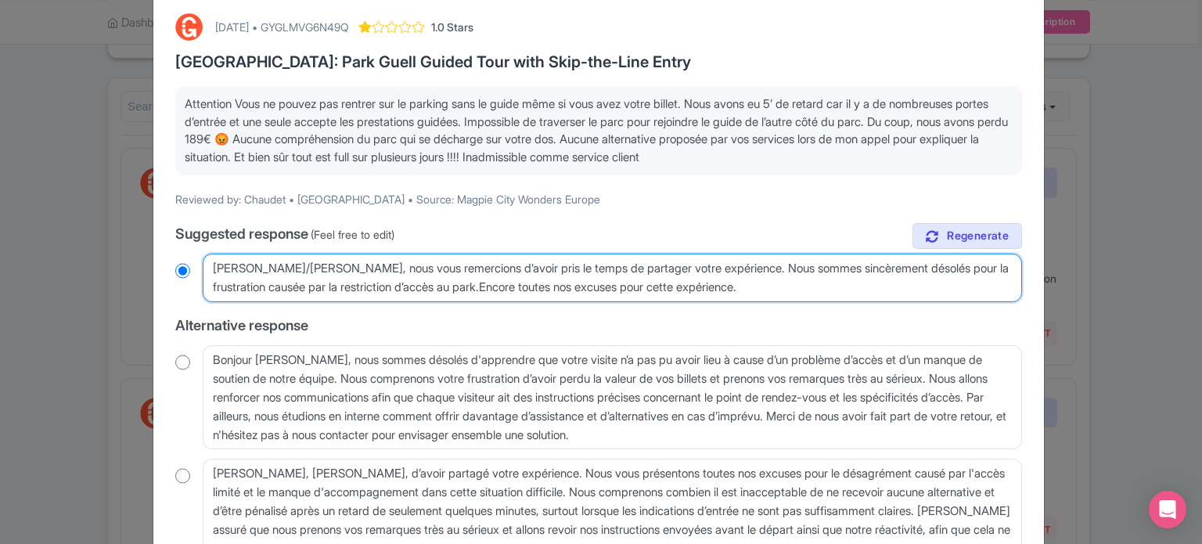
type textarea "Cher/Chère Chaudet, nous vous remercions d’avoir pris le temps de partager votr…"
radio input "true"
paste textarea "Comme indiqué sur votre bon d'échange, « Il est de la responsabilité de tous le…"
type textarea "Cher/Chère Chaudet, nous vous remercions d’avoir pris le temps de partager votr…"
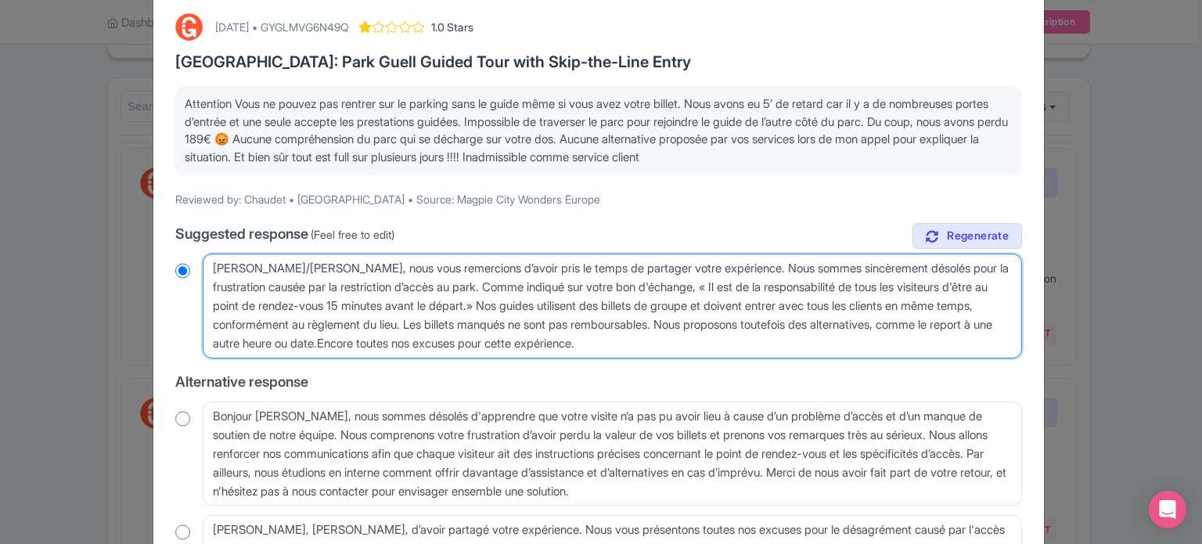
radio input "true"
type textarea "Cher/Chère Chaudet, nous vous remercions d’avoir pris le temps de partager votr…"
radio input "true"
click at [295, 340] on textarea "Cher/Chère Chaudet, nous vous remercions d’avoir pris le temps de partager votr…" at bounding box center [612, 306] width 819 height 105
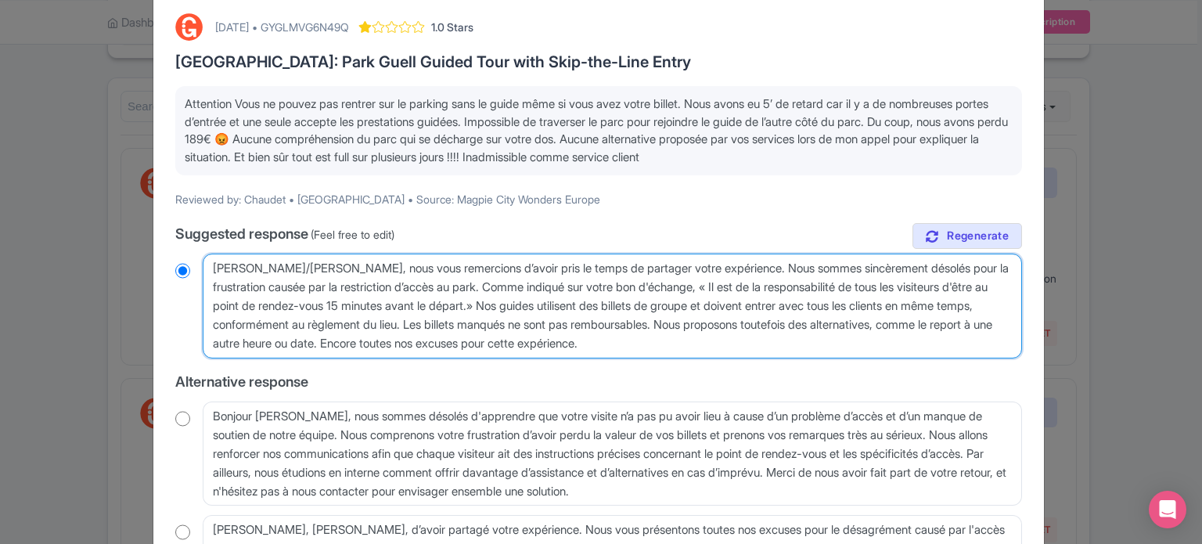
type textarea "Cher/Chère Chaudet, nous vous remercions d’avoir pris le temps de partager votr…"
radio input "true"
type textarea "Cher/Chère Chaudet, nous vous remercions d’avoir pris le temps de partager votr…"
radio input "true"
type textarea "Cher/Chère Chaudet, nous vous remercions d’avoir pris le temps de partager votr…"
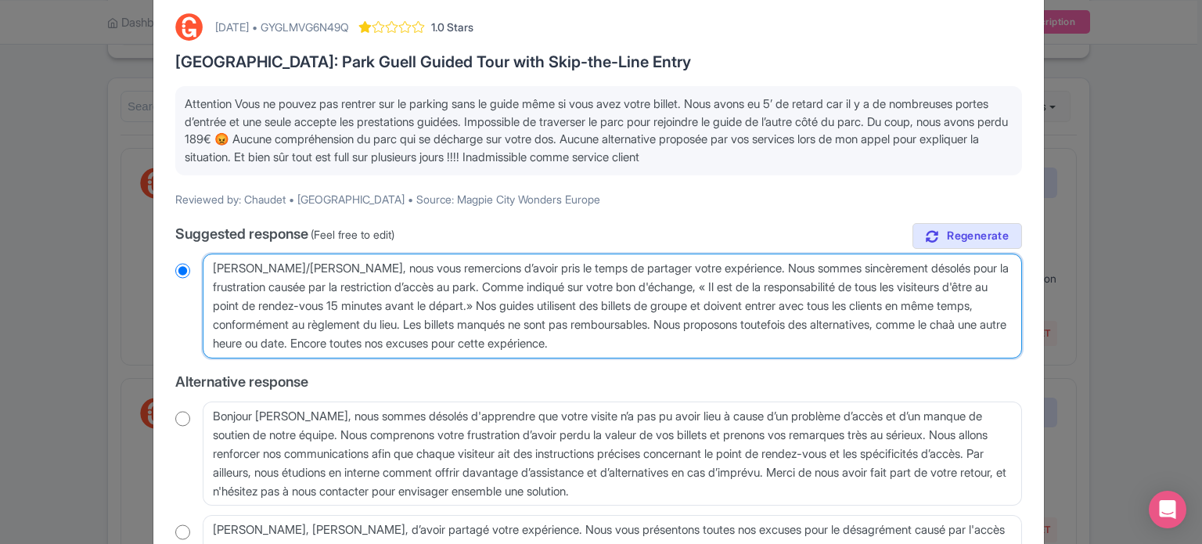
radio input "true"
type textarea "Cher/Chère Chaudet, nous vous remercions d’avoir pris le temps de partager votr…"
radio input "true"
type textarea "Cher/Chère Chaudet, nous vous remercions d’avoir pris le temps de partager votr…"
radio input "true"
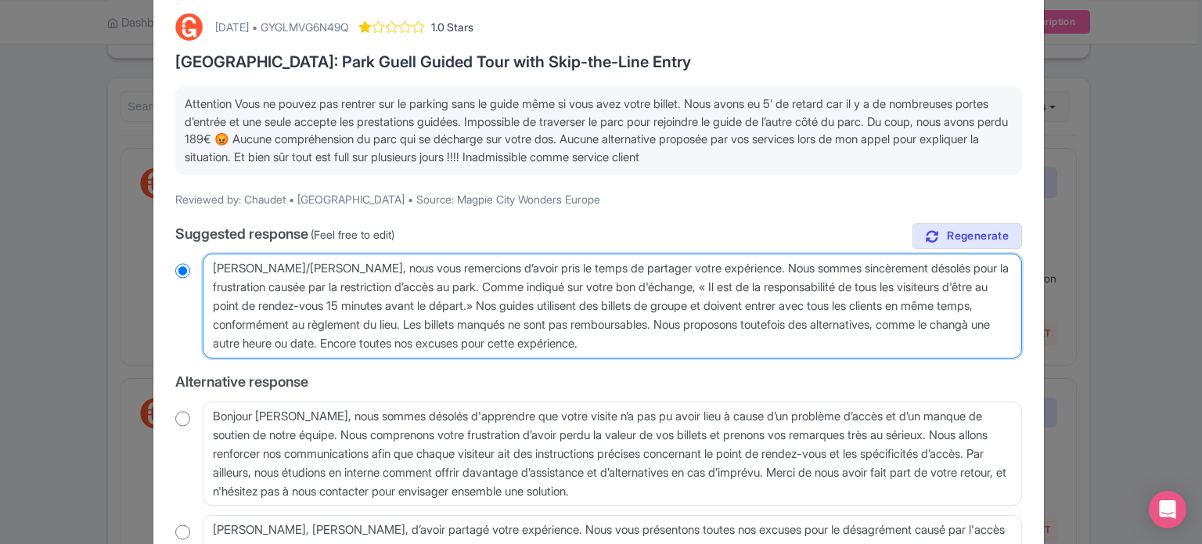
type textarea "Cher/Chère Chaudet, nous vous remercions d’avoir pris le temps de partager votr…"
radio input "true"
type textarea "Cher/Chère Chaudet, nous vous remercions d’avoir pris le temps de partager votr…"
radio input "true"
type textarea "Cher/Chère Chaudet, nous vous remercions d’avoir pris le temps de partager votr…"
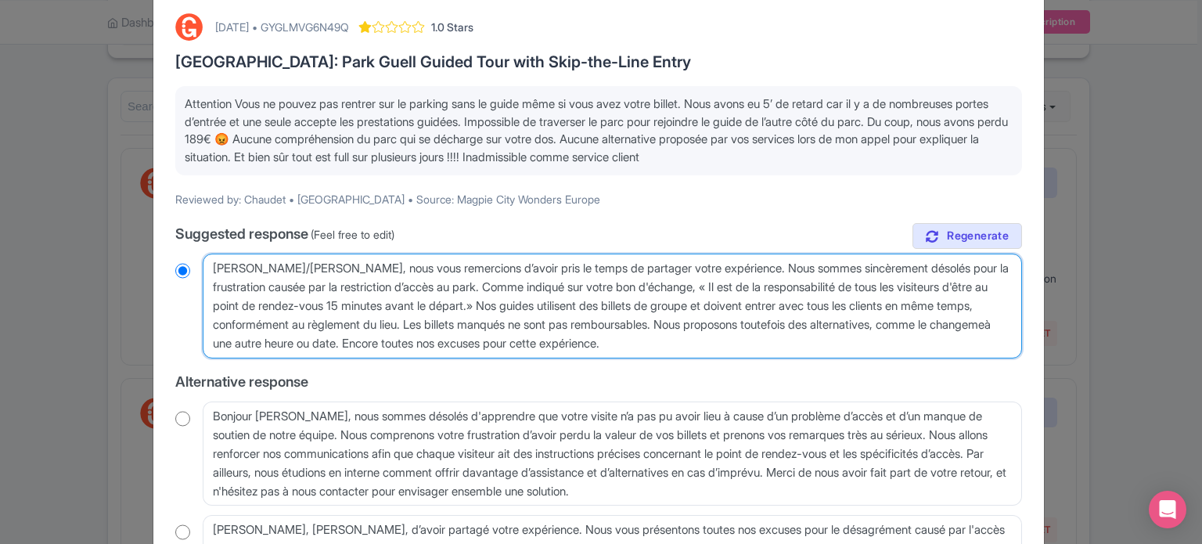
radio input "true"
type textarea "Cher/Chère Chaudet, nous vous remercions d’avoir pris le temps de partager votr…"
radio input "true"
type textarea "Cher/Chère Chaudet, nous vous remercions d’avoir pris le temps de partager votr…"
radio input "true"
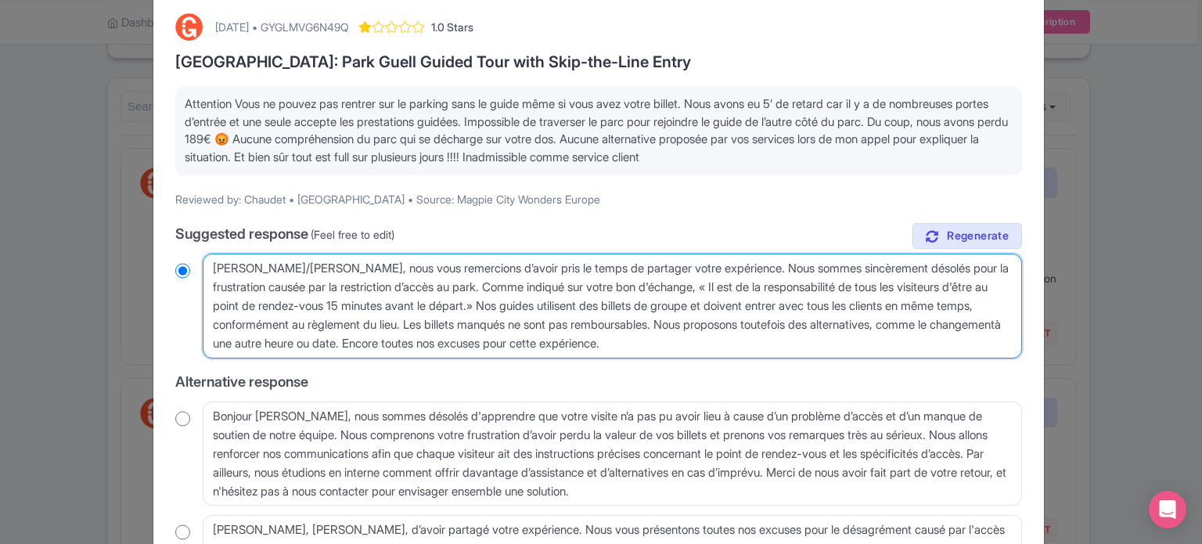
type textarea "Cher/Chère Chaudet, nous vous remercions d’avoir pris le temps de partager votr…"
radio input "true"
drag, startPoint x: 212, startPoint y: 267, endPoint x: 240, endPoint y: 268, distance: 28.2
click at [240, 268] on textarea "Cher/Chère Chaudet, nous vous remercions d’avoir pris le temps de partager votr…" at bounding box center [612, 306] width 819 height 105
type textarea "Chère Chaudet, nous vous remercions d’avoir pris le temps de partager votre exp…"
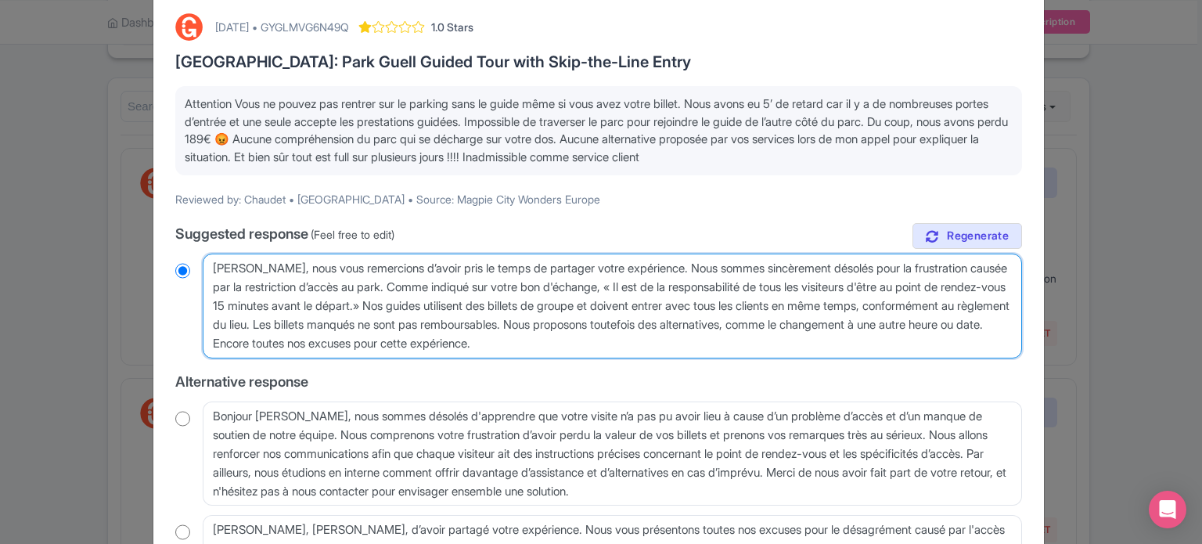
radio input "true"
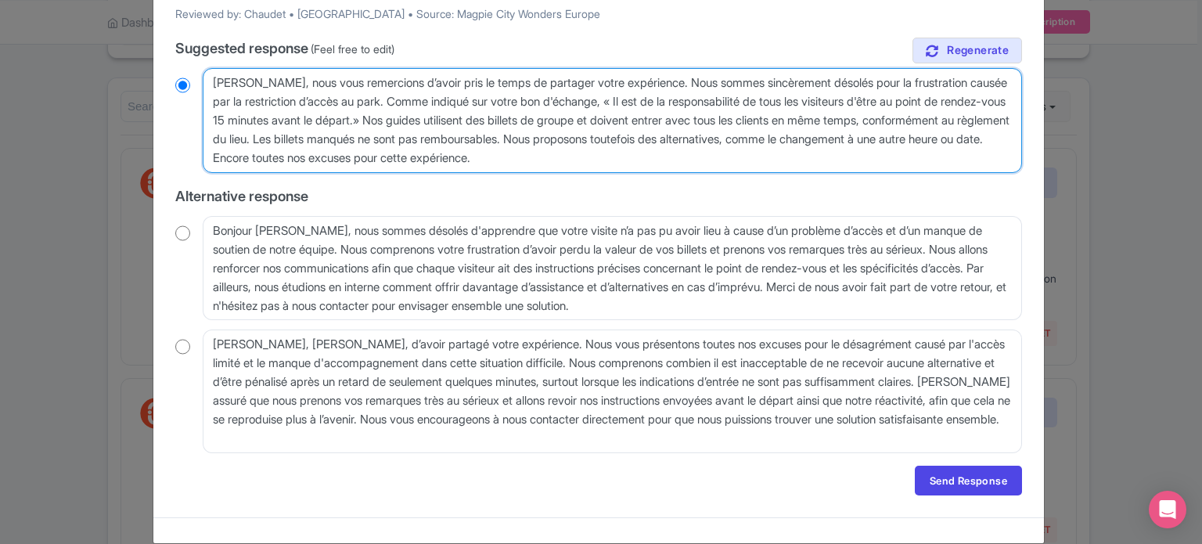
scroll to position [284, 0]
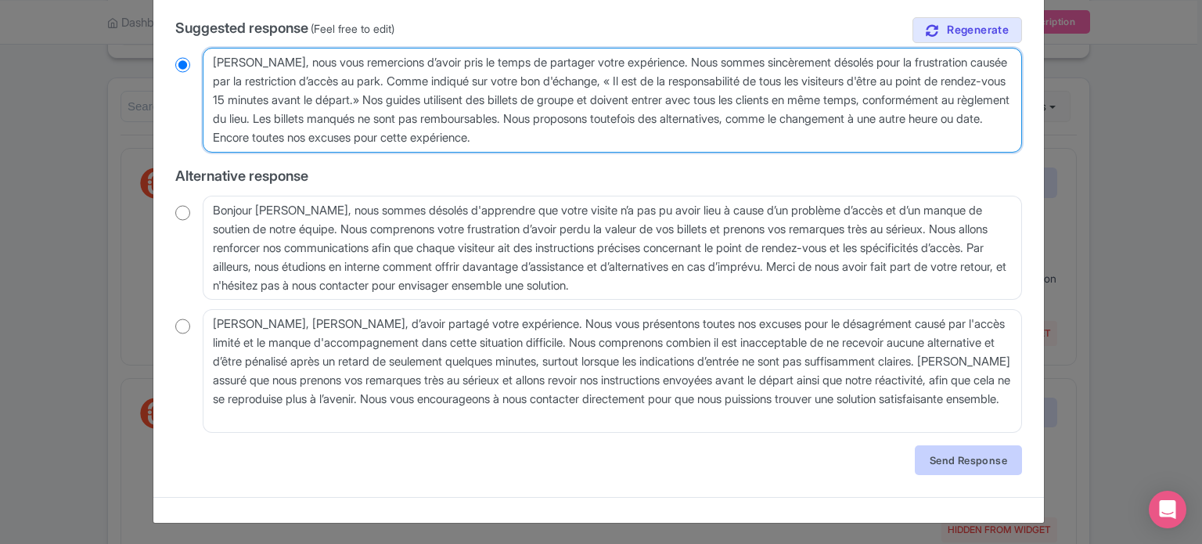
type textarea "Chère Chaudet, nous vous remercions d’avoir pris le temps de partager votre exp…"
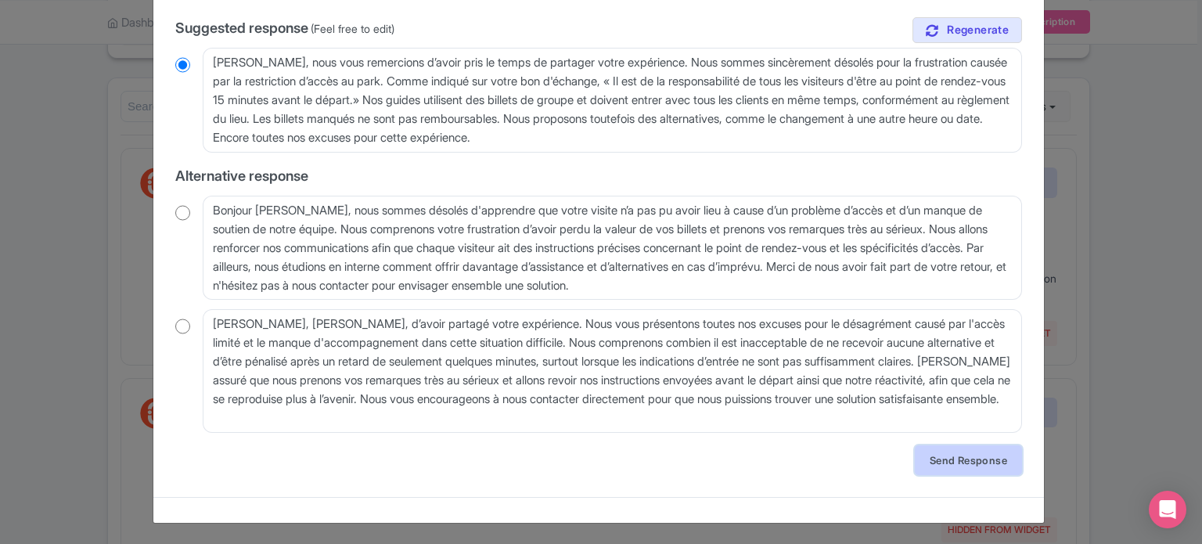
click at [955, 463] on link "Send Response" at bounding box center [968, 460] width 107 height 30
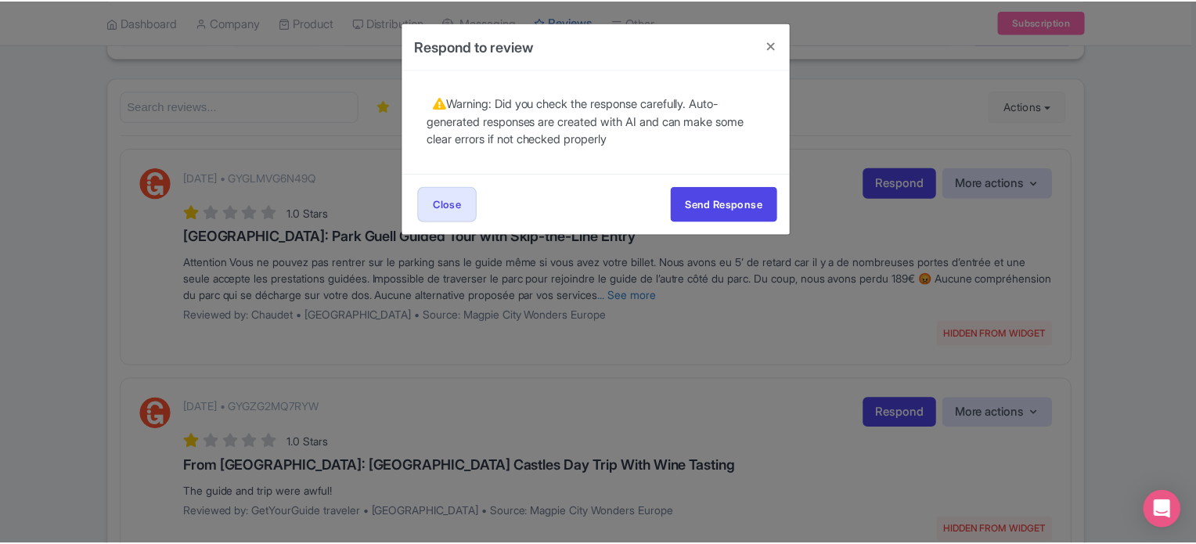
scroll to position [0, 0]
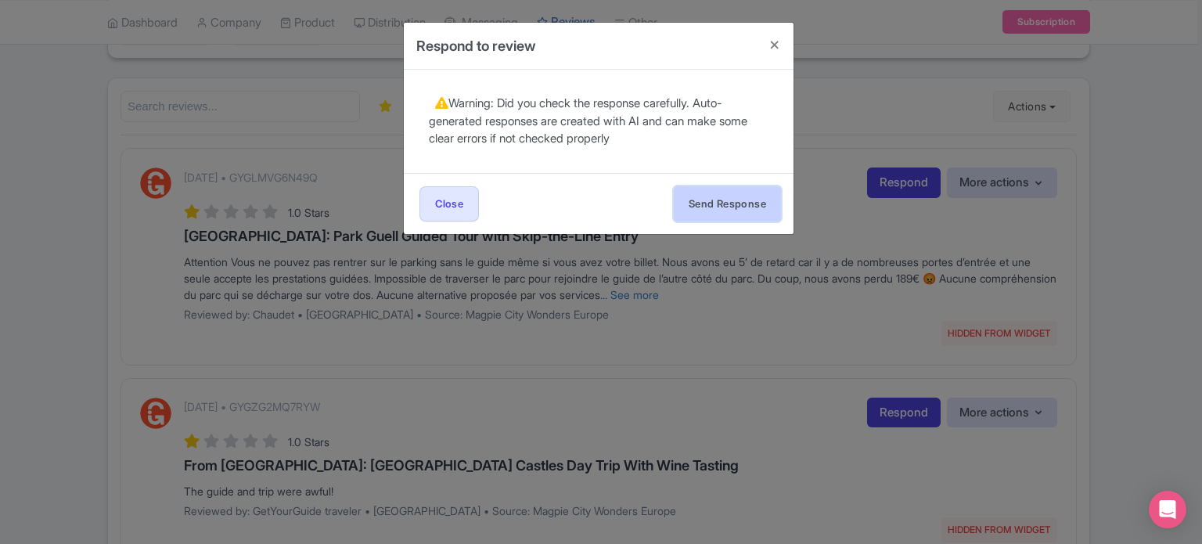
click at [729, 215] on button "Send Response" at bounding box center [727, 203] width 107 height 35
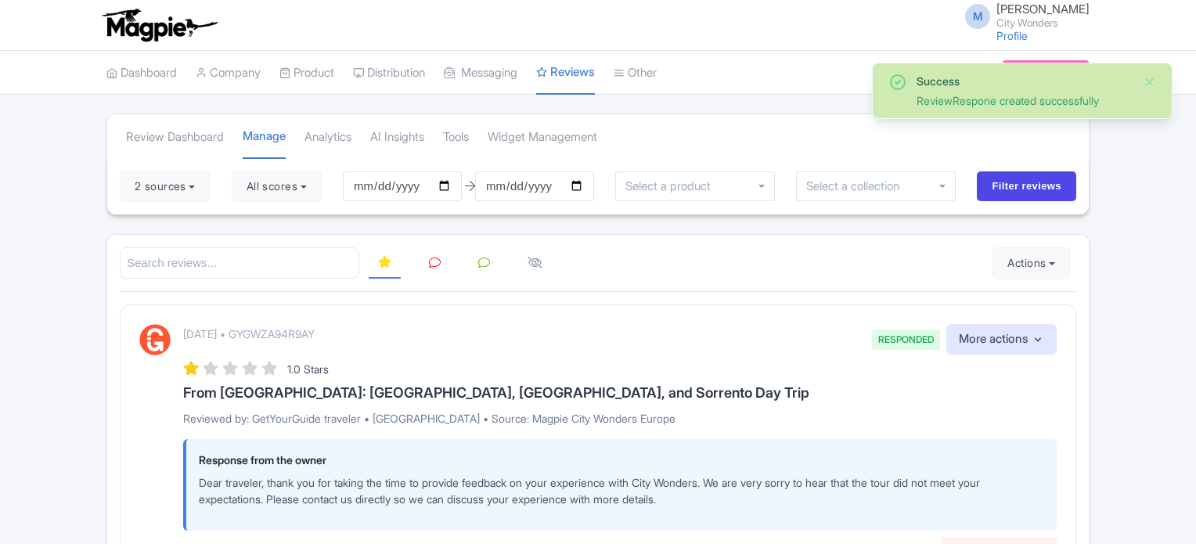
click at [435, 257] on icon at bounding box center [435, 263] width 12 height 12
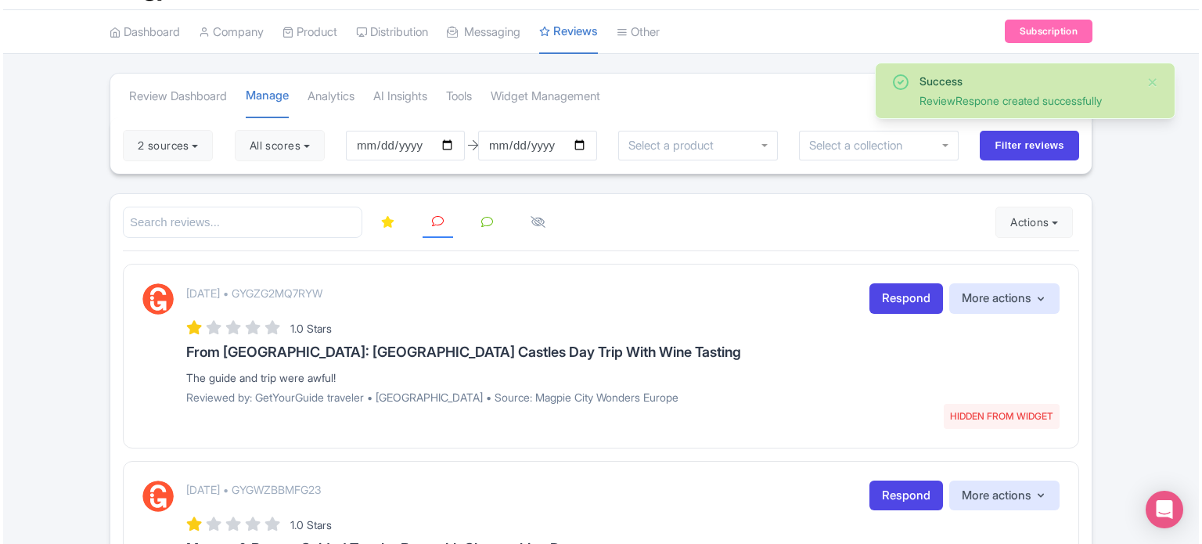
scroll to position [78, 0]
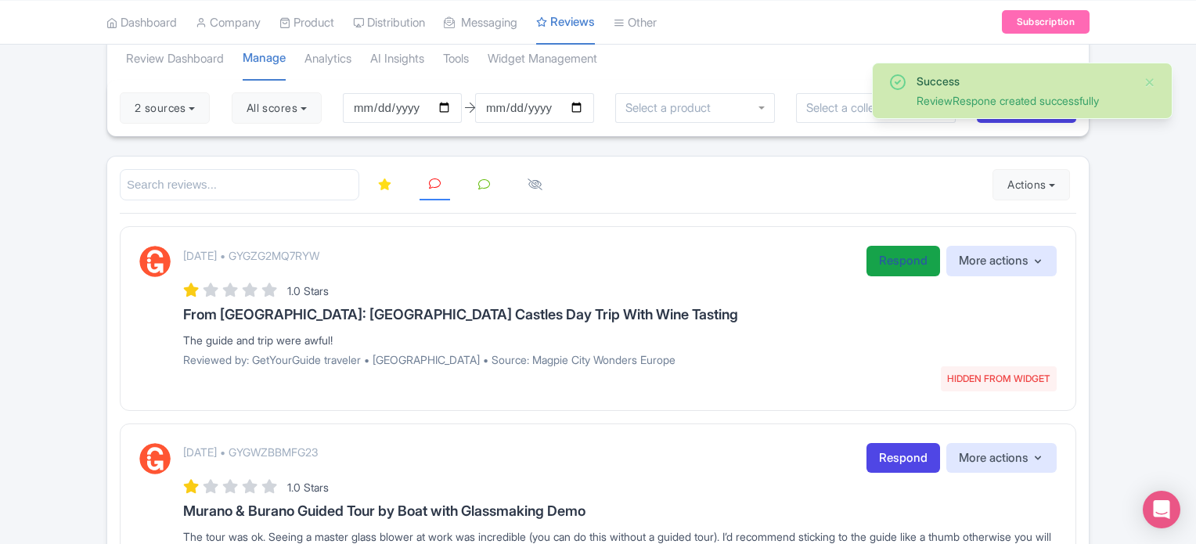
click at [879, 264] on link "Respond" at bounding box center [903, 261] width 74 height 31
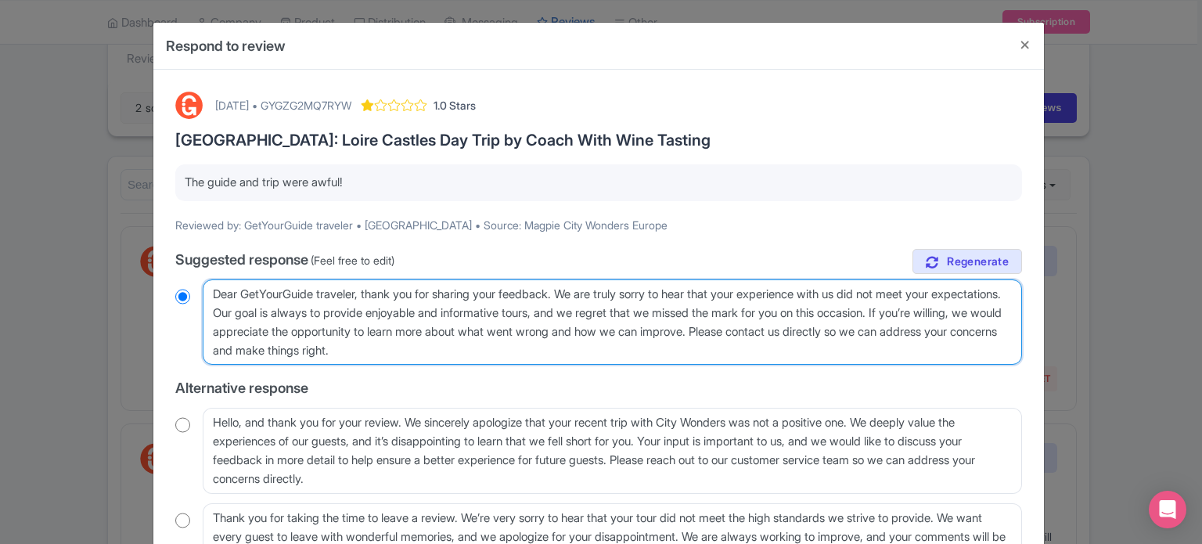
drag, startPoint x: 289, startPoint y: 312, endPoint x: 291, endPoint y: 333, distance: 21.3
click at [291, 333] on textarea "Dear GetYourGuide traveler, thank you for sharing your feedback. We are truly s…" at bounding box center [612, 322] width 819 height 86
type textarea "Dear GetYourGuide traveler, thank you for sharing your feedback. We are truly s…"
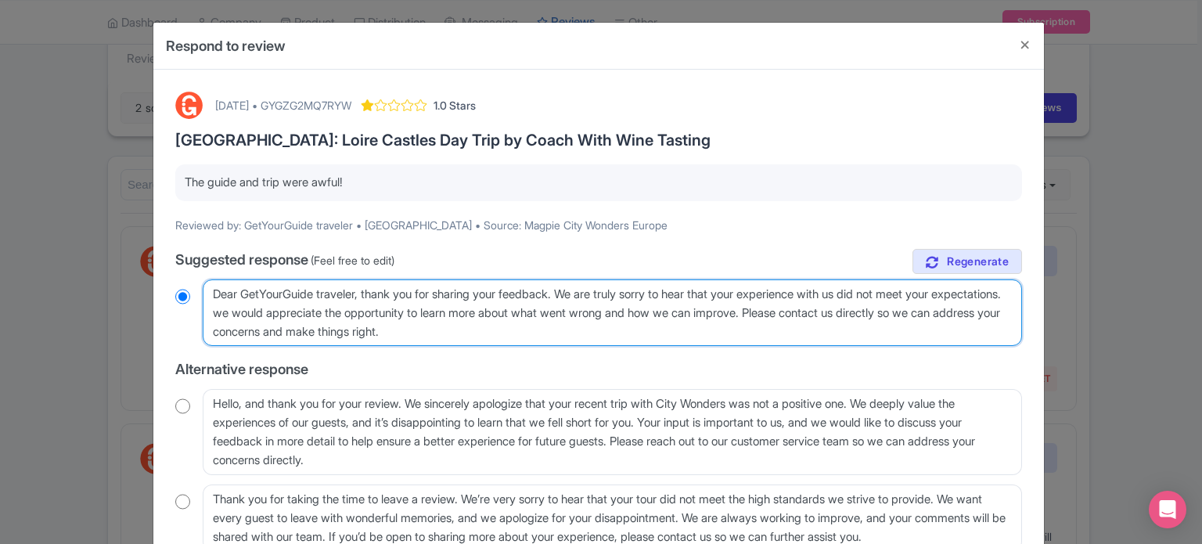
radio input "true"
type textarea "Dear GetYourGuide traveler, thank you for sharing your feedback. We are truly s…"
radio input "true"
type textarea "Dear GetYourGuide traveler, thank you for sharing your feedback. We are truly s…"
radio input "true"
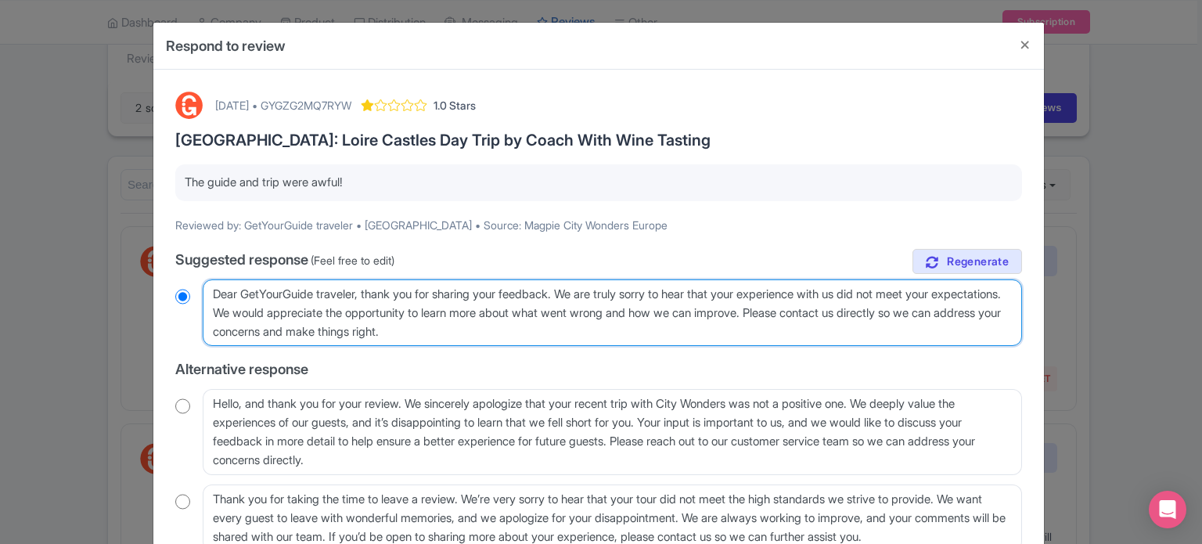
drag, startPoint x: 469, startPoint y: 333, endPoint x: 379, endPoint y: 333, distance: 90.8
click at [379, 333] on textarea "Dear GetYourGuide traveler, thank you for sharing your feedback. We are truly s…" at bounding box center [612, 312] width 819 height 67
type textarea "Dear GetYourGuide traveler, thank you for sharing your feedback. We are truly s…"
radio input "true"
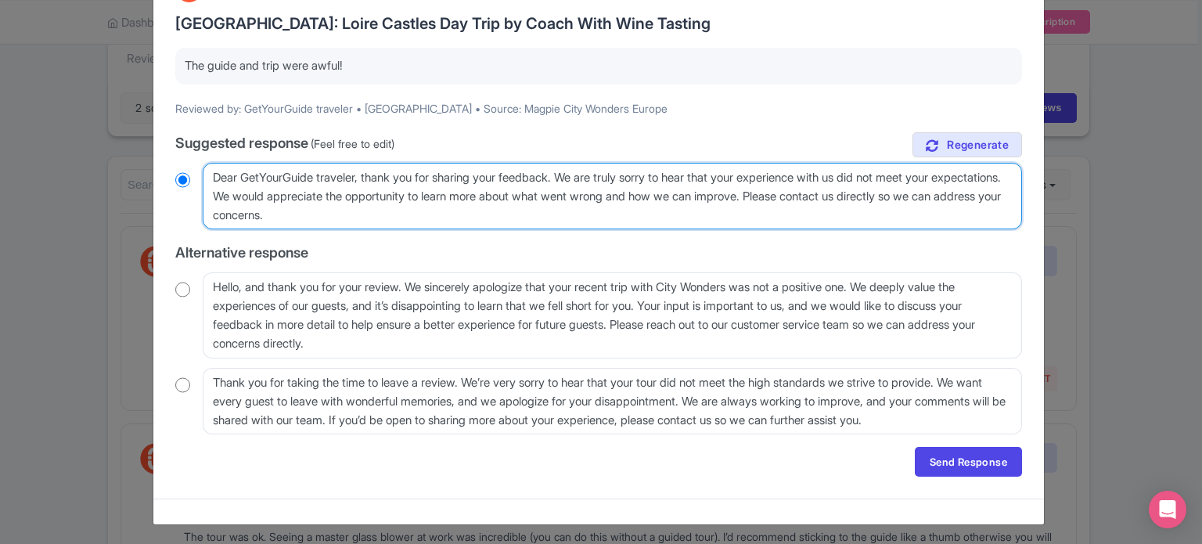
scroll to position [119, 0]
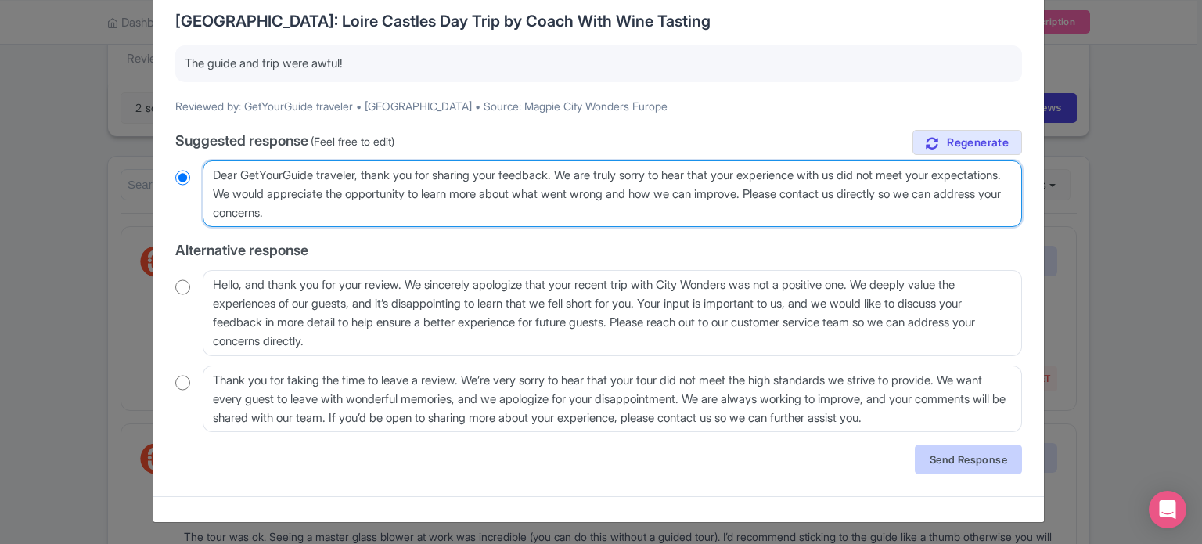
type textarea "Dear GetYourGuide traveler, thank you for sharing your feedback. We are truly s…"
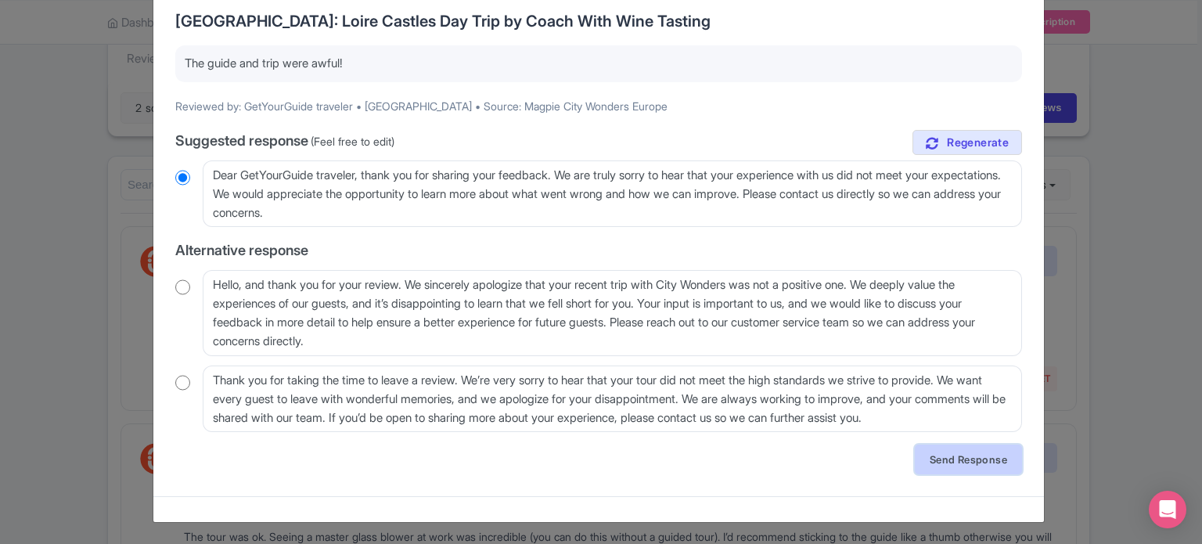
click at [921, 466] on link "Send Response" at bounding box center [968, 459] width 107 height 30
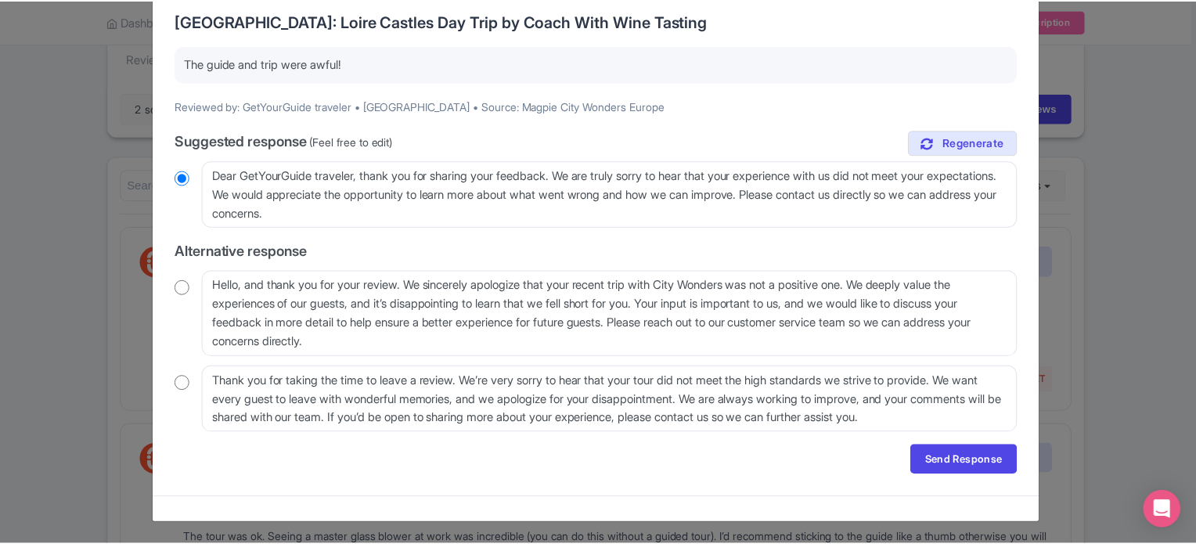
scroll to position [0, 0]
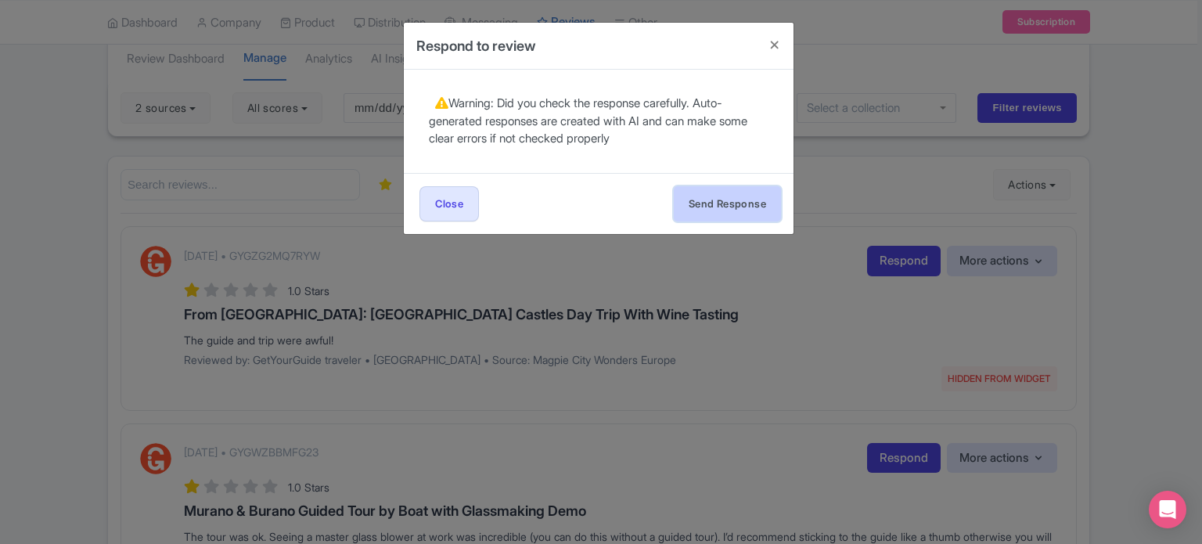
click at [692, 200] on button "Send Response" at bounding box center [727, 203] width 107 height 35
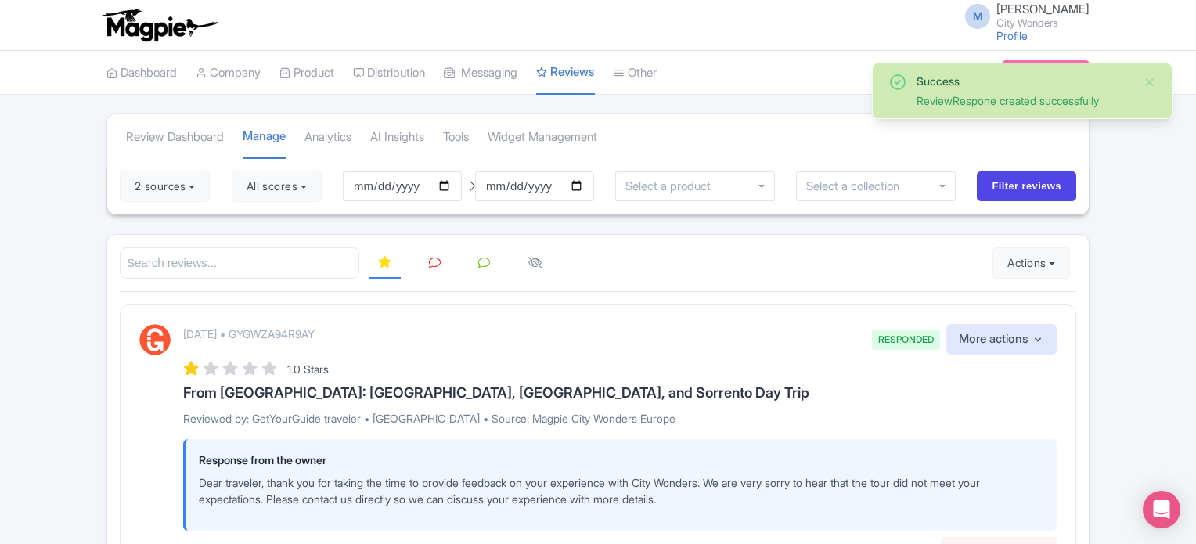
click at [426, 265] on link at bounding box center [434, 263] width 31 height 31
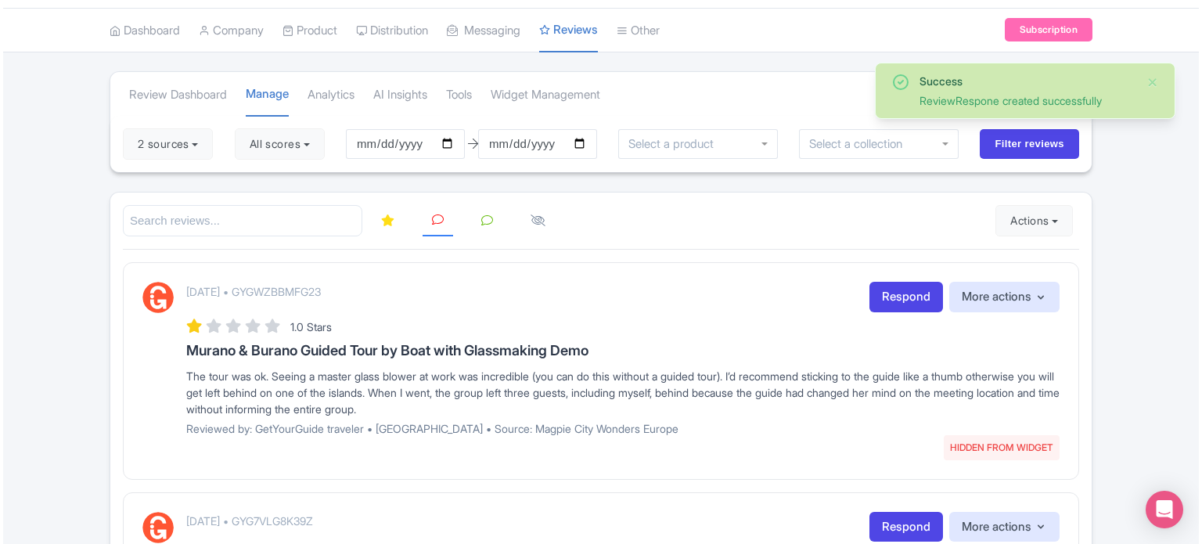
scroll to position [78, 0]
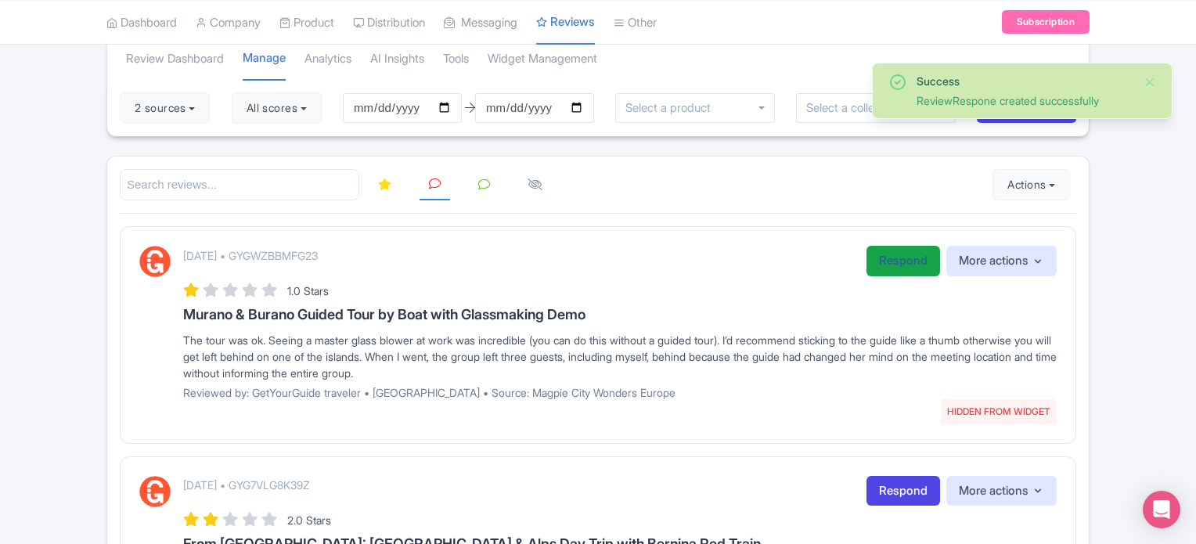
click at [889, 255] on link "Respond" at bounding box center [903, 261] width 74 height 31
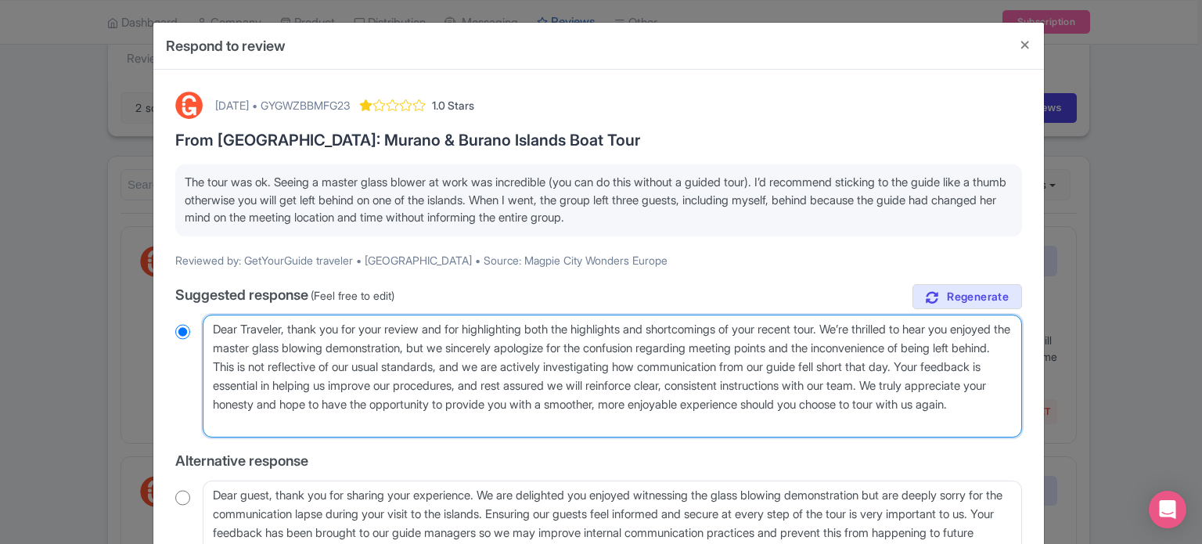
drag, startPoint x: 318, startPoint y: 365, endPoint x: 872, endPoint y: 343, distance: 555.2
click at [872, 343] on textarea "Dear Traveler, thank you for your review and for highlighting both the highligh…" at bounding box center [612, 377] width 819 height 124
type textarea "Dear Traveler, thank you for your review and for highlighting both the highligh…"
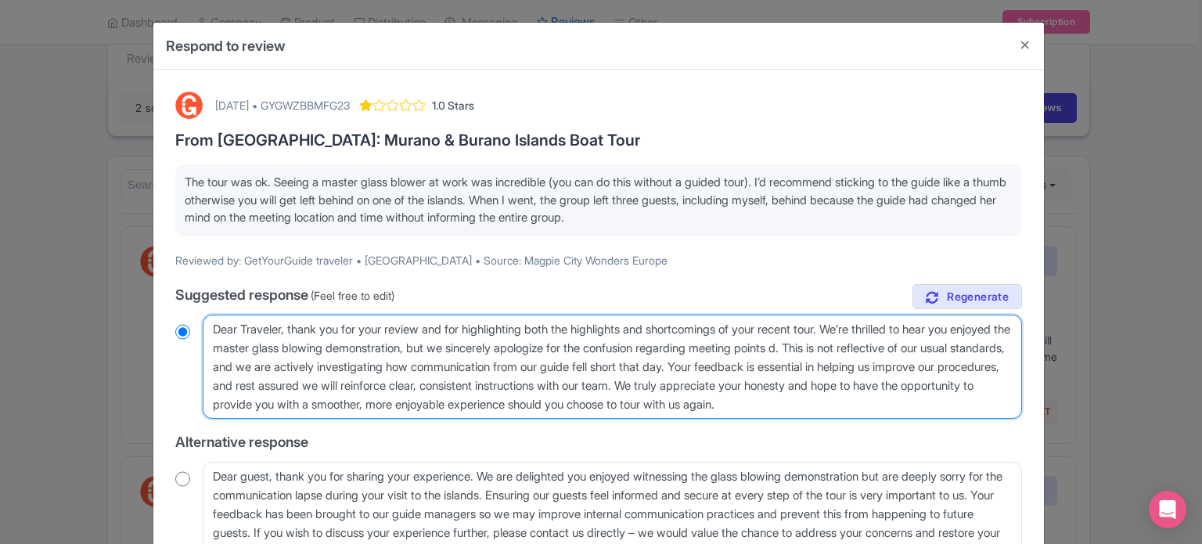
radio input "true"
type textarea "Dear Traveler, thank you for your review and for highlighting both the highligh…"
radio input "true"
type textarea "Dear Traveler, thank you for your review and for highlighting both the highligh…"
radio input "true"
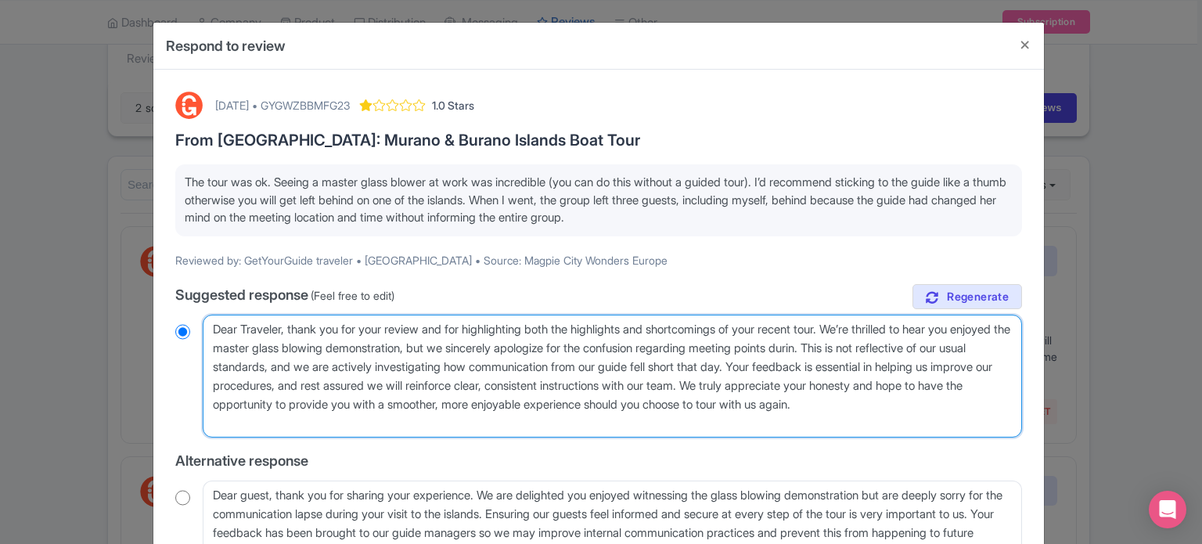
type textarea "Dear Traveler, thank you for your review and for highlighting both the highligh…"
radio input "true"
type textarea "Dear Traveler, thank you for your review and for highlighting both the highligh…"
radio input "true"
type textarea "Dear Traveler, thank you for your review and for highlighting both the highligh…"
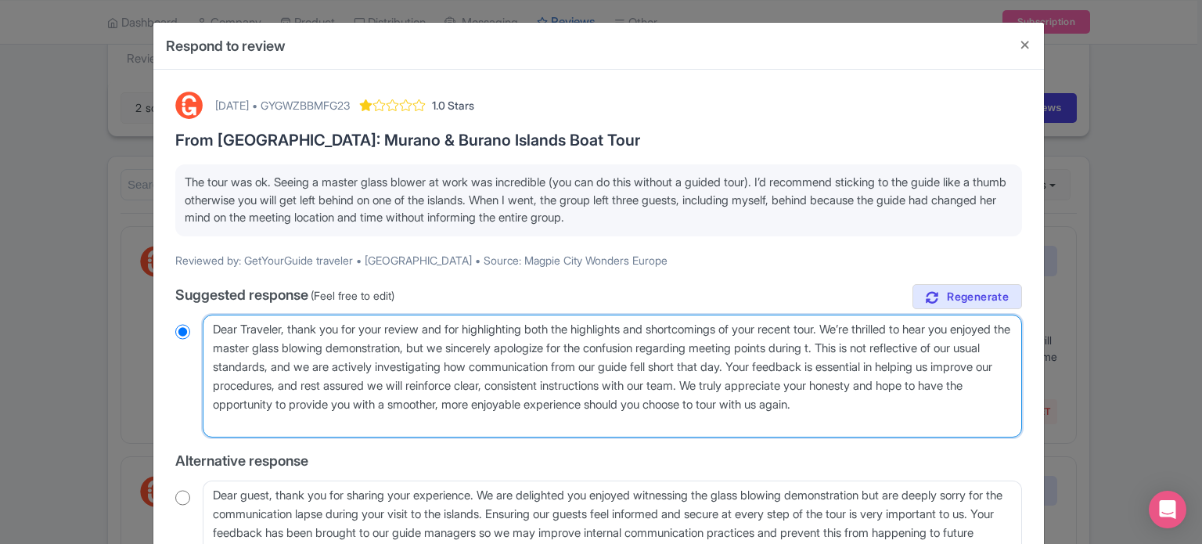
radio input "true"
type textarea "Dear Traveler, thank you for your review and for highlighting both the highligh…"
radio input "true"
type textarea "Dear Traveler, thank you for your review and for highlighting both the highligh…"
radio input "true"
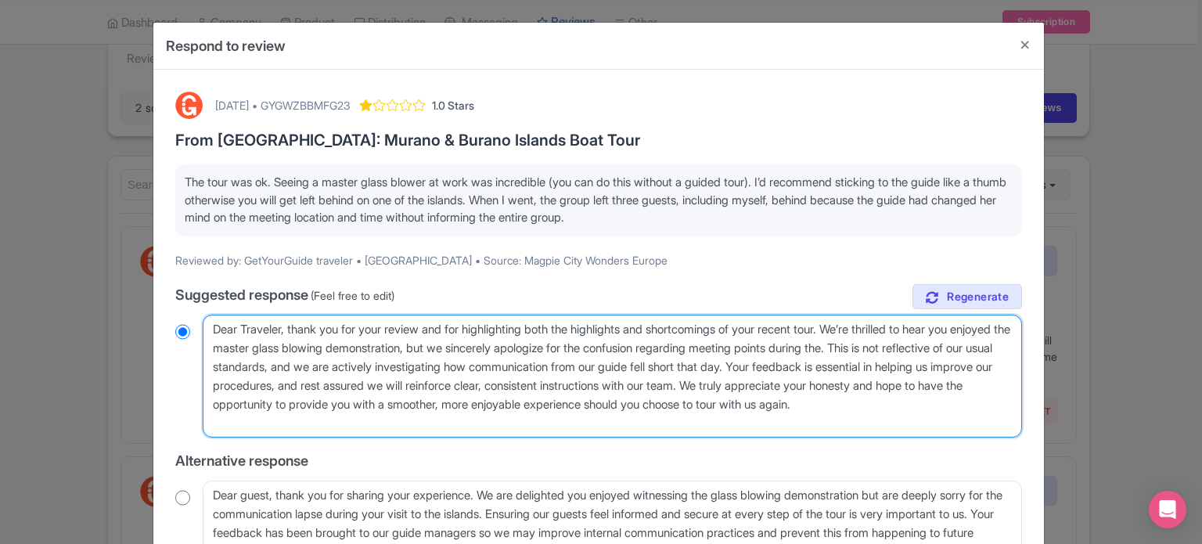
type textarea "Dear Traveler, thank you for your review and for highlighting both the highligh…"
radio input "true"
type textarea "Dear Traveler, thank you for your review and for highlighting both the highligh…"
radio input "true"
type textarea "Dear Traveler, thank you for your review and for highlighting both the highligh…"
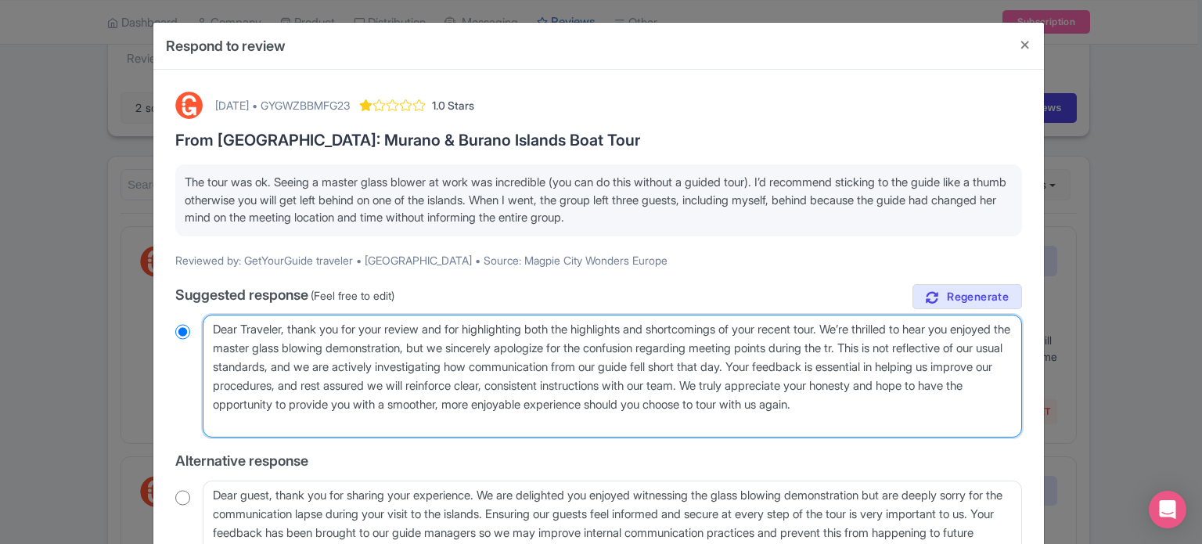
radio input "true"
type textarea "Dear Traveler, thank you for your review and for highlighting both the highligh…"
radio input "true"
type textarea "Dear Traveler, thank you for your review and for highlighting both the highligh…"
radio input "true"
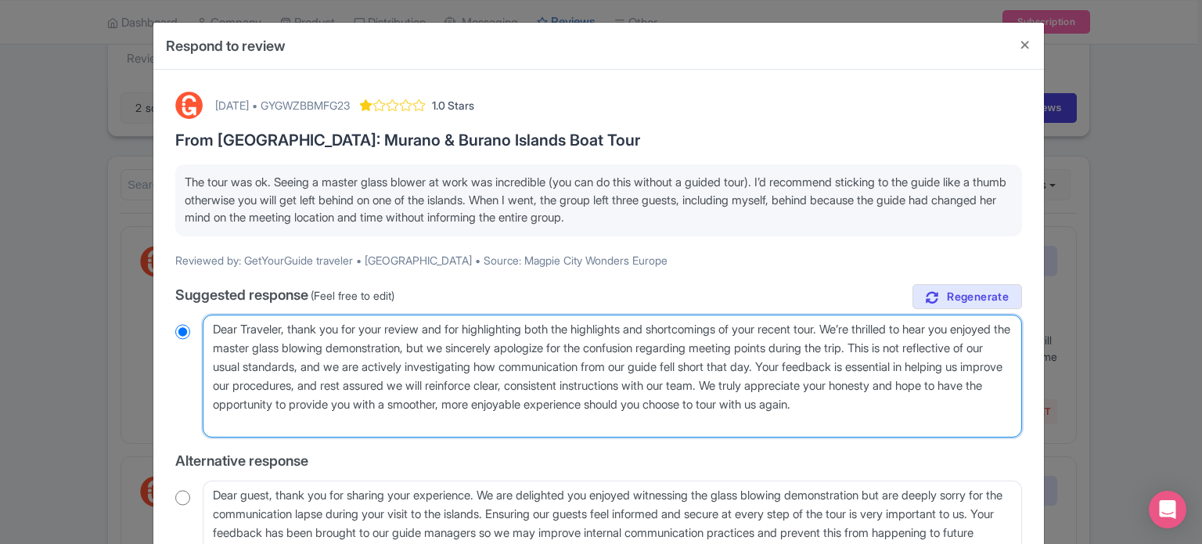
click at [599, 385] on textarea "Dear Traveler, thank you for your review and for highlighting both the highligh…" at bounding box center [612, 377] width 819 height 124
type textarea "Dear Traveler, thank you for your review and for highlighting both the highligh…"
radio input "true"
click at [638, 380] on textarea "Dear Traveler, thank you for your review and for highlighting both the highligh…" at bounding box center [612, 377] width 819 height 124
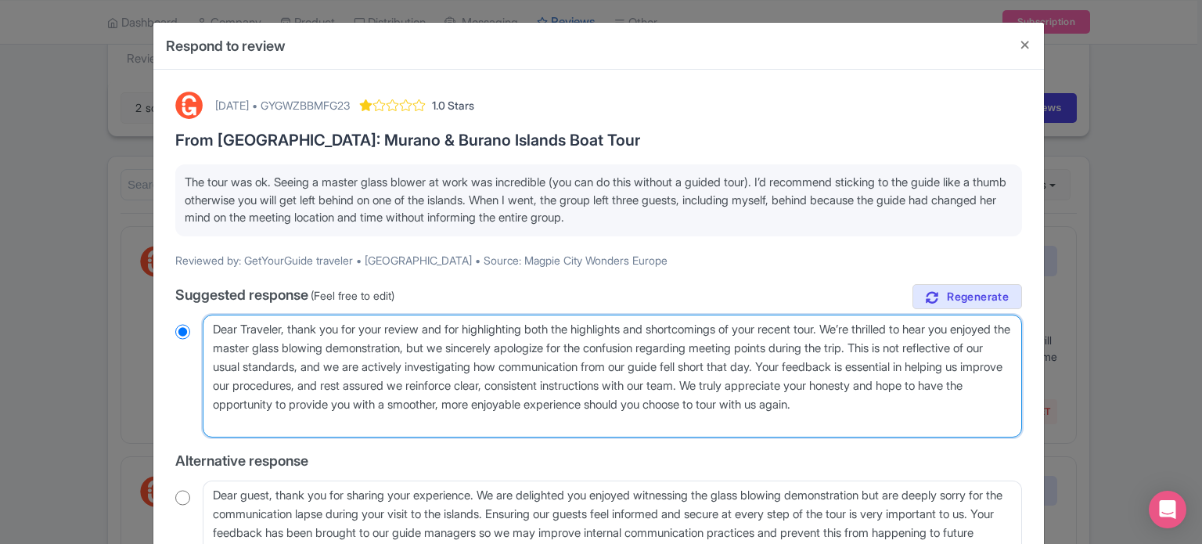
type textarea "Dear Traveler, thank you for your review and for highlighting both the highligh…"
radio input "true"
drag, startPoint x: 894, startPoint y: 384, endPoint x: 887, endPoint y: 422, distance: 38.2
click at [887, 422] on textarea "Dear Traveler, thank you for your review and for highlighting both the highligh…" at bounding box center [612, 377] width 819 height 124
type textarea "Dear Traveler, thank you for your review and for highlighting both the highligh…"
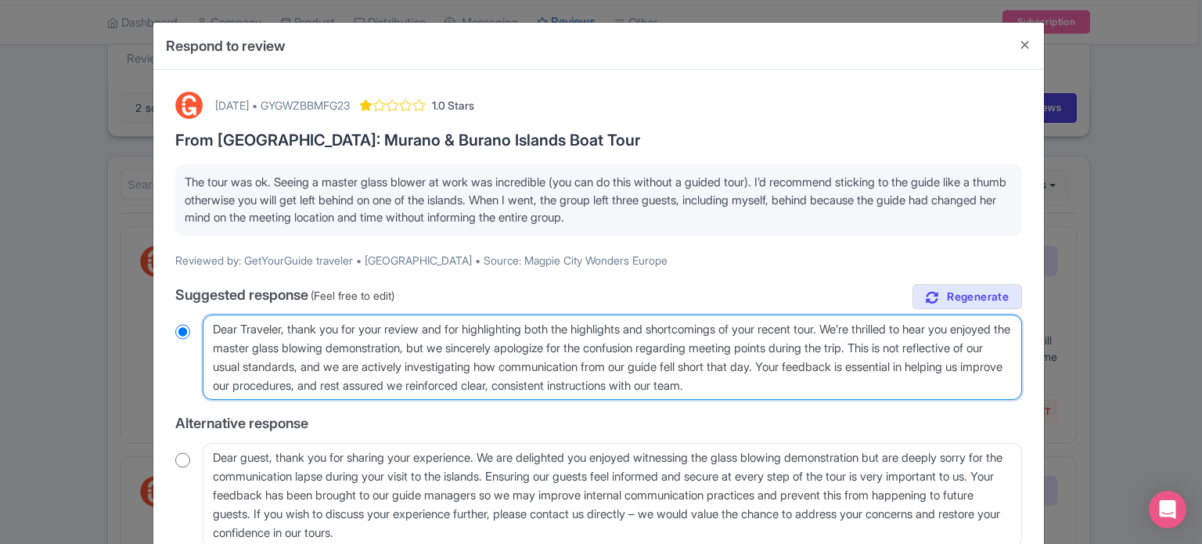
radio input "true"
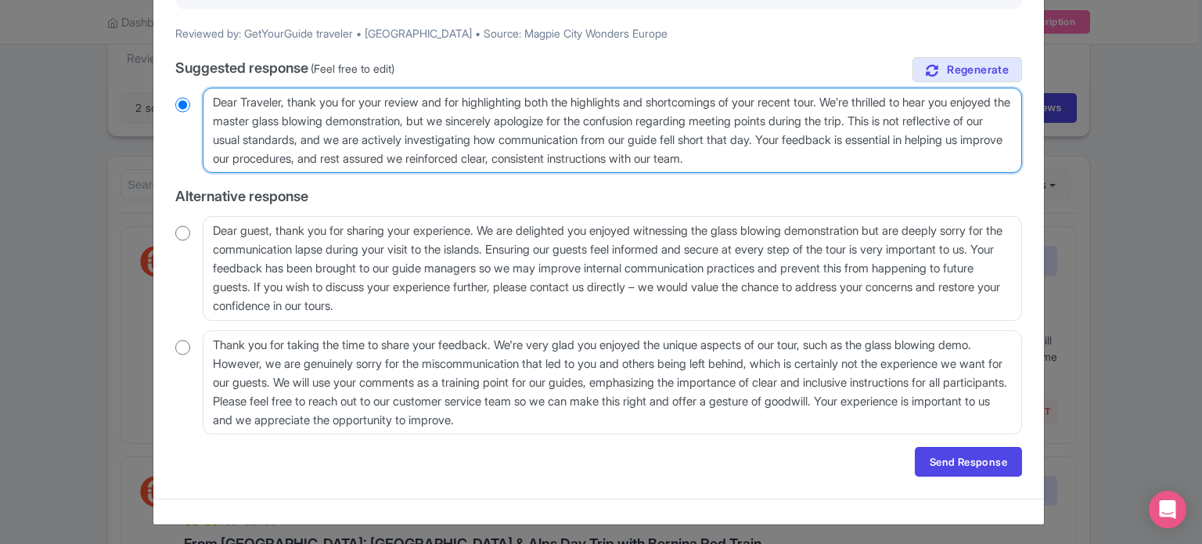
scroll to position [228, 0]
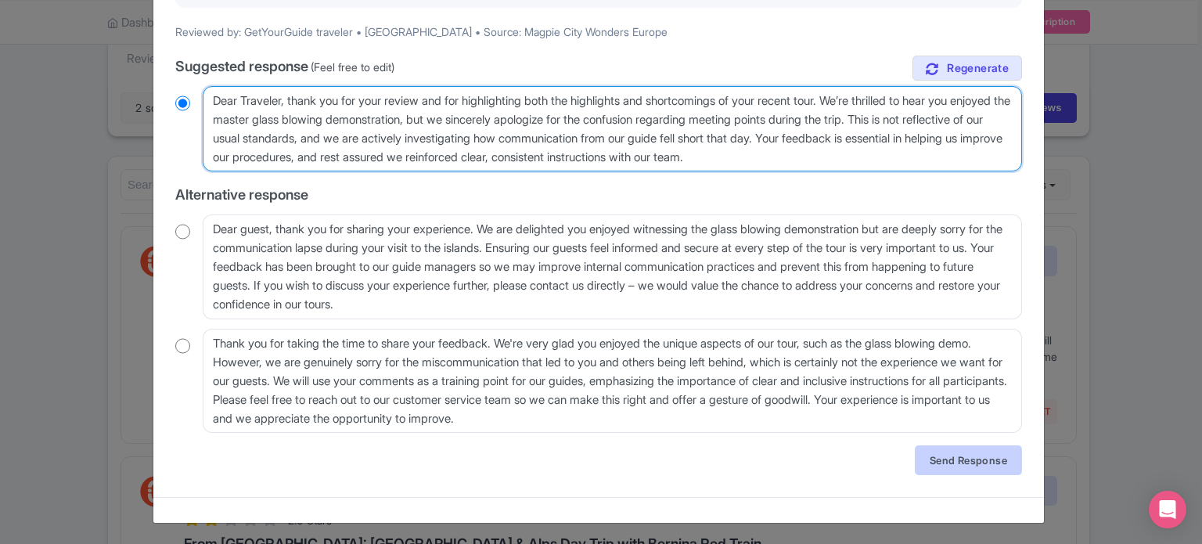
type textarea "Dear Traveler, thank you for your review and for highlighting both the highligh…"
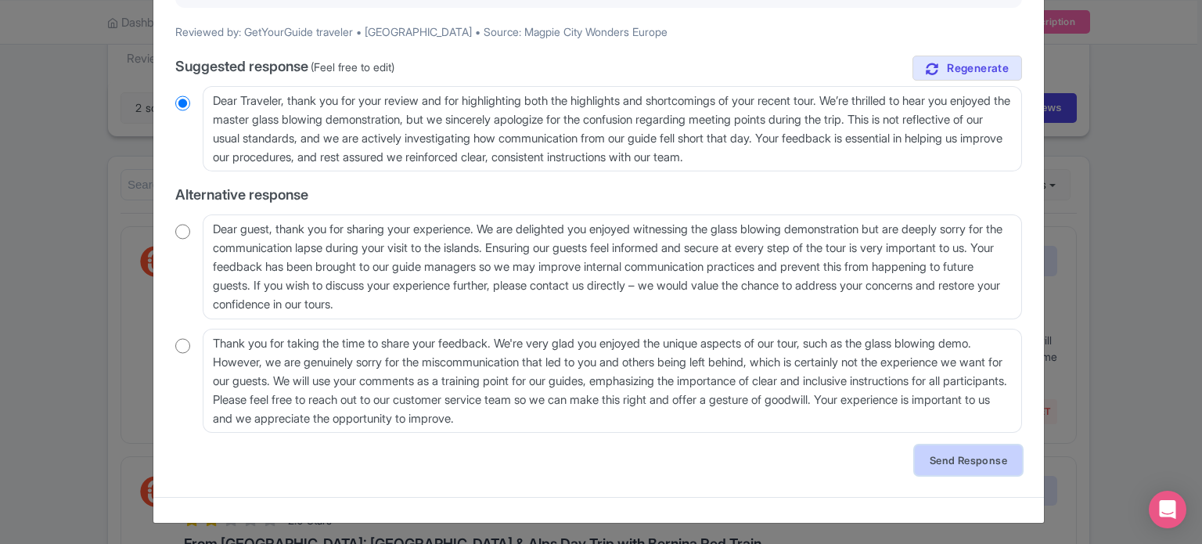
click at [915, 456] on link "Send Response" at bounding box center [968, 460] width 107 height 30
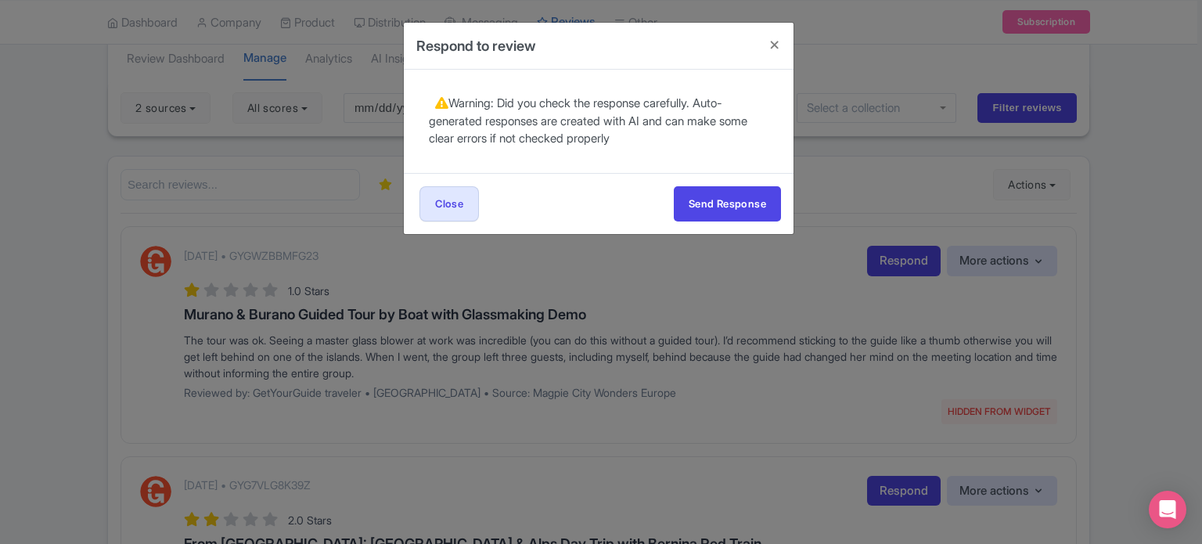
scroll to position [0, 0]
click at [749, 202] on button "Send Response" at bounding box center [727, 203] width 107 height 35
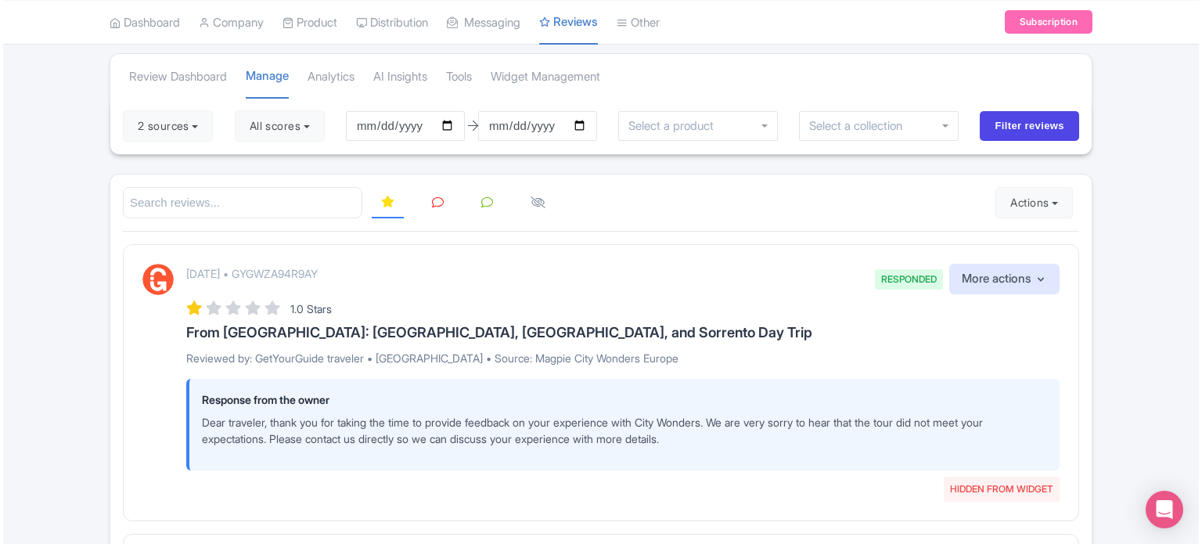
scroll to position [78, 0]
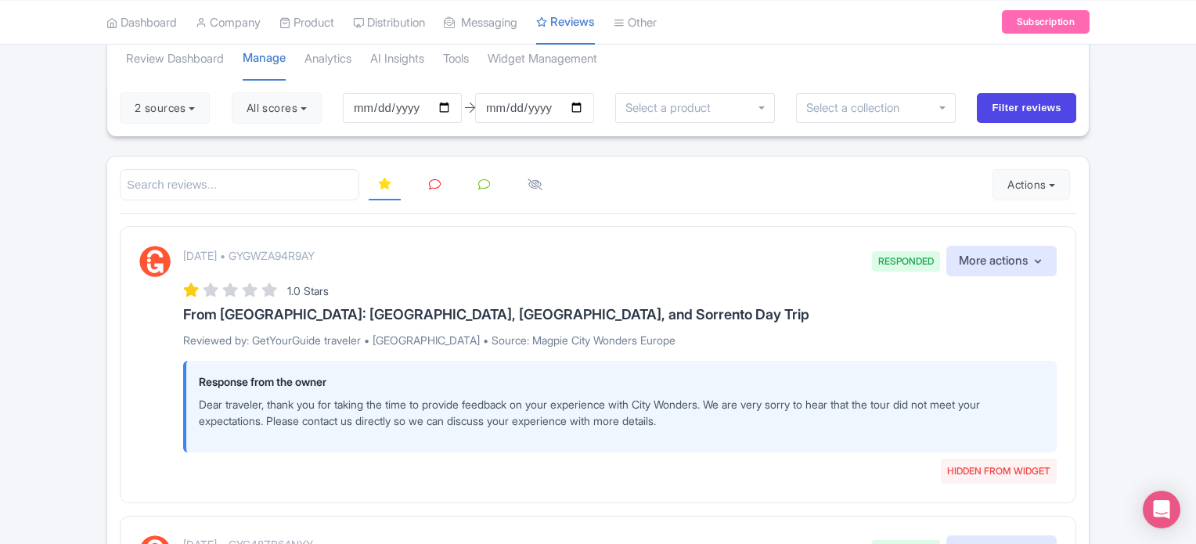
click at [432, 182] on icon at bounding box center [435, 184] width 12 height 12
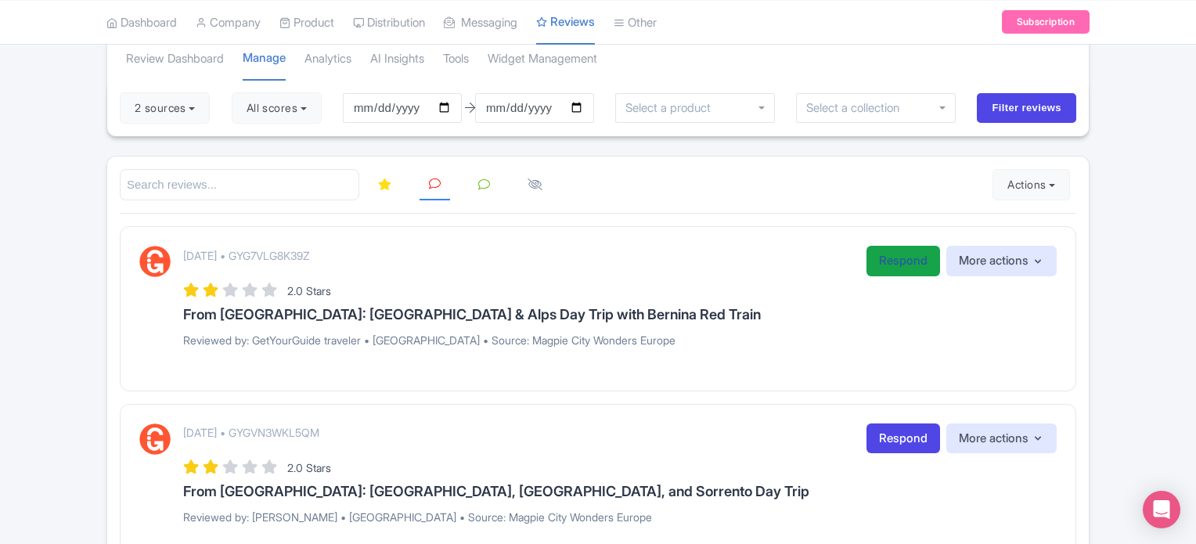
click at [886, 251] on link "Respond" at bounding box center [903, 261] width 74 height 31
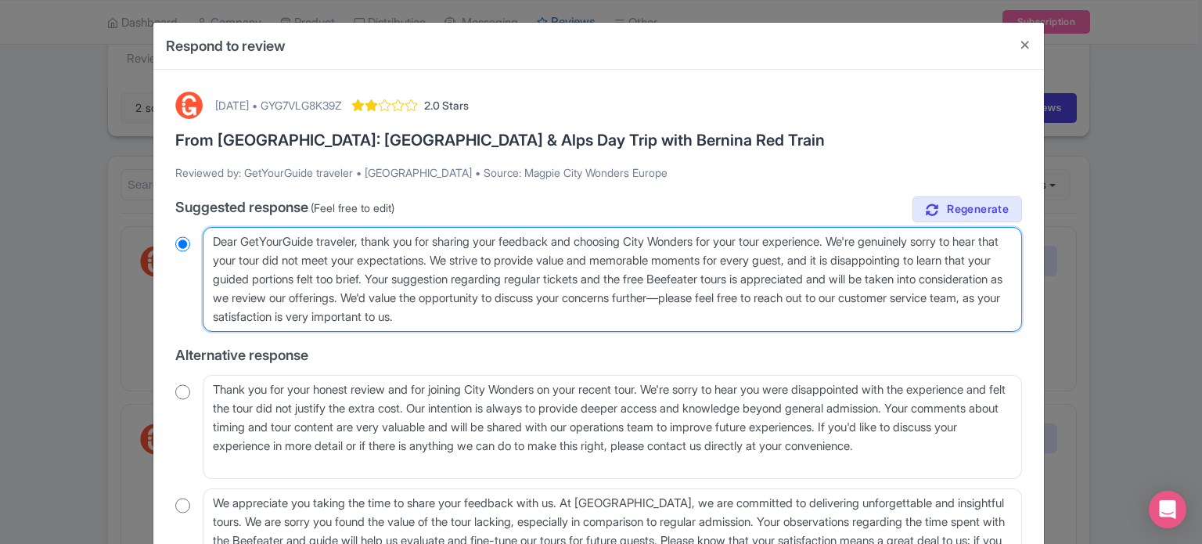
drag, startPoint x: 635, startPoint y: 315, endPoint x: 207, endPoint y: 234, distance: 436.4
click at [207, 234] on textarea "Dear GetYourGuide traveler, thank you for sharing your feedback and choosing Ci…" at bounding box center [612, 279] width 819 height 105
paste textarea "valued traveler, Thank you for joining our XX Tour. We noted that your experien…"
type textarea "Dear valued traveler, Thank you for joining our XX Tour. We noted that your exp…"
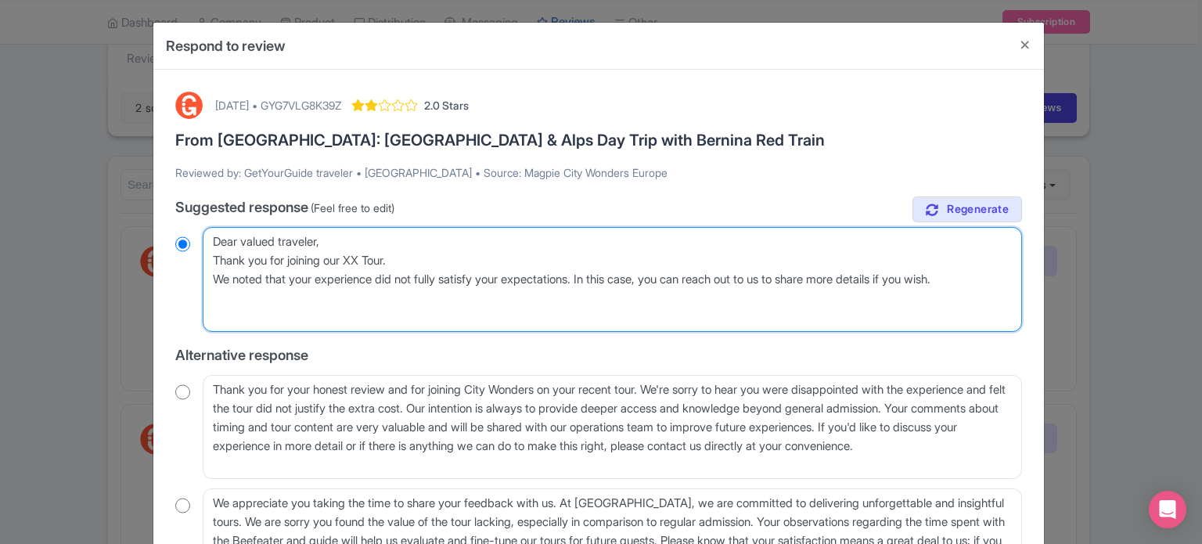
radio input "true"
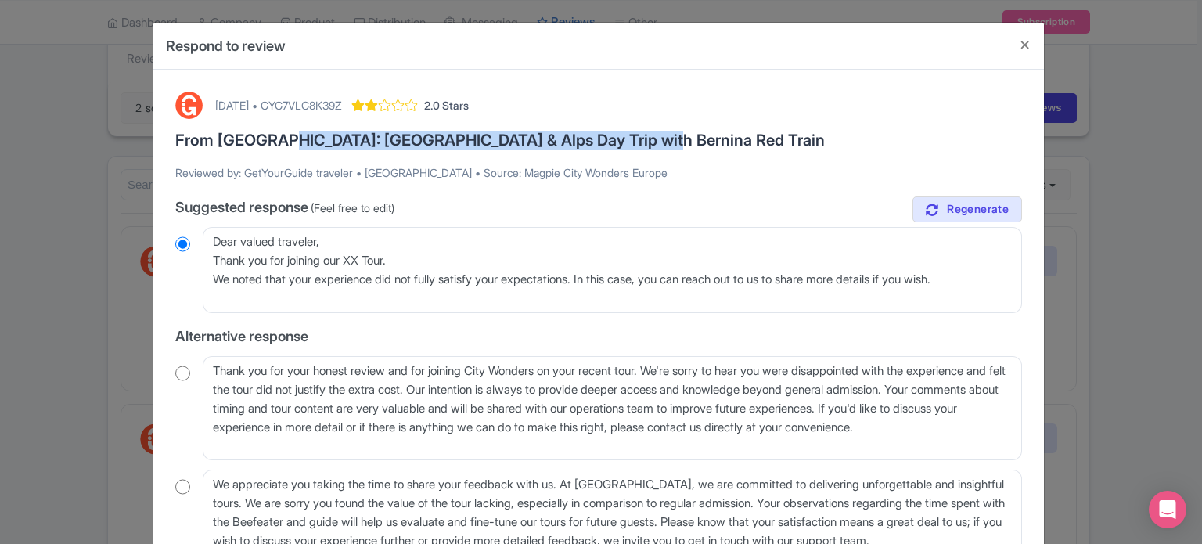
drag, startPoint x: 264, startPoint y: 137, endPoint x: 617, endPoint y: 137, distance: 352.1
click at [617, 137] on h3 "From [GEOGRAPHIC_DATA]: [GEOGRAPHIC_DATA] & Alps Day Trip with Bernina Red Train" at bounding box center [598, 139] width 847 height 17
copy h3 "St Moritz & Alps Day Trip with Bernina Red Train"
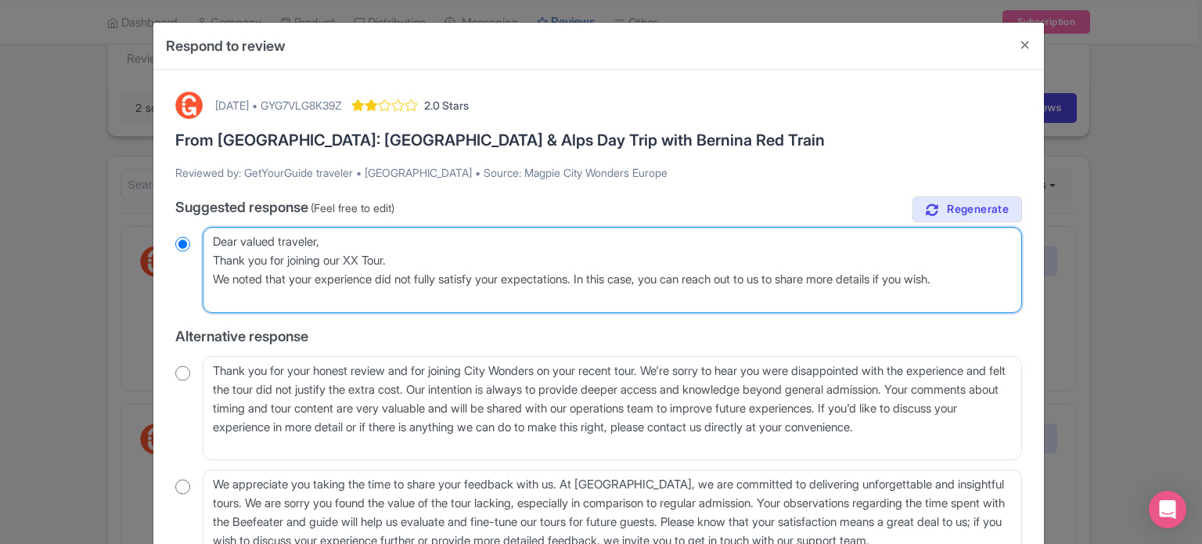
click at [357, 257] on textarea "Dear GetYourGuide traveler, thank you for sharing your feedback and choosing Ci…" at bounding box center [612, 270] width 819 height 86
paste textarea "St Moritz & Alps Day Trip with Bernina Red Train"
type textarea "Dear valued traveler, Thank you for joining our St Moritz & Alps Day Trip with …"
radio input "true"
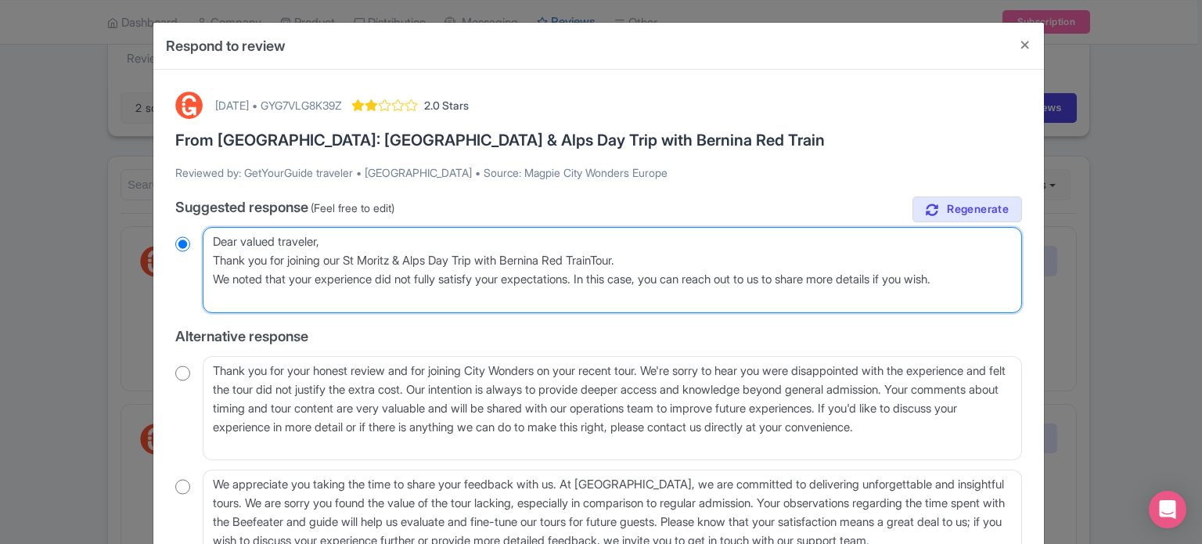
type textarea "Dear valued traveler, Thank you for joining our St Moritz & Alps Day Trip with …"
radio input "true"
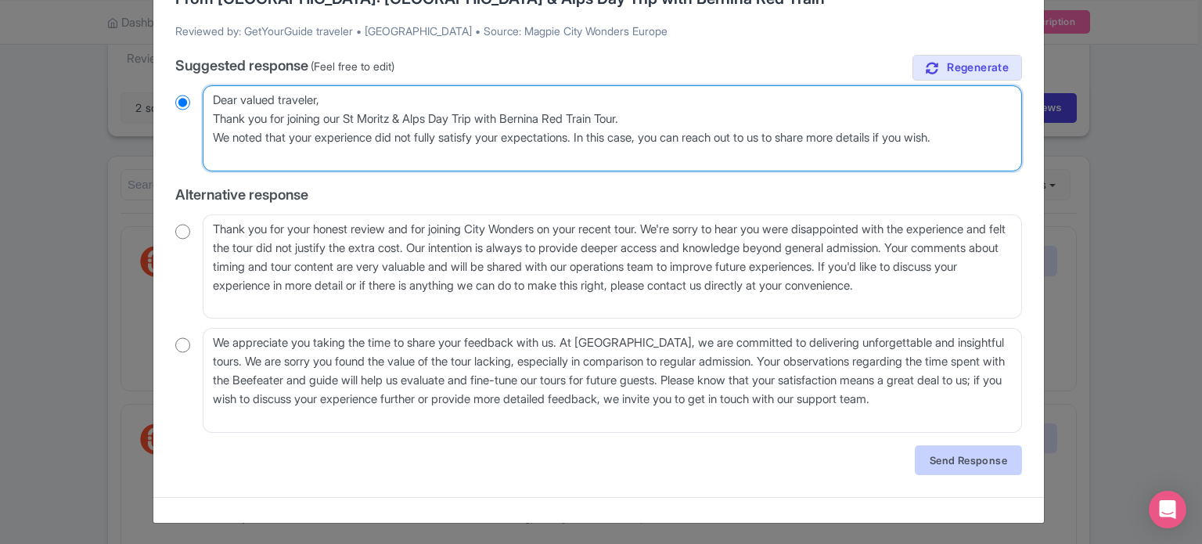
type textarea "Dear valued traveler, Thank you for joining our St Moritz & Alps Day Trip with …"
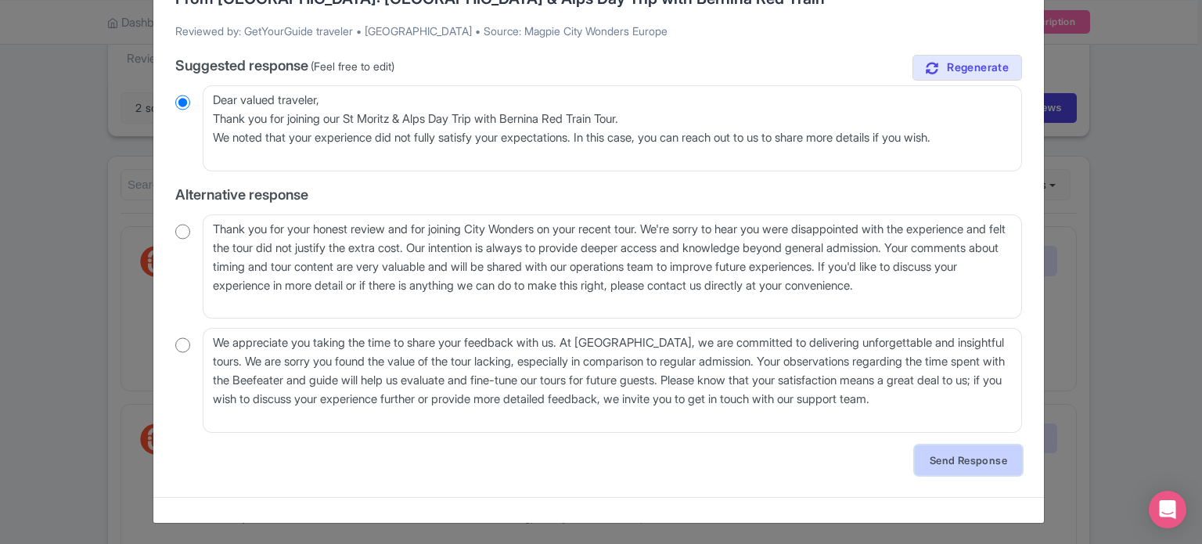
click at [973, 466] on link "Send Response" at bounding box center [968, 460] width 107 height 30
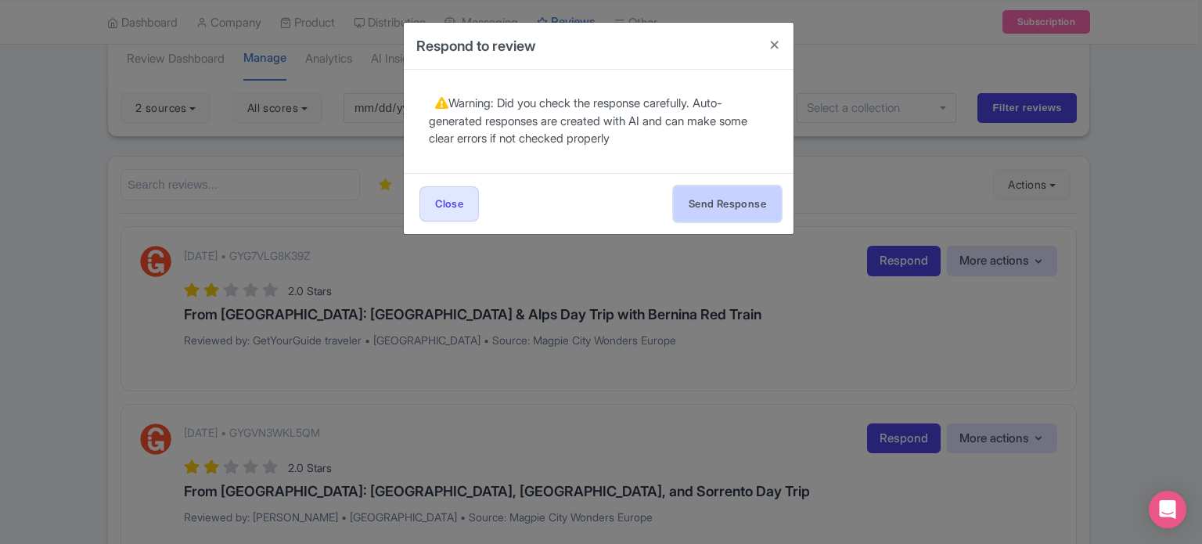
click at [738, 210] on button "Send Response" at bounding box center [727, 203] width 107 height 35
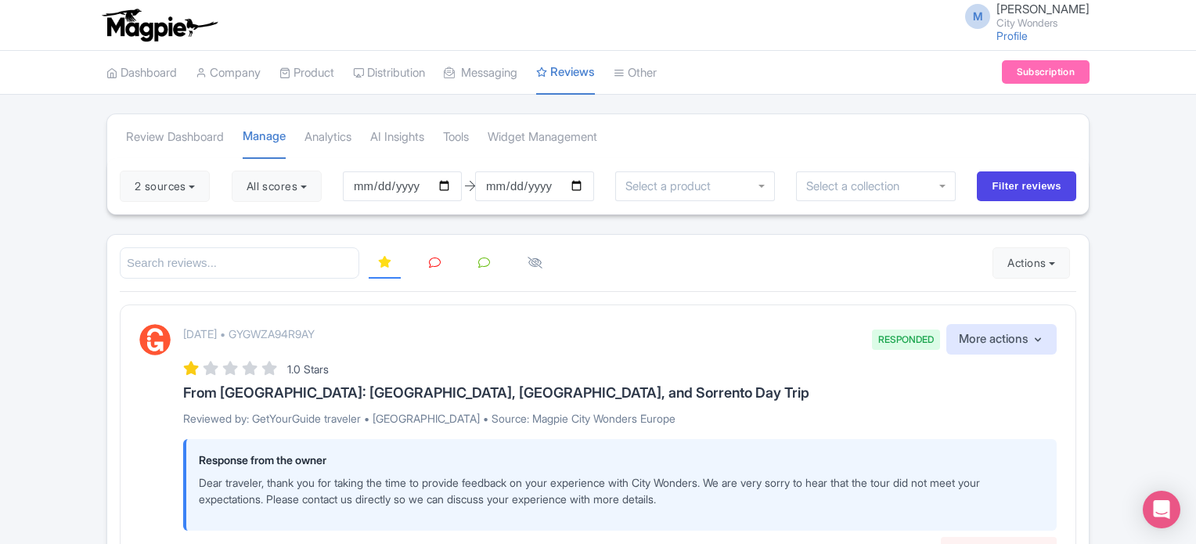
click at [439, 257] on icon at bounding box center [435, 263] width 12 height 12
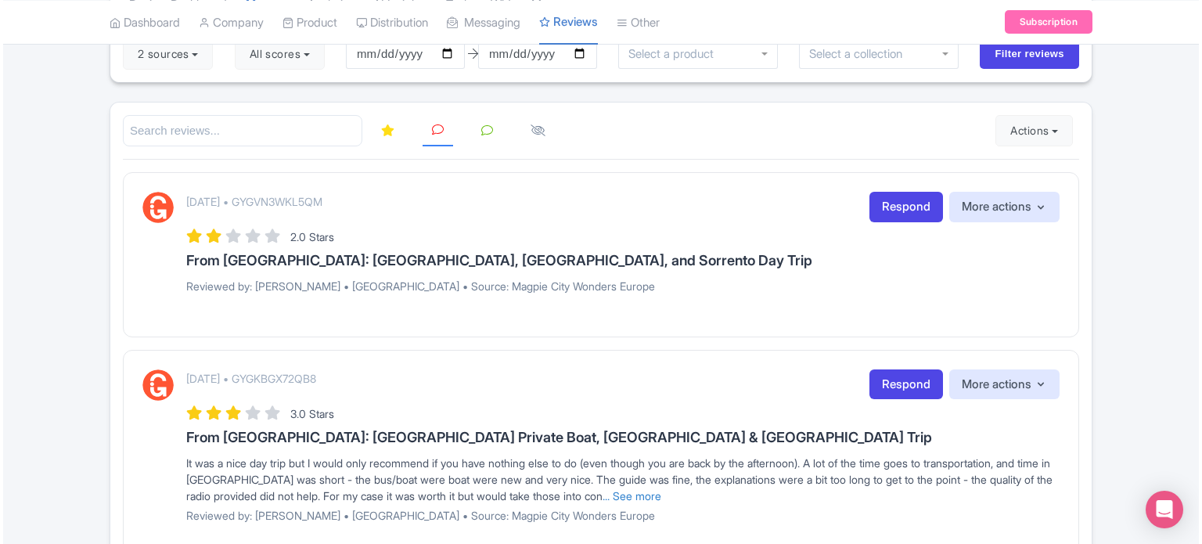
scroll to position [156, 0]
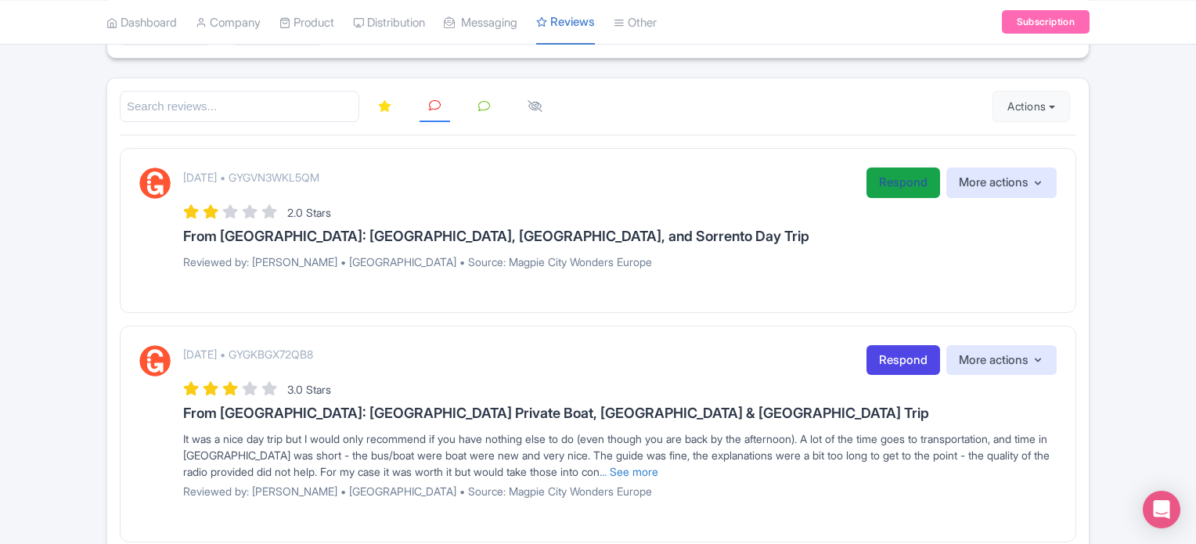
click at [892, 181] on link "Respond" at bounding box center [903, 182] width 74 height 31
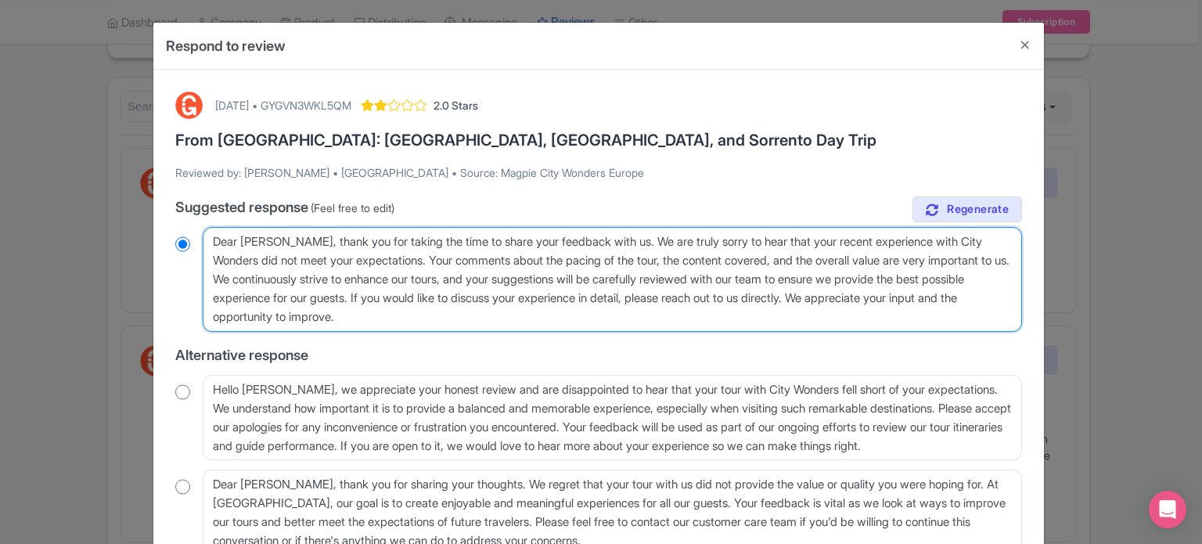
drag, startPoint x: 519, startPoint y: 316, endPoint x: 281, endPoint y: 238, distance: 250.4
click at [281, 238] on textarea "Dear Marian, thank you for taking the time to share your feedback with us. We a…" at bounding box center [612, 279] width 819 height 105
paste textarea "Thank you for joining our XX Tour. We noted that your experience did not fully …"
type textarea "Dear Marian,Thank you for joining our XX Tour. We noted that your experience di…"
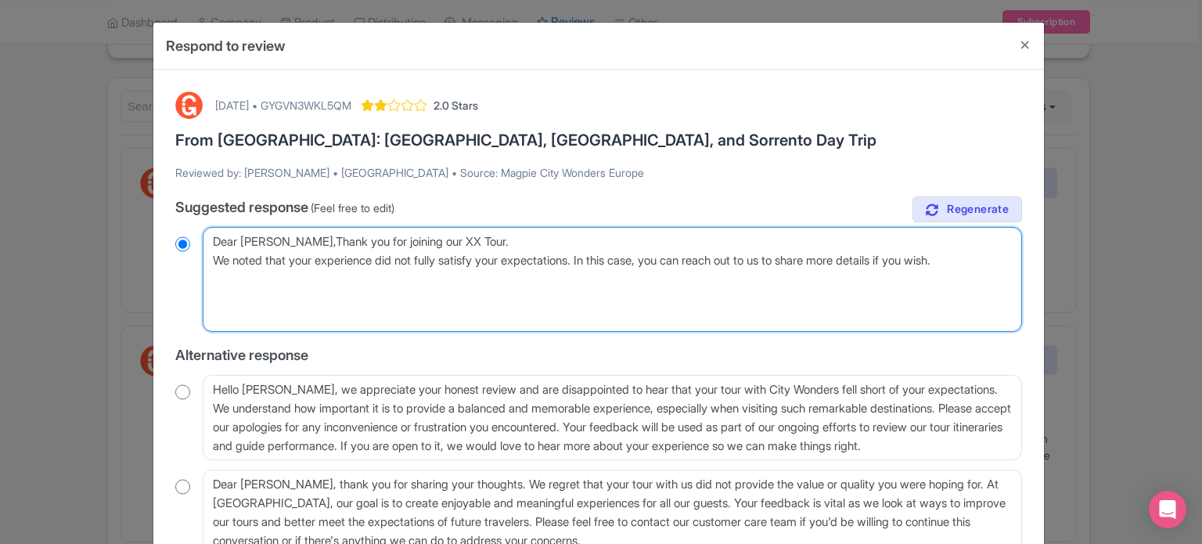
radio input "true"
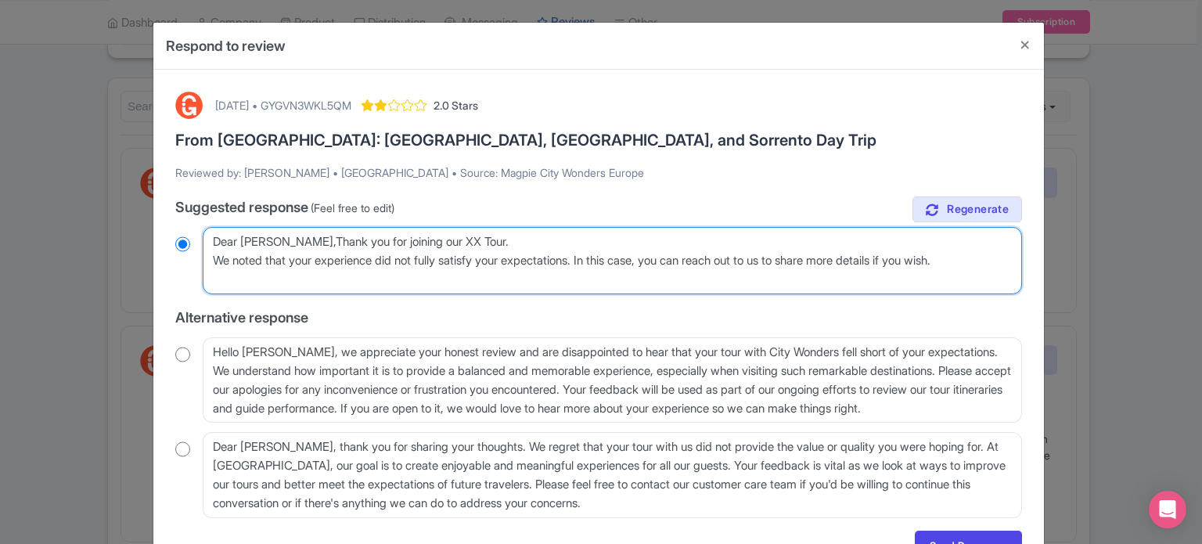
type textarea "Dear Marian,Thank you for joining our XX Tour. We noted that your experience di…"
radio input "true"
click at [281, 240] on textarea "Dear Marian, thank you for taking the time to share your feedback with us. We a…" at bounding box center [612, 260] width 819 height 67
type textarea "Dear Marian, Thank you for joining our XX Tour. We noted that your experience d…"
radio input "true"
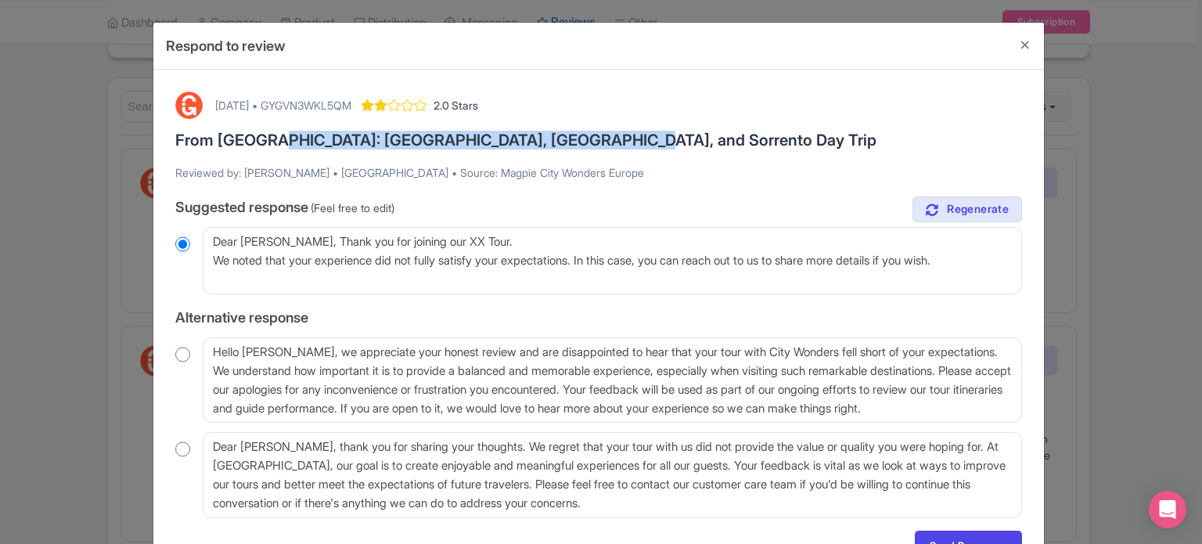
drag, startPoint x: 266, startPoint y: 135, endPoint x: 598, endPoint y: 143, distance: 331.9
click at [598, 143] on h3 "From [GEOGRAPHIC_DATA]: [GEOGRAPHIC_DATA], [GEOGRAPHIC_DATA], and Sorrento Day …" at bounding box center [598, 139] width 847 height 17
copy h3 "Pompeii, Amalfi Coast, and Sorrento Day Trip"
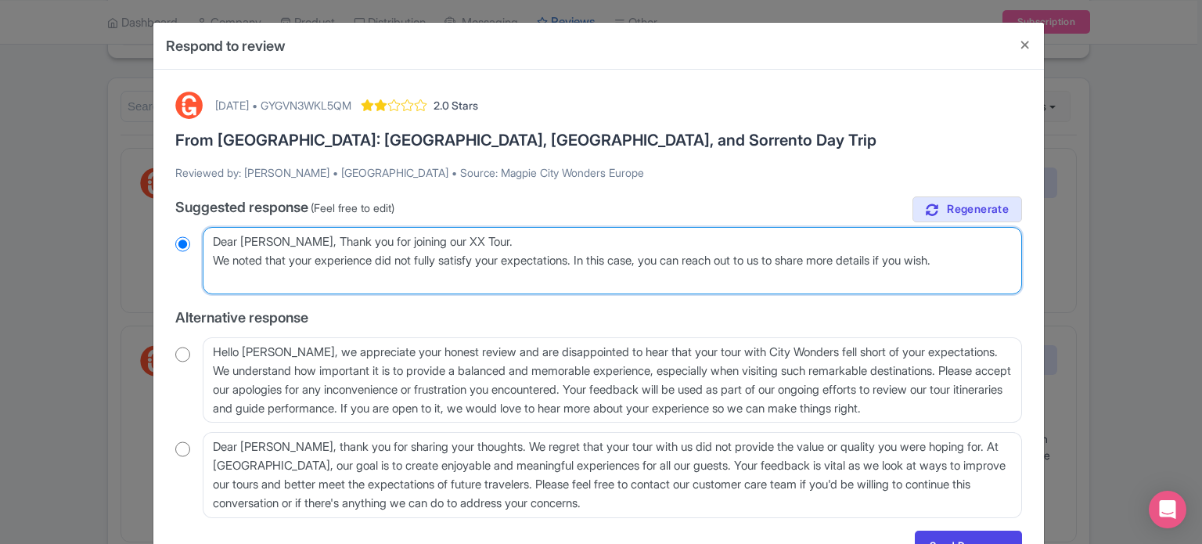
click at [436, 238] on textarea "Dear Marian, thank you for taking the time to share your feedback with us. We a…" at bounding box center [612, 260] width 819 height 67
drag, startPoint x: 429, startPoint y: 239, endPoint x: 469, endPoint y: 243, distance: 40.9
click at [469, 243] on textarea "Dear Marian, thank you for taking the time to share your feedback with us. We a…" at bounding box center [612, 260] width 819 height 67
paste textarea "Pompeii, Amalfi Coast, and Sorrento Day Trip"
type textarea "Dear Marian, Thank you for joining our Pompeii, Amalfi Coast, and Sorrento Day …"
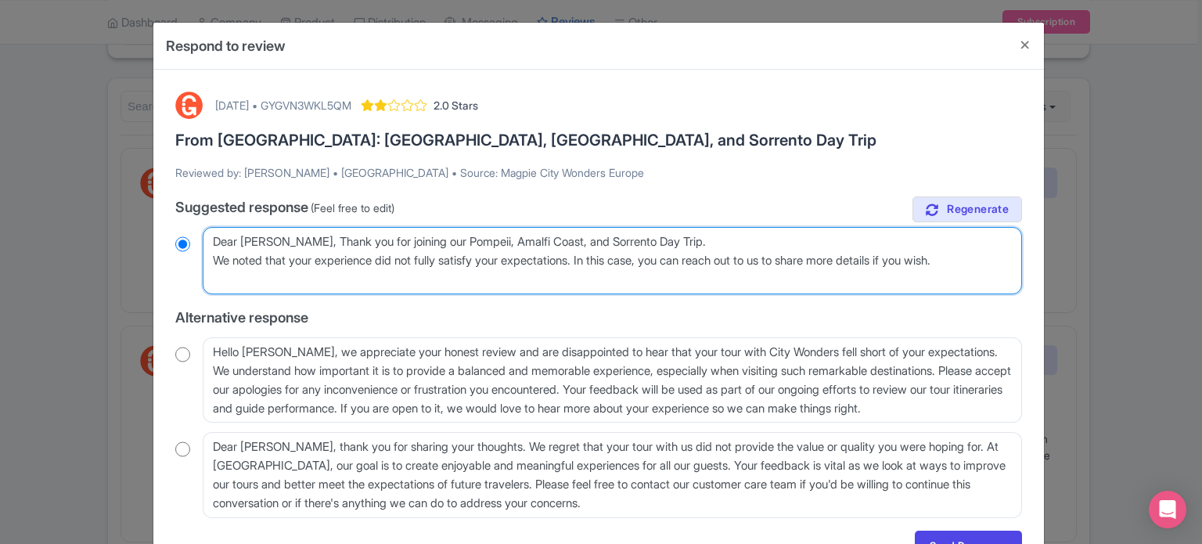
radio input "true"
click at [1002, 259] on textarea "Dear Marian, thank you for taking the time to share your feedback with us. We a…" at bounding box center [612, 260] width 819 height 67
type textarea "Dear Marian, Thank you for joining our Pompeii, Amalfi Coast, and Sorrento Day …"
radio input "true"
paste textarea "Kindest regards,"
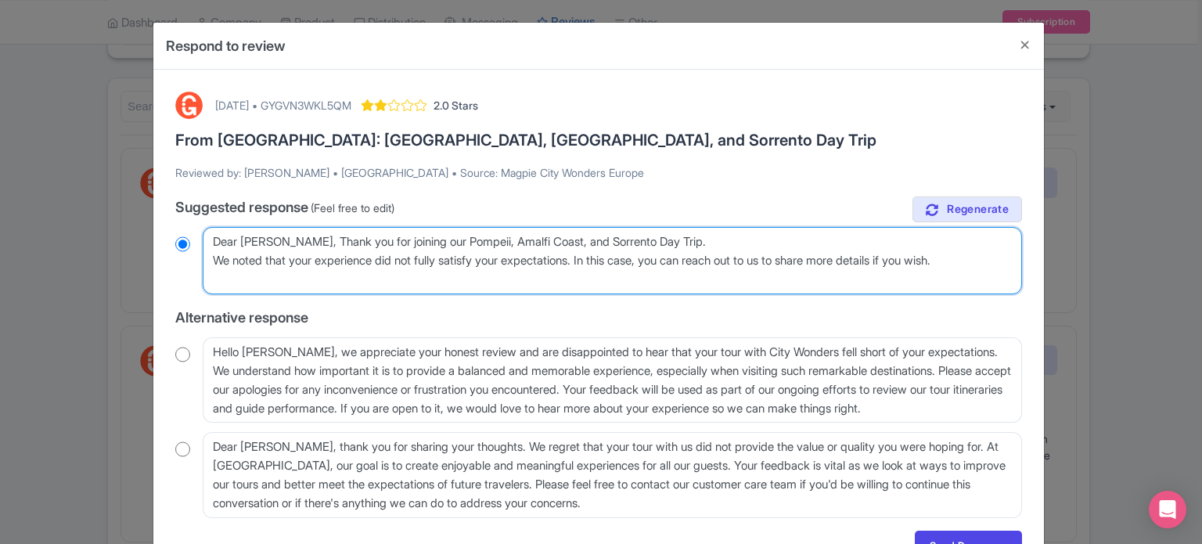
type textarea "Dear Marian, Thank you for joining our Pompeii, Amalfi Coast, and Sorrento Day …"
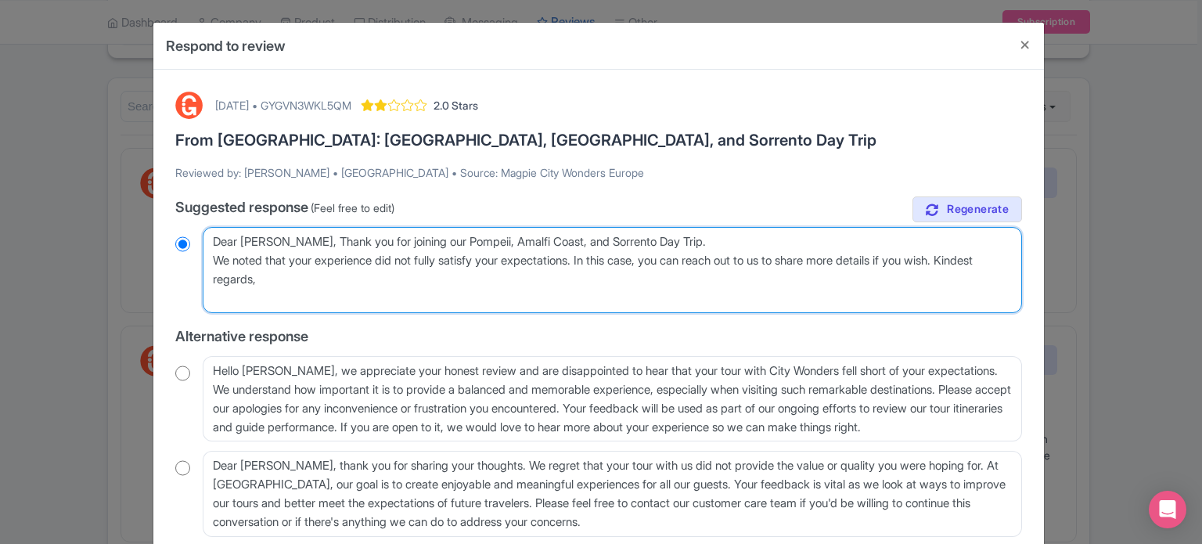
radio input "true"
click at [347, 278] on textarea "Dear Marian, thank you for taking the time to share your feedback with us. We a…" at bounding box center [612, 270] width 819 height 86
paste textarea "City Wonders Ltd."
type textarea "Dear Marian, Thank you for joining our Pompeii, Amalfi Coast, and Sorrento Day …"
radio input "true"
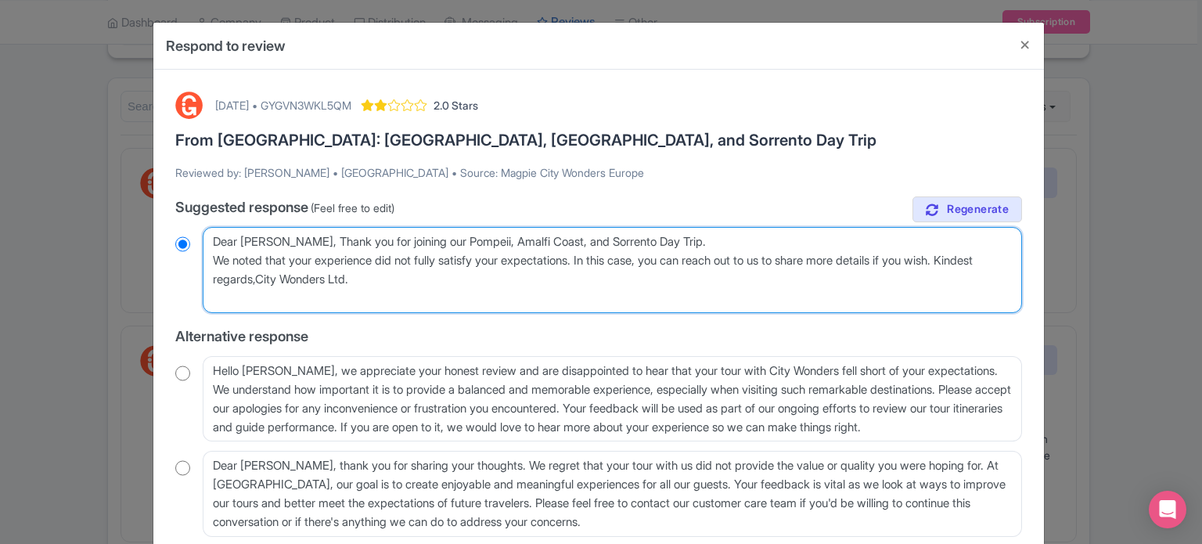
click at [299, 279] on textarea "Dear Marian, thank you for taking the time to share your feedback with us. We a…" at bounding box center [612, 270] width 819 height 86
click at [303, 278] on textarea "Dear Marian, thank you for taking the time to share your feedback with us. We a…" at bounding box center [612, 270] width 819 height 86
type textarea "Dear Marian, Thank you for joining our Pompeii, Amalfi Coast, and Sorrento Day …"
radio input "true"
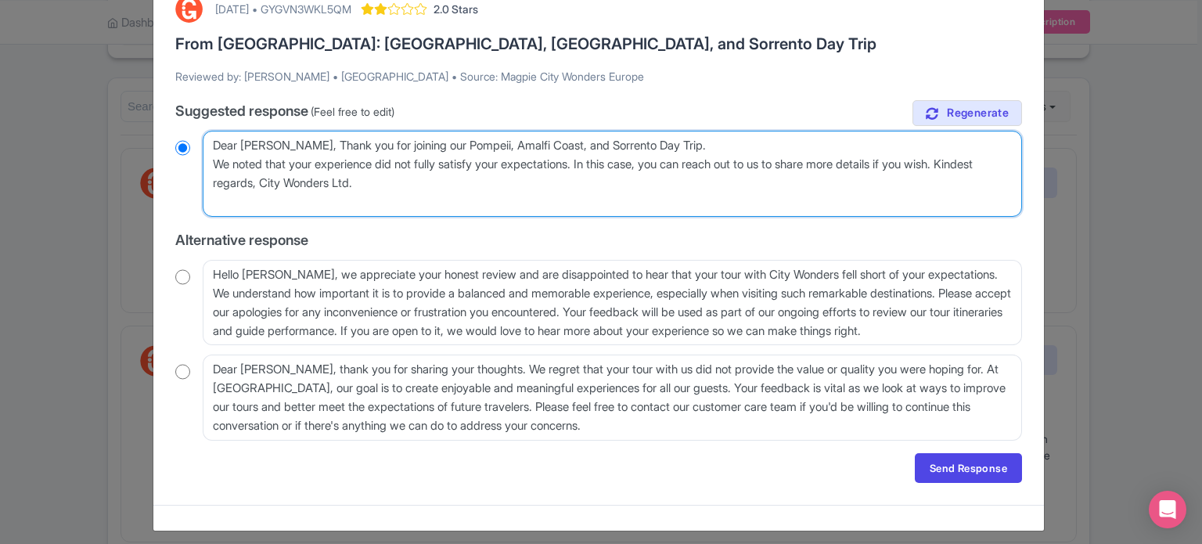
scroll to position [104, 0]
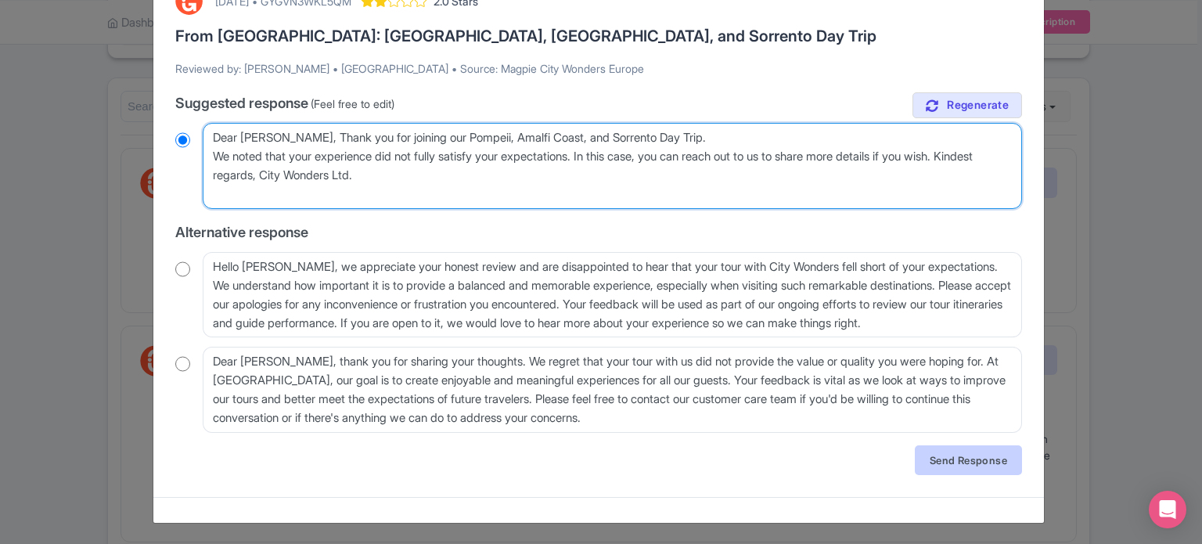
type textarea "Dear Marian, Thank you for joining our Pompeii, Amalfi Coast, and Sorrento Day …"
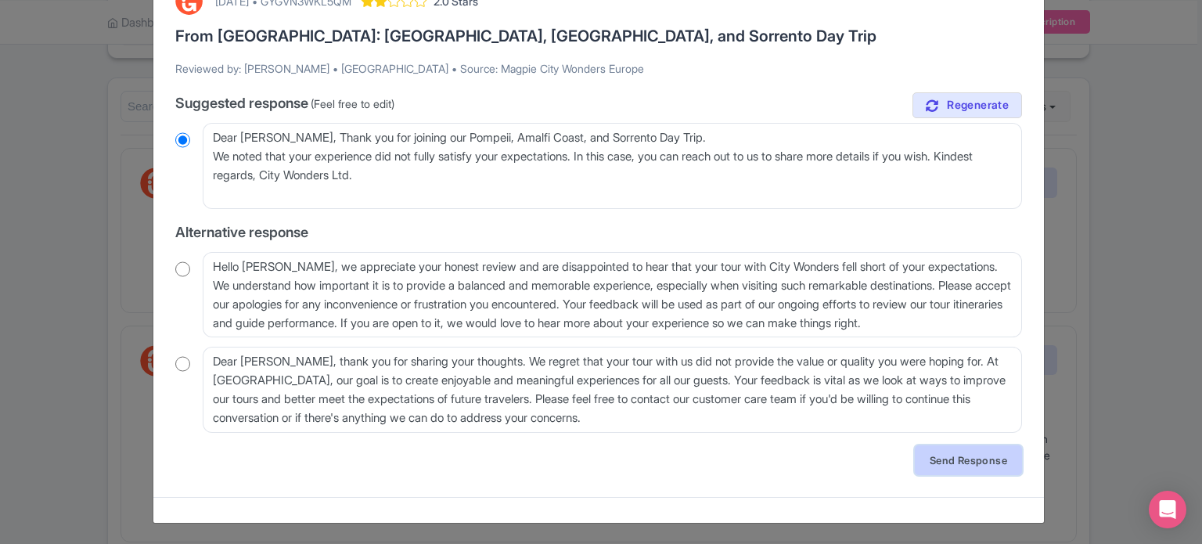
click at [926, 462] on link "Send Response" at bounding box center [968, 460] width 107 height 30
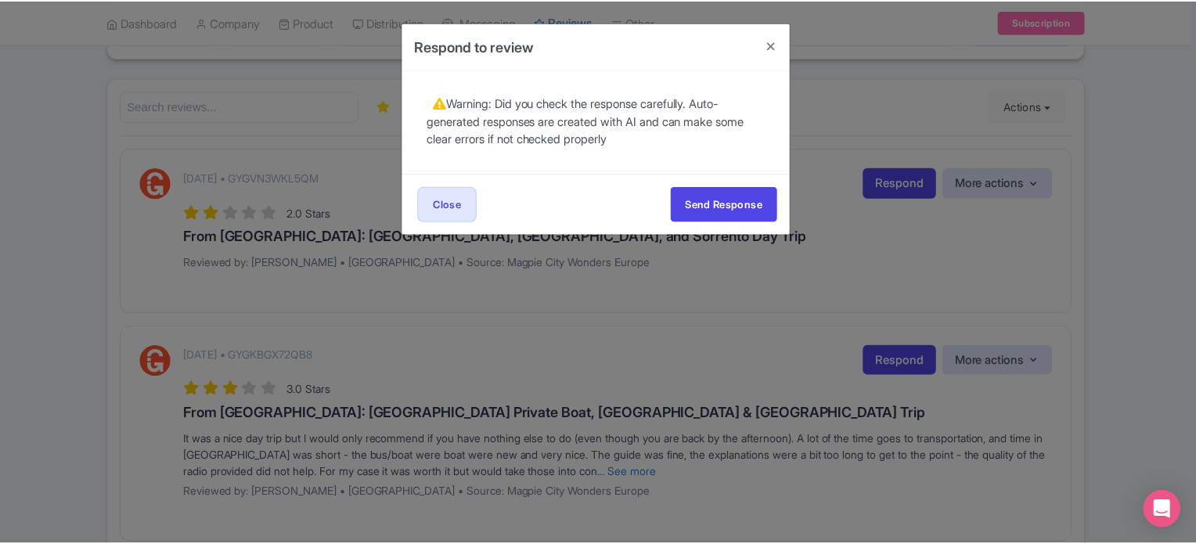
scroll to position [0, 0]
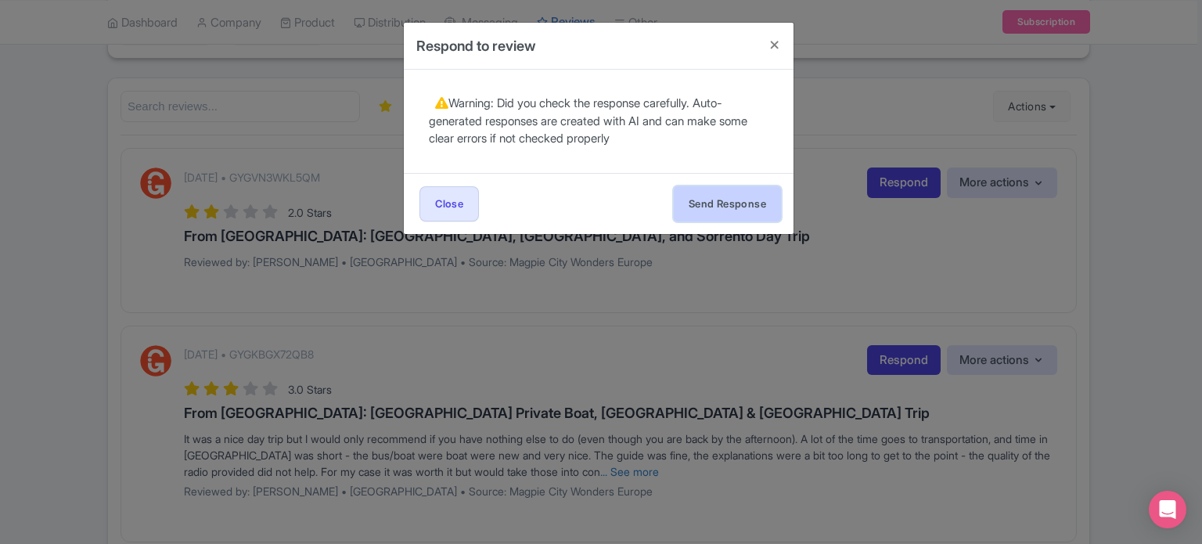
click at [710, 212] on button "Send Response" at bounding box center [727, 203] width 107 height 35
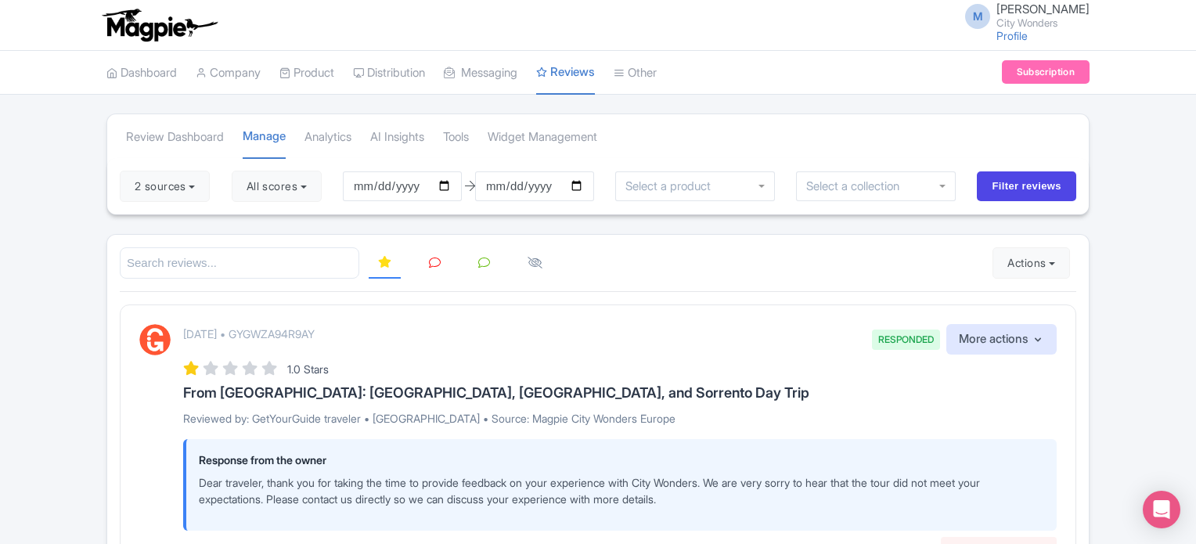
click at [429, 268] on link at bounding box center [434, 263] width 31 height 31
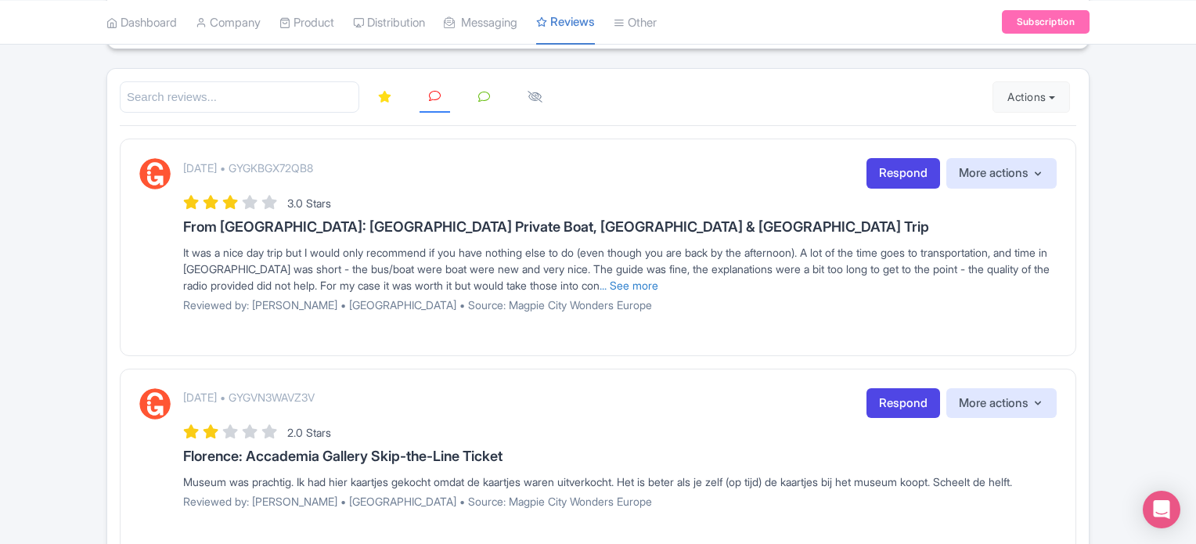
scroll to position [156, 0]
